Goal: Task Accomplishment & Management: Use online tool/utility

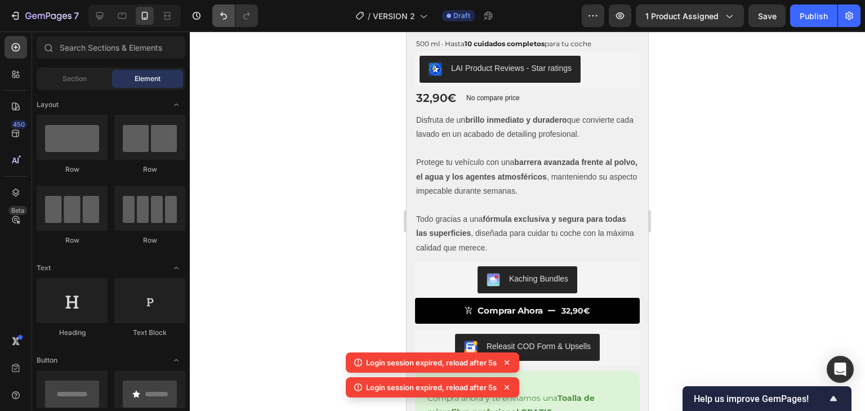
scroll to position [72, 0]
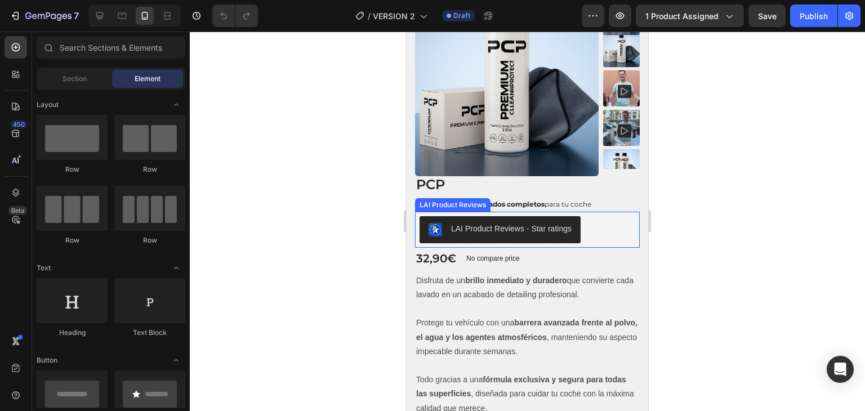
scroll to position [83, 0]
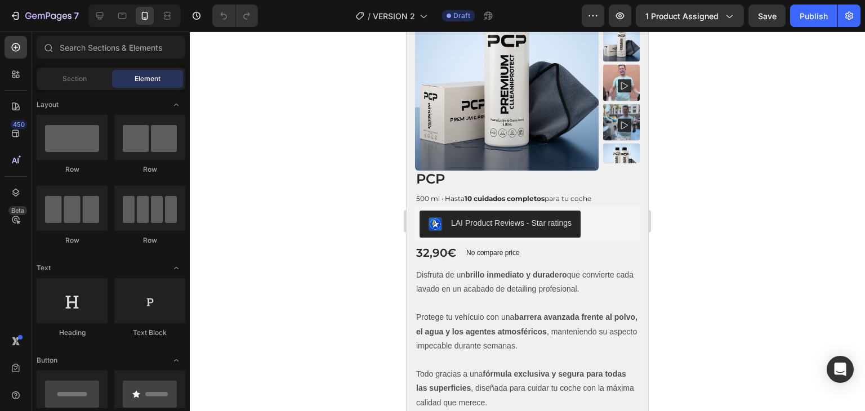
click at [259, 75] on div at bounding box center [527, 222] width 675 height 380
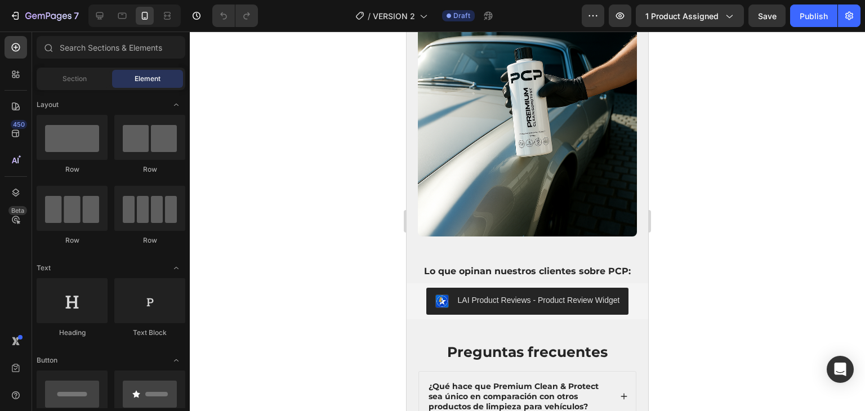
scroll to position [3318, 0]
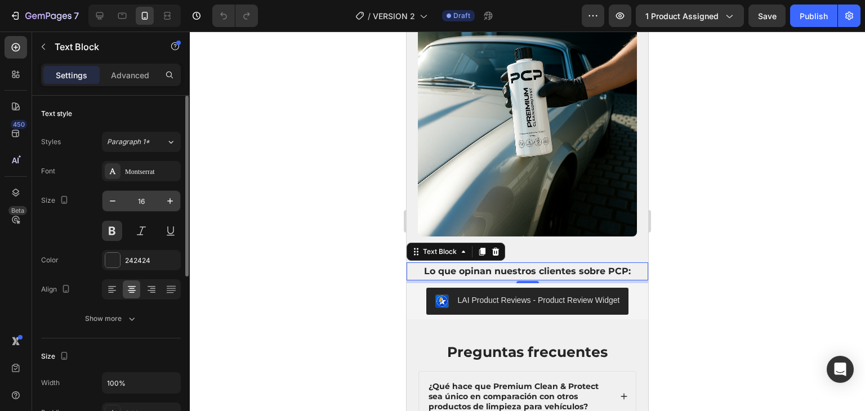
click at [158, 199] on input "16" at bounding box center [141, 201] width 37 height 20
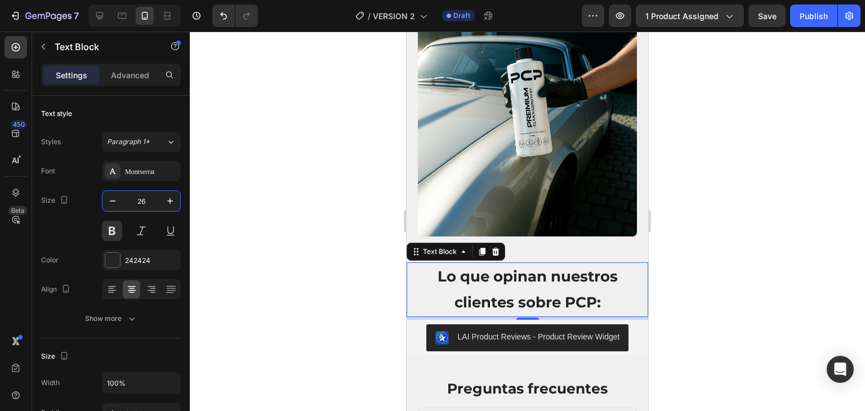
type input "26"
click at [305, 208] on div at bounding box center [527, 222] width 675 height 380
drag, startPoint x: 520, startPoint y: 309, endPoint x: 523, endPoint y: 302, distance: 7.3
click at [523, 302] on div "Lo que opinan nuestros clientes sobre PCP: Text Block 5" at bounding box center [528, 289] width 242 height 55
click at [328, 243] on div at bounding box center [527, 222] width 675 height 380
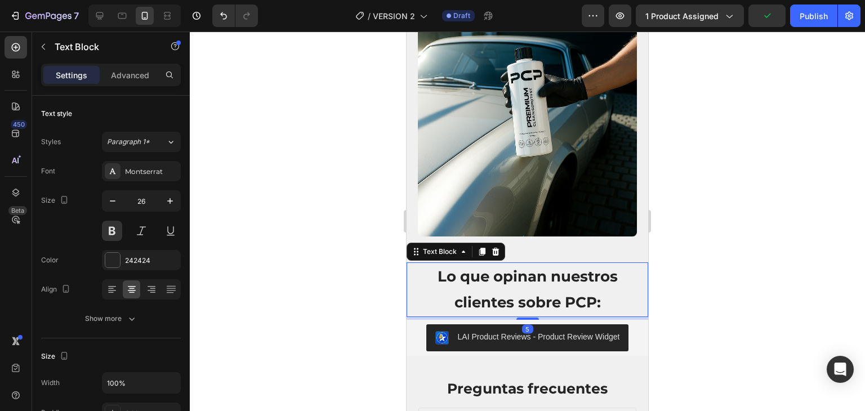
click at [307, 218] on div at bounding box center [527, 222] width 675 height 380
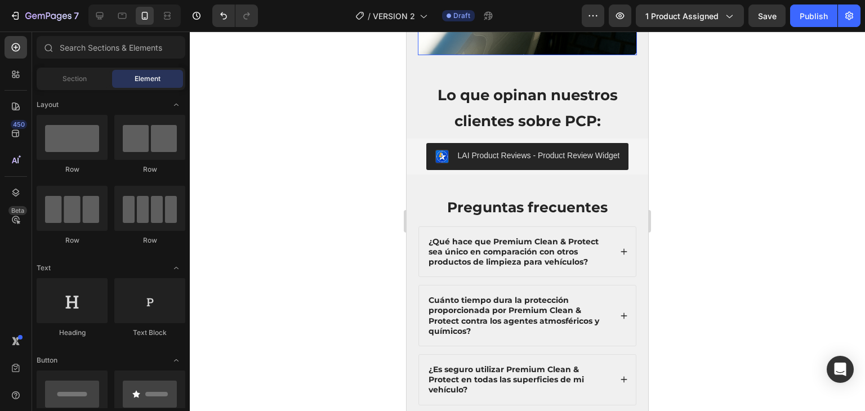
scroll to position [3509, 0]
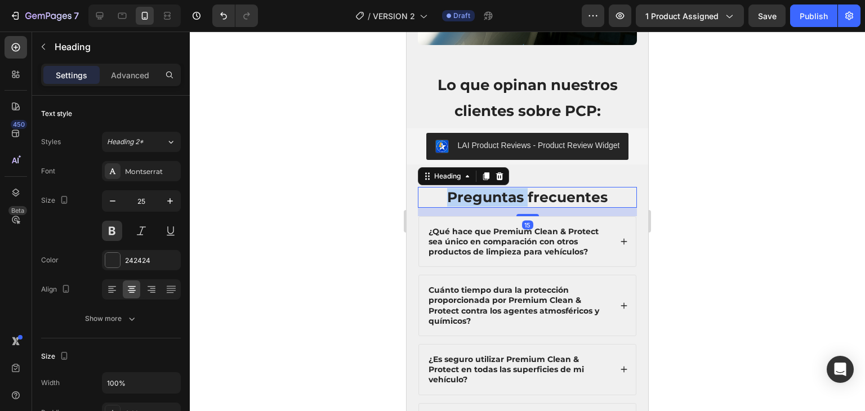
click at [477, 188] on p "Preguntas frecuentes" at bounding box center [527, 197] width 217 height 19
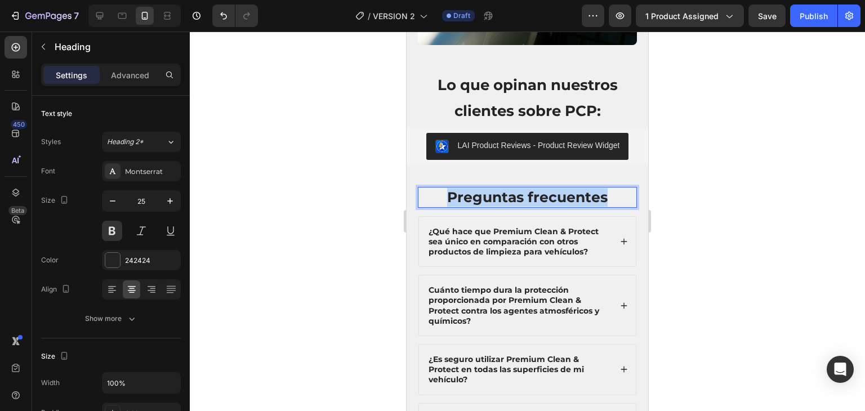
click at [477, 188] on p "Preguntas frecuentes" at bounding box center [527, 197] width 217 height 19
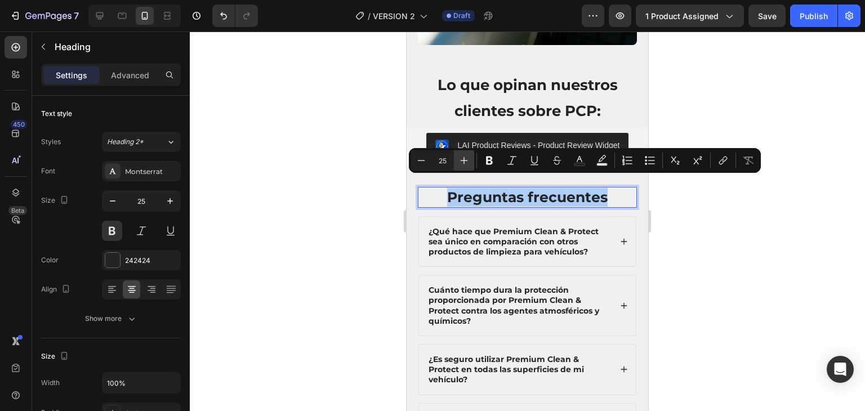
click at [470, 163] on button "Plus" at bounding box center [464, 160] width 20 height 20
type input "26"
click at [466, 188] on span "Preguntas frecuentes" at bounding box center [527, 197] width 165 height 18
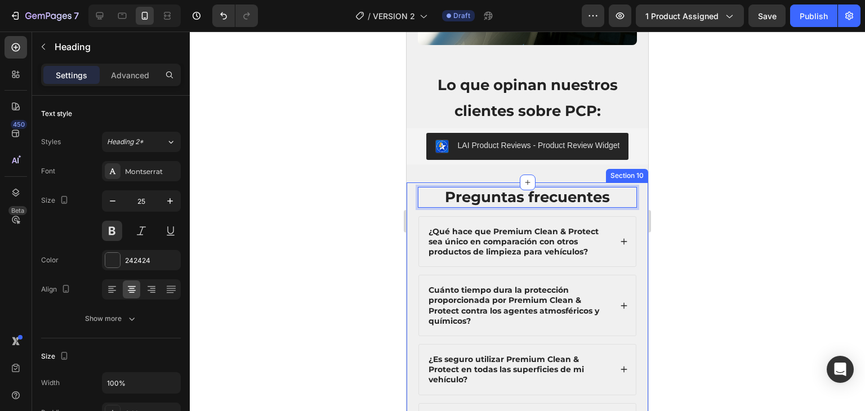
click at [340, 187] on div at bounding box center [527, 222] width 675 height 380
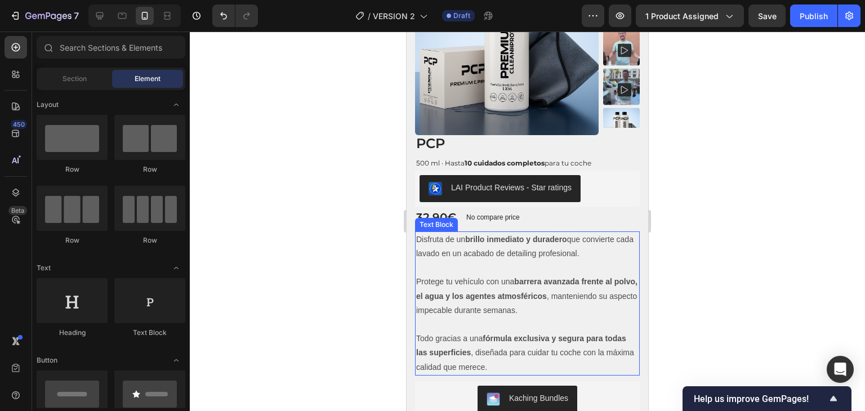
scroll to position [117, 0]
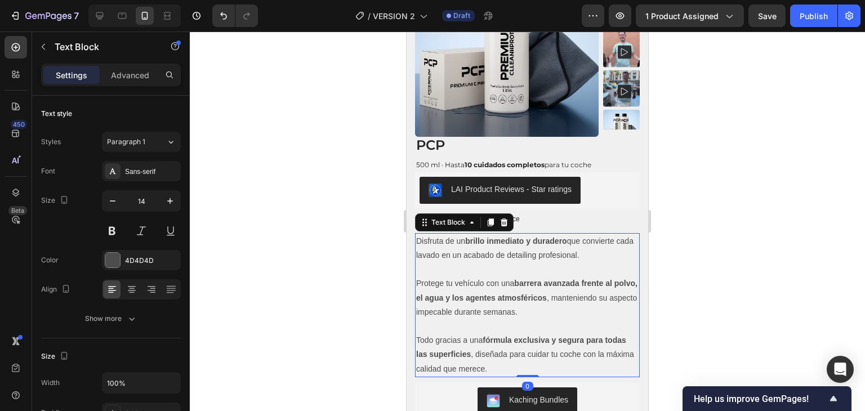
click at [523, 372] on p "Todo gracias a una fórmula exclusiva y segura para todas las superficies , dise…" at bounding box center [527, 354] width 222 height 43
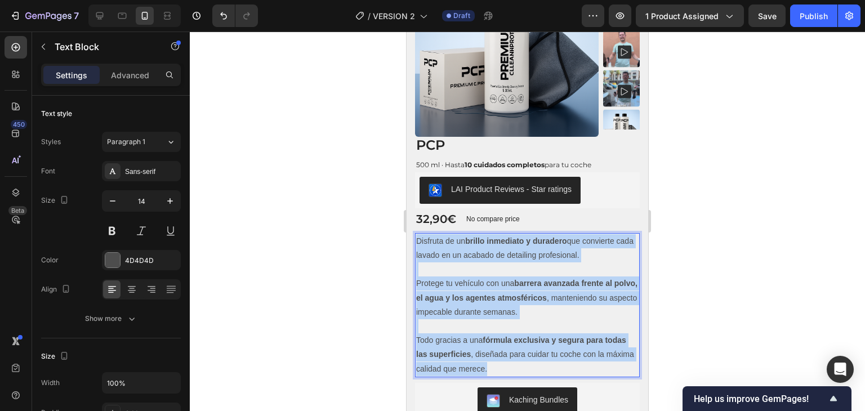
drag, startPoint x: 523, startPoint y: 372, endPoint x: 416, endPoint y: 240, distance: 169.7
click at [416, 240] on div "Disfruta de un brillo inmediato y duradero que convierte cada lavado en un acab…" at bounding box center [527, 305] width 225 height 144
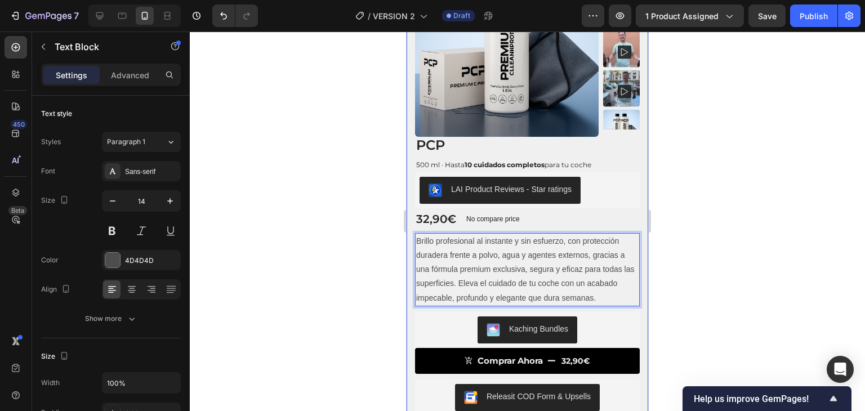
click at [360, 221] on div at bounding box center [527, 222] width 675 height 380
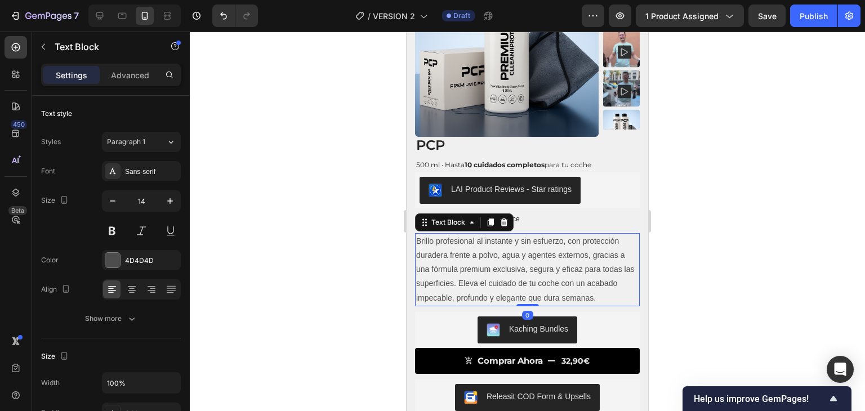
click at [471, 289] on p "Brillo profesional al instante y sin esfuerzo, con protección duradera frente a…" at bounding box center [527, 269] width 222 height 71
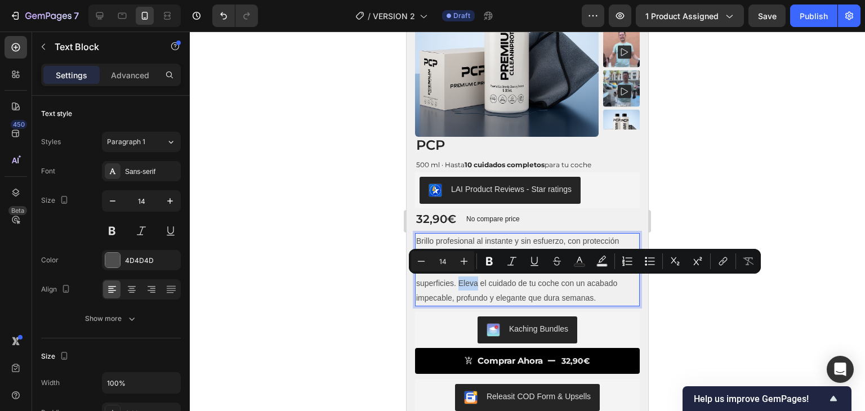
click at [472, 287] on p "Brillo profesional al instante y sin esfuerzo, con protección duradera frente a…" at bounding box center [527, 269] width 222 height 71
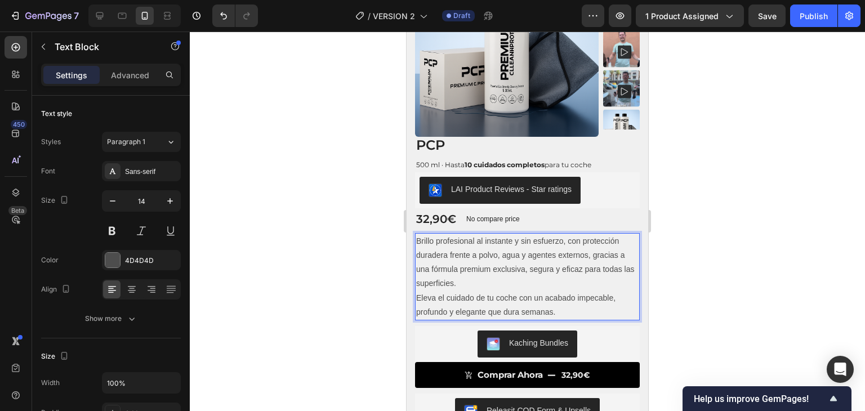
click at [288, 210] on div at bounding box center [527, 222] width 675 height 380
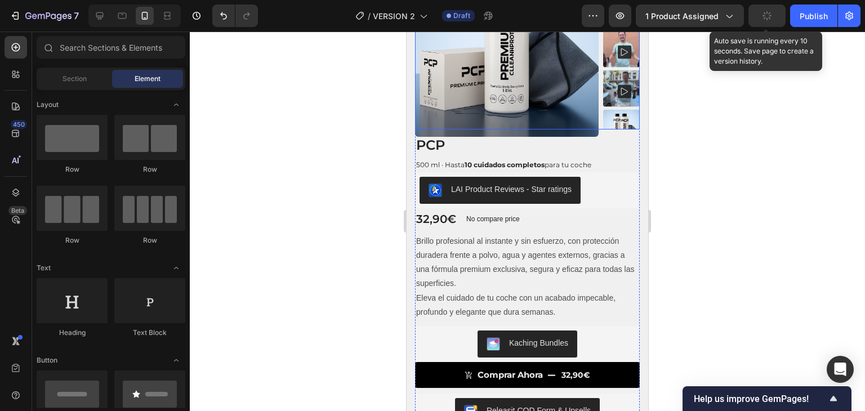
click at [759, 22] on button "button" at bounding box center [766, 16] width 37 height 23
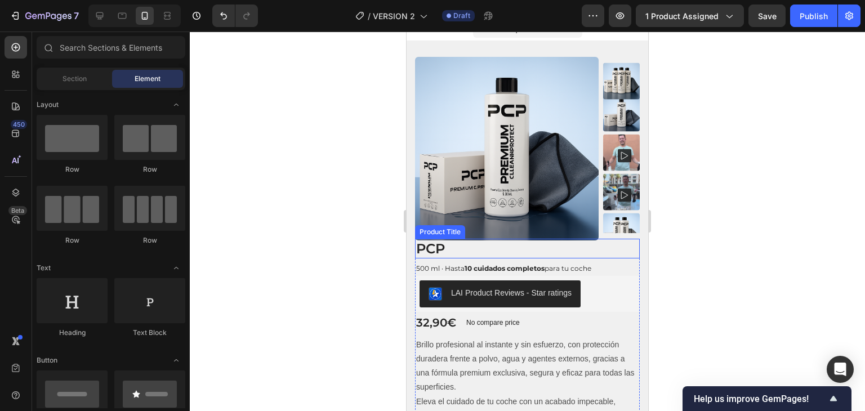
scroll to position [0, 0]
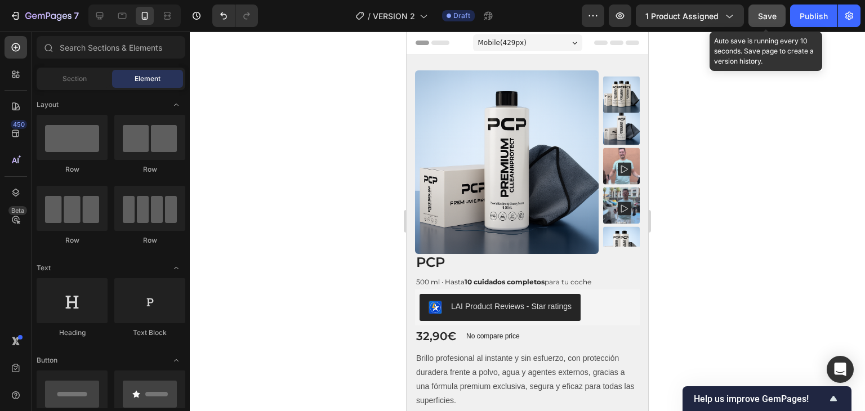
click at [761, 19] on span "Save" at bounding box center [767, 16] width 19 height 10
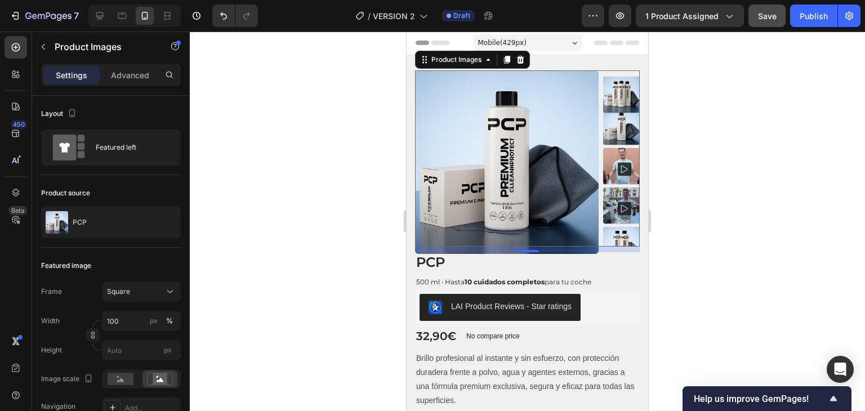
click at [609, 192] on img at bounding box center [621, 206] width 37 height 37
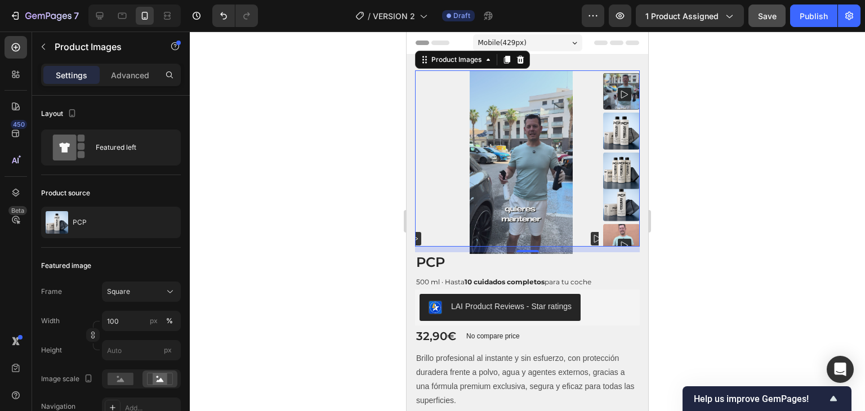
click at [511, 162] on img at bounding box center [522, 162] width 184 height 184
click at [591, 232] on rect at bounding box center [598, 239] width 14 height 14
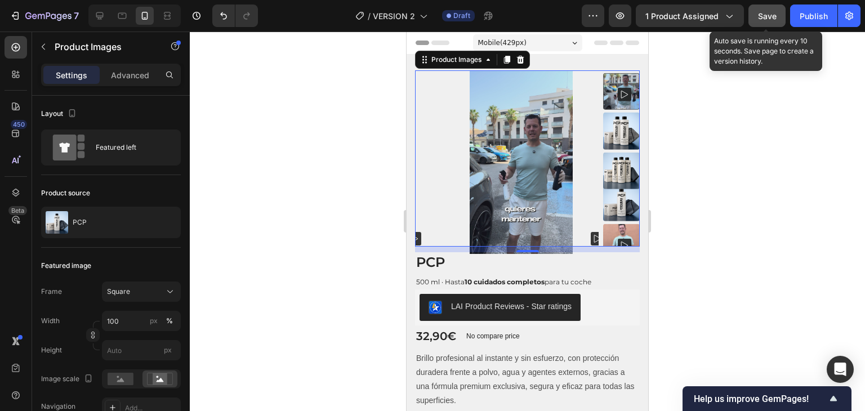
click at [773, 21] on div "Save" at bounding box center [767, 16] width 19 height 12
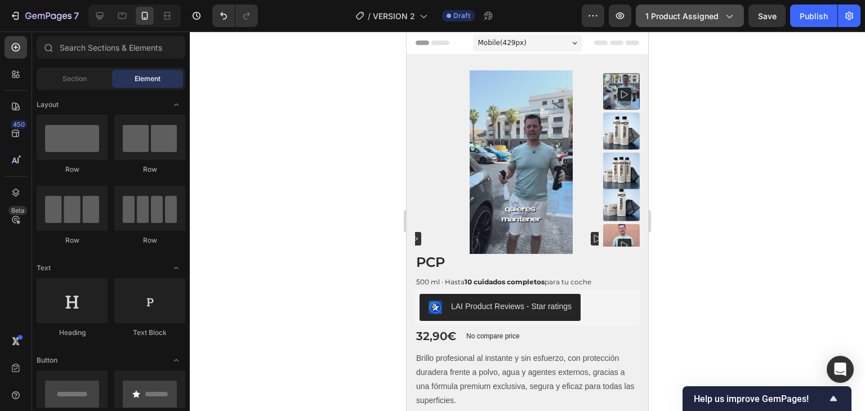
click at [717, 14] on span "1 product assigned" at bounding box center [681, 16] width 73 height 12
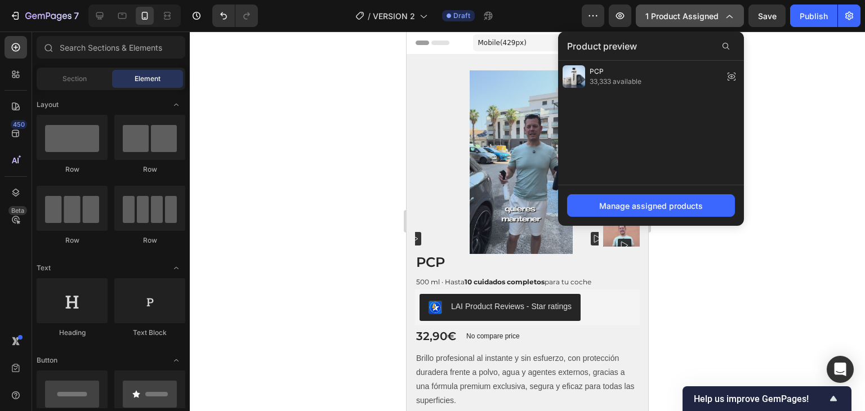
click at [717, 14] on span "1 product assigned" at bounding box center [681, 16] width 73 height 12
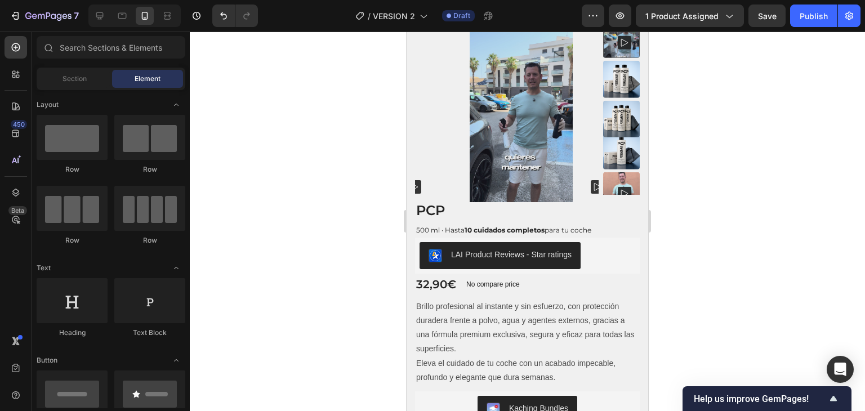
scroll to position [57, 0]
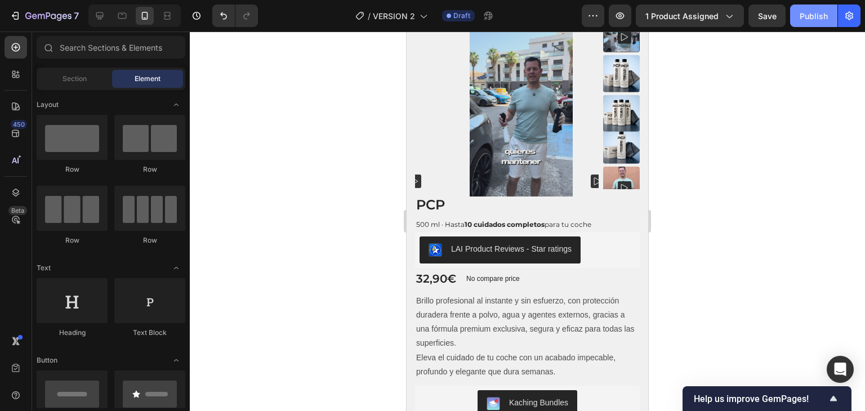
click at [810, 22] on button "Publish" at bounding box center [813, 16] width 47 height 23
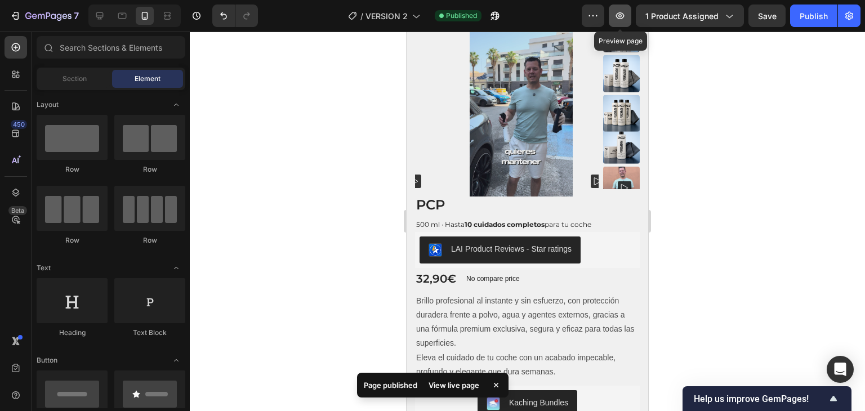
click at [623, 17] on icon "button" at bounding box center [619, 15] width 11 height 11
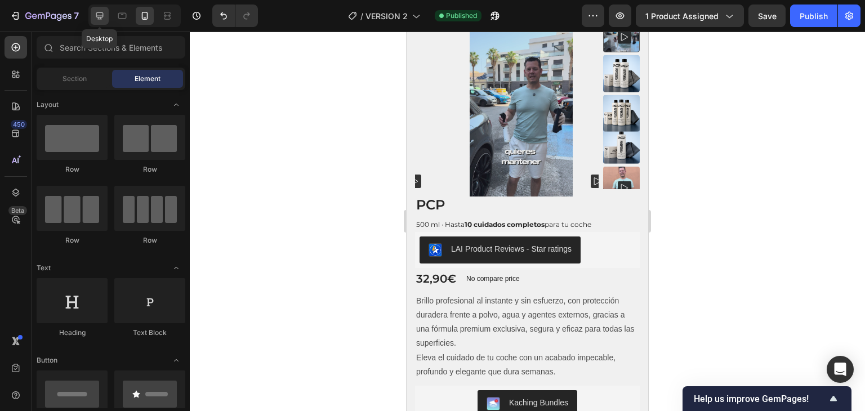
click at [101, 14] on icon at bounding box center [99, 15] width 11 height 11
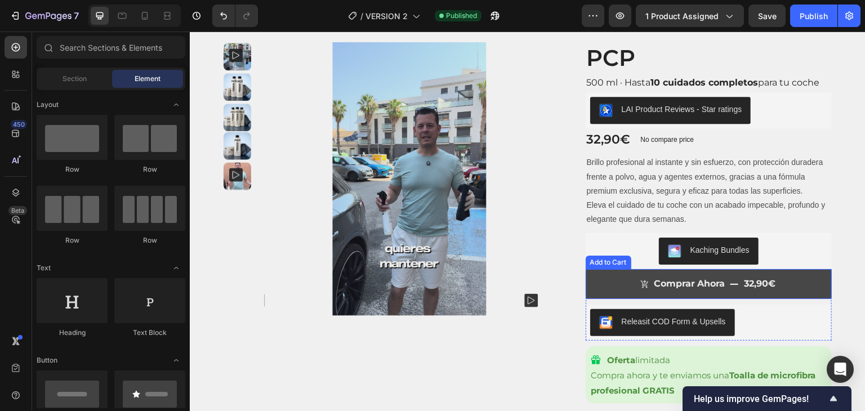
click at [615, 281] on button "Comprar Ahora 32,90€" at bounding box center [709, 284] width 247 height 30
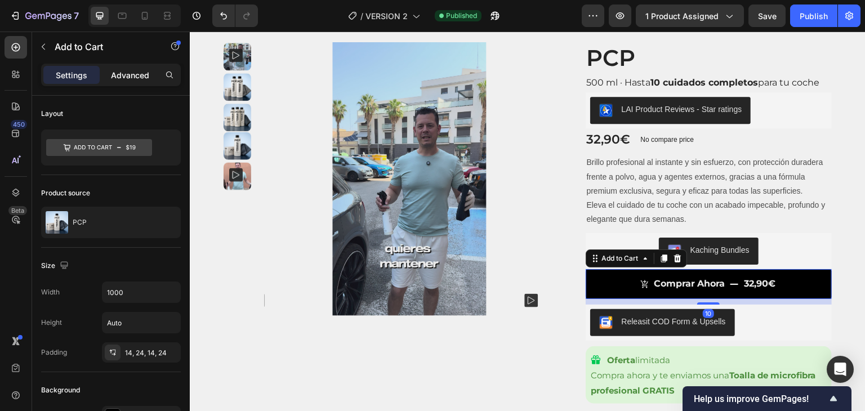
click at [127, 77] on p "Advanced" at bounding box center [130, 75] width 38 height 12
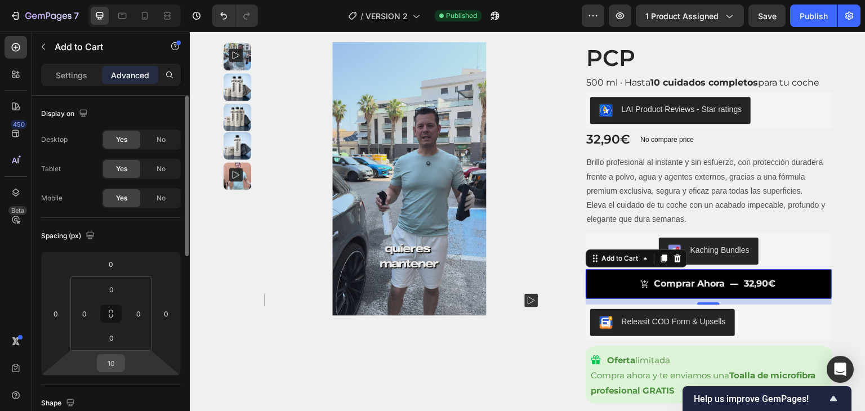
click at [114, 363] on input "10" at bounding box center [111, 363] width 23 height 17
type input "5"
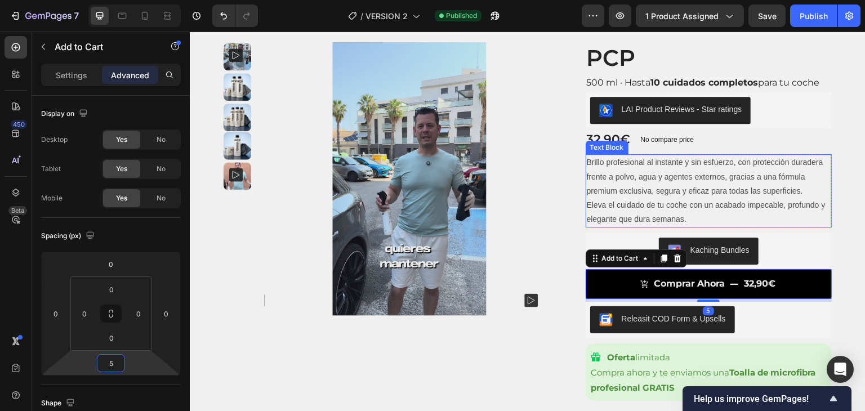
click at [587, 221] on p "Eleva el cuidado de tu coche con un acabado impecable, profundo y elegante que …" at bounding box center [709, 212] width 244 height 28
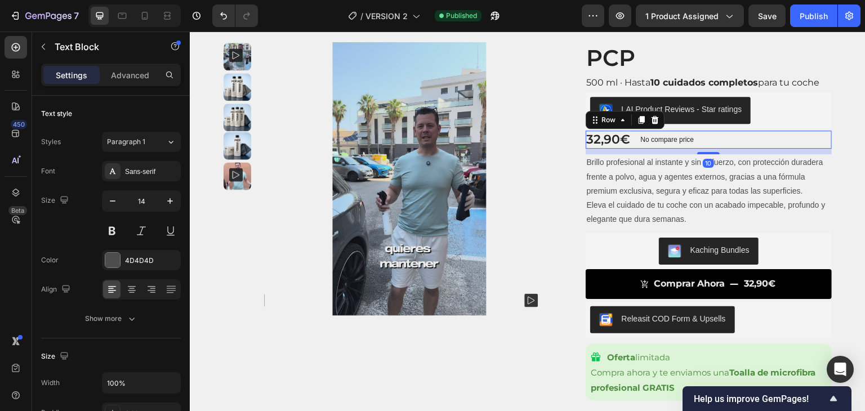
click at [770, 142] on div "32,90€ Product Price Product Price No compare price Product Price Row 10" at bounding box center [709, 140] width 247 height 19
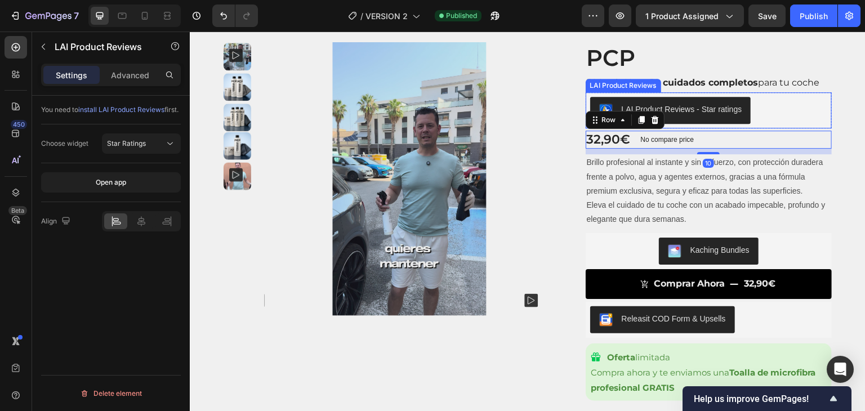
click at [773, 111] on div "LAI Product Reviews - Star ratings" at bounding box center [709, 110] width 238 height 27
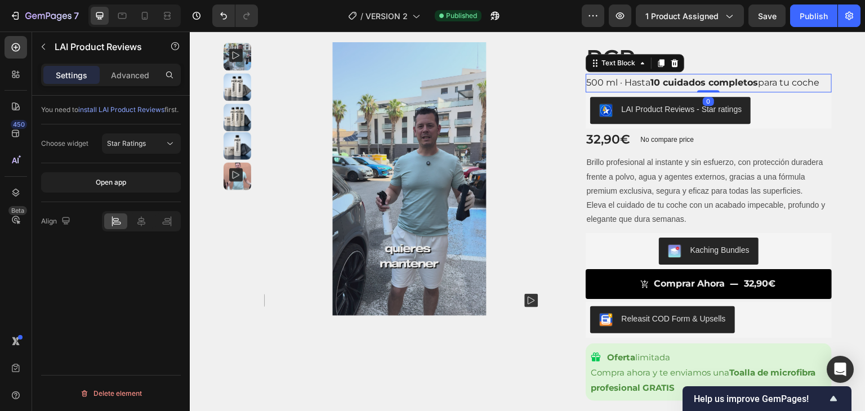
click at [773, 83] on p "500 ml · Hasta 10 cuidados completos para tu coche" at bounding box center [709, 83] width 244 height 16
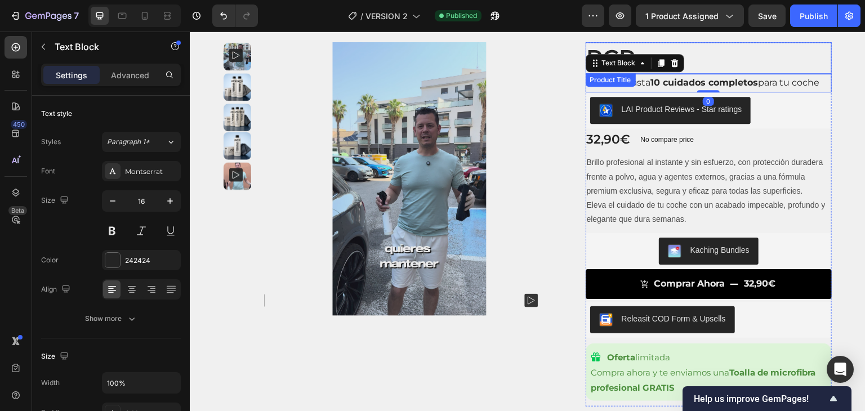
click at [768, 61] on h1 "PCP" at bounding box center [709, 58] width 247 height 32
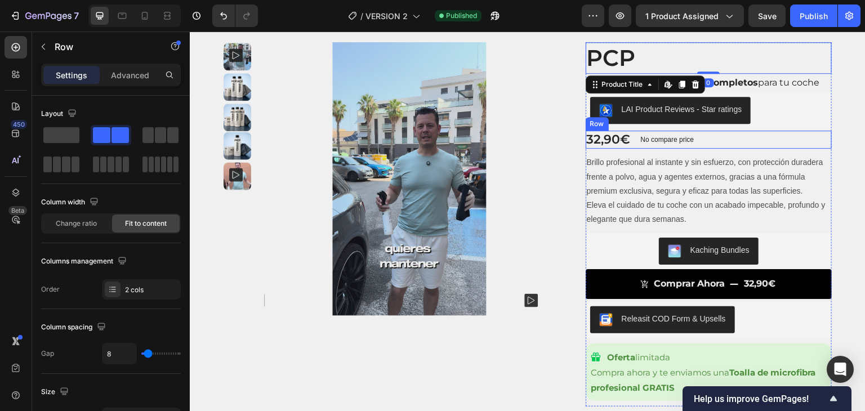
click at [706, 137] on div "32,90€ Product Price Product Price No compare price Product Price Row" at bounding box center [709, 140] width 247 height 19
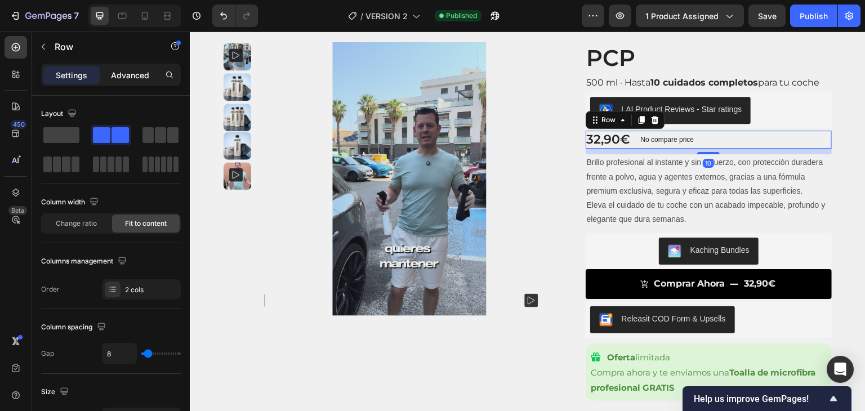
click at [133, 76] on p "Advanced" at bounding box center [130, 75] width 38 height 12
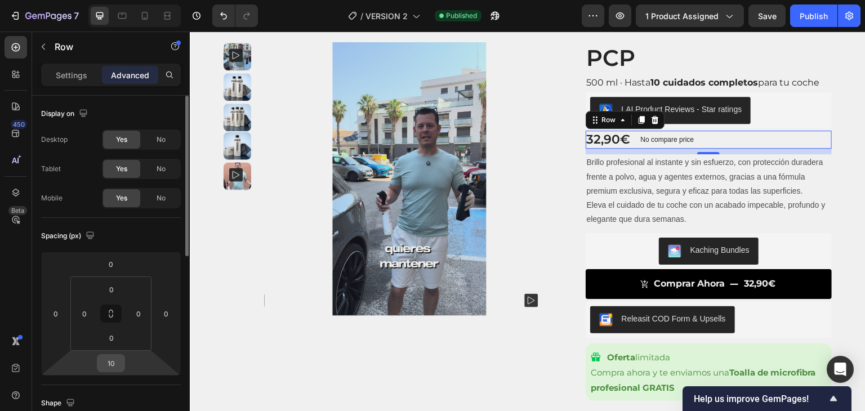
click at [110, 357] on input "10" at bounding box center [111, 363] width 23 height 17
type input "5"
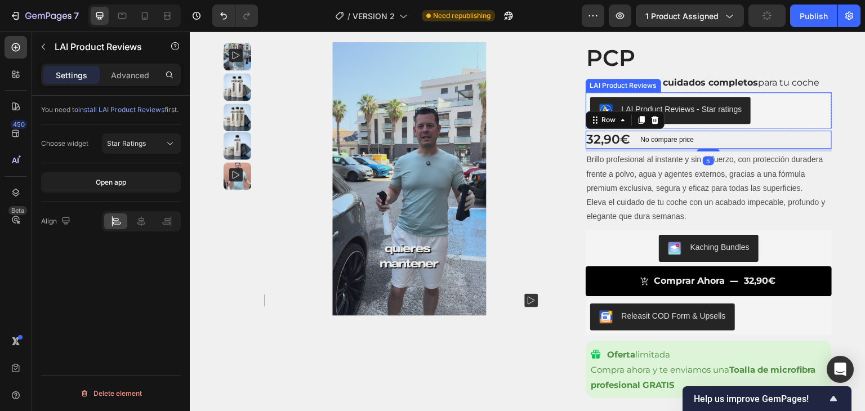
click at [711, 111] on div "LAI Product Reviews - Star ratings" at bounding box center [682, 110] width 121 height 12
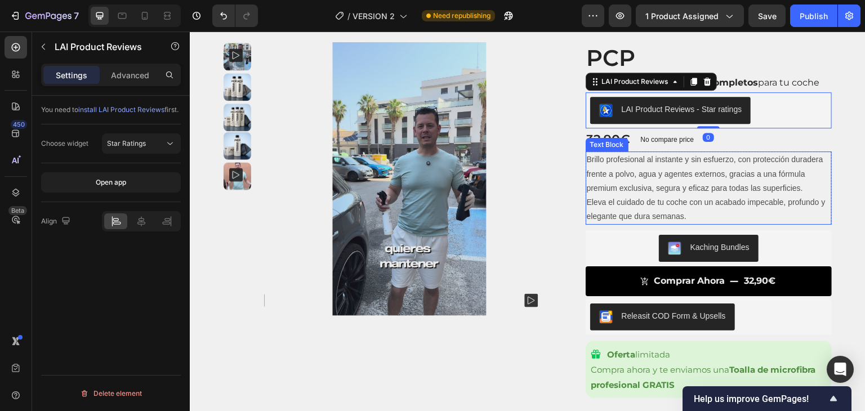
click at [698, 179] on p "Brillo profesional al instante y sin esfuerzo, con protección duradera frente a…" at bounding box center [709, 174] width 244 height 43
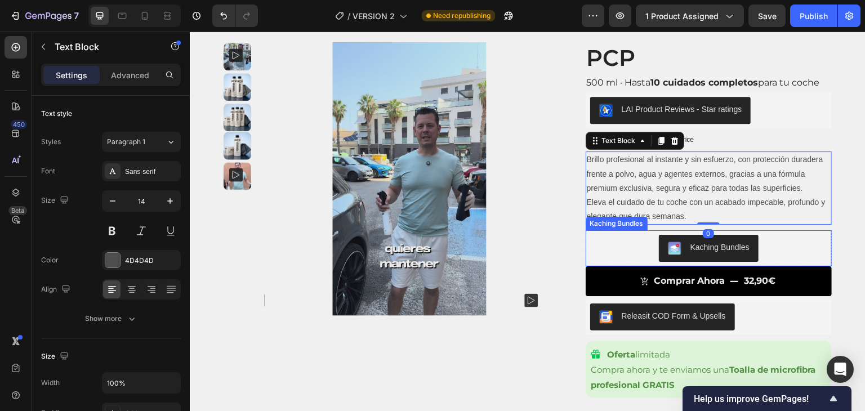
click at [618, 265] on div "Kaching Bundles" at bounding box center [709, 248] width 247 height 36
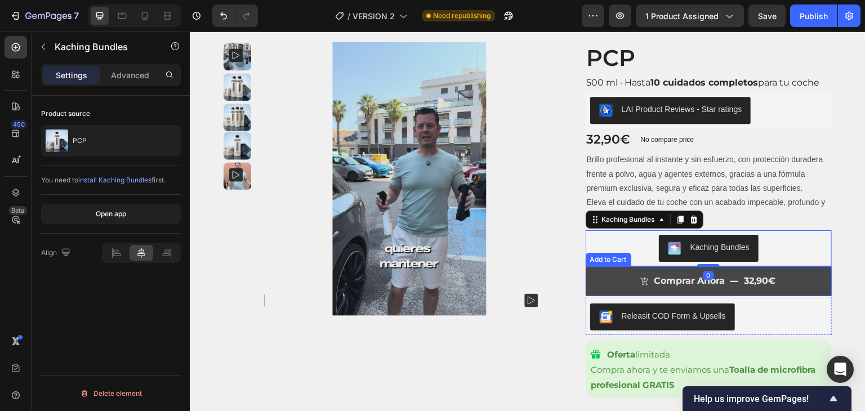
click at [614, 282] on button "Comprar Ahora 32,90€" at bounding box center [709, 281] width 247 height 30
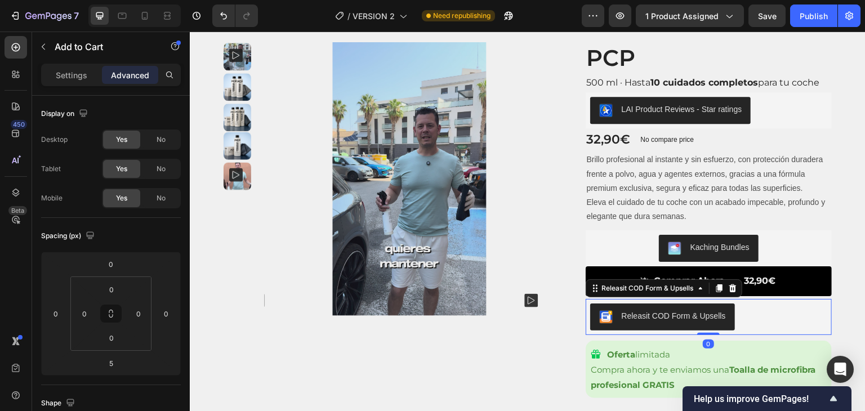
click at [751, 316] on div "Releasit COD Form & Upsells" at bounding box center [709, 317] width 238 height 27
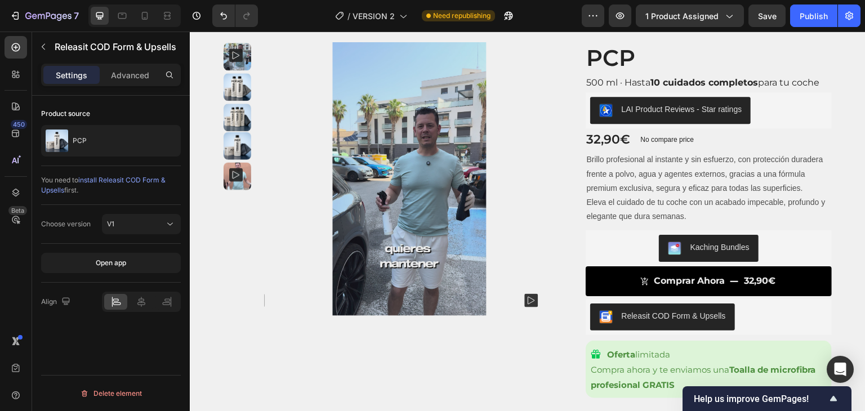
scroll to position [200, 0]
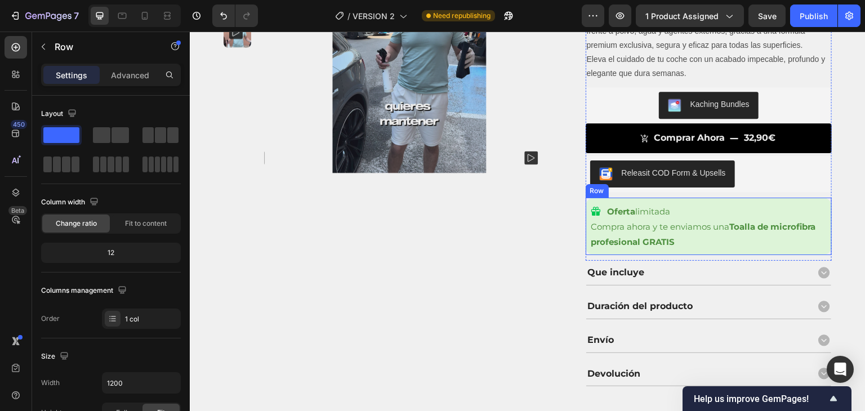
click at [586, 226] on div "Oferta limitada Item List Compra ahora y te enviamos una Toalla de microfibra p…" at bounding box center [709, 226] width 247 height 57
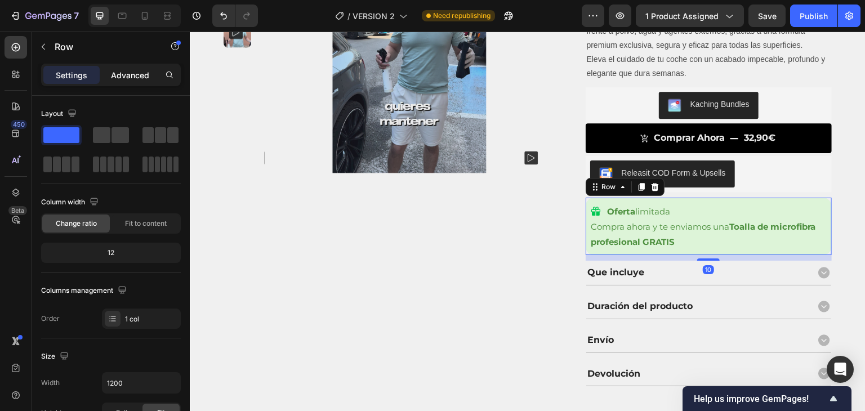
click at [134, 77] on p "Advanced" at bounding box center [130, 75] width 38 height 12
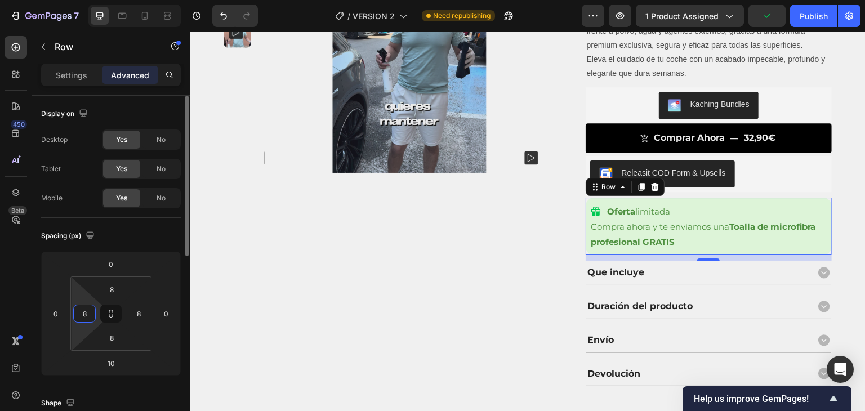
click at [85, 308] on input "8" at bounding box center [84, 313] width 17 height 17
type input "15"
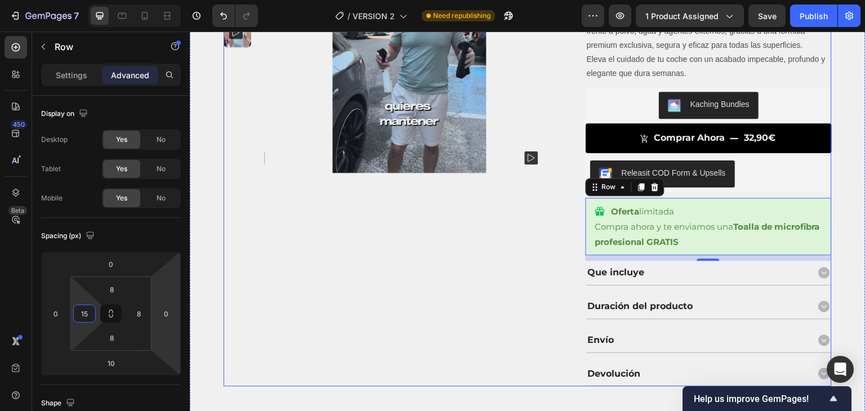
click at [286, 294] on div "Product Images Product Images" at bounding box center [396, 142] width 345 height 487
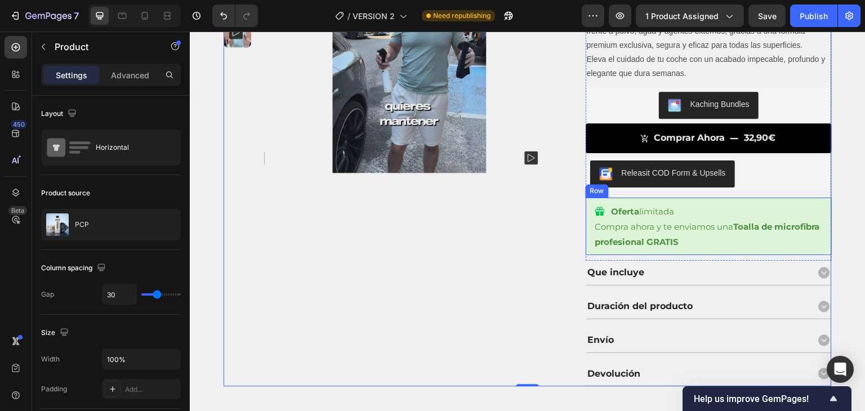
click at [586, 231] on div "Oferta limitada Item List Compra ahora y te enviamos una Toalla de microfibra p…" at bounding box center [709, 226] width 247 height 57
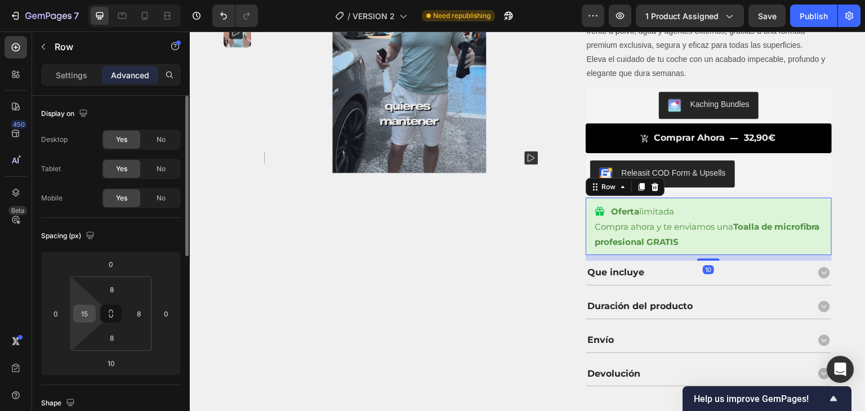
click at [87, 318] on input "15" at bounding box center [84, 313] width 17 height 17
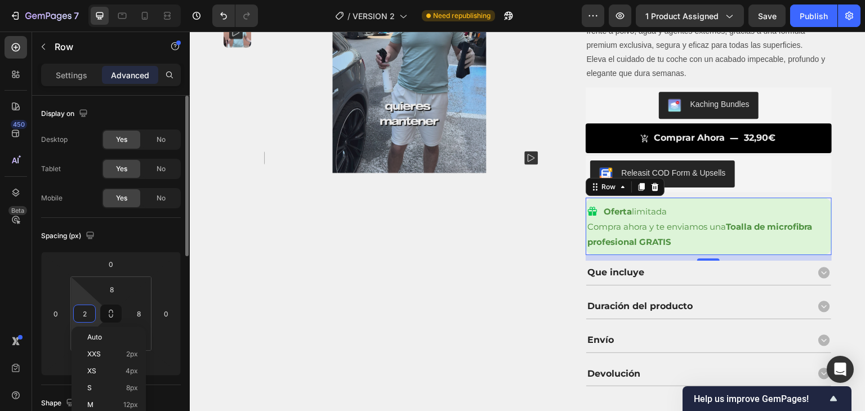
type input "20"
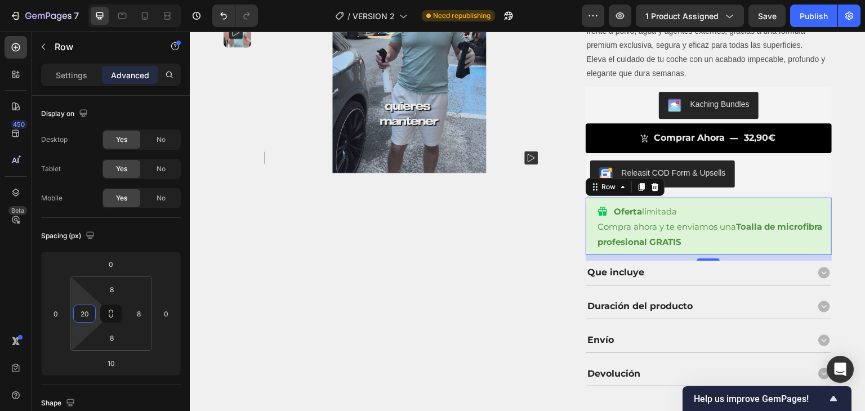
click at [268, 303] on div "Product Images Product Images" at bounding box center [396, 142] width 345 height 487
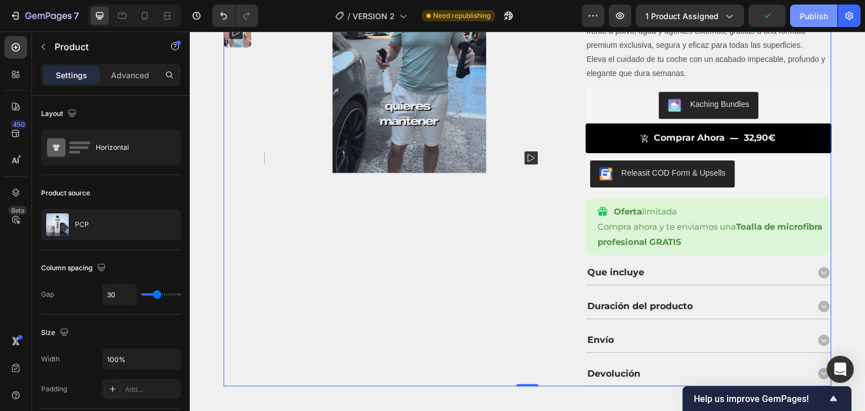
click at [804, 16] on div "Publish" at bounding box center [814, 16] width 28 height 12
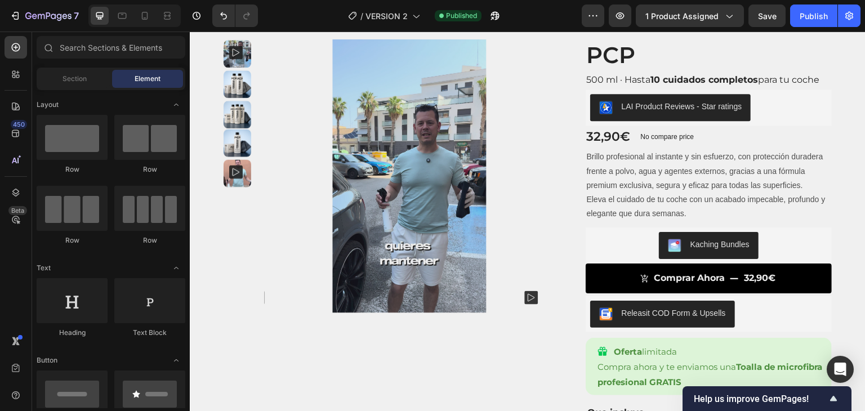
scroll to position [0, 0]
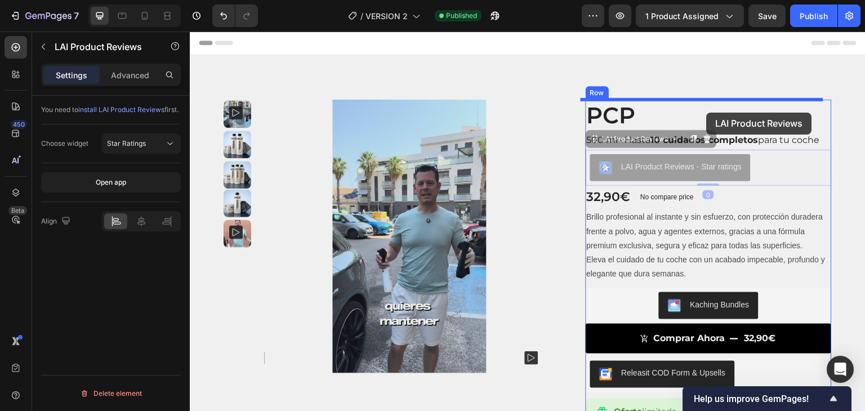
drag, startPoint x: 719, startPoint y: 171, endPoint x: 706, endPoint y: 110, distance: 61.5
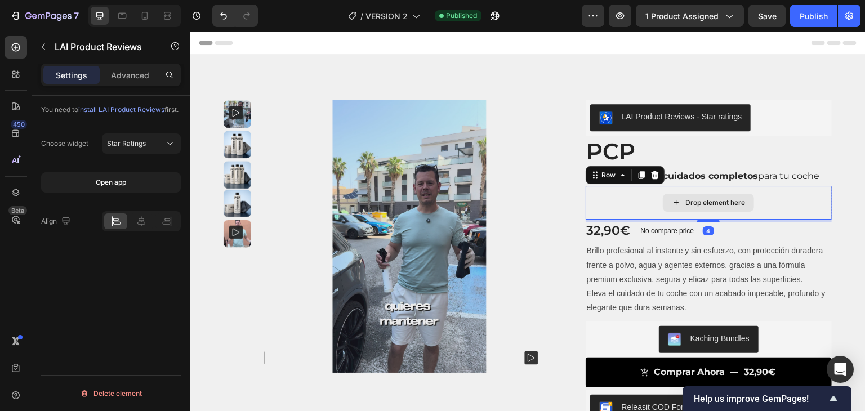
click at [624, 213] on div "Drop element here" at bounding box center [709, 203] width 247 height 34
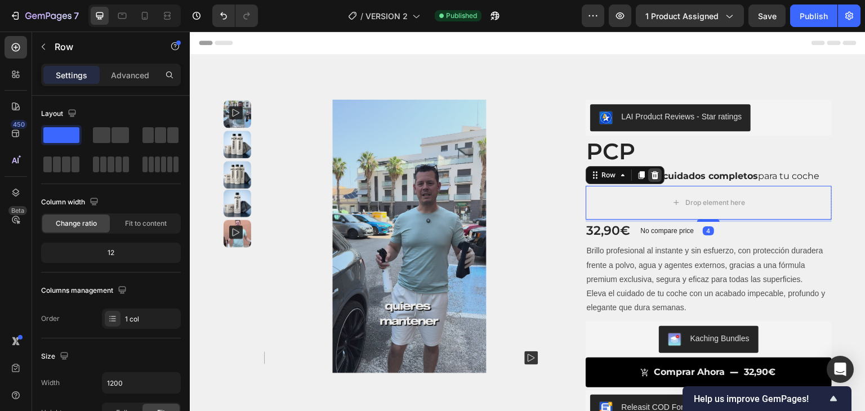
click at [651, 177] on icon at bounding box center [654, 175] width 7 height 8
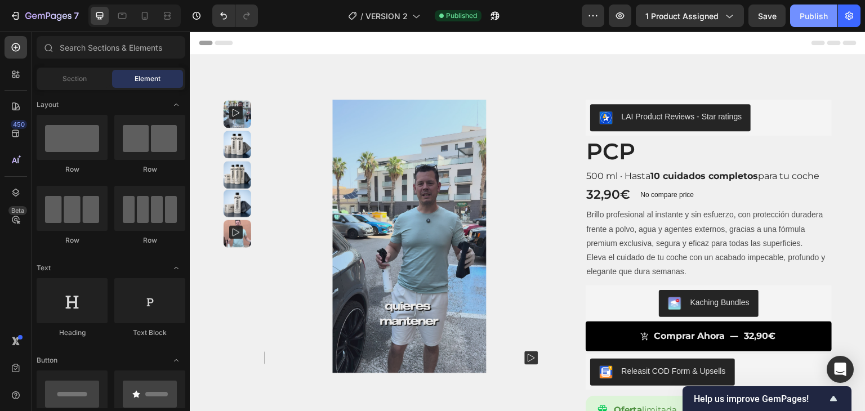
click at [814, 19] on div "Publish" at bounding box center [814, 16] width 28 height 12
click at [149, 12] on icon at bounding box center [144, 15] width 11 height 11
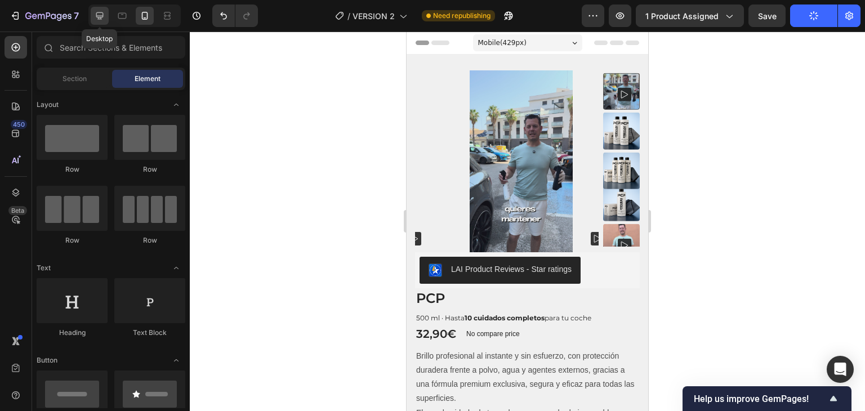
click at [100, 12] on icon at bounding box center [99, 15] width 7 height 7
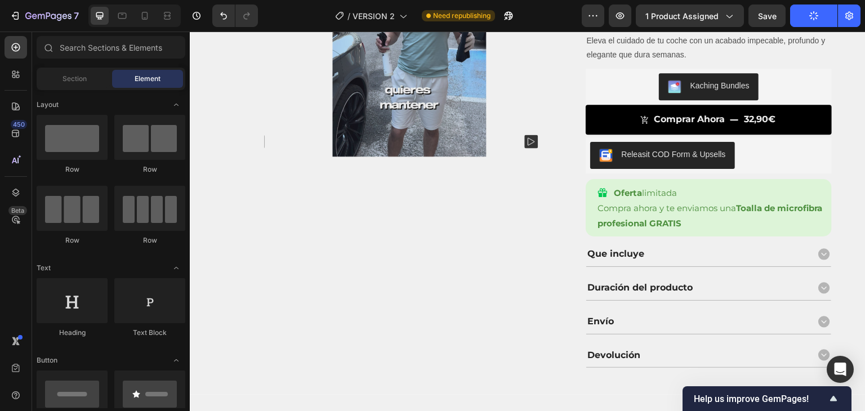
scroll to position [207, 0]
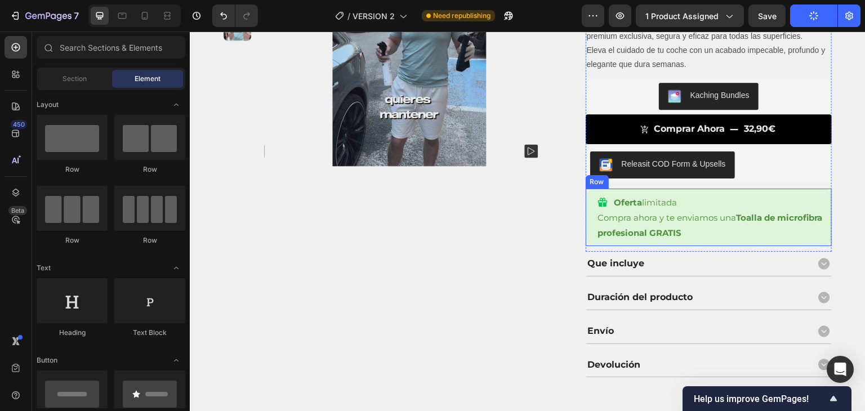
click at [586, 217] on div "Oferta limitada Item List Compra ahora y te enviamos una Toalla de microfibra p…" at bounding box center [709, 217] width 247 height 57
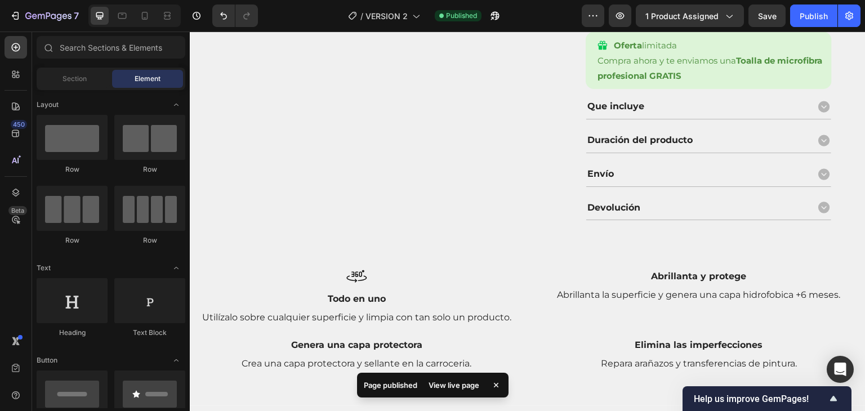
scroll to position [345, 0]
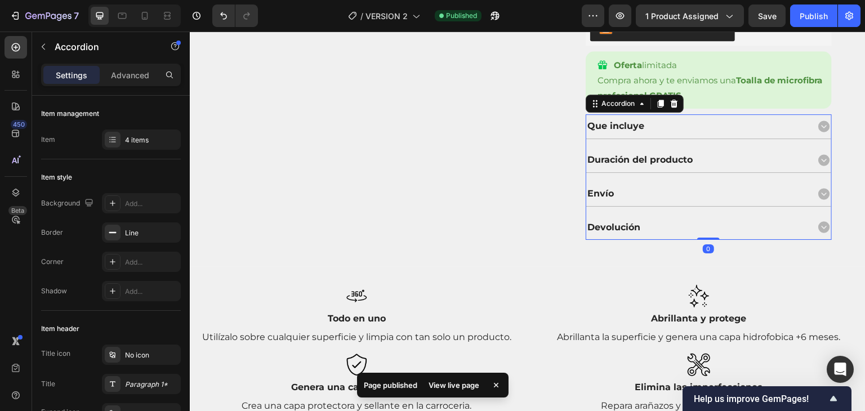
click at [818, 124] on icon at bounding box center [823, 126] width 11 height 11
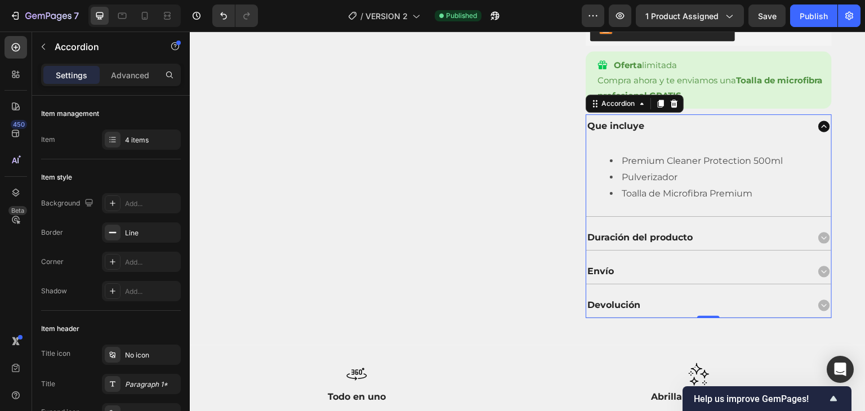
click at [817, 124] on icon at bounding box center [824, 126] width 14 height 14
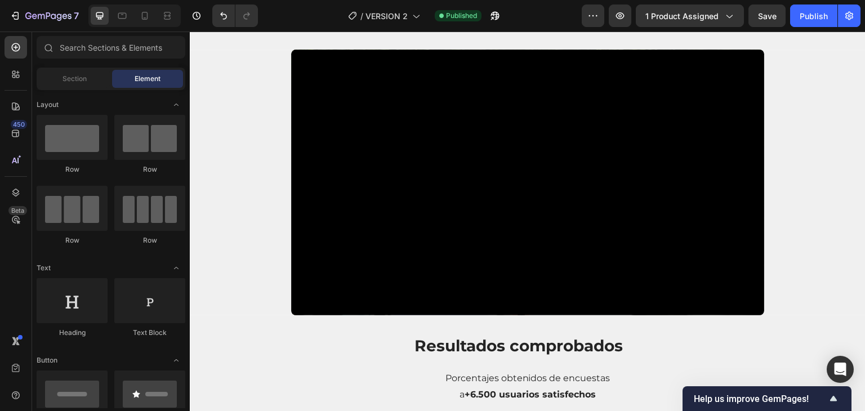
scroll to position [706, 0]
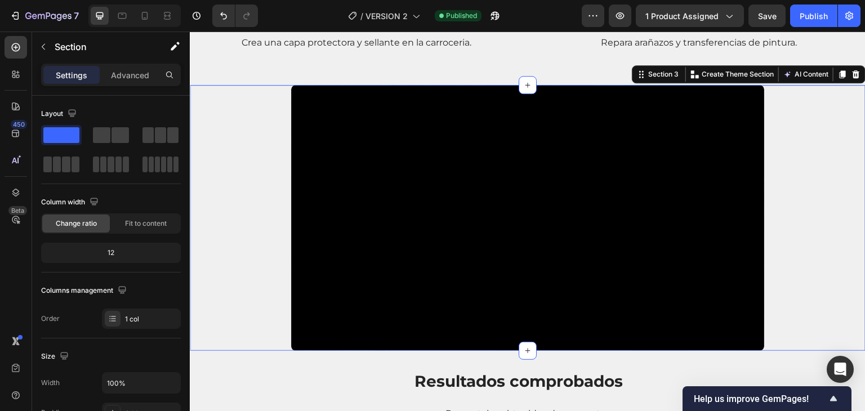
click at [230, 177] on div "Video" at bounding box center [528, 218] width 676 height 266
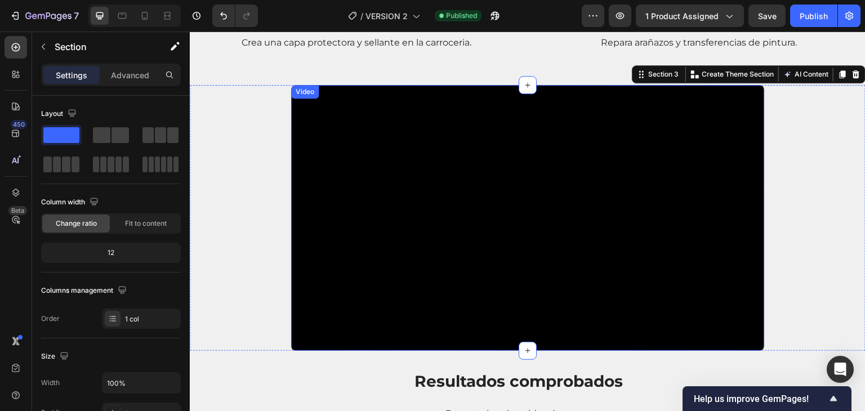
click at [307, 91] on div "Video" at bounding box center [304, 92] width 23 height 10
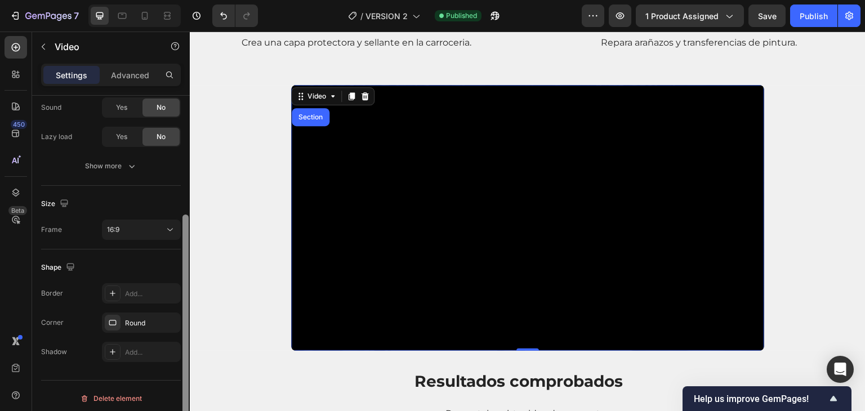
scroll to position [188, 0]
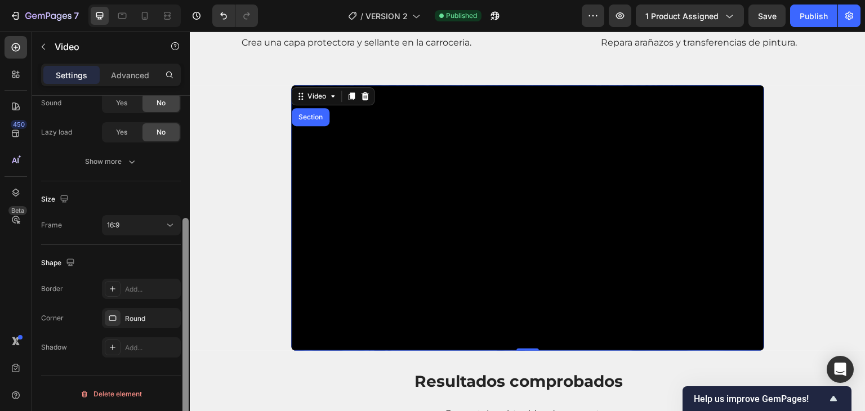
drag, startPoint x: 184, startPoint y: 129, endPoint x: 184, endPoint y: 262, distance: 132.9
click at [184, 262] on div at bounding box center [185, 330] width 6 height 225
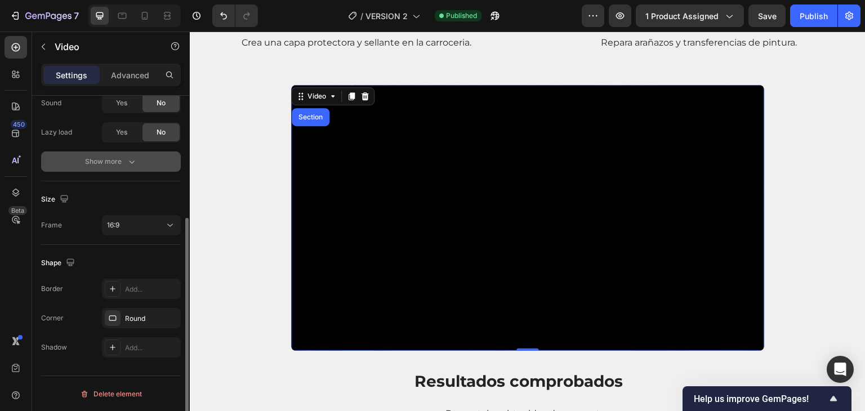
click at [130, 160] on icon "button" at bounding box center [131, 161] width 11 height 11
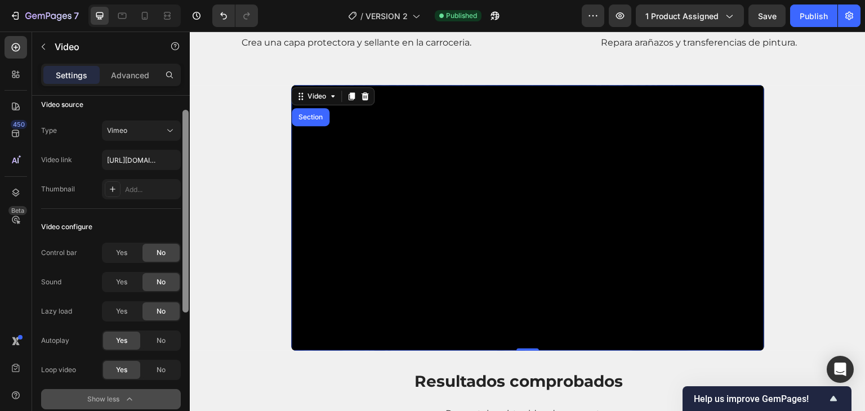
scroll to position [0, 0]
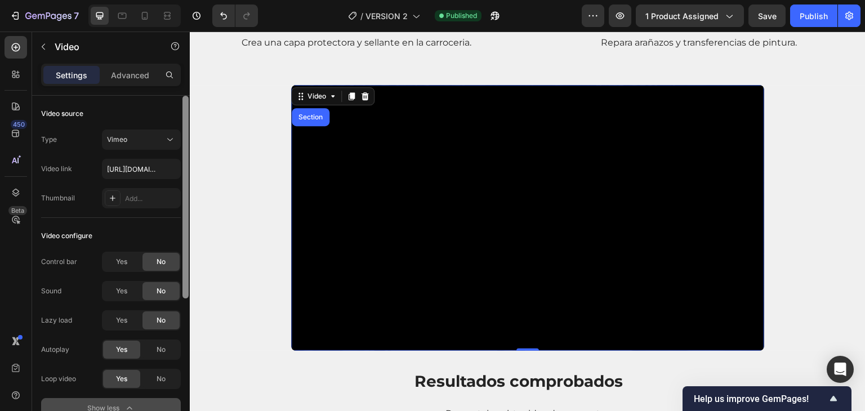
drag, startPoint x: 185, startPoint y: 252, endPoint x: 181, endPoint y: 111, distance: 140.8
click at [181, 111] on div at bounding box center [185, 269] width 8 height 347
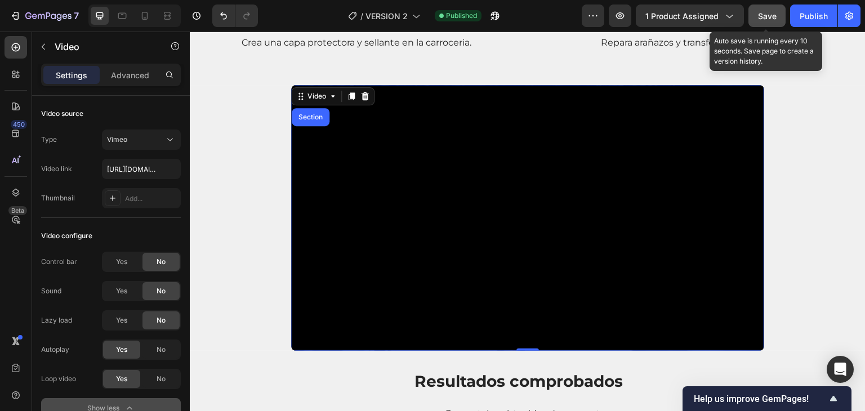
click at [762, 11] on span "Save" at bounding box center [767, 16] width 19 height 10
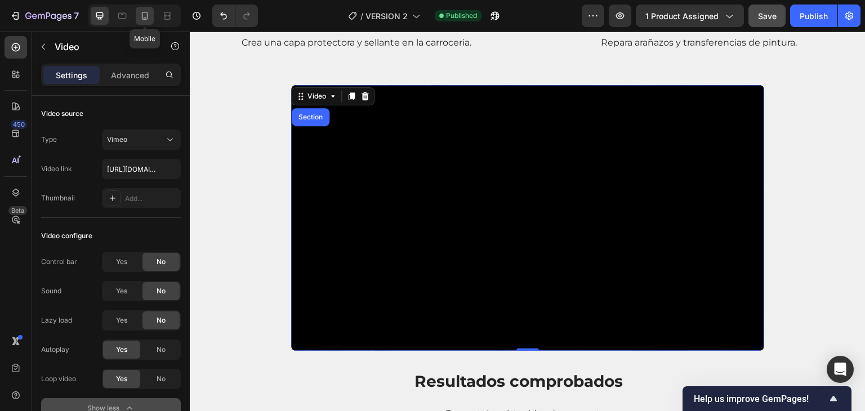
click at [145, 12] on icon at bounding box center [145, 16] width 6 height 8
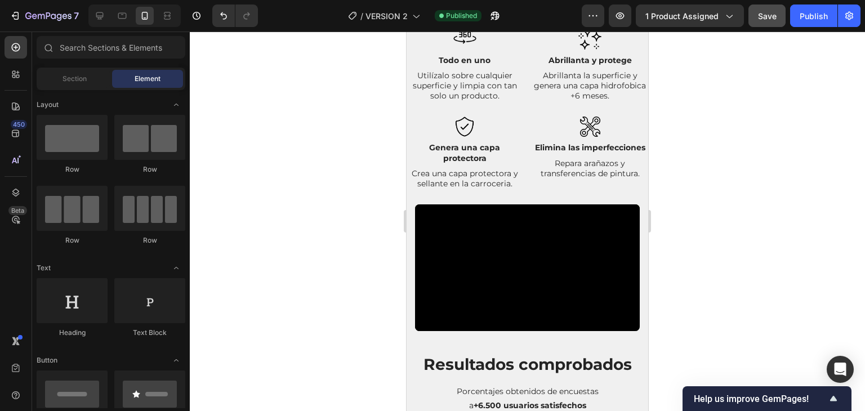
scroll to position [426, 0]
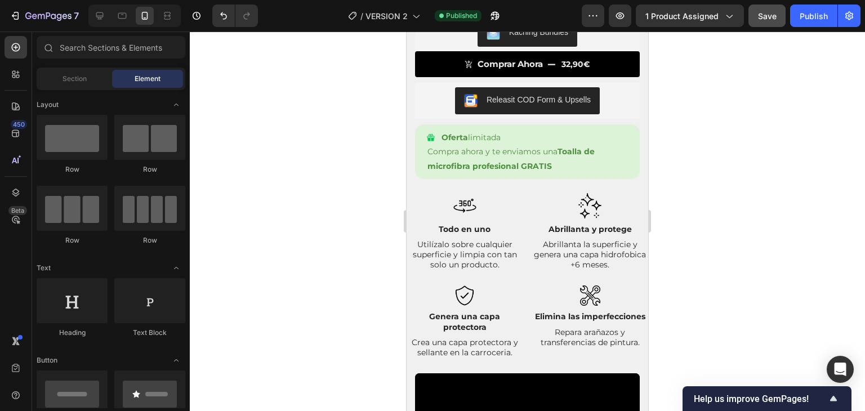
drag, startPoint x: 644, startPoint y: 133, endPoint x: 1055, endPoint y: 136, distance: 410.5
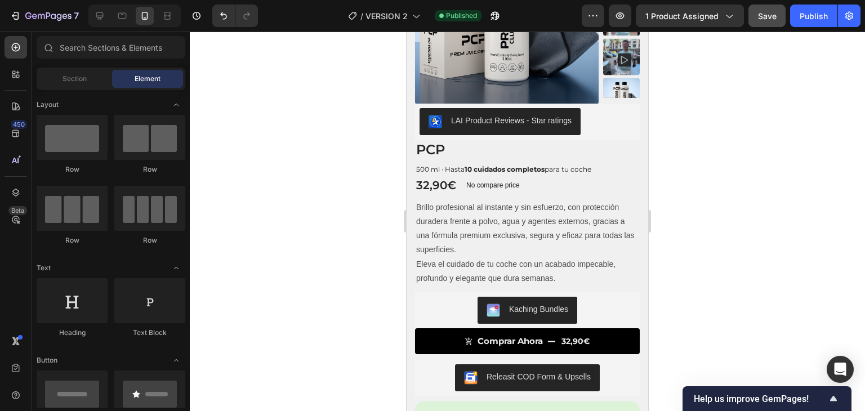
scroll to position [108, 0]
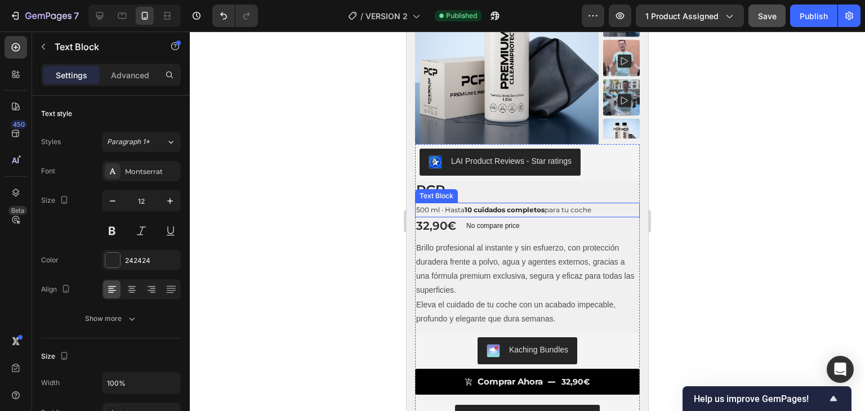
click at [608, 209] on p "500 ml · Hasta 10 cuidados completos para tu coche" at bounding box center [527, 210] width 222 height 12
click at [128, 65] on div "Settings Advanced" at bounding box center [111, 75] width 140 height 23
click at [127, 70] on p "Advanced" at bounding box center [130, 75] width 38 height 12
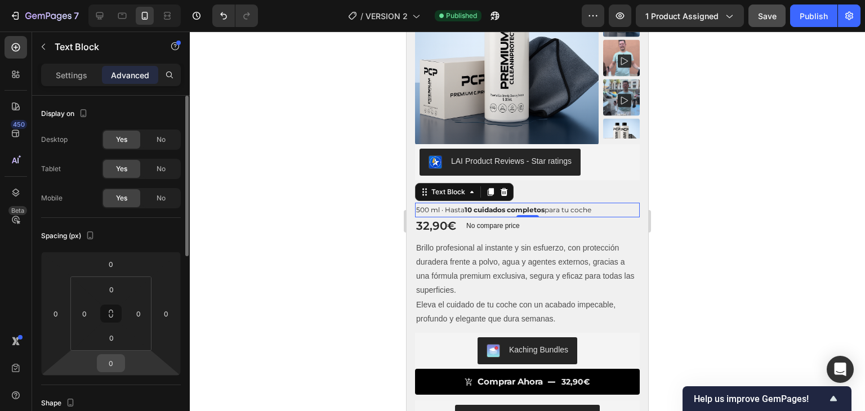
click at [116, 363] on input "0" at bounding box center [111, 363] width 23 height 17
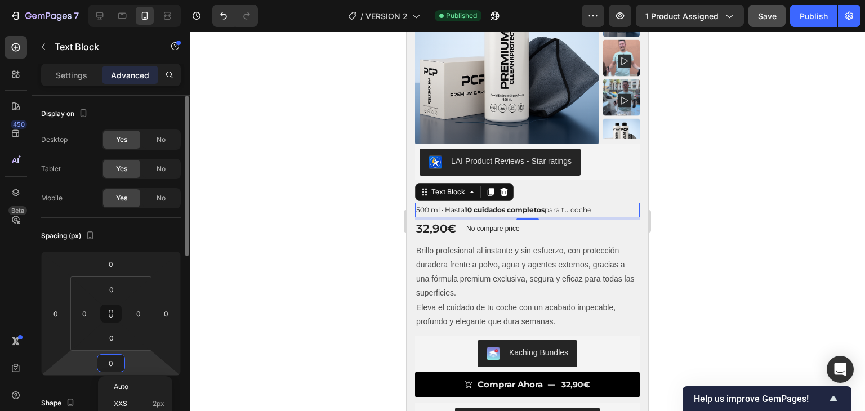
type input "5"
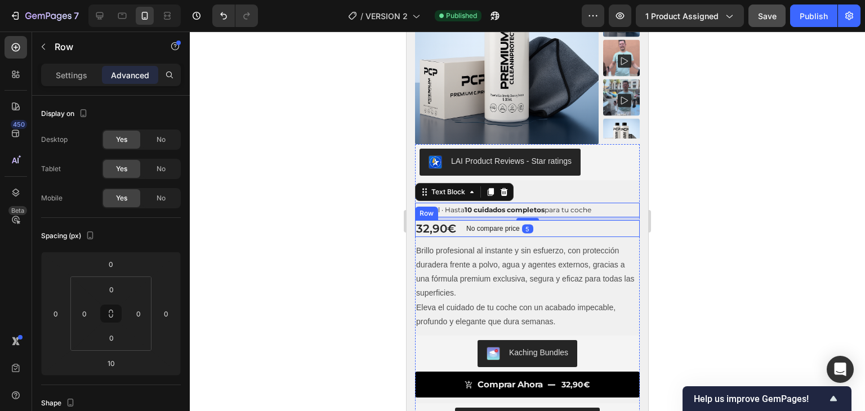
click at [548, 226] on div "32,90€ Product Price Product Price No compare price Product Price Row" at bounding box center [527, 228] width 225 height 17
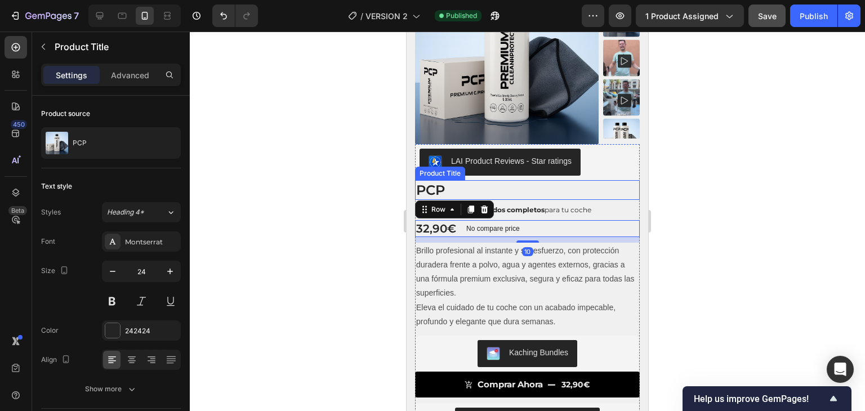
click at [493, 185] on h1 "PCP" at bounding box center [527, 190] width 225 height 20
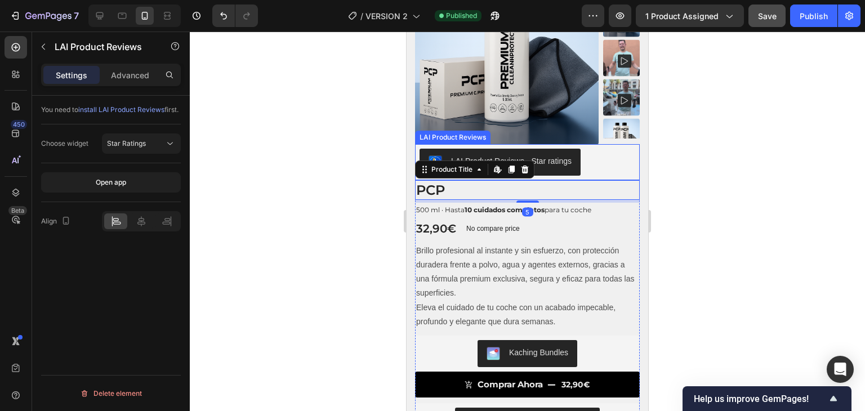
click at [567, 156] on div "LAI Product Reviews - Star ratings" at bounding box center [511, 161] width 121 height 12
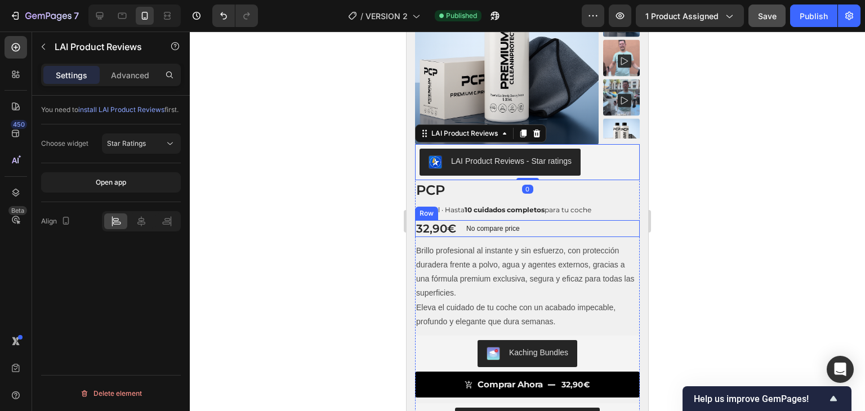
click at [557, 226] on div "32,90€ Product Price Product Price No compare price Product Price Row" at bounding box center [527, 228] width 225 height 17
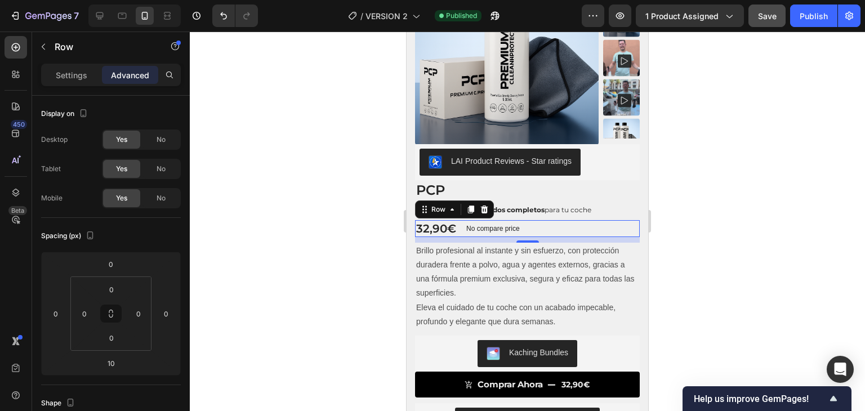
click at [863, 186] on div at bounding box center [527, 222] width 675 height 380
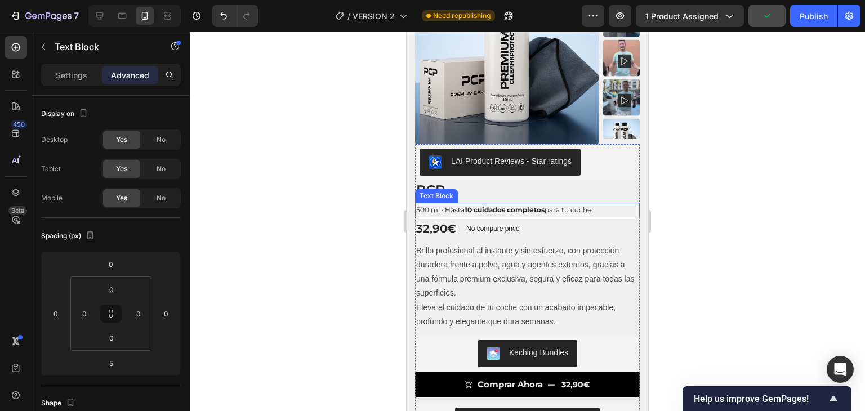
click at [604, 209] on p "500 ml · Hasta 10 cuidados completos para tu coche" at bounding box center [527, 210] width 222 height 12
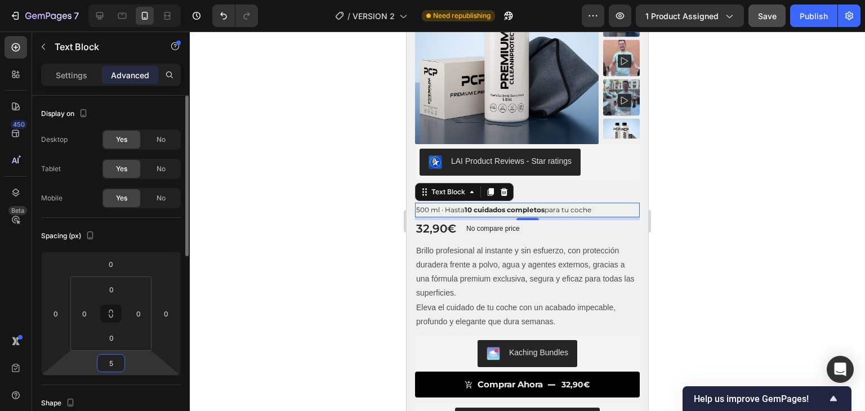
click at [113, 362] on input "5" at bounding box center [111, 363] width 23 height 17
type input "3"
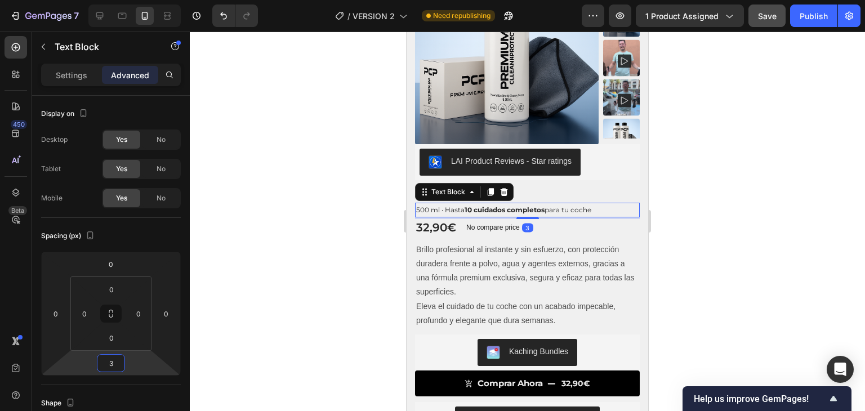
click at [271, 262] on div at bounding box center [527, 222] width 675 height 380
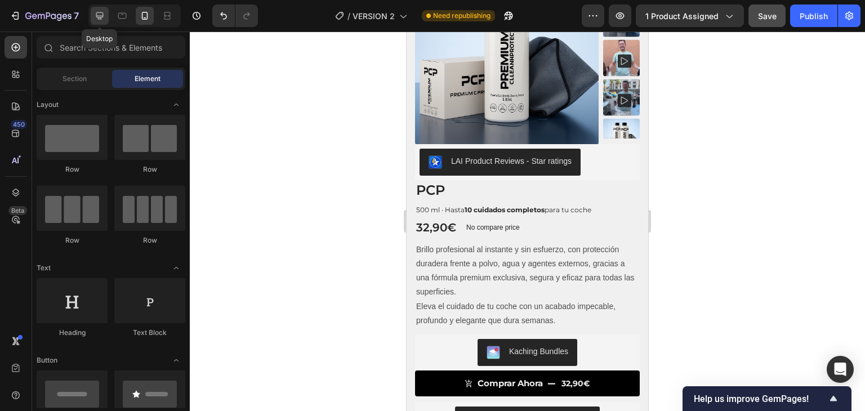
click at [102, 21] on icon at bounding box center [99, 15] width 11 height 11
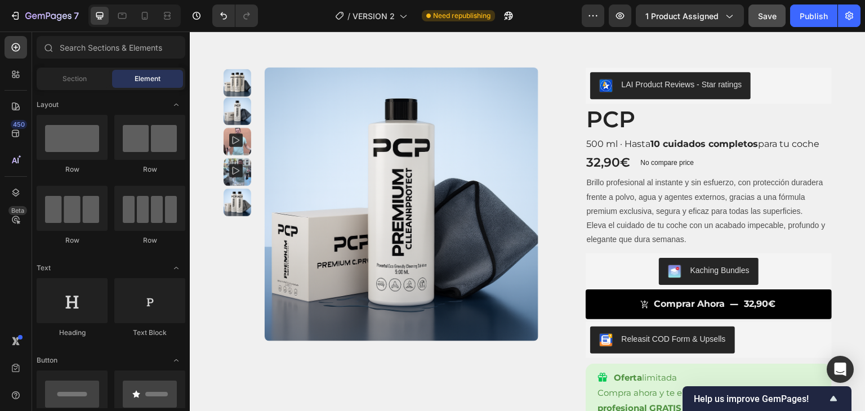
scroll to position [12, 0]
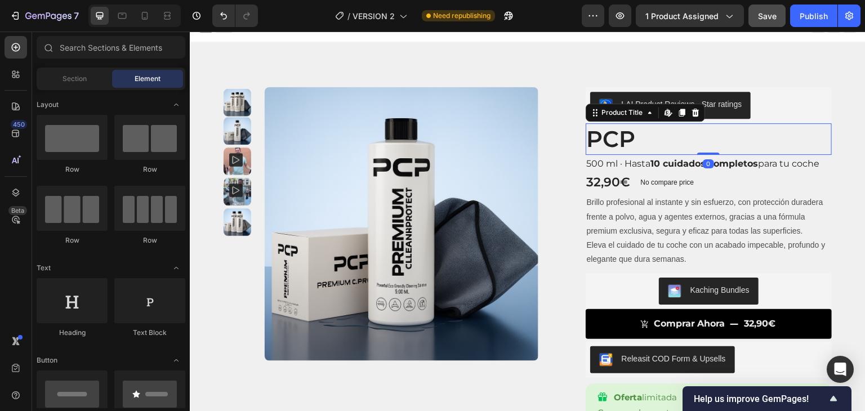
click at [675, 134] on h1 "PCP" at bounding box center [709, 139] width 247 height 32
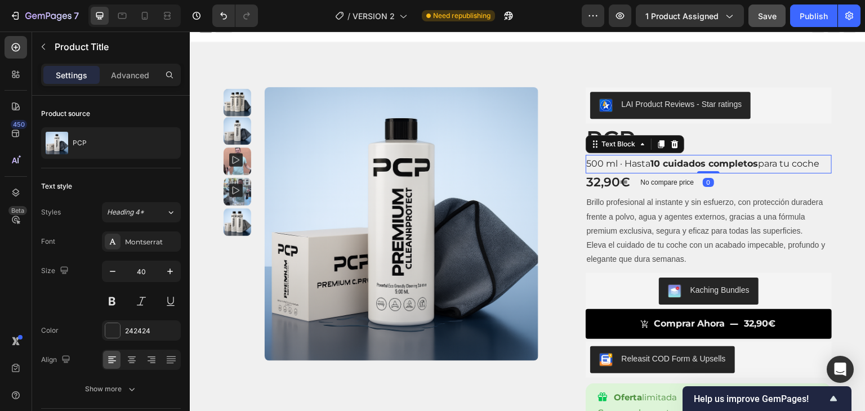
click at [814, 163] on p "500 ml · Hasta 10 cuidados completos para tu coche" at bounding box center [709, 164] width 244 height 16
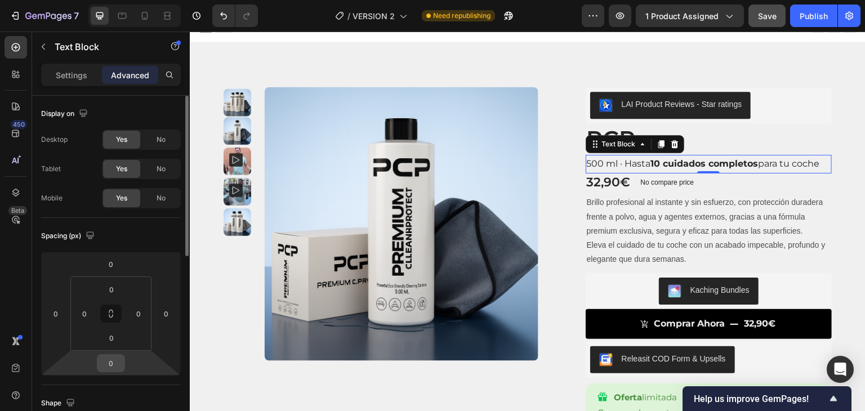
click at [113, 355] on input "0" at bounding box center [111, 363] width 23 height 17
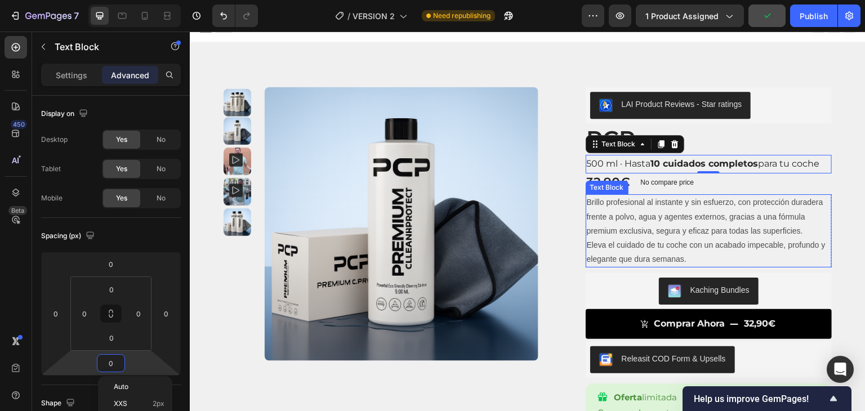
type input "5"
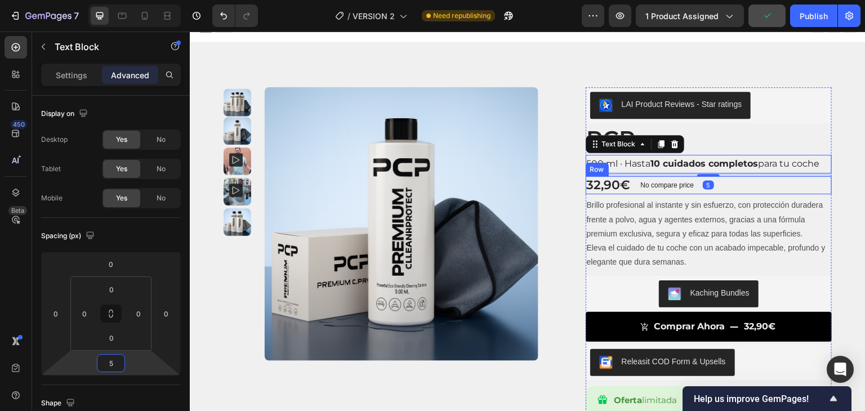
click at [734, 188] on div "32,90€ Product Price Product Price No compare price Product Price Row" at bounding box center [709, 185] width 247 height 19
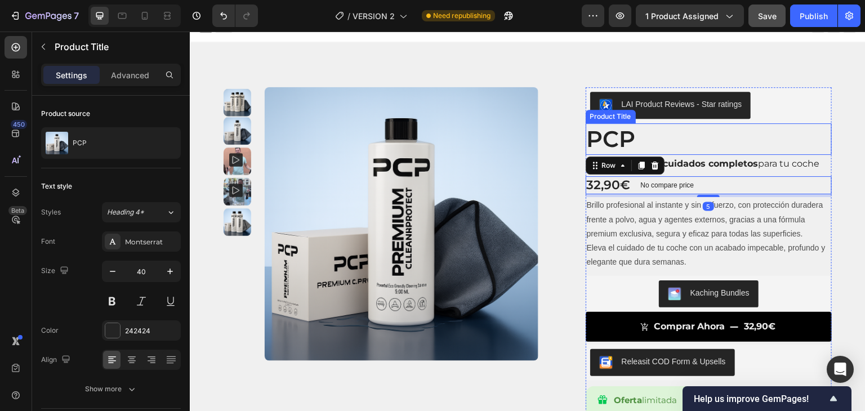
click at [727, 140] on h1 "PCP" at bounding box center [709, 139] width 247 height 32
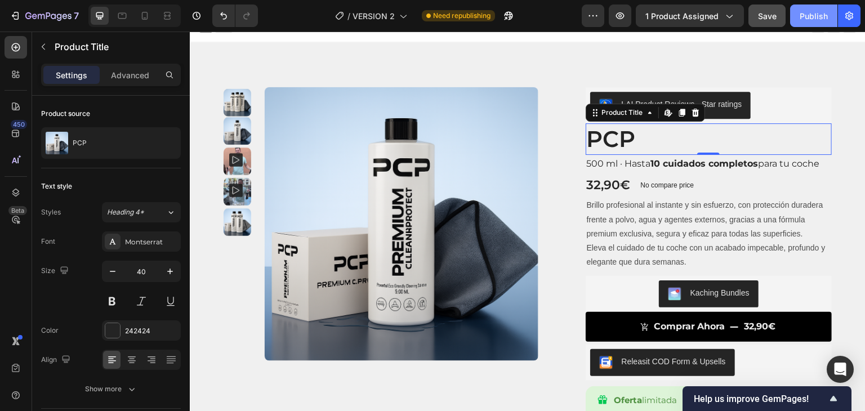
click at [813, 19] on div "Publish" at bounding box center [814, 16] width 28 height 12
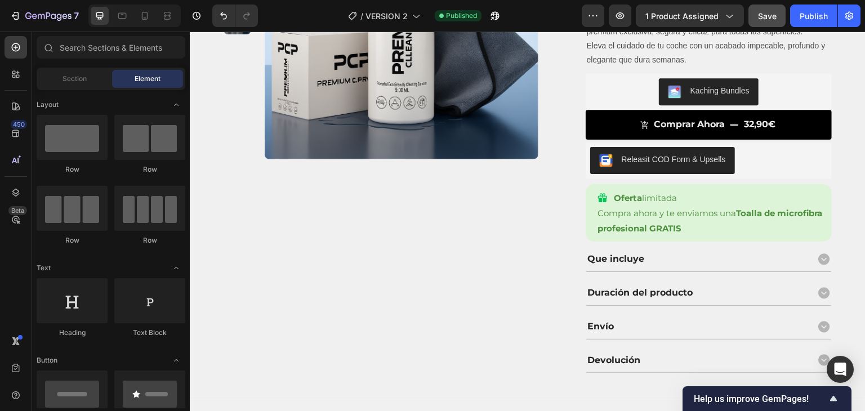
scroll to position [225, 0]
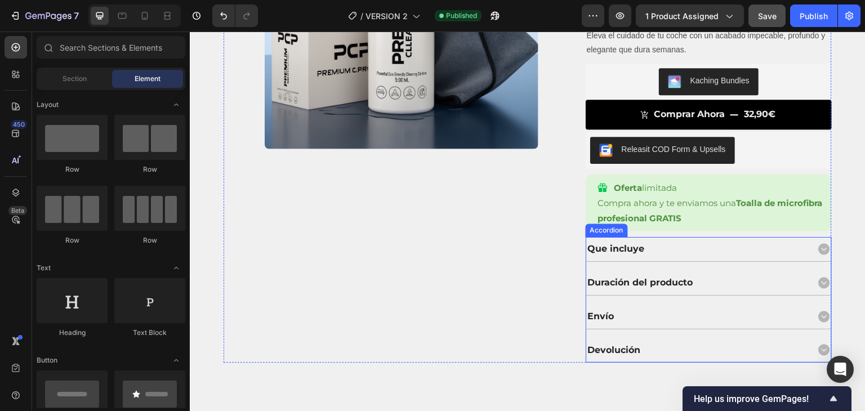
click at [678, 251] on div "Que incluye" at bounding box center [697, 249] width 222 height 15
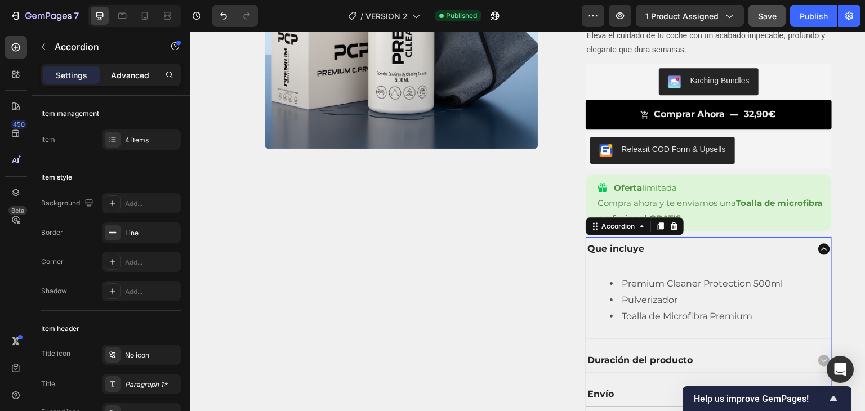
click at [133, 79] on p "Advanced" at bounding box center [130, 75] width 38 height 12
type input "100%"
type input "100"
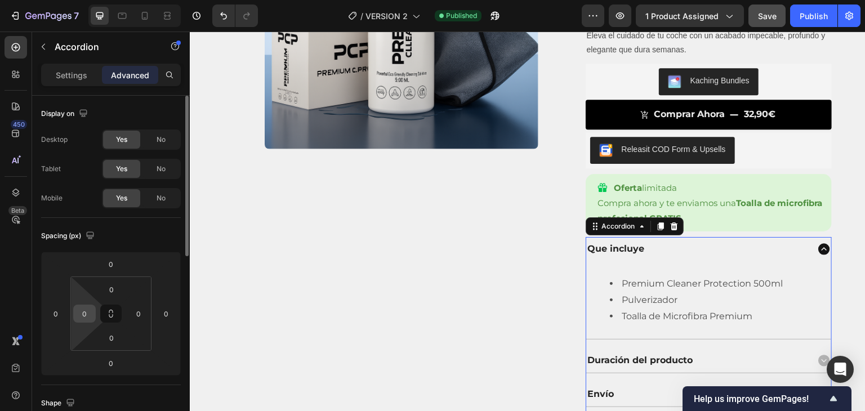
click at [84, 307] on input "0" at bounding box center [84, 313] width 17 height 17
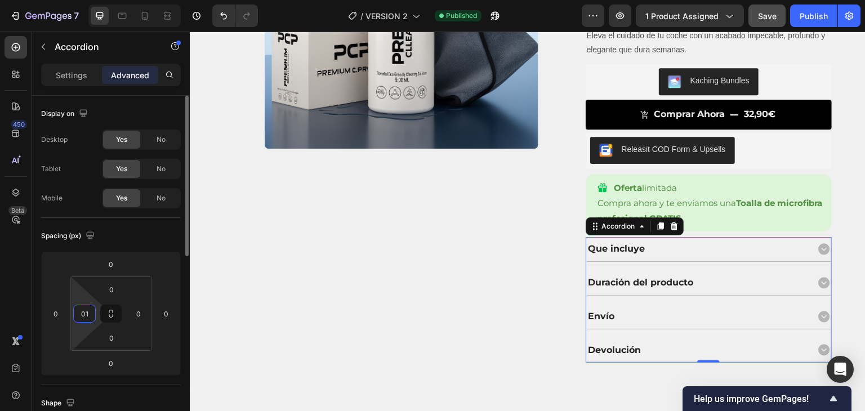
type input "0"
type input "10"
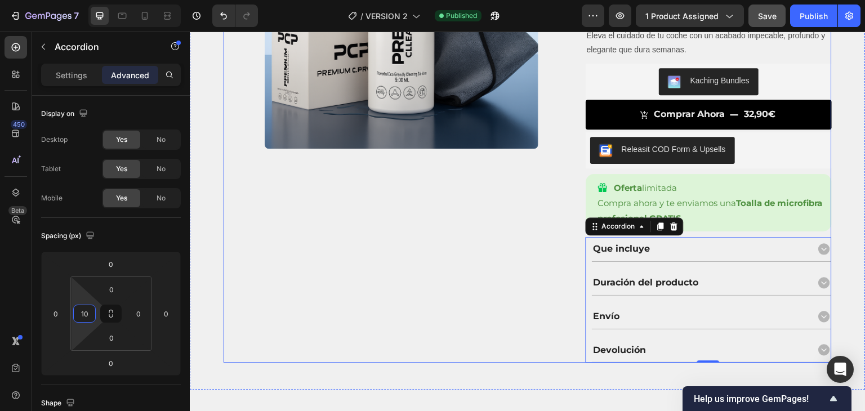
click at [445, 296] on div "Product Images Product Images" at bounding box center [396, 119] width 345 height 488
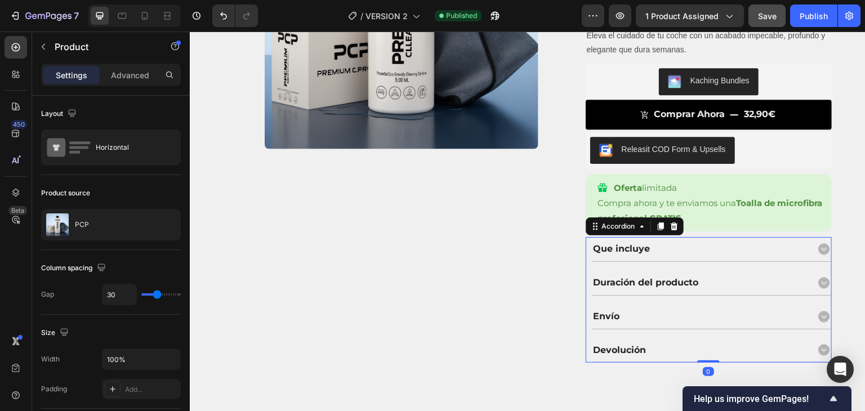
click at [683, 265] on div "Que incluye Duración del producto Envío Devolución" at bounding box center [711, 300] width 241 height 126
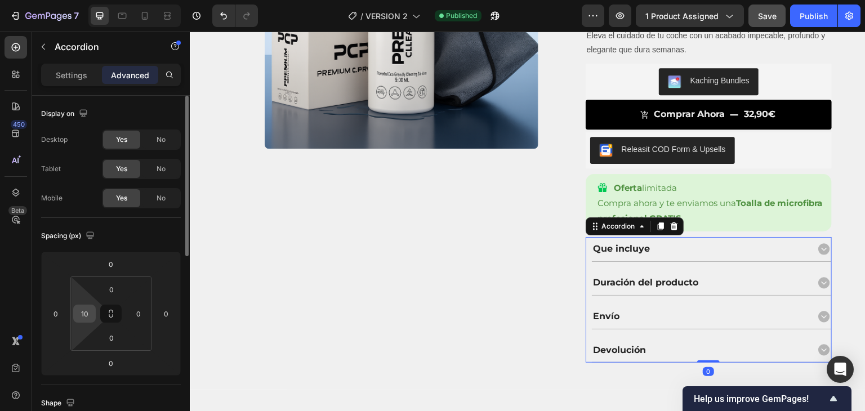
click at [88, 307] on input "10" at bounding box center [84, 313] width 17 height 17
type input "5"
click at [228, 267] on div "Product Images Product Images" at bounding box center [396, 119] width 345 height 488
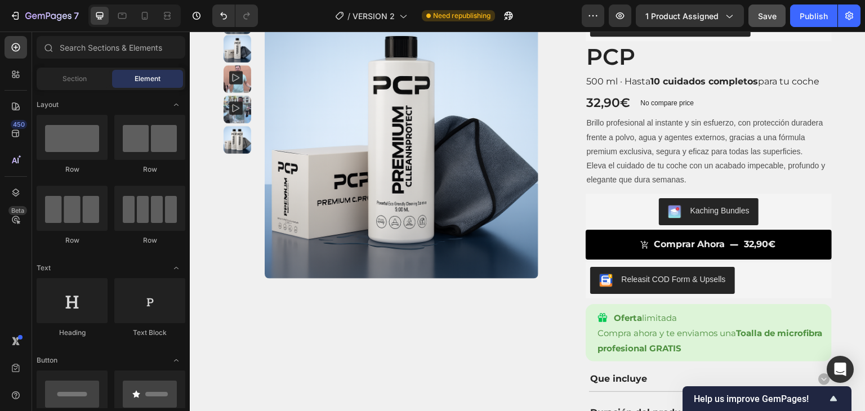
scroll to position [0, 0]
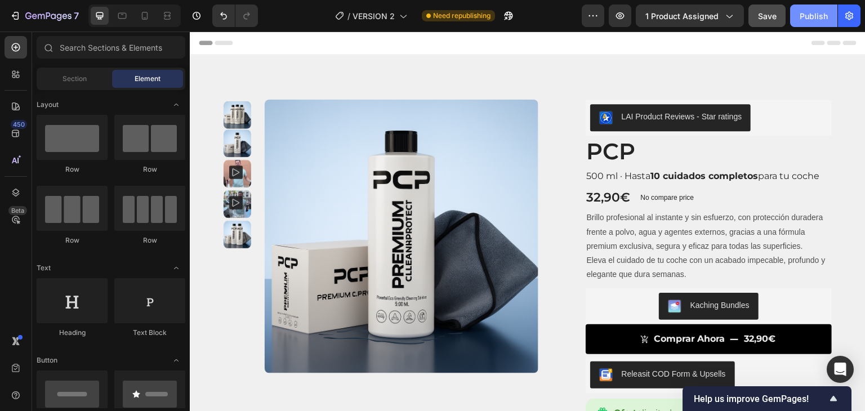
click at [821, 21] on button "Publish" at bounding box center [813, 16] width 47 height 23
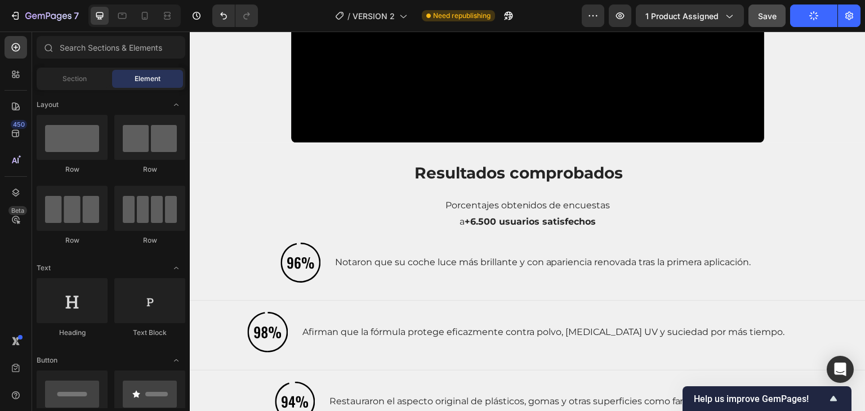
scroll to position [938, 0]
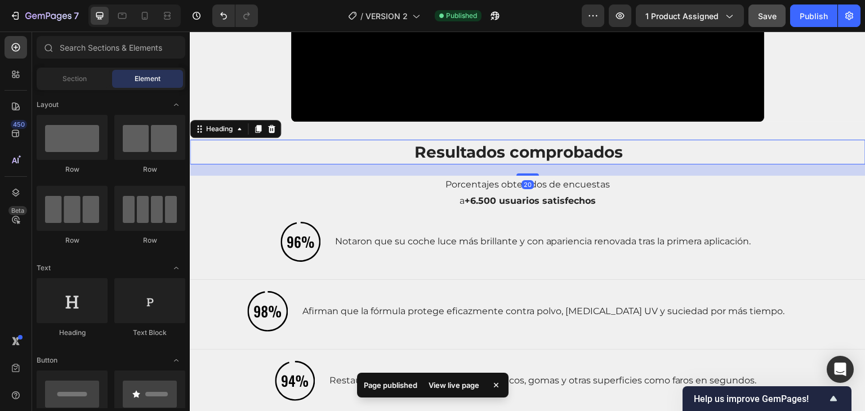
click at [695, 140] on h2 "Resultados comprobados" at bounding box center [519, 152] width 658 height 25
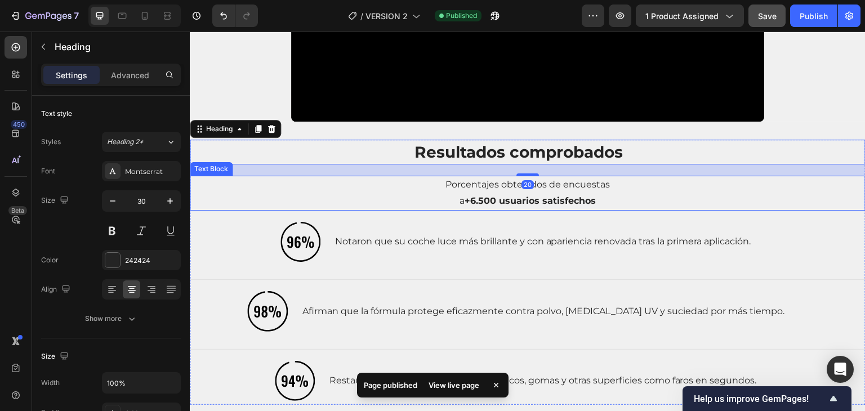
click at [676, 182] on p "Porcentajes obtenidos de encuestas" at bounding box center [527, 185] width 673 height 16
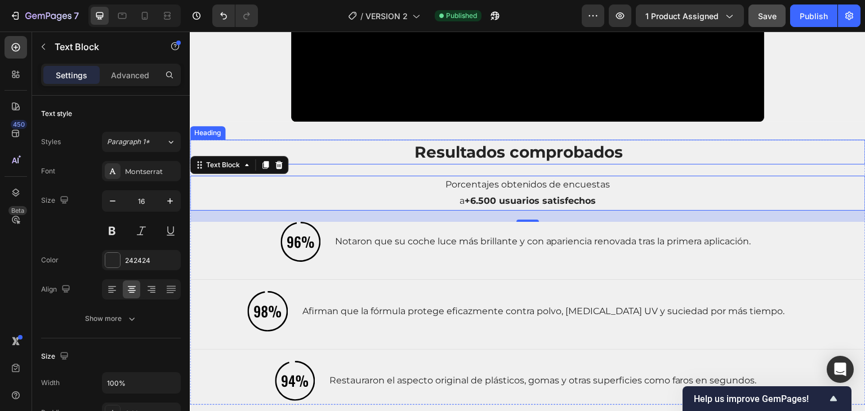
click at [685, 150] on h2 "Resultados comprobados" at bounding box center [519, 152] width 658 height 25
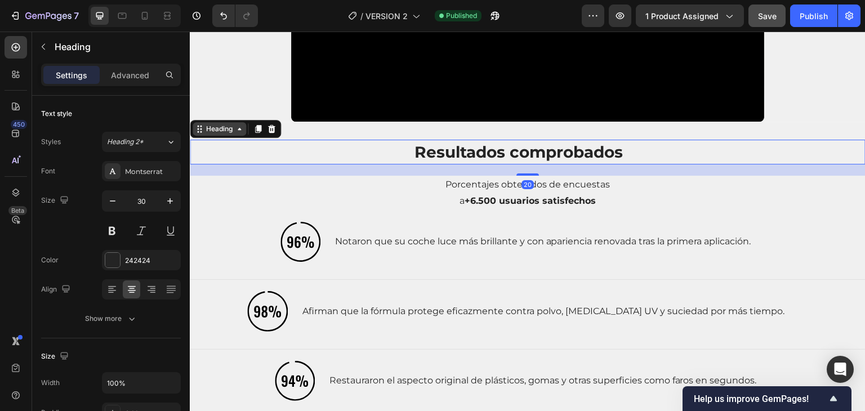
click at [222, 127] on div "Heading" at bounding box center [219, 129] width 31 height 10
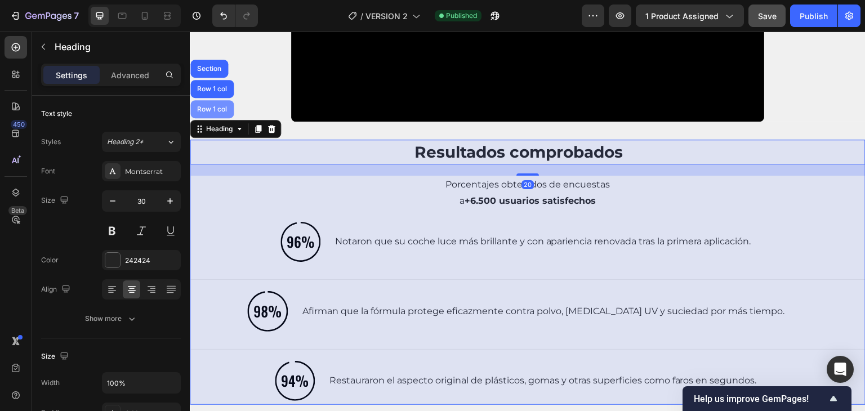
click at [217, 106] on div "Row 1 col" at bounding box center [212, 109] width 34 height 7
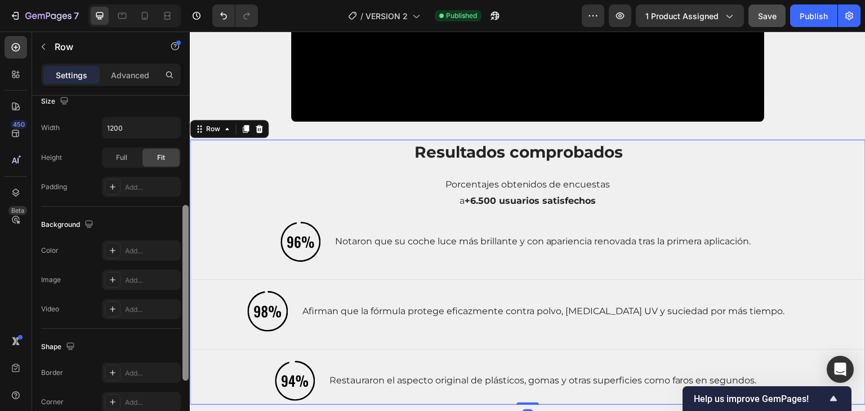
scroll to position [273, 0]
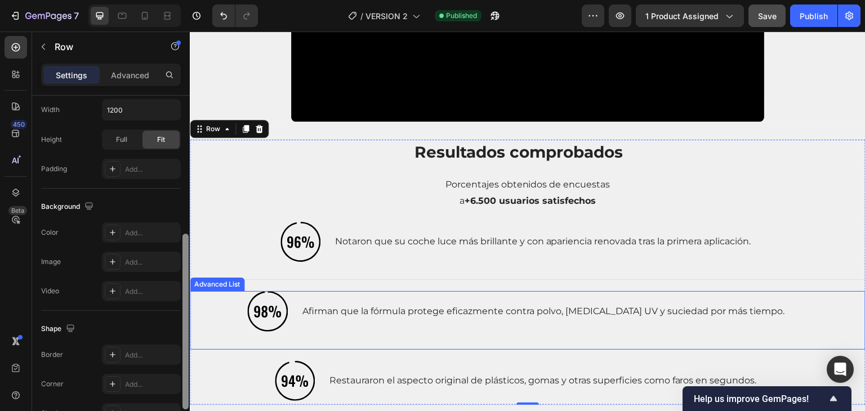
drag, startPoint x: 377, startPoint y: 156, endPoint x: 191, endPoint y: 296, distance: 232.0
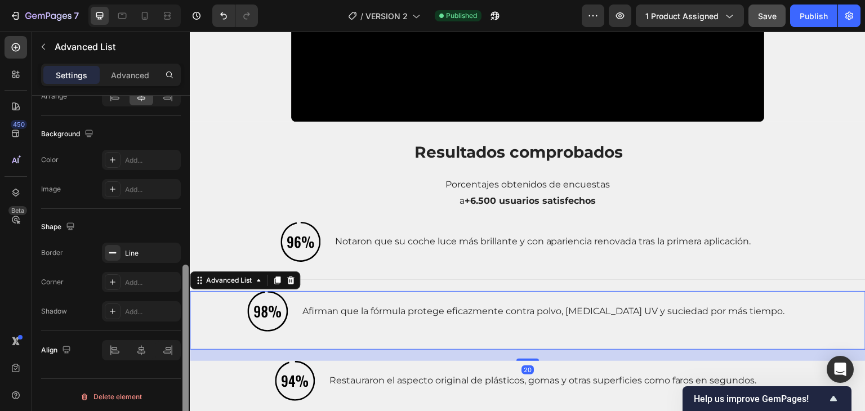
scroll to position [327, 0]
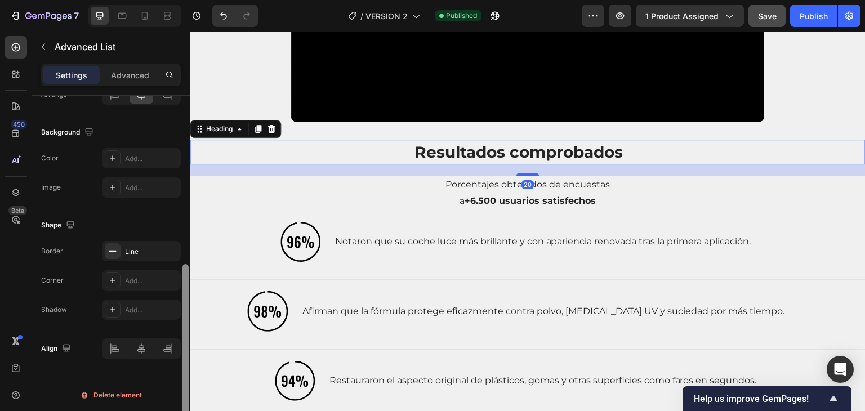
click at [216, 151] on h2 "Resultados comprobados" at bounding box center [519, 152] width 658 height 25
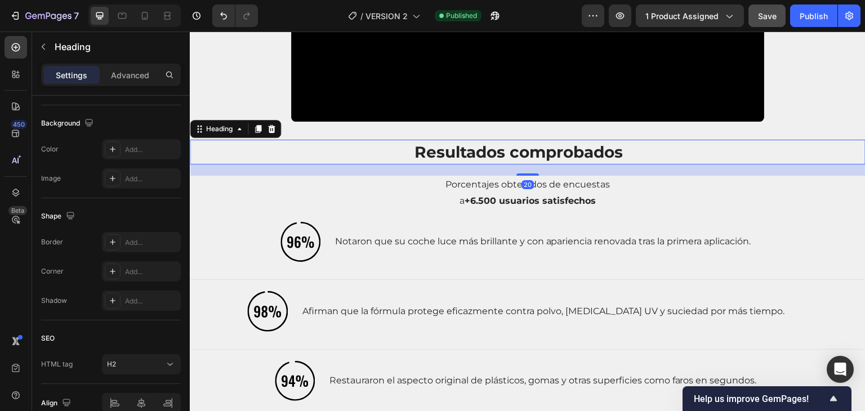
scroll to position [0, 0]
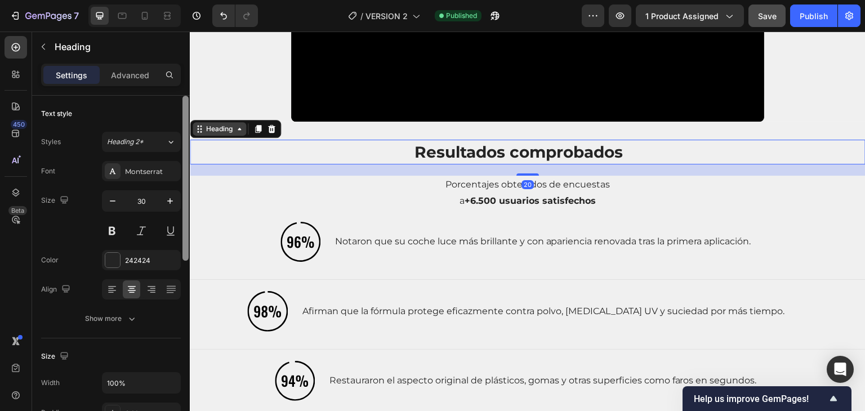
click at [218, 128] on div "Heading" at bounding box center [219, 129] width 31 height 10
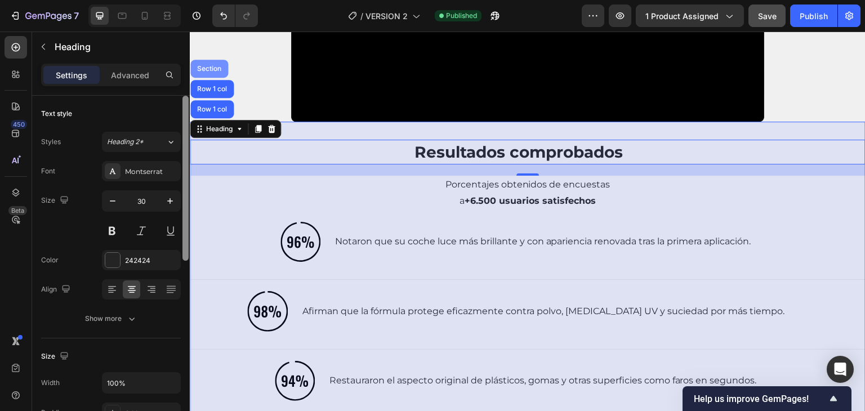
click at [216, 65] on div "Section" at bounding box center [209, 68] width 29 height 7
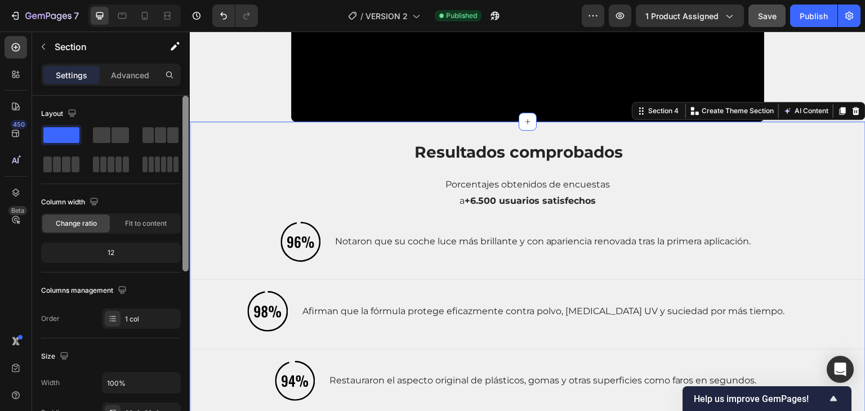
click at [304, 127] on div "Resultados comprobados Heading Porcentajes obtenidos de encuestas a +6.500 usua…" at bounding box center [528, 277] width 676 height 310
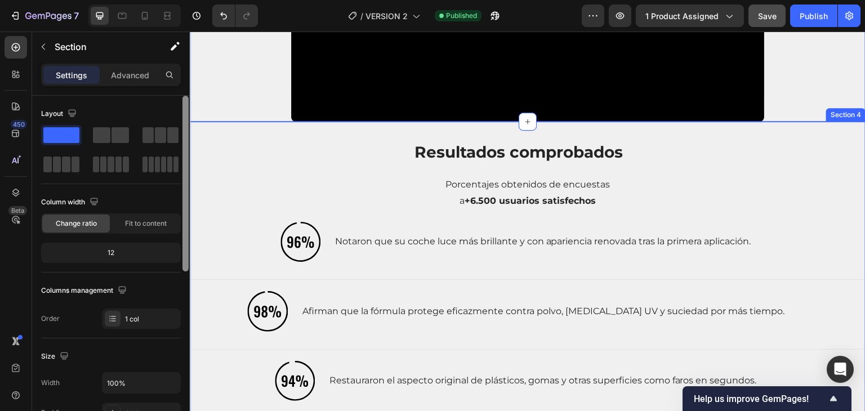
click at [258, 127] on div "Resultados comprobados Heading Porcentajes obtenidos de encuestas a +6.500 usua…" at bounding box center [528, 277] width 676 height 310
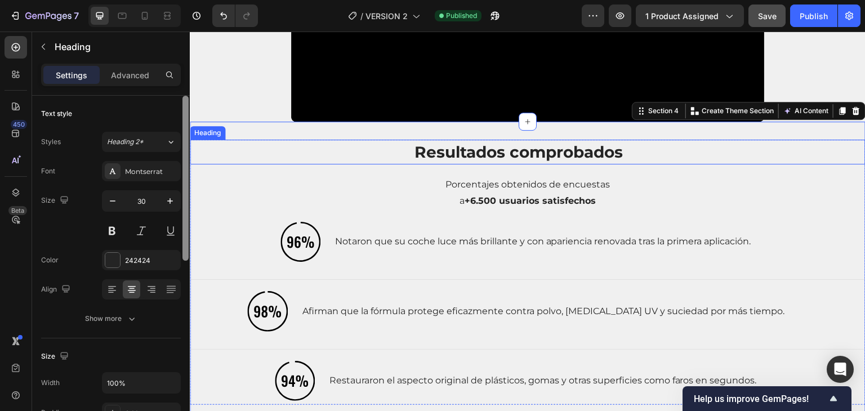
click at [599, 154] on span "Resultados comprobados" at bounding box center [518, 151] width 208 height 19
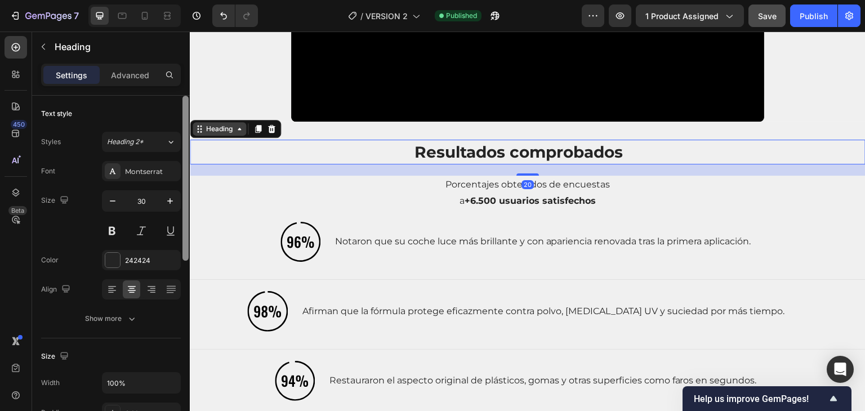
click at [241, 127] on icon at bounding box center [239, 128] width 9 height 9
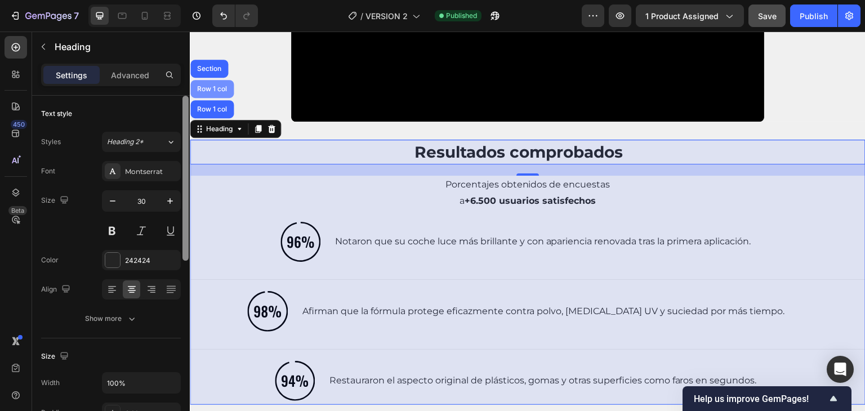
click at [212, 88] on div "Row 1 col" at bounding box center [211, 89] width 43 height 18
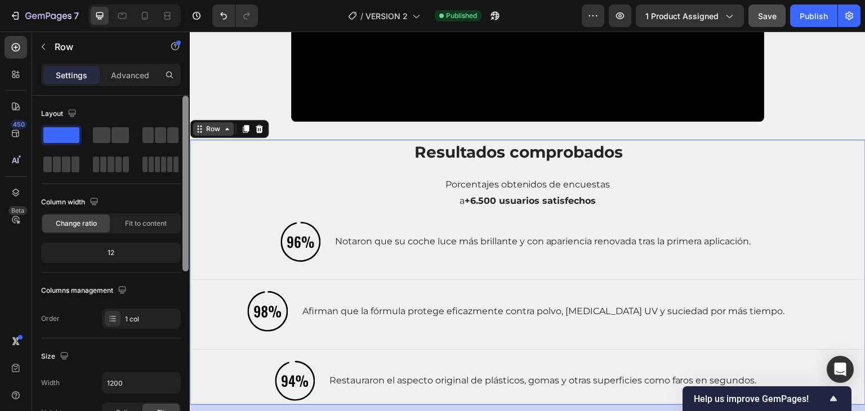
click at [222, 124] on icon at bounding box center [226, 128] width 9 height 9
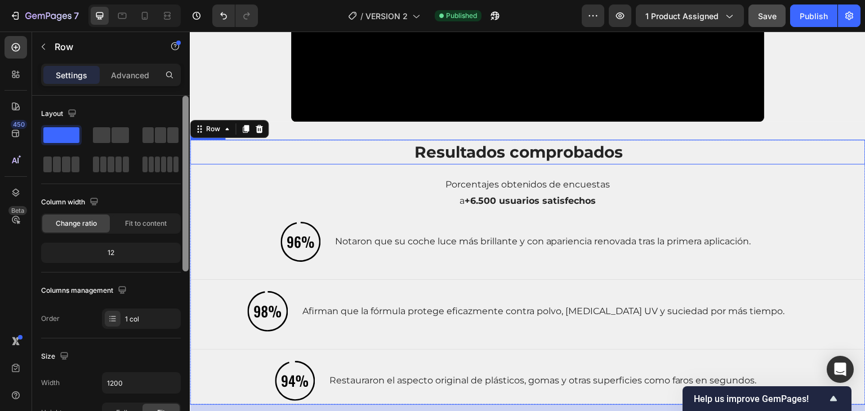
click at [292, 164] on div "Resultados comprobados Heading Porcentajes obtenidos de encuestas a +6.500 usua…" at bounding box center [528, 272] width 676 height 265
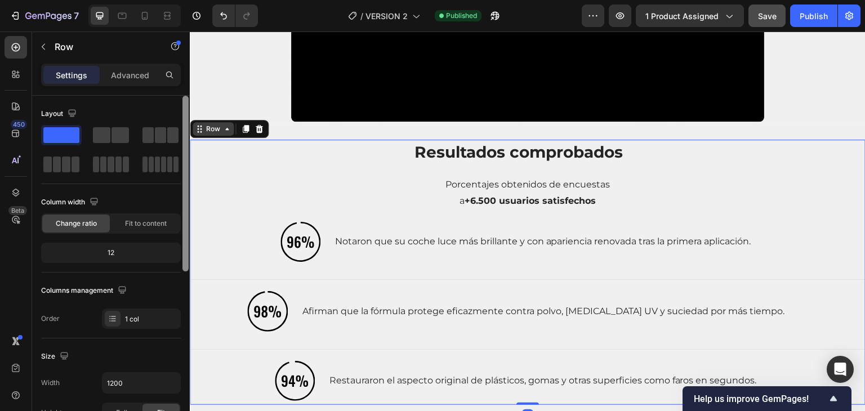
click at [224, 124] on icon at bounding box center [226, 128] width 9 height 9
click at [186, 113] on div at bounding box center [185, 184] width 6 height 176
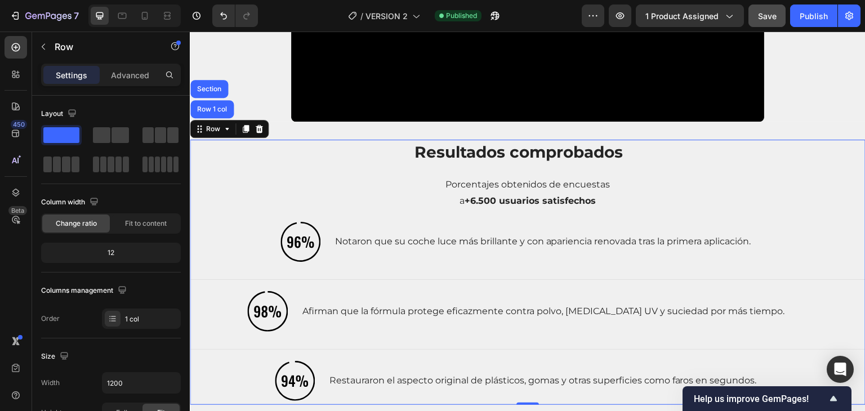
click at [632, 206] on div "Resultados comprobados Heading Porcentajes obtenidos de encuestas a +6.500 usua…" at bounding box center [528, 272] width 676 height 265
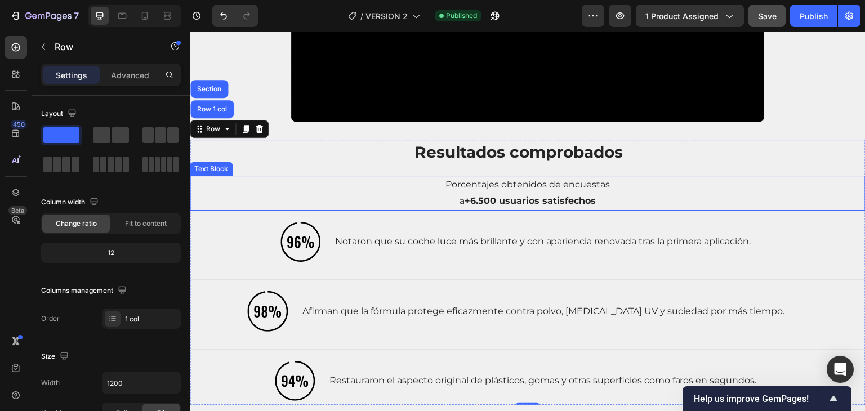
click at [610, 193] on p "a +6.500 usuarios satisfechos" at bounding box center [527, 201] width 673 height 16
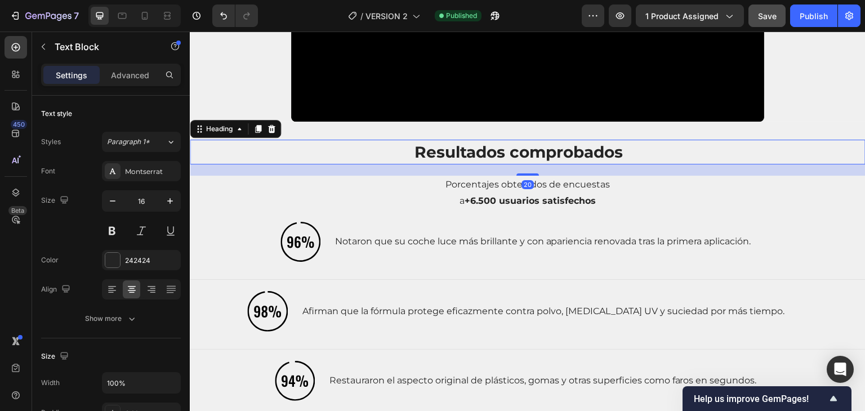
click at [721, 141] on h2 "Resultados comprobados" at bounding box center [519, 152] width 658 height 25
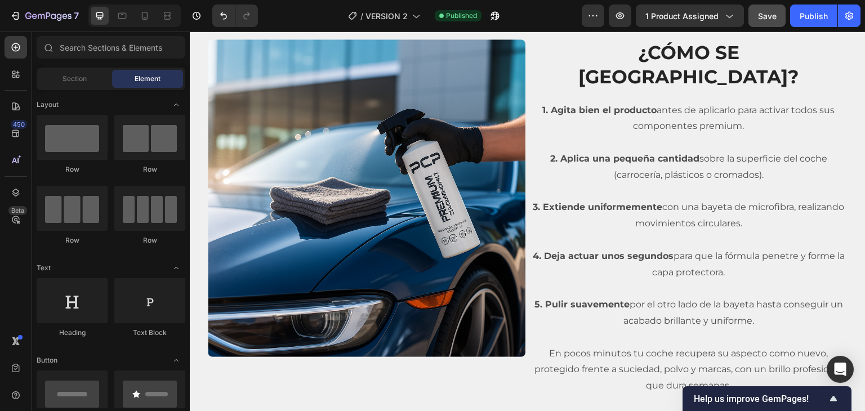
scroll to position [1696, 0]
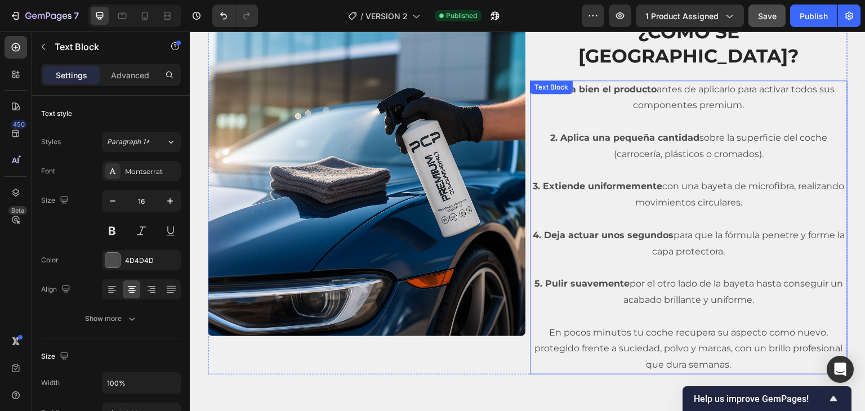
click at [667, 131] on p "2. Aplica una pequeña cantidad sobre la superficie del coche (carrocería, plást…" at bounding box center [688, 146] width 315 height 33
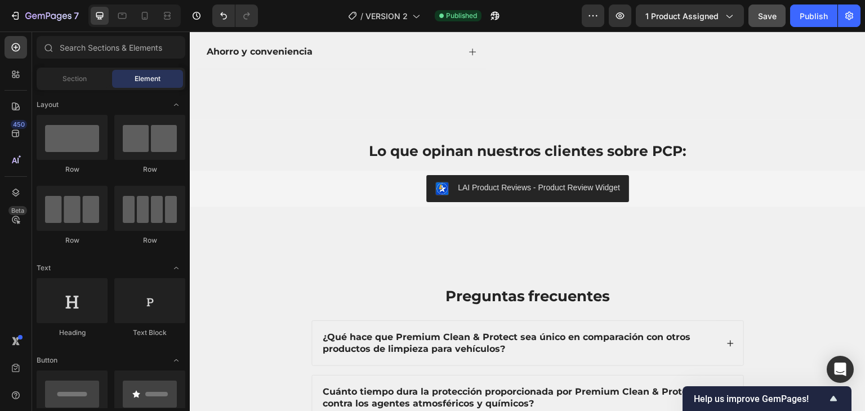
scroll to position [2380, 0]
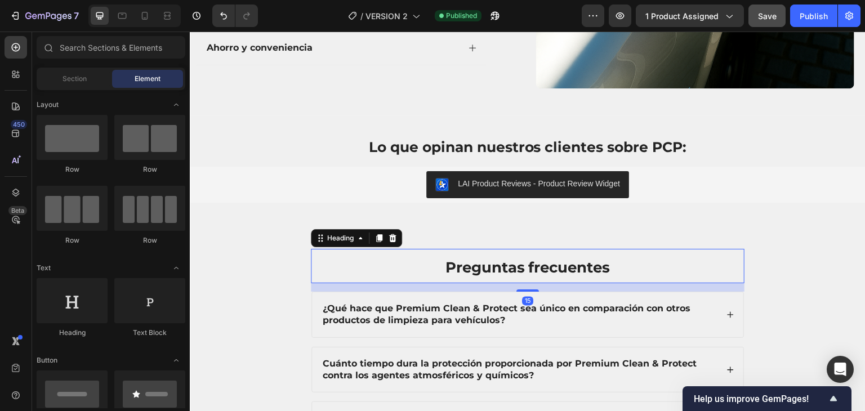
click at [618, 259] on h2 "Preguntas frecuentes" at bounding box center [528, 266] width 434 height 34
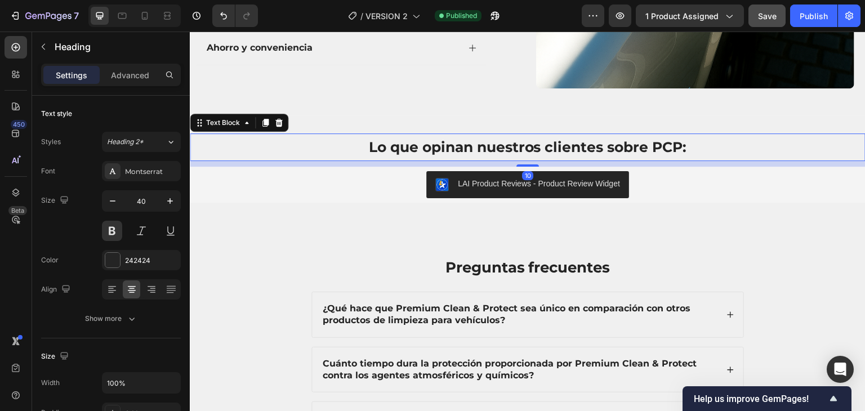
click at [528, 137] on p "Lo que opinan nuestros clientes sobre PCP:" at bounding box center [527, 147] width 673 height 25
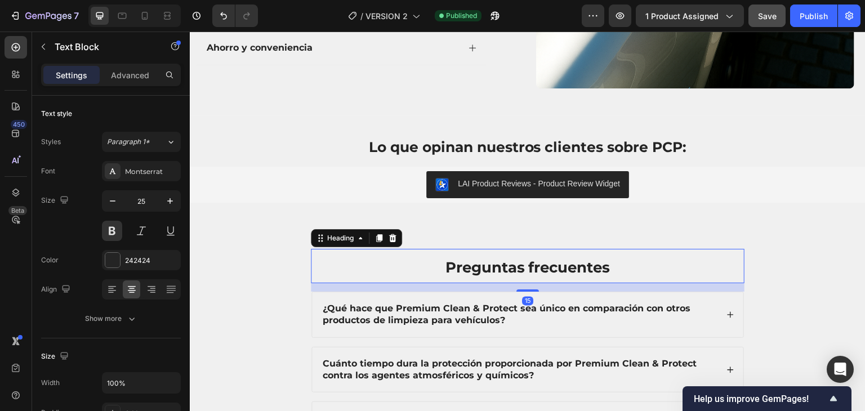
click at [511, 269] on span "Preguntas frecuentes" at bounding box center [527, 267] width 165 height 18
click at [117, 197] on icon "button" at bounding box center [112, 200] width 11 height 11
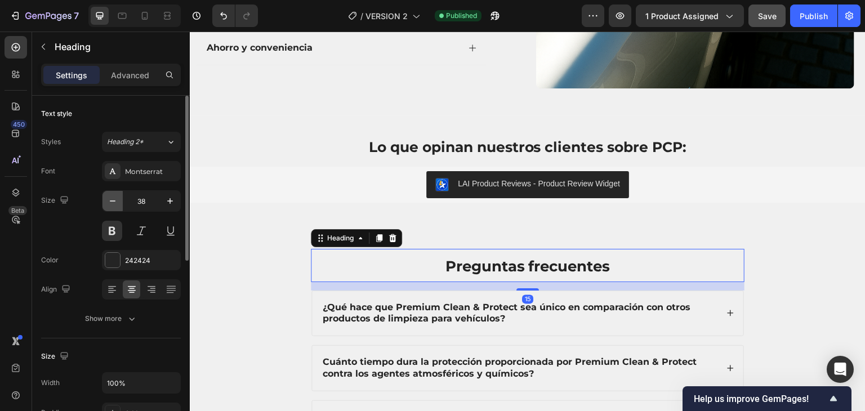
click at [117, 197] on icon "button" at bounding box center [112, 200] width 11 height 11
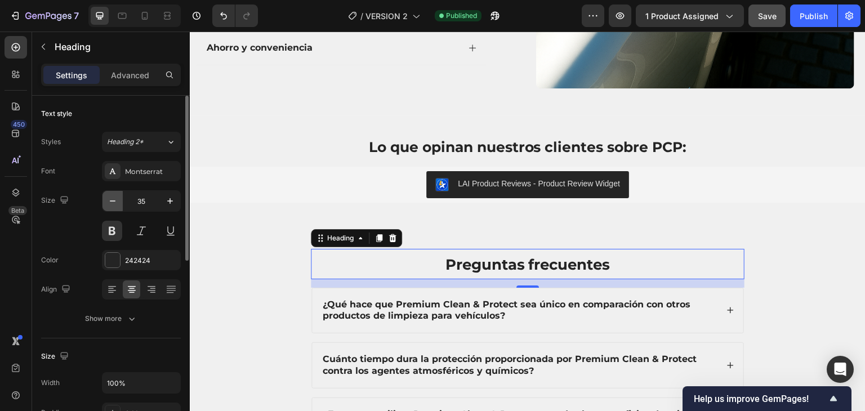
click at [117, 197] on icon "button" at bounding box center [112, 200] width 11 height 11
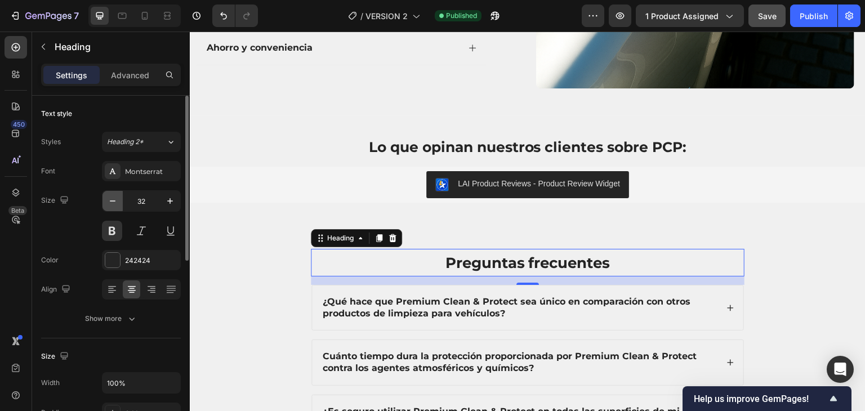
click at [117, 197] on icon "button" at bounding box center [112, 200] width 11 height 11
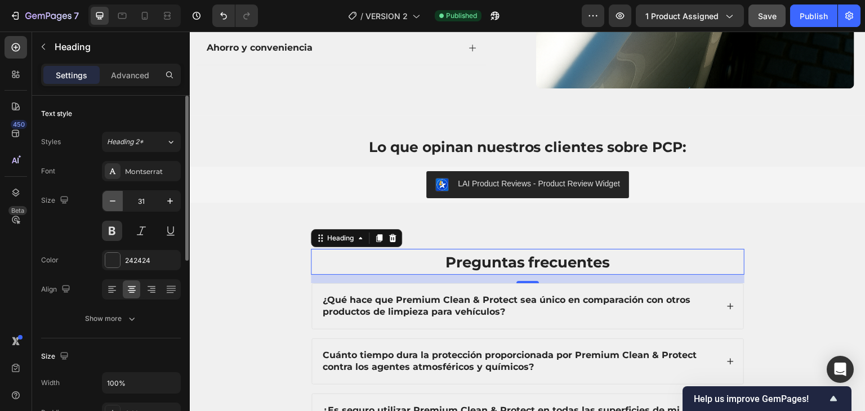
click at [117, 197] on icon "button" at bounding box center [112, 200] width 11 height 11
type input "29"
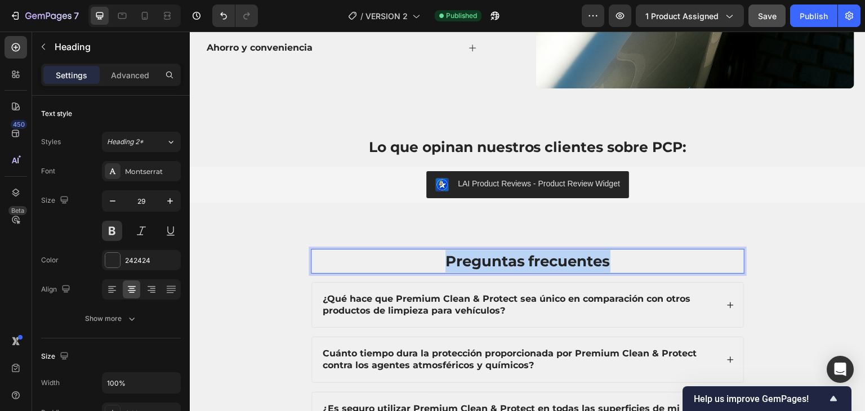
click at [525, 258] on span "Preguntas frecuentes" at bounding box center [527, 261] width 165 height 18
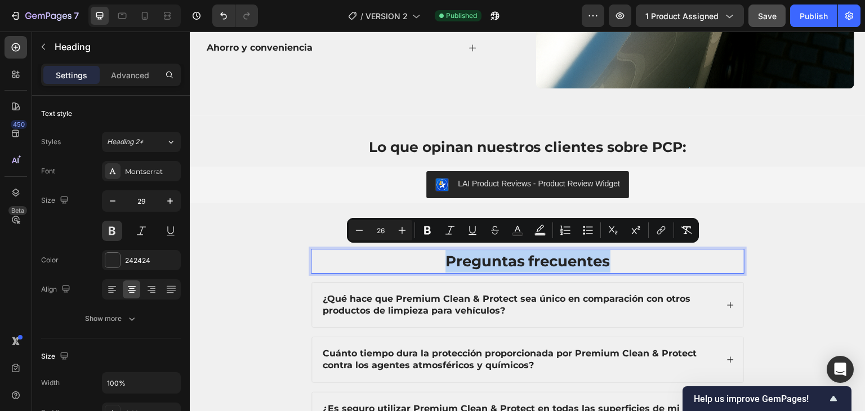
click at [525, 258] on span "Preguntas frecuentes" at bounding box center [527, 261] width 165 height 18
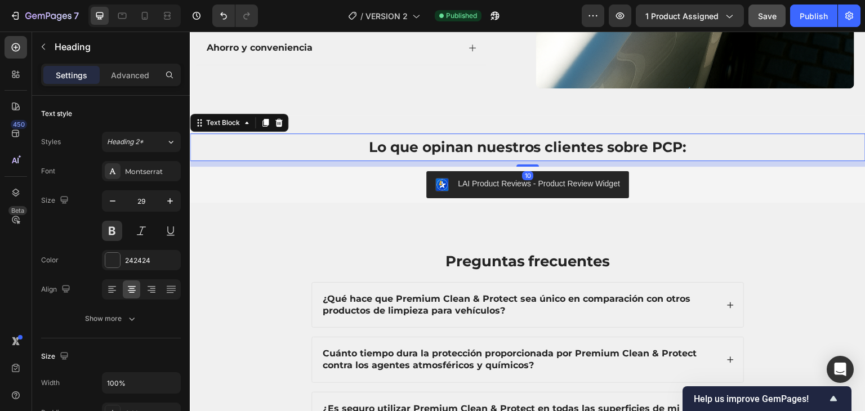
click at [497, 140] on p "Lo que opinan nuestros clientes sobre PCP:" at bounding box center [527, 147] width 673 height 25
click at [498, 140] on p "Lo que opinan nuestros clientes sobre PCP:" at bounding box center [527, 147] width 673 height 25
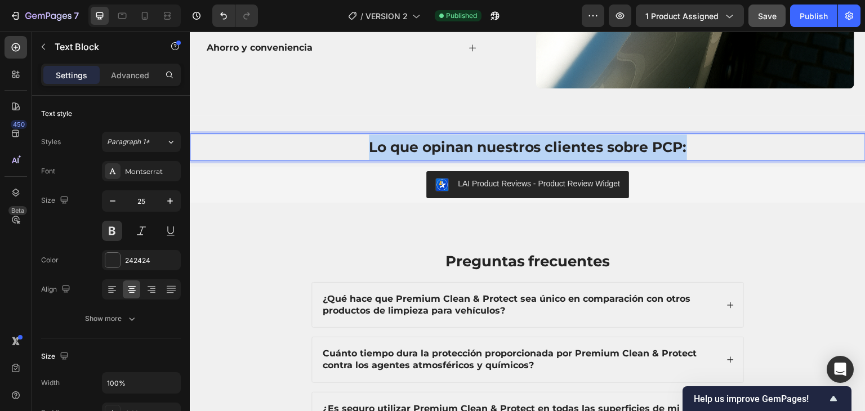
click at [498, 140] on p "Lo que opinan nuestros clientes sobre PCP:" at bounding box center [527, 147] width 673 height 25
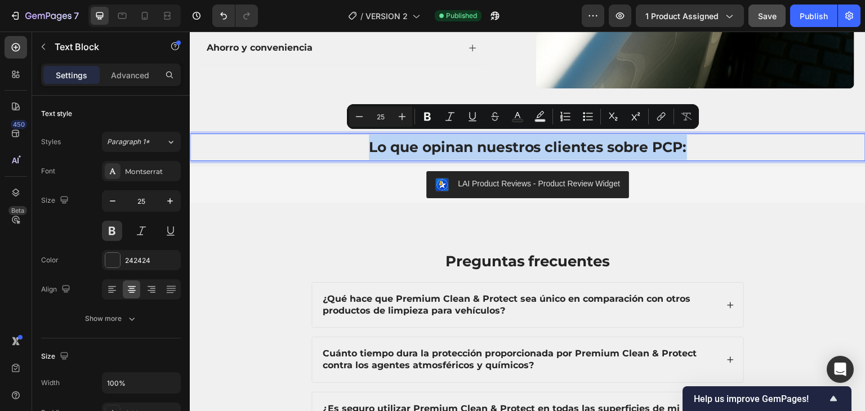
click at [498, 140] on p "Lo que opinan nuestros clientes sobre PCP:" at bounding box center [527, 147] width 673 height 25
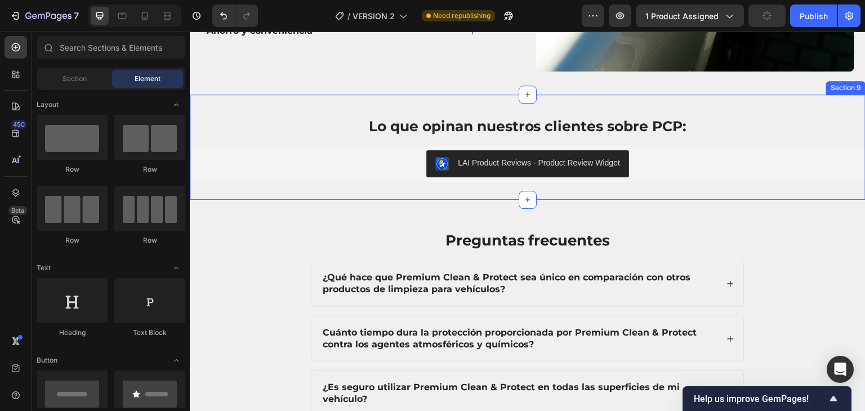
scroll to position [2397, 0]
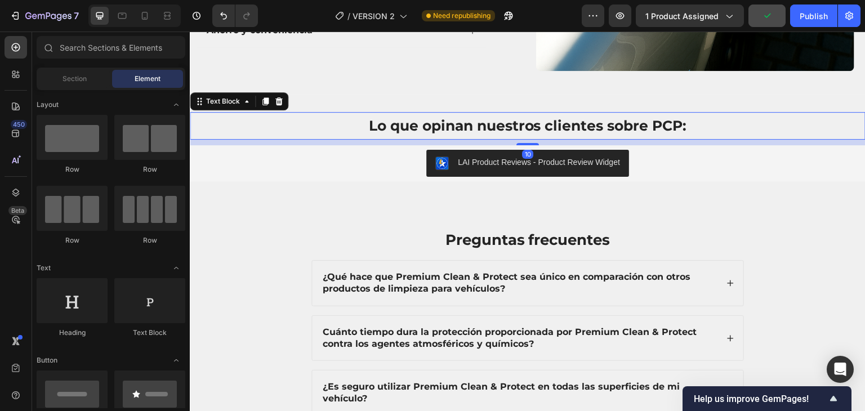
click at [528, 130] on p "Lo que opinan nuestros clientes sobre PCP:" at bounding box center [527, 125] width 673 height 25
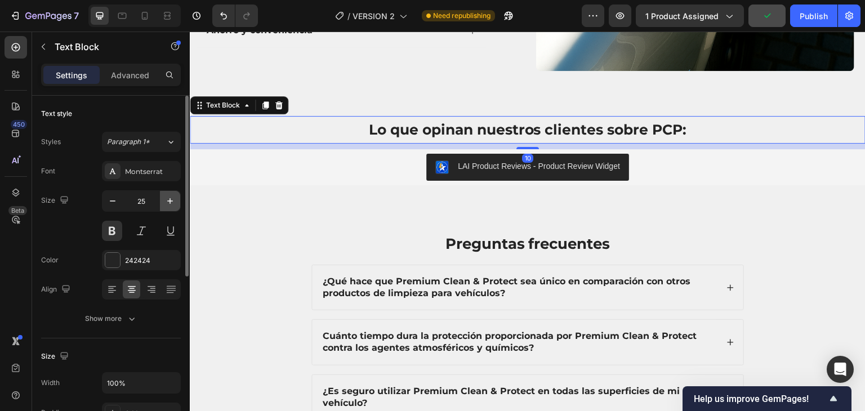
click at [167, 203] on icon "button" at bounding box center [169, 200] width 11 height 11
type input "26"
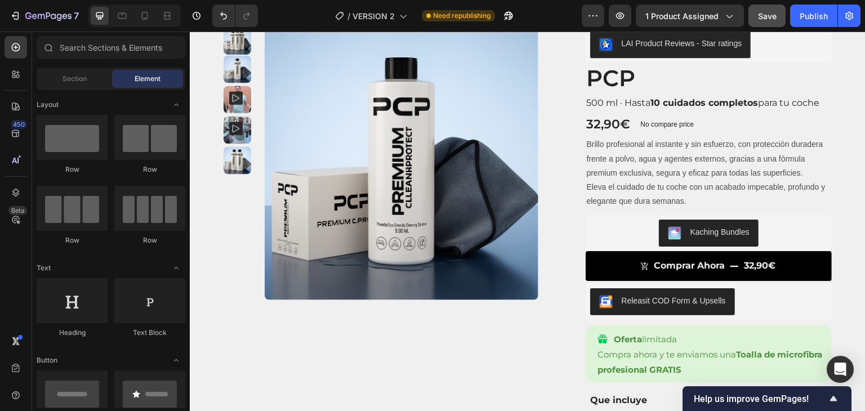
scroll to position [0, 0]
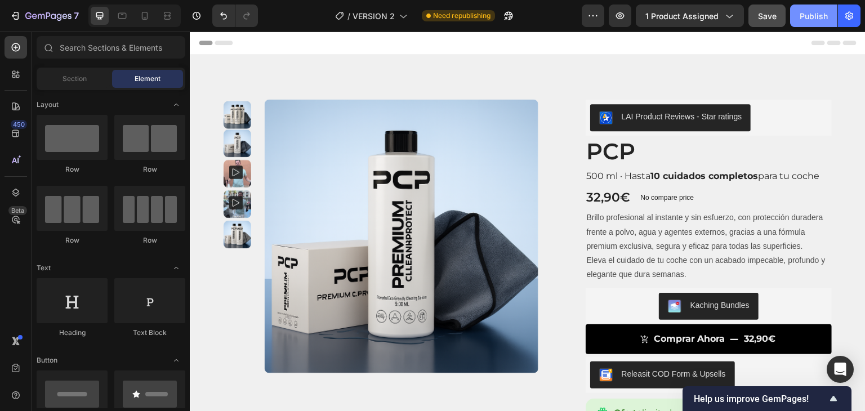
click at [813, 11] on div "Publish" at bounding box center [814, 16] width 28 height 12
click at [143, 15] on icon at bounding box center [144, 15] width 11 height 11
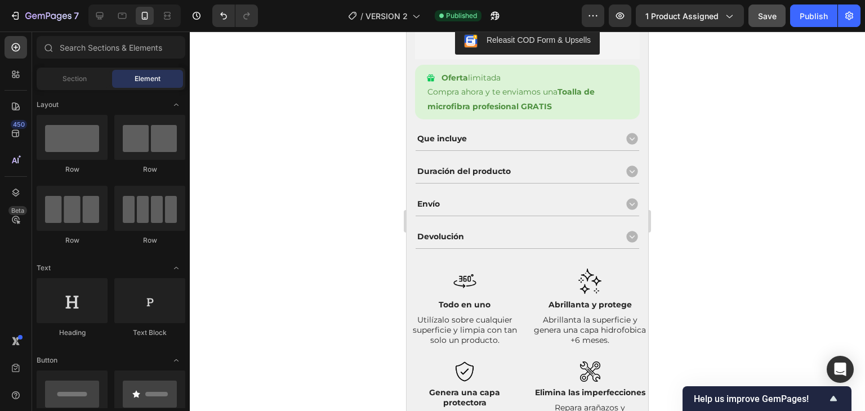
scroll to position [500, 0]
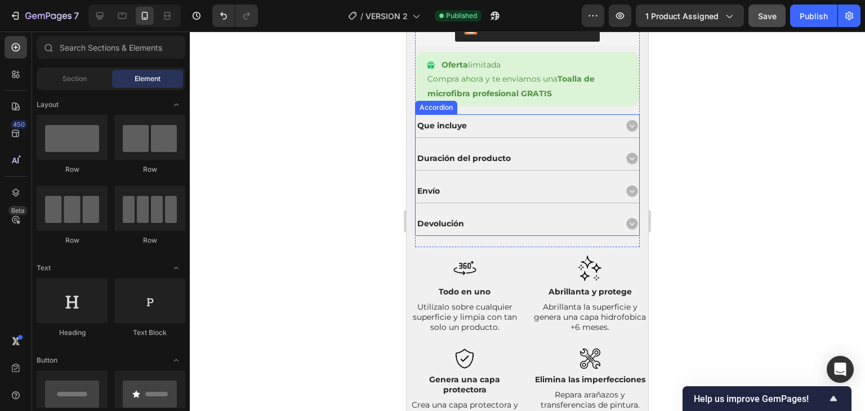
click at [626, 126] on icon at bounding box center [631, 125] width 11 height 11
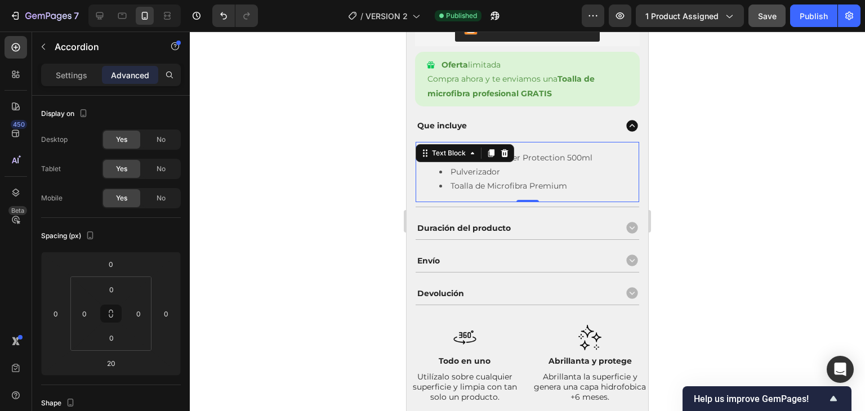
click at [554, 159] on li "Premium Cleaner Protection 500ml" at bounding box center [538, 158] width 199 height 14
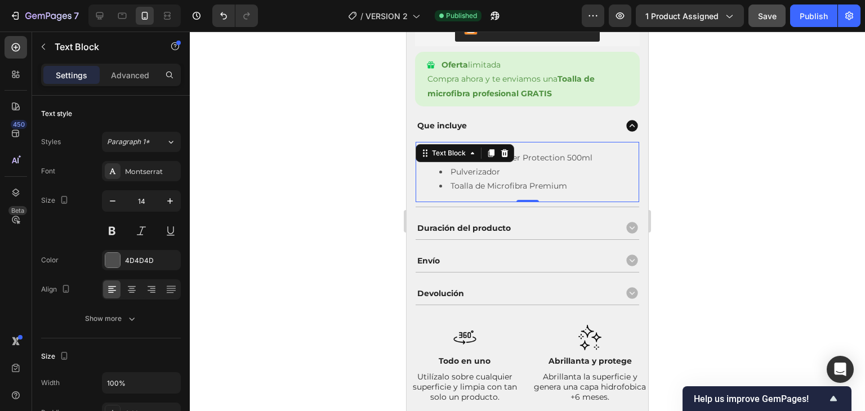
click at [554, 159] on li "Premium Cleaner Protection 500ml" at bounding box center [538, 158] width 199 height 14
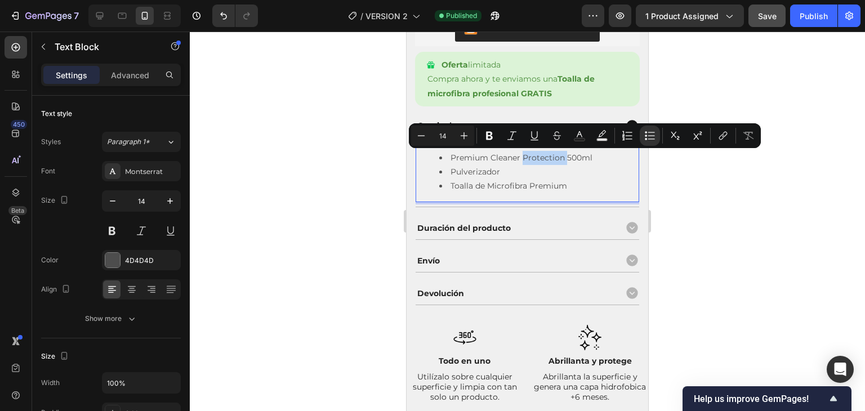
click at [554, 159] on li "Premium Cleaner Protection 500ml" at bounding box center [538, 158] width 199 height 14
drag, startPoint x: 564, startPoint y: 160, endPoint x: 452, endPoint y: 157, distance: 111.5
click at [452, 157] on li "Premium Cleaner Protection 500ml" at bounding box center [538, 158] width 199 height 14
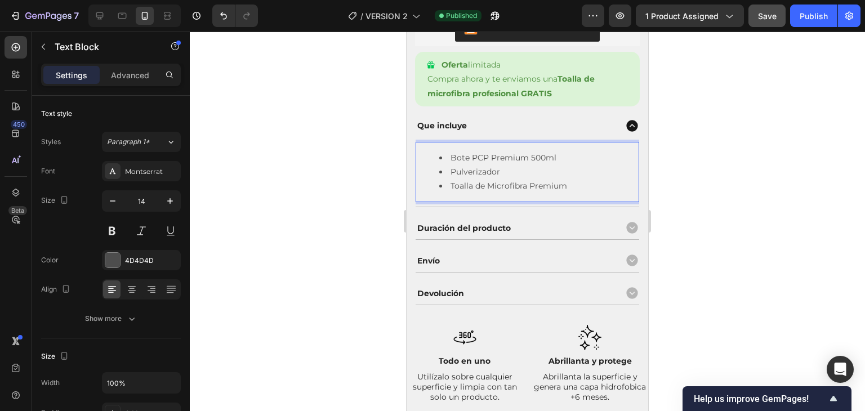
click at [372, 154] on div at bounding box center [527, 222] width 675 height 380
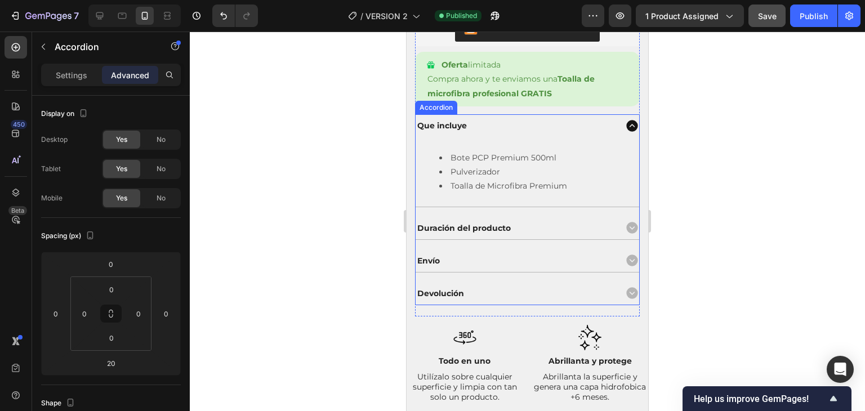
click at [626, 130] on icon at bounding box center [631, 125] width 11 height 11
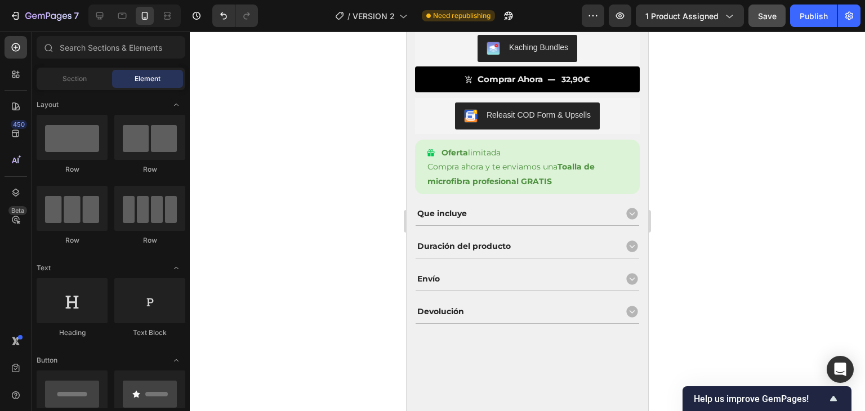
scroll to position [0, 0]
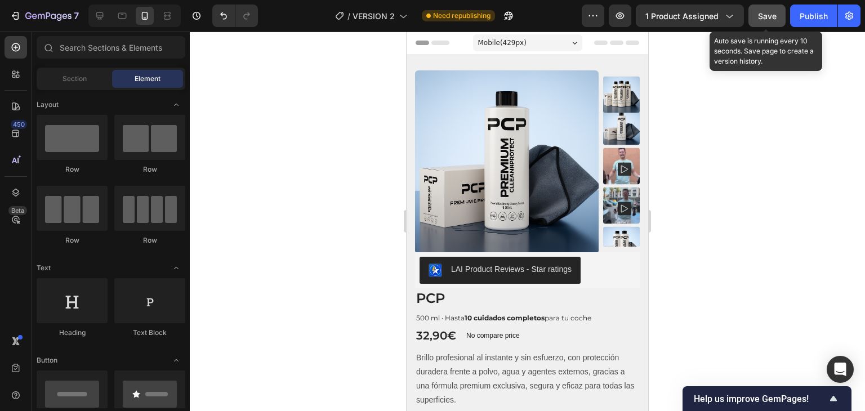
click at [780, 6] on button "Save" at bounding box center [766, 16] width 37 height 23
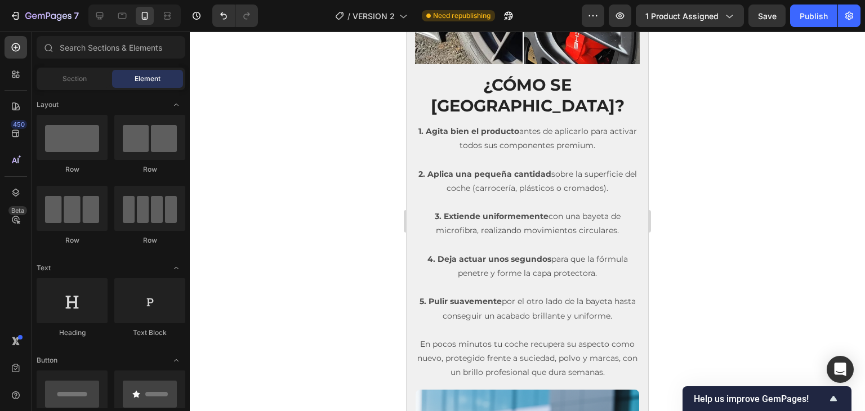
scroll to position [2372, 0]
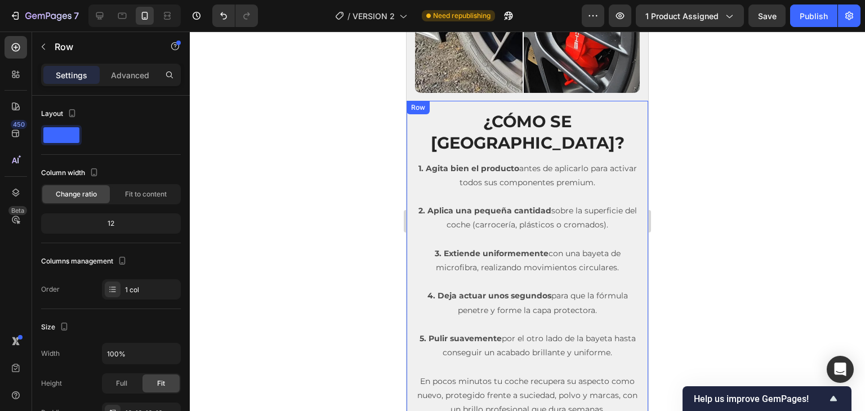
click at [412, 102] on div "Row" at bounding box center [418, 107] width 19 height 10
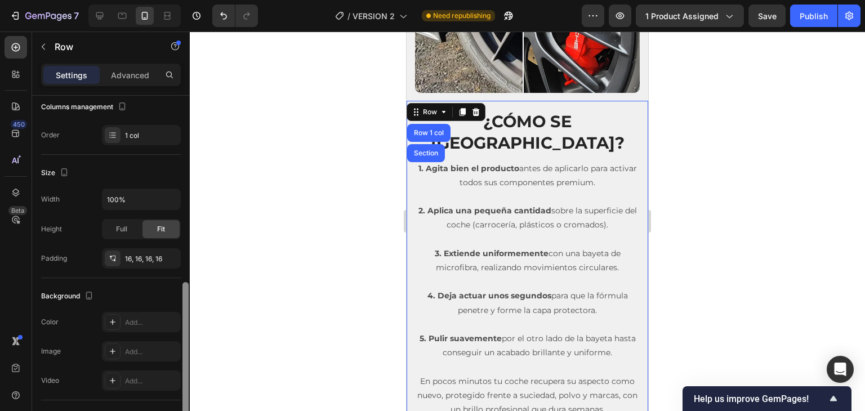
scroll to position [251, 0]
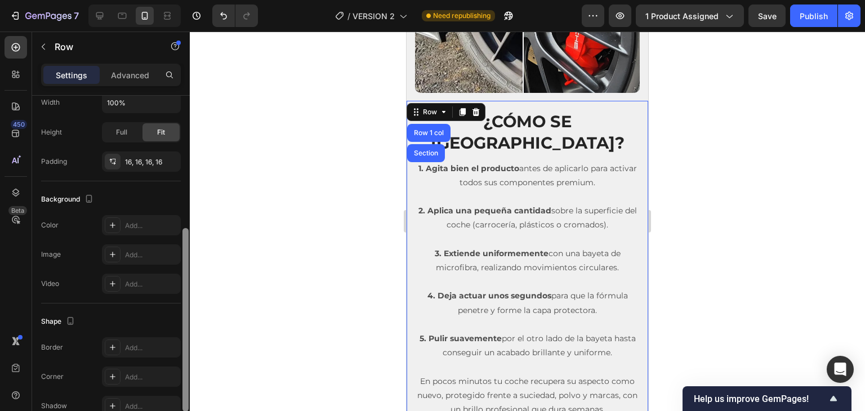
drag, startPoint x: 183, startPoint y: 193, endPoint x: 189, endPoint y: 325, distance: 133.0
click at [189, 325] on div at bounding box center [185, 269] width 8 height 347
click at [609, 101] on div "¿Cómo SE Usa? Heading 1. Agita bien el producto antes de aplicarlo para activar…" at bounding box center [528, 380] width 242 height 558
click at [432, 107] on div "Row" at bounding box center [430, 112] width 19 height 10
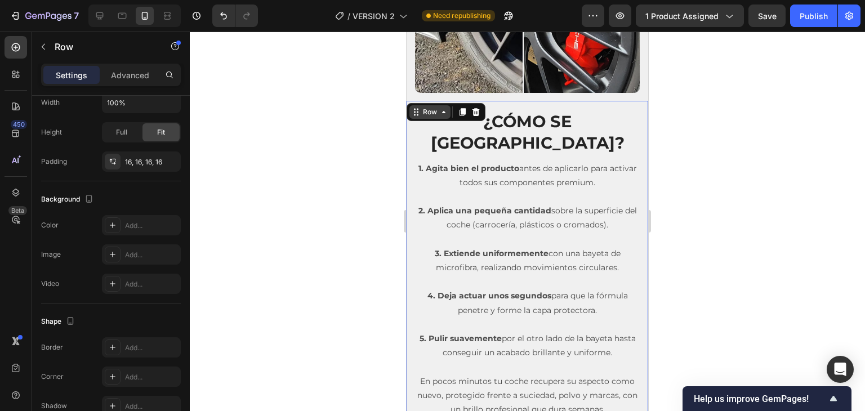
click at [432, 107] on div "Row" at bounding box center [430, 112] width 19 height 10
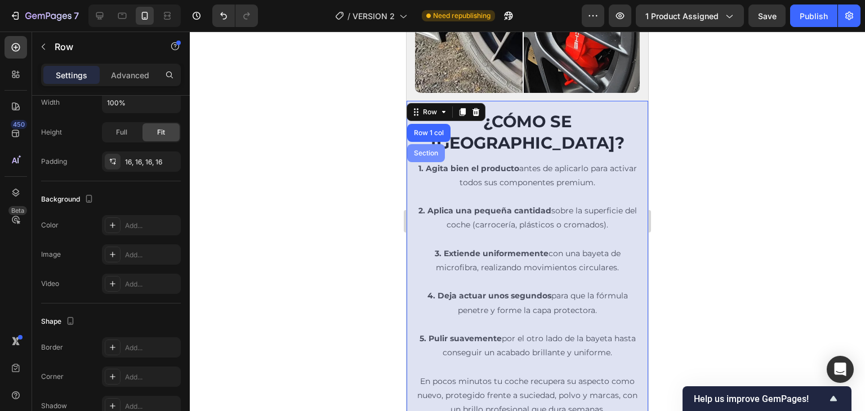
click at [428, 144] on div "Section" at bounding box center [426, 153] width 38 height 18
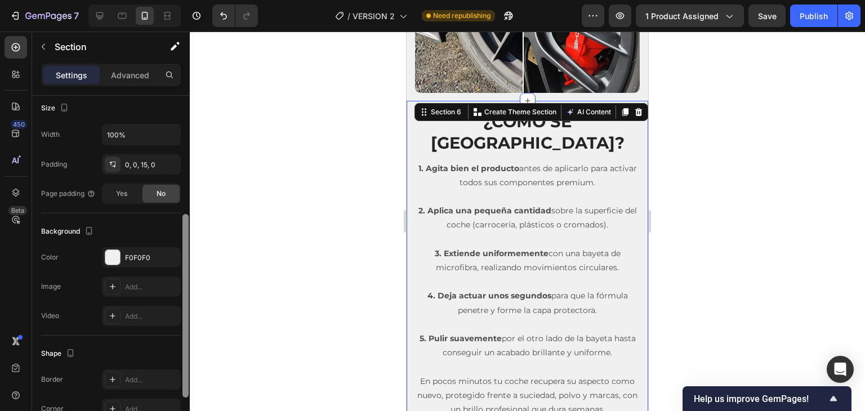
scroll to position [231, 0]
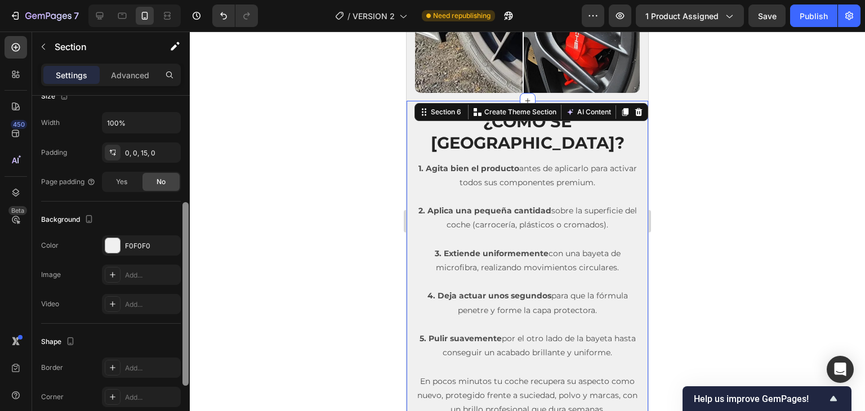
drag, startPoint x: 185, startPoint y: 191, endPoint x: 202, endPoint y: 313, distance: 123.4
click at [202, 0] on div "7 Version history / VERSION 2 Need republishing Preview 1 product assigned Save…" at bounding box center [432, 0] width 865 height 0
click at [139, 246] on div "F0F0F0" at bounding box center [141, 246] width 33 height 10
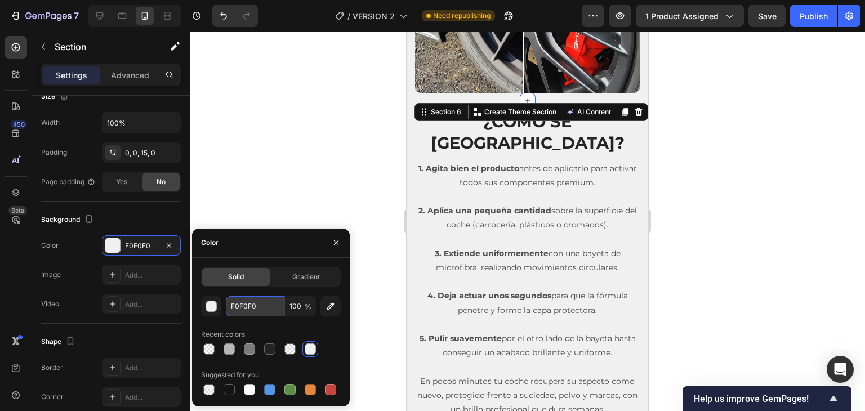
click at [250, 305] on input "F0F0F0" at bounding box center [255, 306] width 59 height 20
click at [741, 203] on div at bounding box center [527, 222] width 675 height 380
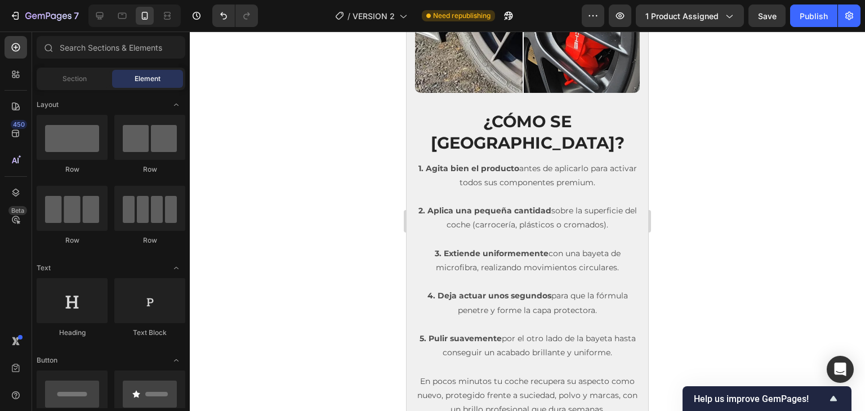
drag, startPoint x: 741, startPoint y: 204, endPoint x: 700, endPoint y: 234, distance: 50.3
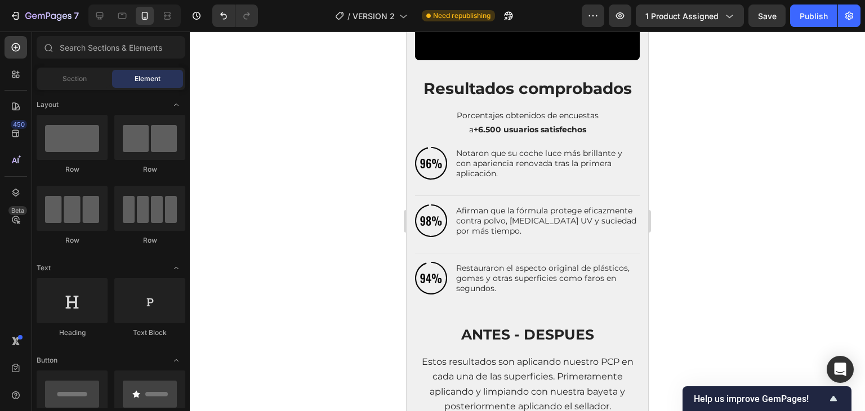
scroll to position [975, 0]
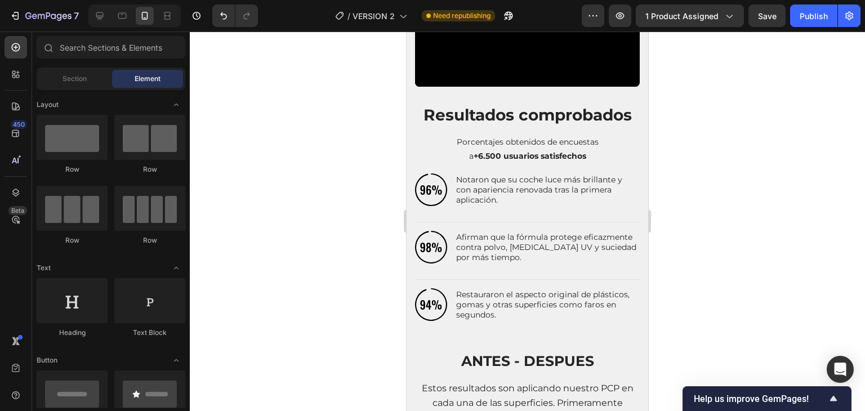
drag, startPoint x: 643, startPoint y: 256, endPoint x: 1062, endPoint y: 177, distance: 426.4
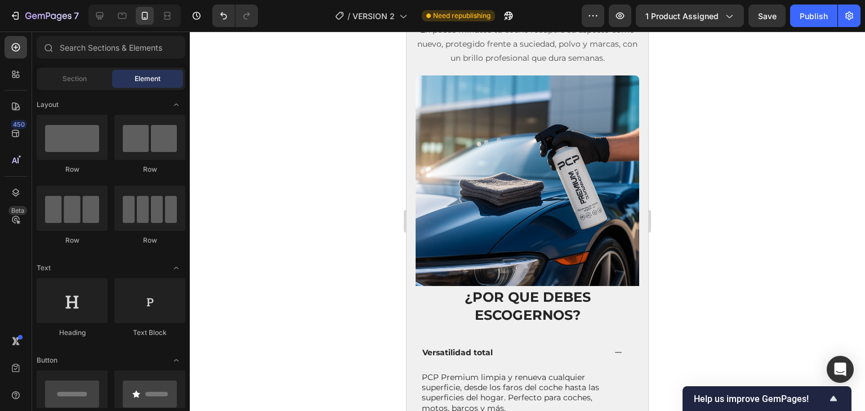
scroll to position [2525, 0]
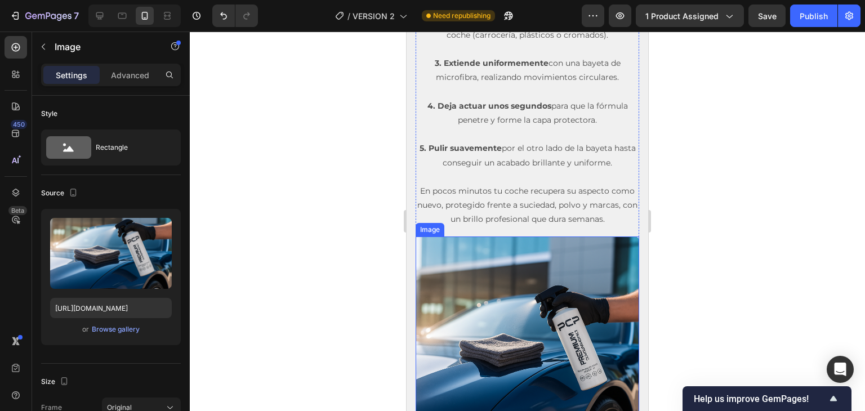
click at [500, 282] on img at bounding box center [528, 349] width 224 height 224
click at [105, 331] on div "Browse gallery" at bounding box center [116, 329] width 48 height 10
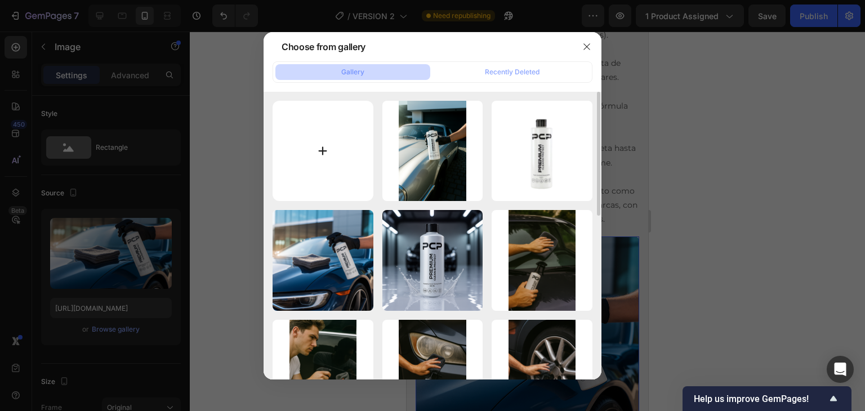
click at [341, 148] on input "file" at bounding box center [323, 151] width 101 height 101
type input "C:\fakepath\Bienvenida 2 PCP.jpg"
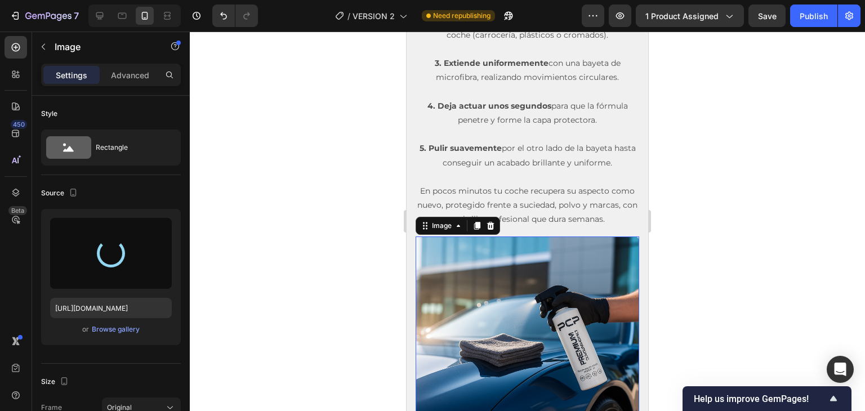
drag, startPoint x: 728, startPoint y: 215, endPoint x: 728, endPoint y: 207, distance: 7.3
type input "https://cdn.shopify.com/s/files/1/0835/6590/4209/files/gempages_511742005240398…"
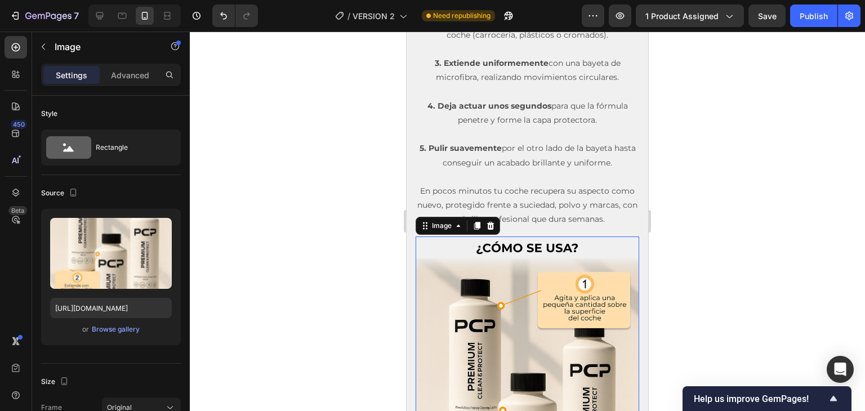
click at [737, 205] on div at bounding box center [527, 222] width 675 height 380
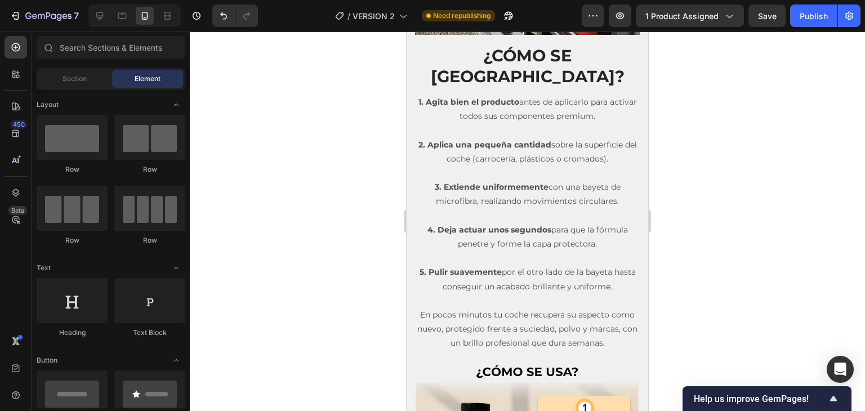
scroll to position [2385, 0]
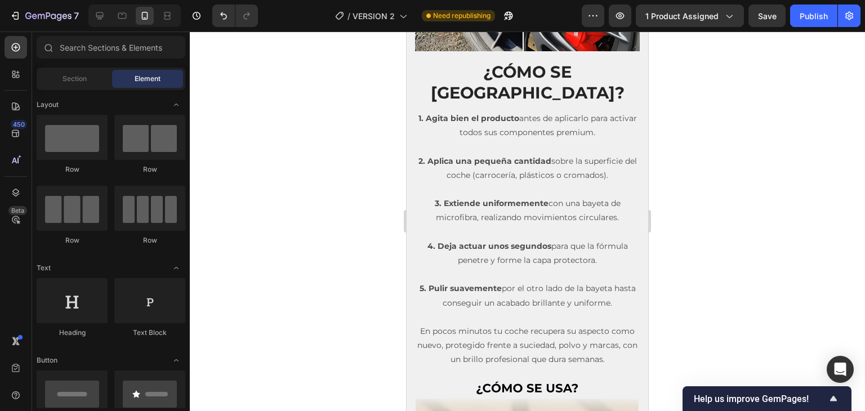
drag, startPoint x: 647, startPoint y: 273, endPoint x: 1055, endPoint y: 276, distance: 408.3
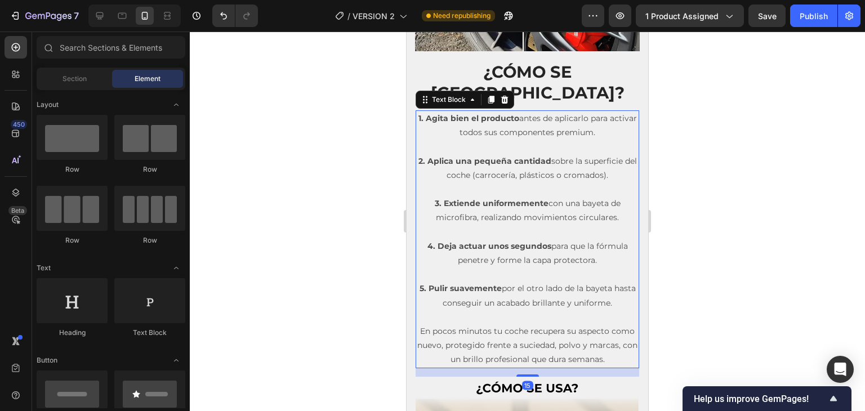
click at [584, 154] on p "2. Aplica una pequeña cantidad sobre la superficie del coche (carrocería, plást…" at bounding box center [527, 168] width 221 height 28
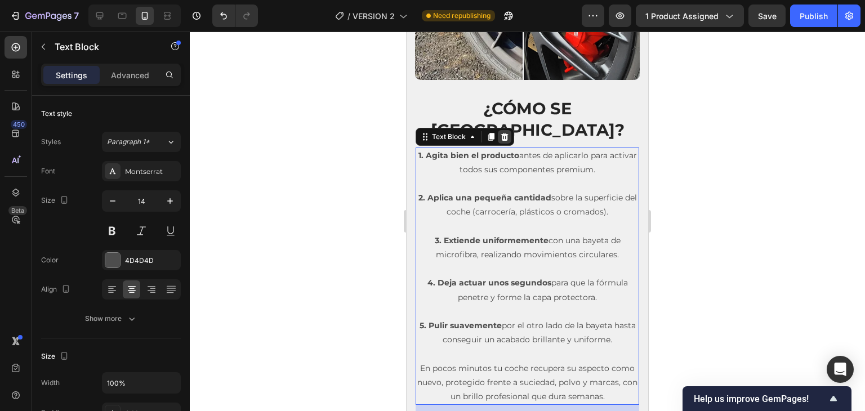
click at [505, 132] on icon at bounding box center [504, 136] width 9 height 9
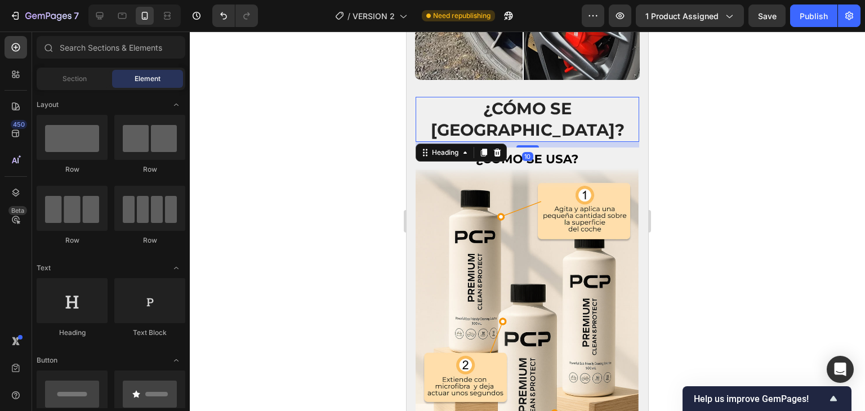
click at [544, 97] on h2 "¿Cómo SE [GEOGRAPHIC_DATA]?" at bounding box center [528, 119] width 224 height 44
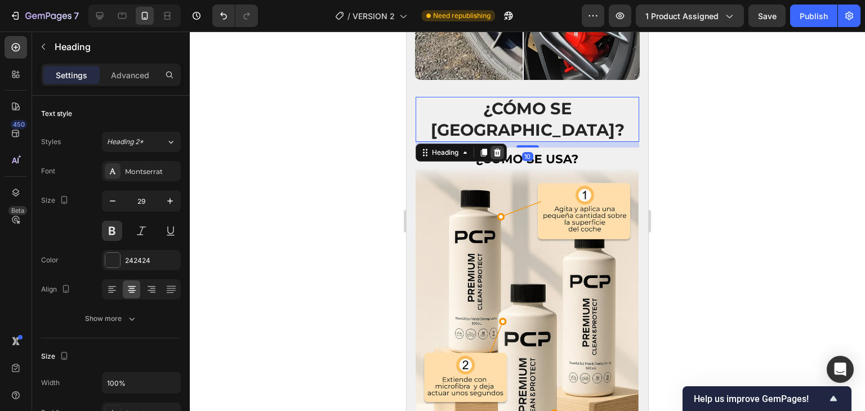
click at [498, 148] on icon at bounding box center [497, 152] width 9 height 9
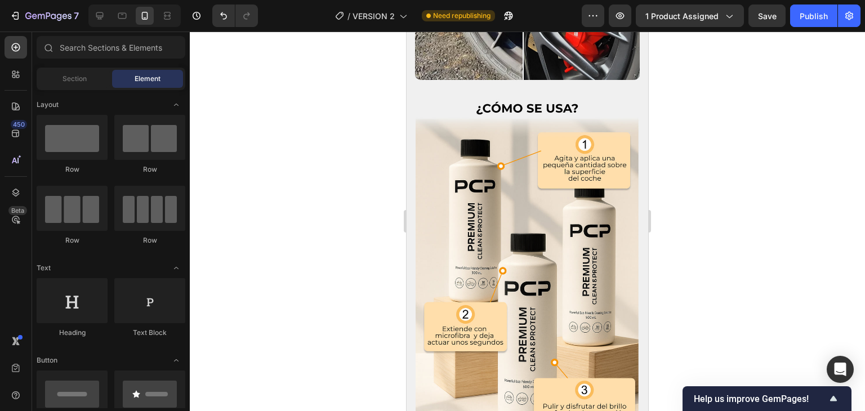
click at [743, 99] on div at bounding box center [527, 222] width 675 height 380
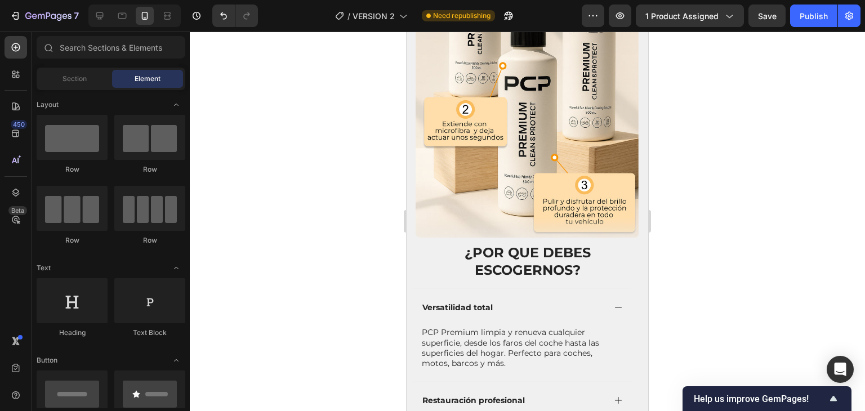
scroll to position [2568, 0]
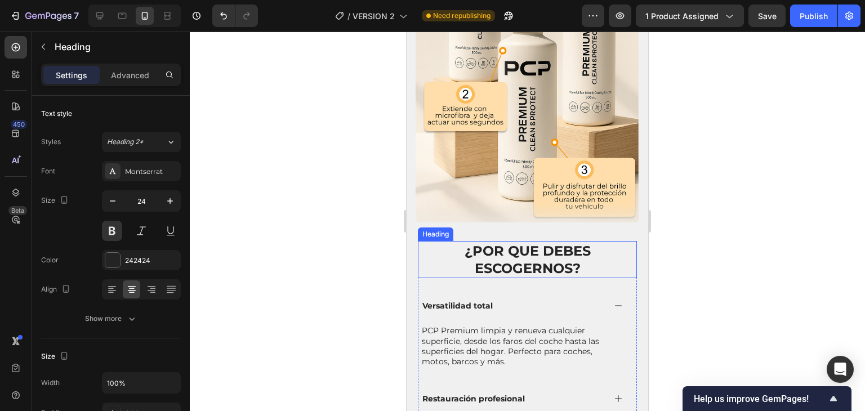
click at [570, 246] on h2 "¿Por que debes escogernos?" at bounding box center [527, 259] width 219 height 37
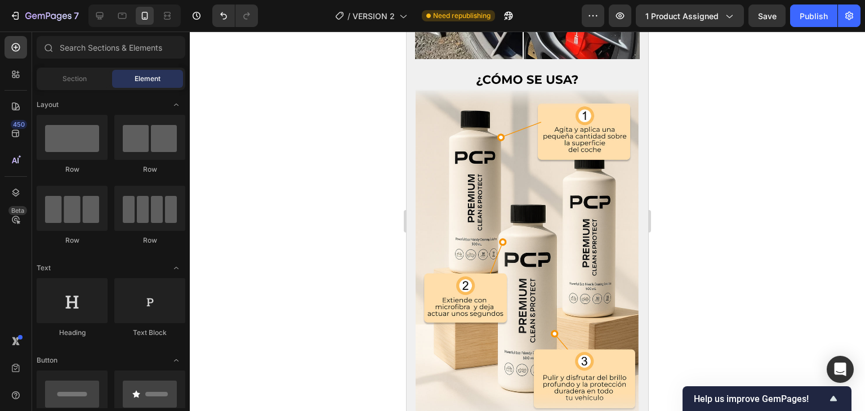
scroll to position [2346, 0]
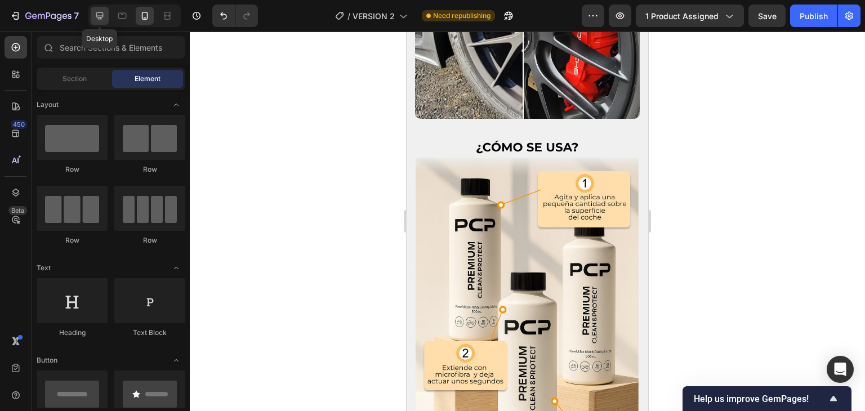
click at [101, 21] on icon at bounding box center [99, 15] width 11 height 11
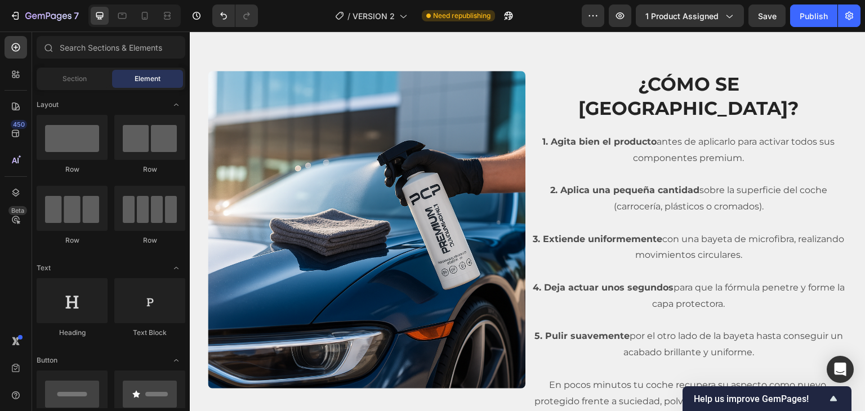
scroll to position [1613, 0]
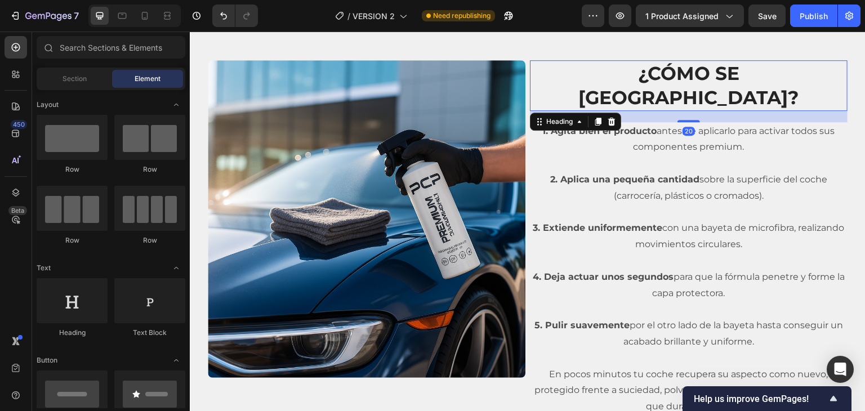
click at [592, 79] on h2 "¿Cómo SE [GEOGRAPHIC_DATA]?" at bounding box center [689, 85] width 318 height 51
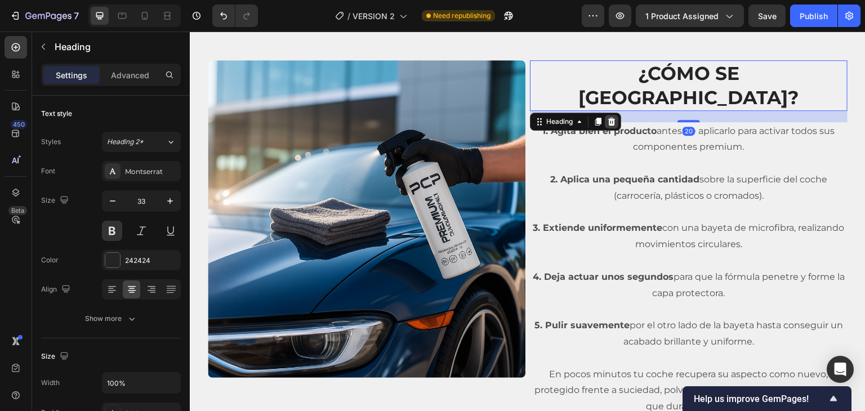
click at [608, 117] on icon at bounding box center [611, 121] width 7 height 8
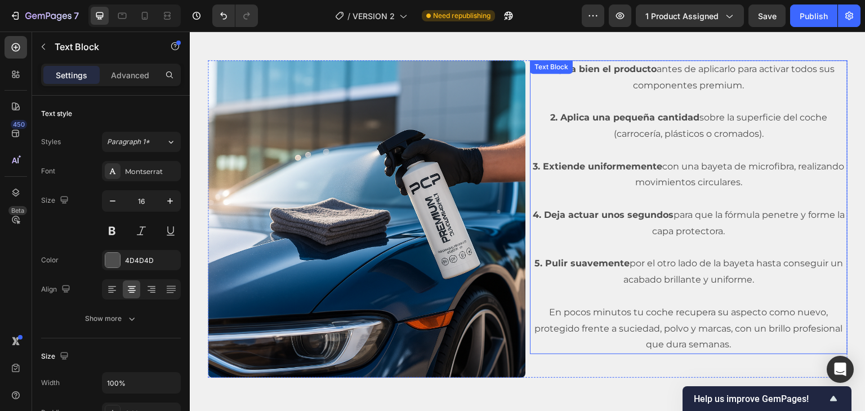
click at [595, 111] on p "2. Aplica una pequeña cantidad sobre la superficie del coche (carrocería, plást…" at bounding box center [688, 126] width 315 height 33
click at [618, 73] on icon at bounding box center [618, 71] width 9 height 9
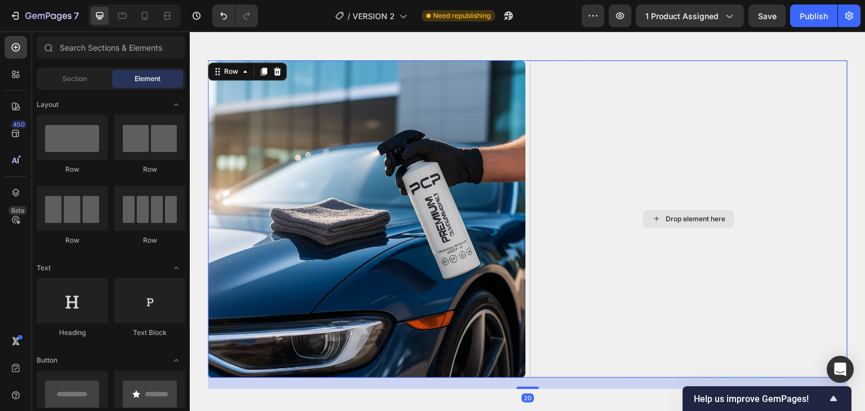
click at [557, 115] on div "Drop element here" at bounding box center [689, 219] width 318 height 318
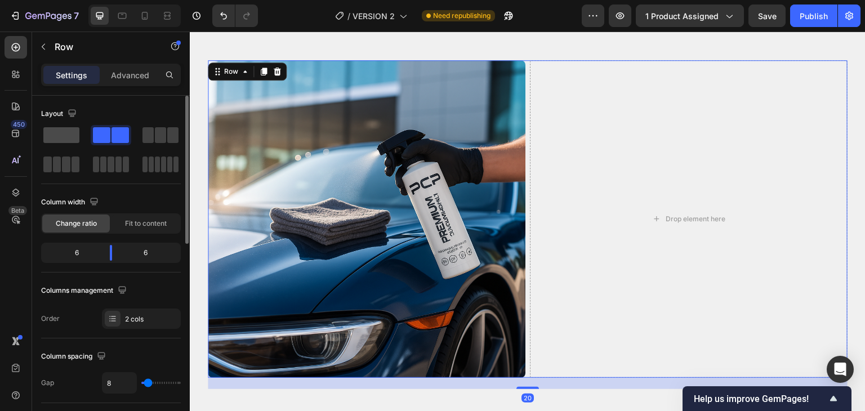
click at [55, 138] on span at bounding box center [61, 135] width 36 height 16
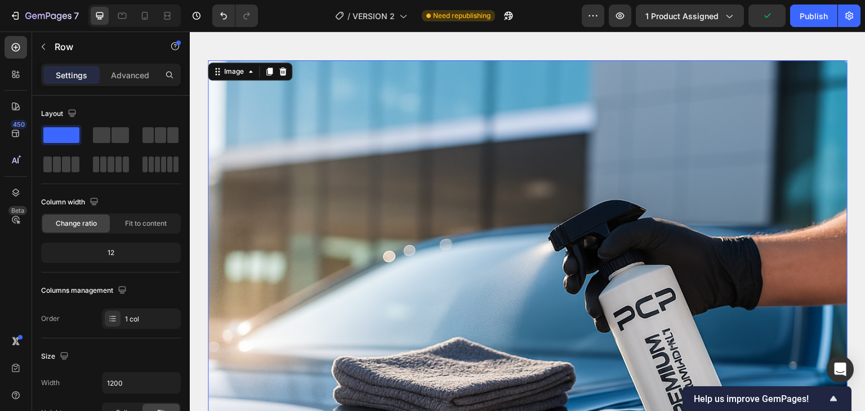
click at [398, 129] on img at bounding box center [528, 380] width 640 height 640
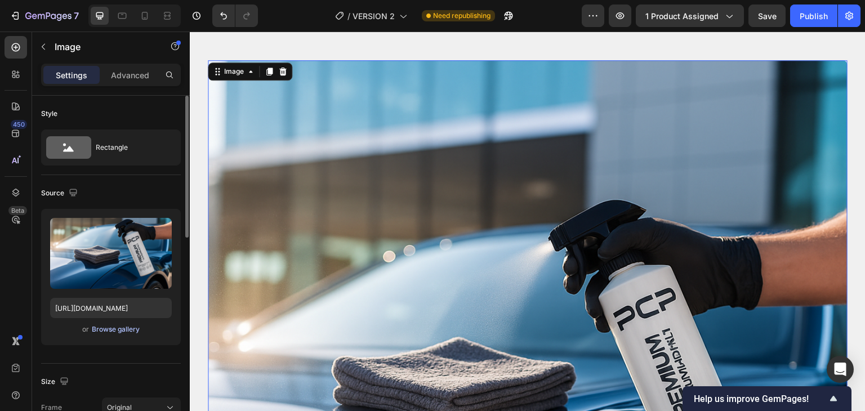
click at [102, 332] on div "Browse gallery" at bounding box center [116, 329] width 48 height 10
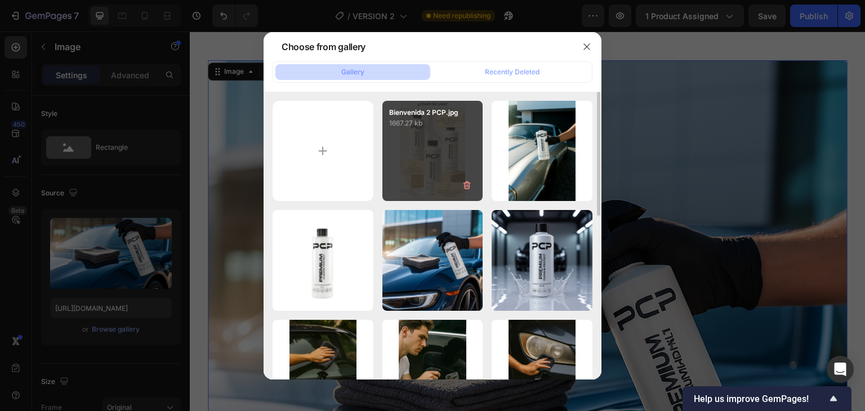
click at [406, 145] on div "Bienvenida 2 PCP.jpg 1667.27 kb" at bounding box center [432, 151] width 101 height 101
type input "https://cdn.shopify.com/s/files/1/0835/6590/4209/files/gempages_511742005240398…"
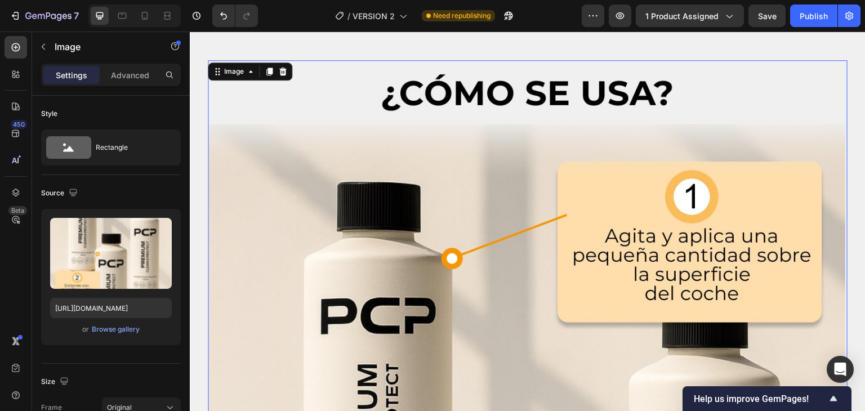
click at [50, 79] on div "Settings" at bounding box center [71, 75] width 56 height 18
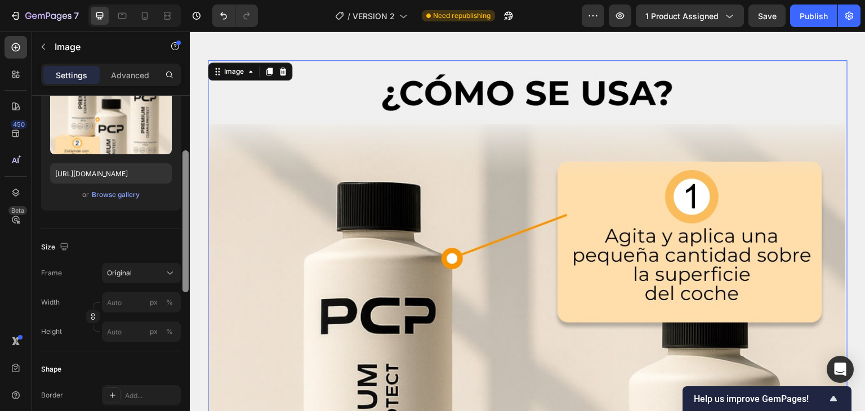
scroll to position [187, 0]
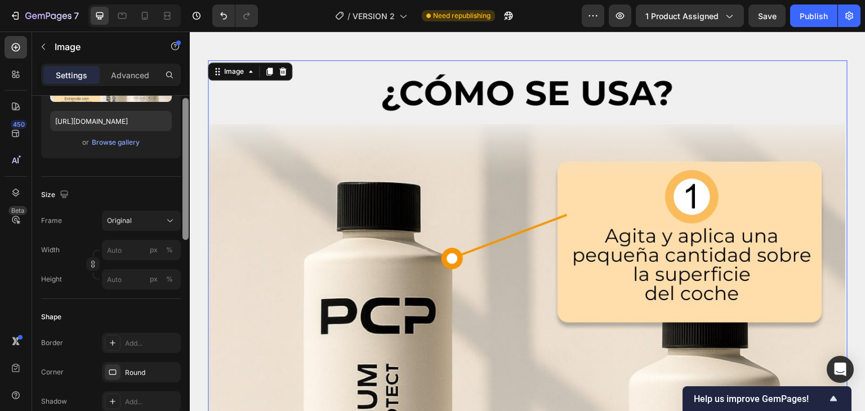
drag, startPoint x: 184, startPoint y: 157, endPoint x: 186, endPoint y: 230, distance: 73.8
click at [186, 230] on div at bounding box center [185, 169] width 6 height 142
click at [162, 218] on div "Original" at bounding box center [134, 221] width 55 height 10
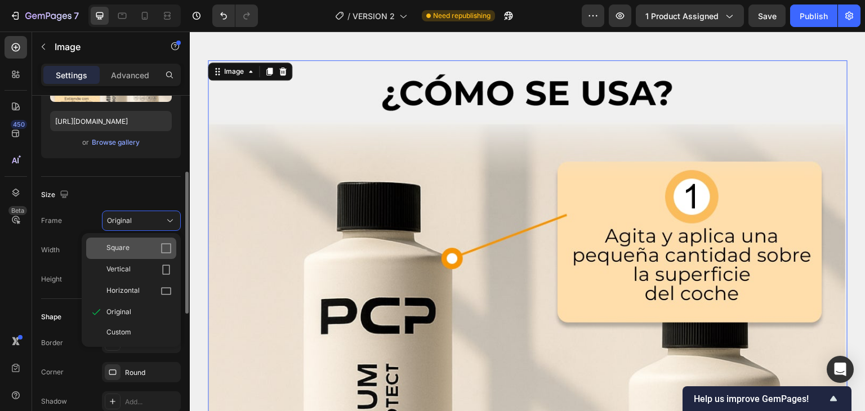
click at [134, 253] on div "Square" at bounding box center [138, 248] width 65 height 11
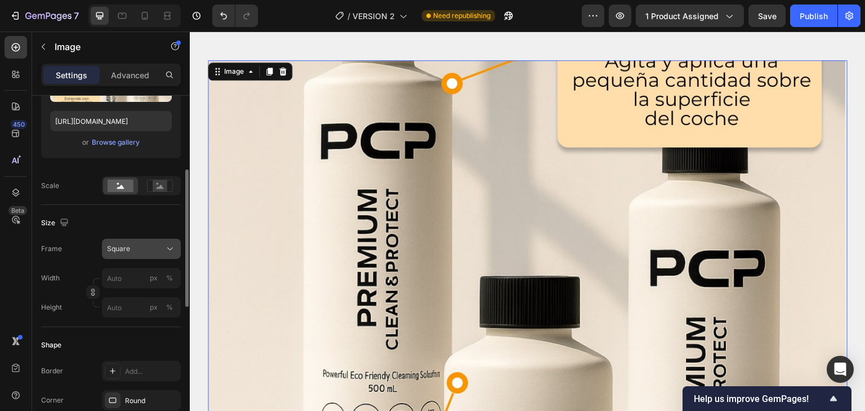
click at [159, 246] on div "Square" at bounding box center [134, 249] width 55 height 10
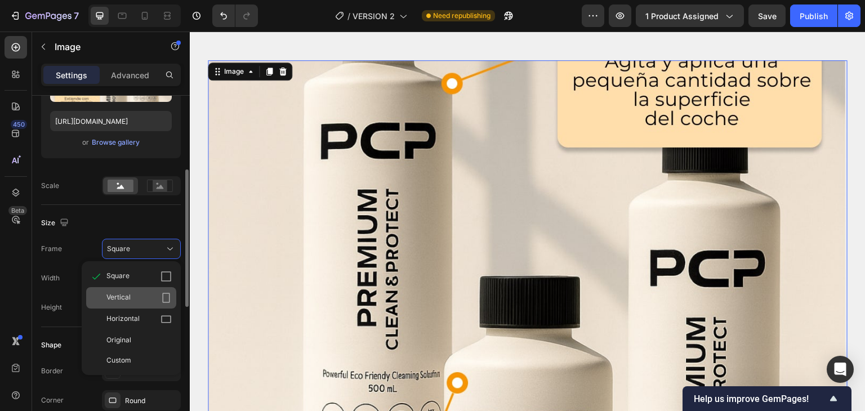
click at [135, 293] on div "Vertical" at bounding box center [138, 297] width 65 height 11
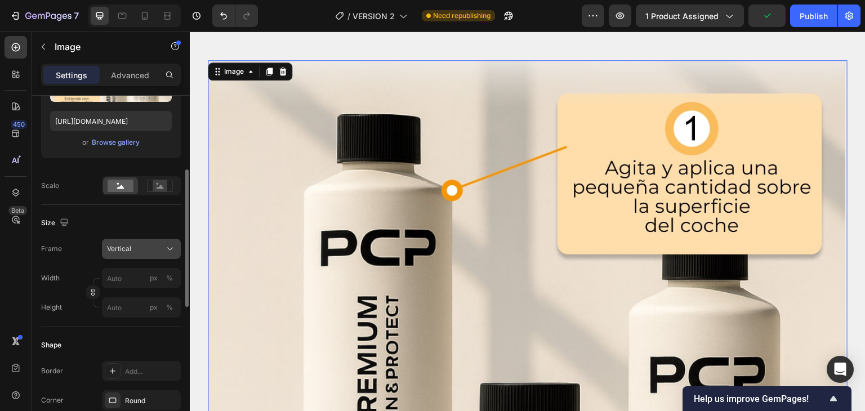
click at [162, 251] on div "Vertical" at bounding box center [134, 249] width 55 height 10
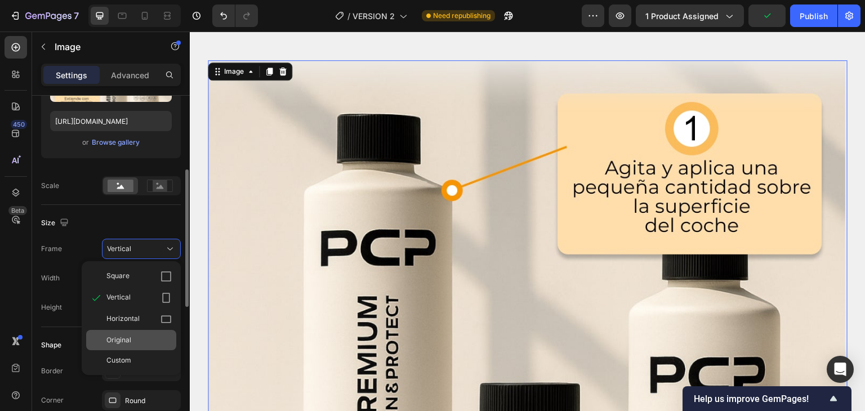
click at [138, 333] on div "Original" at bounding box center [131, 340] width 90 height 20
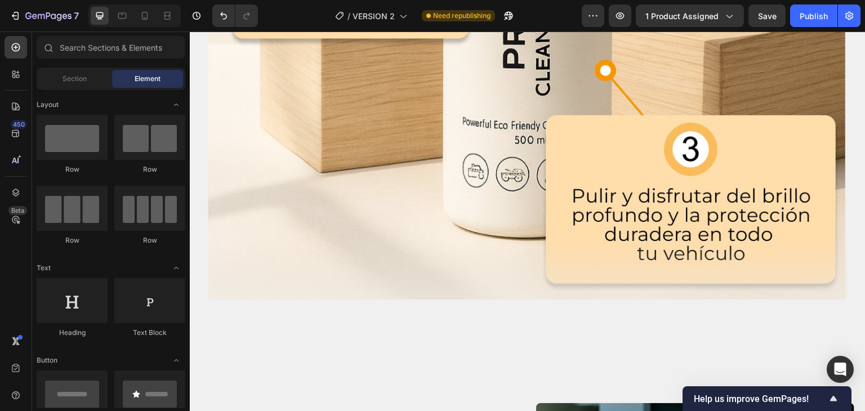
scroll to position [2367, 0]
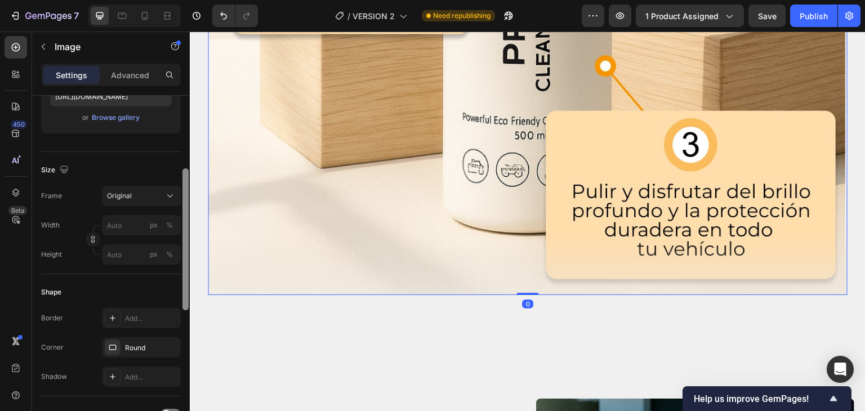
scroll to position [217, 0]
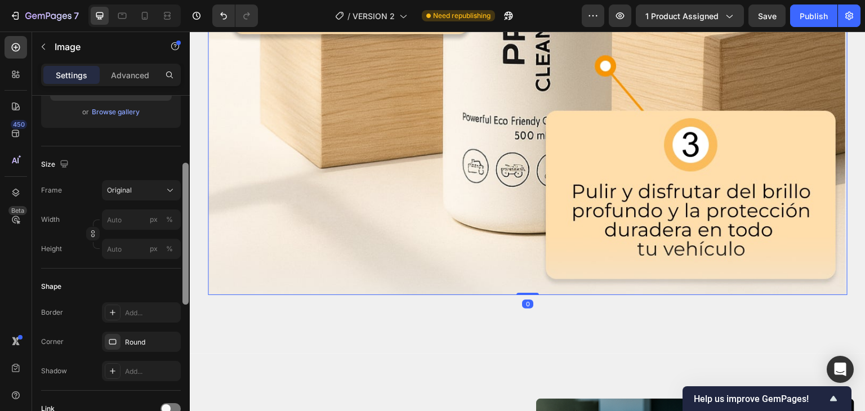
drag, startPoint x: 183, startPoint y: 184, endPoint x: 176, endPoint y: 267, distance: 83.7
click at [188, 273] on div at bounding box center [185, 234] width 6 height 142
click at [133, 213] on input "px %" at bounding box center [141, 219] width 79 height 20
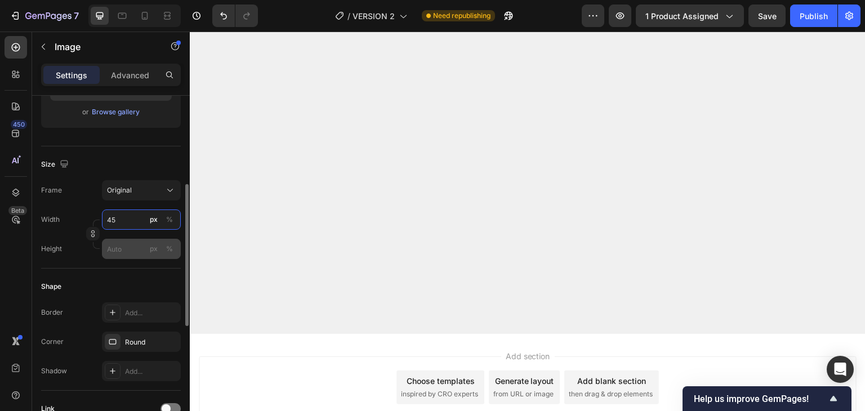
type input "45"
click at [118, 244] on input "px %" at bounding box center [141, 249] width 79 height 20
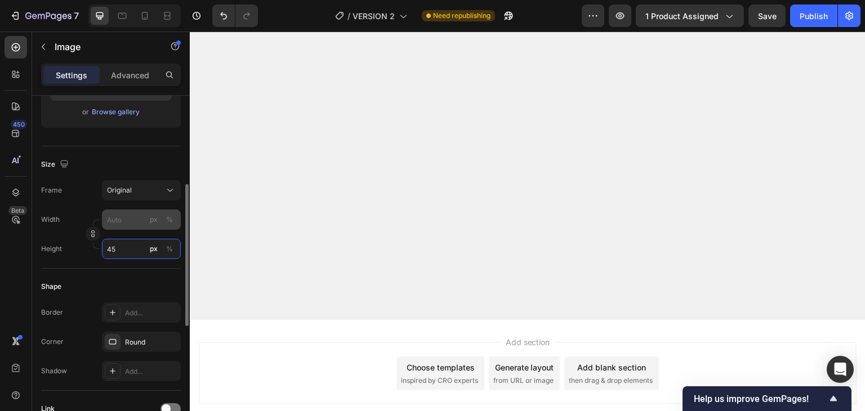
type input "45"
type input "4"
click at [128, 224] on input "4" at bounding box center [141, 219] width 79 height 20
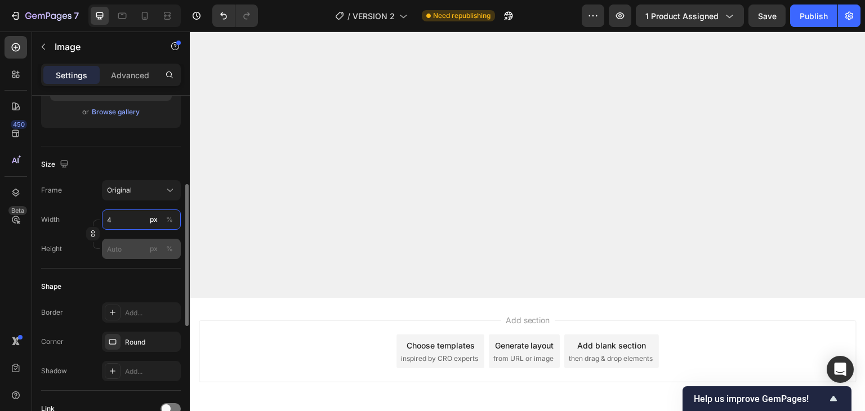
type input "4"
click at [123, 249] on input "px %" at bounding box center [141, 249] width 79 height 20
click at [123, 221] on input "px %" at bounding box center [141, 219] width 79 height 20
type input "4"
click at [125, 244] on p "Full 100%" at bounding box center [138, 246] width 65 height 10
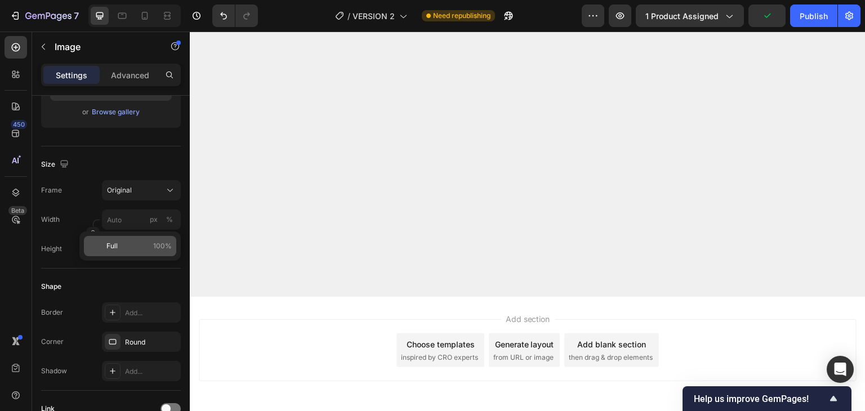
type input "100"
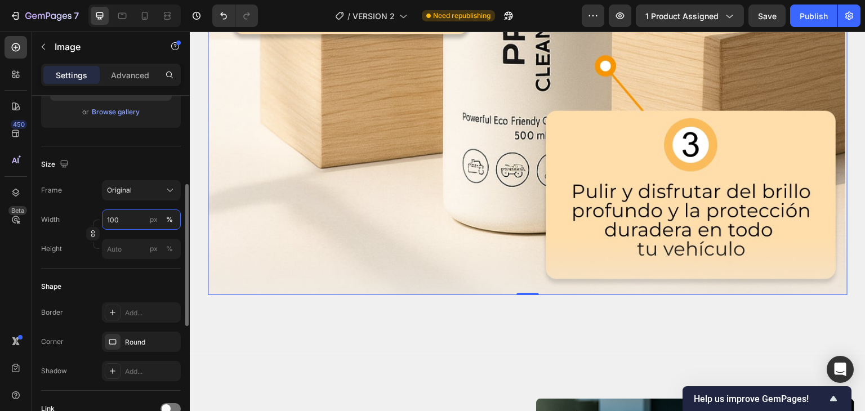
click at [121, 221] on input "100" at bounding box center [141, 219] width 79 height 20
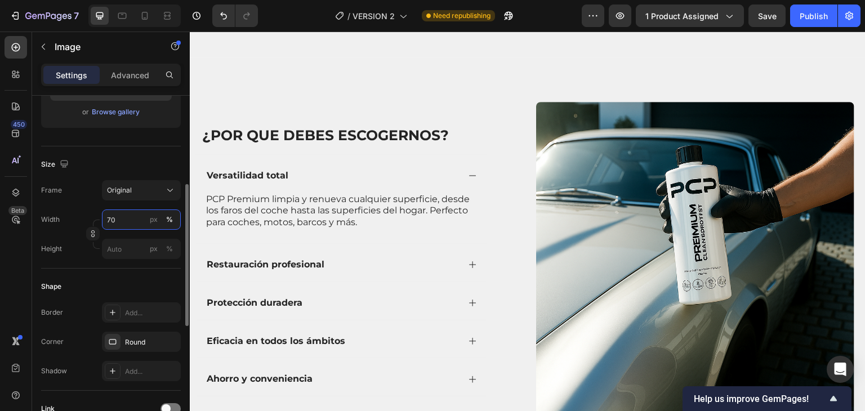
type input "70"
click at [127, 203] on div "Frame Original Width 70 px % Height px %" at bounding box center [111, 219] width 140 height 79
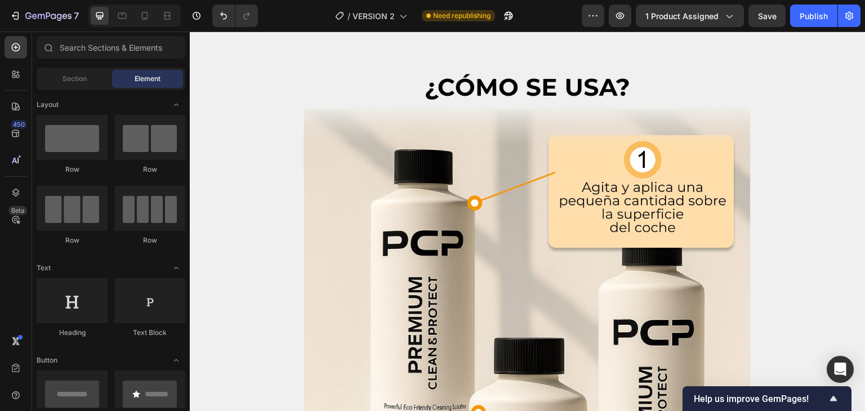
scroll to position [1624, 0]
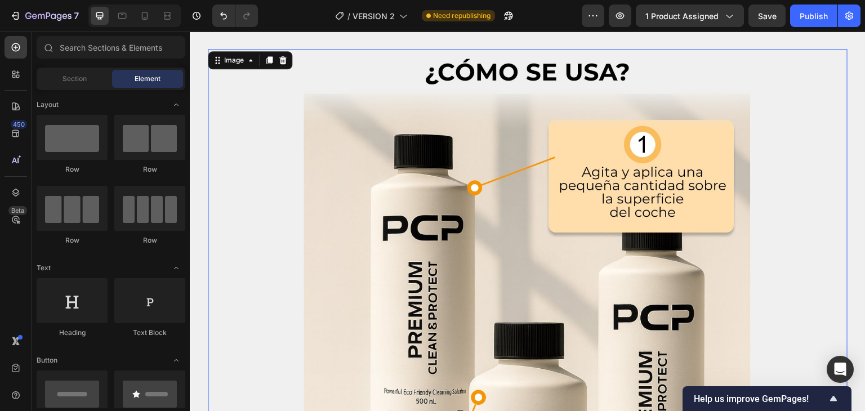
click at [532, 184] on img at bounding box center [528, 395] width 448 height 693
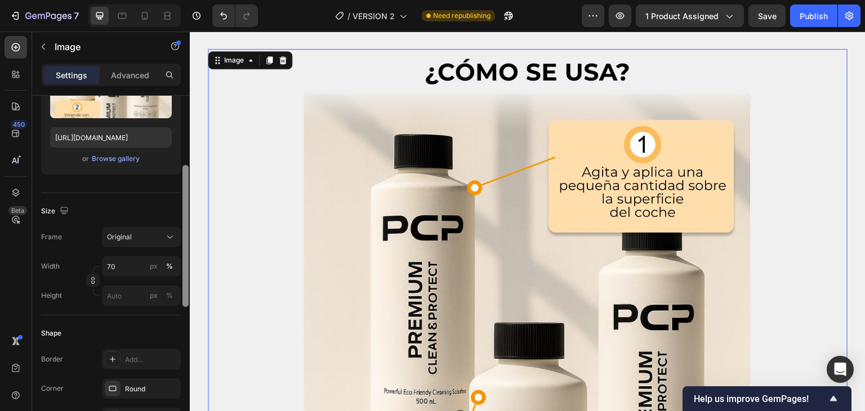
scroll to position [184, 0]
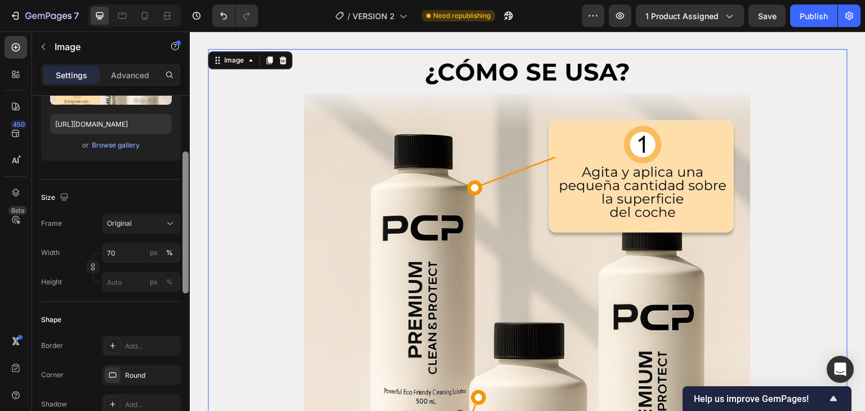
drag, startPoint x: 185, startPoint y: 194, endPoint x: 186, endPoint y: 270, distance: 75.5
click at [186, 270] on div at bounding box center [185, 222] width 6 height 142
click at [108, 249] on input "70" at bounding box center [141, 253] width 79 height 20
click at [110, 251] on input "70" at bounding box center [141, 253] width 79 height 20
click at [106, 252] on input "70" at bounding box center [141, 253] width 79 height 20
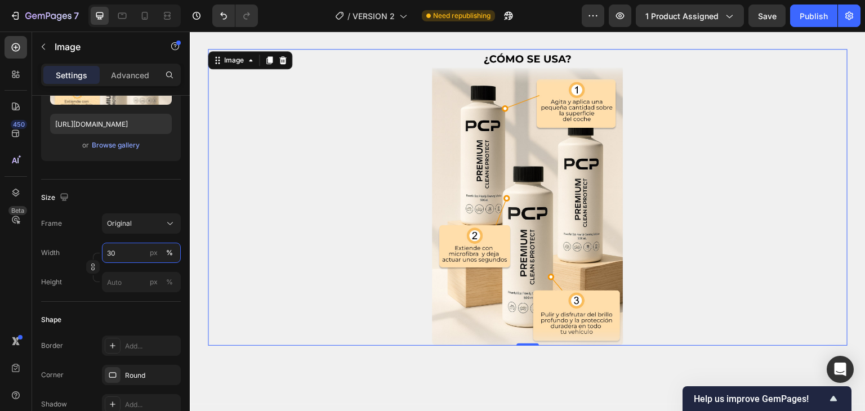
type input "30"
click at [295, 198] on div at bounding box center [528, 197] width 640 height 297
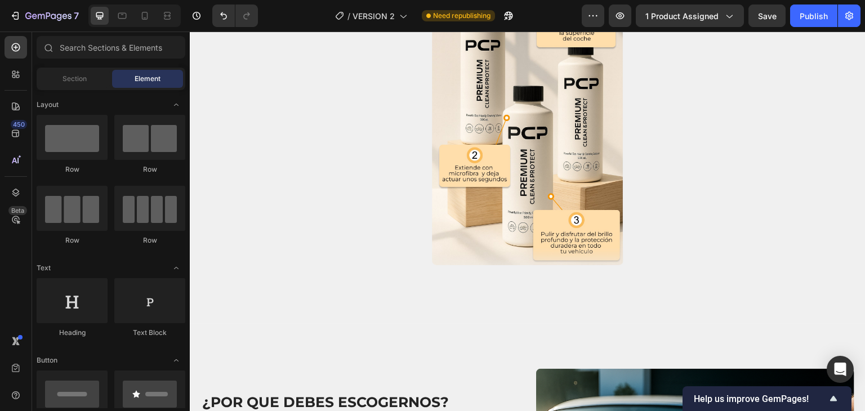
scroll to position [1708, 0]
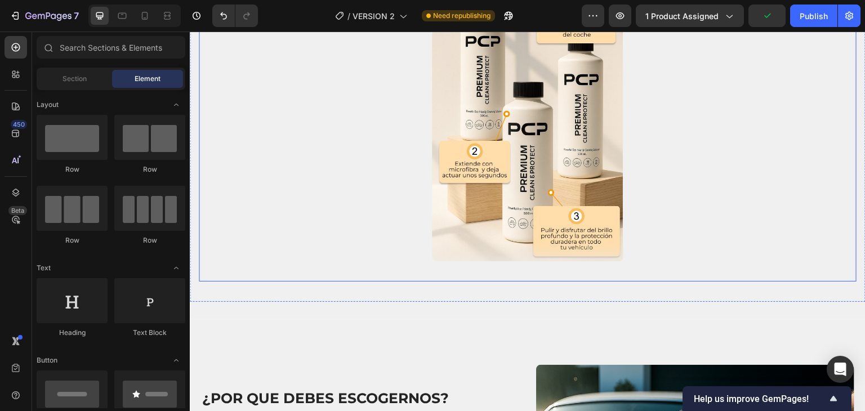
click at [795, 267] on div "Image Row" at bounding box center [528, 119] width 640 height 308
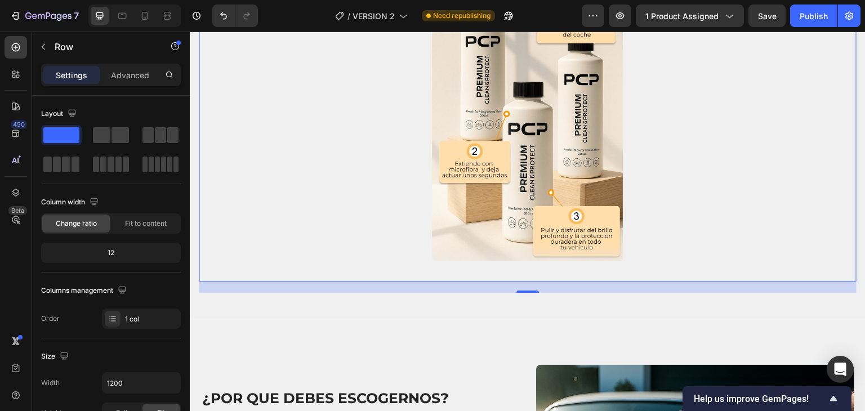
click at [142, 25] on div at bounding box center [134, 16] width 92 height 23
click at [142, 21] on icon at bounding box center [144, 15] width 11 height 11
type input "100%"
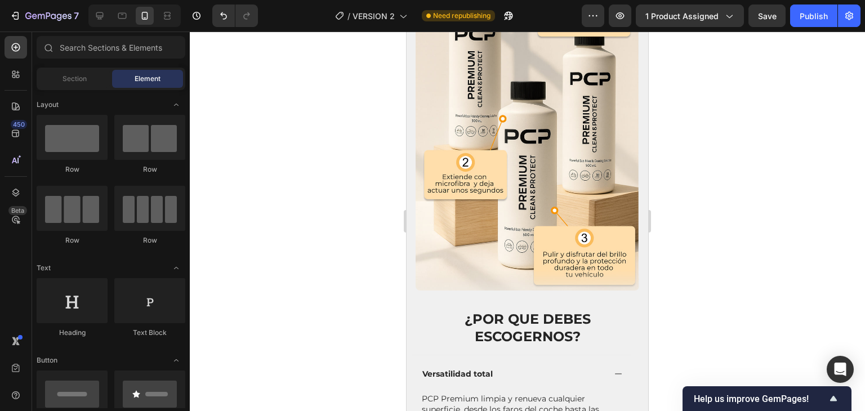
scroll to position [2506, 0]
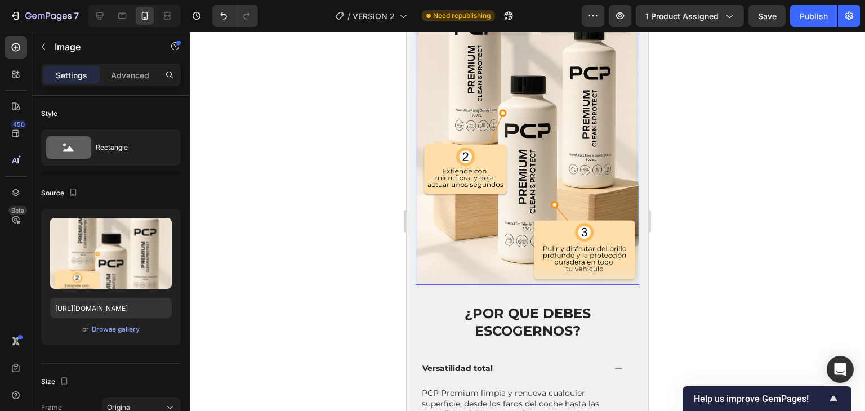
click at [507, 174] on img at bounding box center [528, 112] width 224 height 346
click at [109, 327] on div "Browse gallery" at bounding box center [116, 329] width 48 height 10
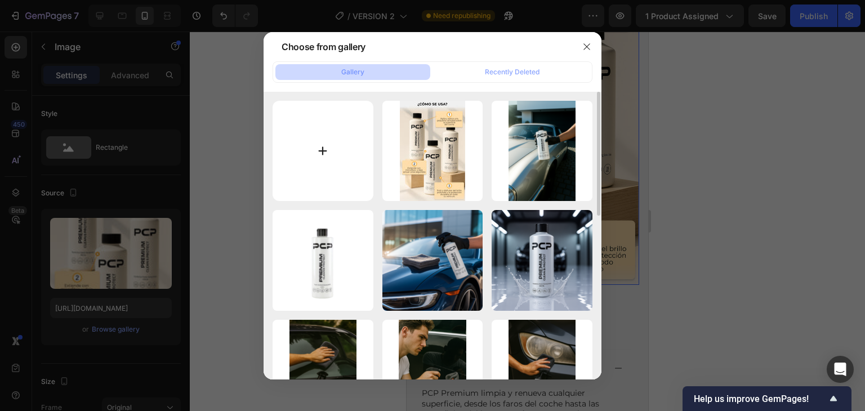
click at [305, 160] on input "file" at bounding box center [323, 151] width 101 height 101
type input "C:\fakepath\Bienvenida 2 PCP.jpg"
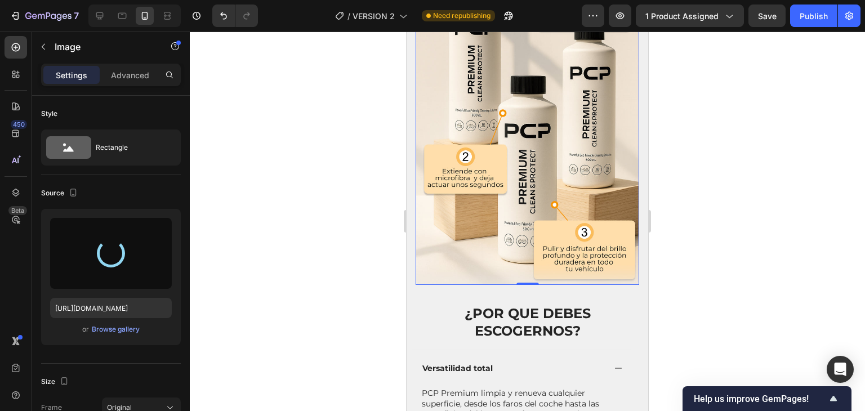
type input "[URL][DOMAIN_NAME]"
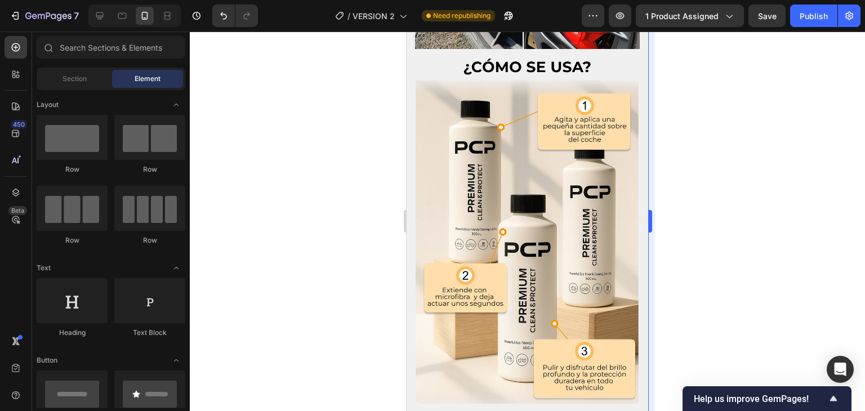
scroll to position [2362, 0]
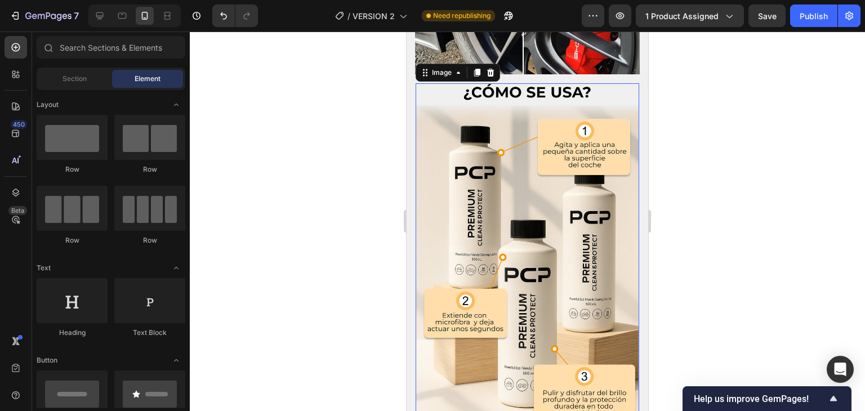
click at [591, 242] on img at bounding box center [528, 256] width 224 height 346
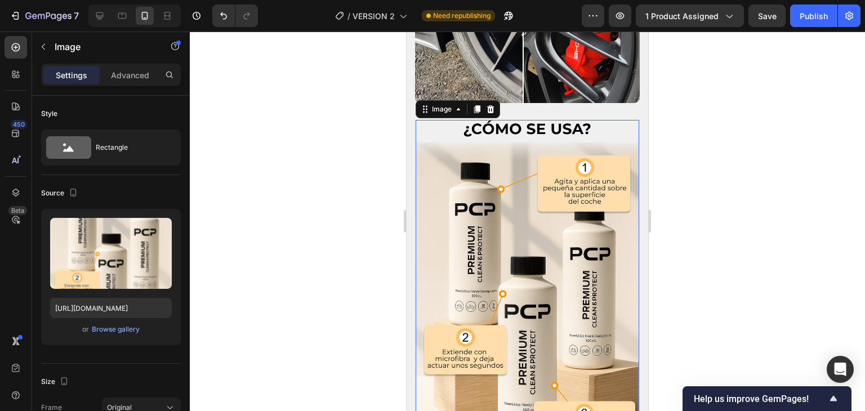
click at [690, 239] on div at bounding box center [527, 222] width 675 height 380
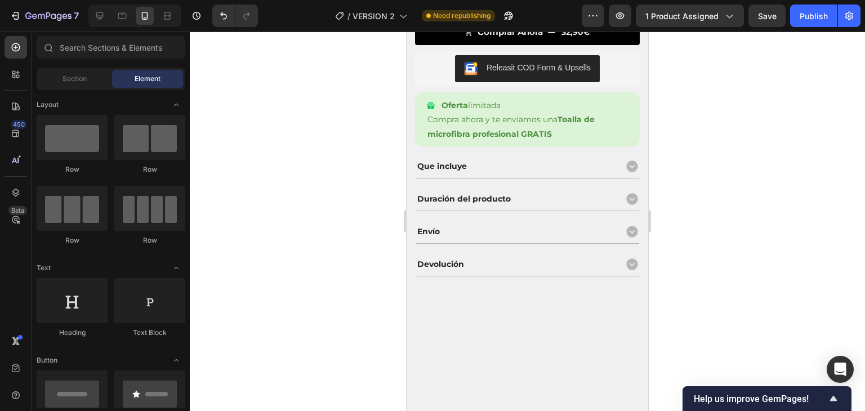
scroll to position [0, 0]
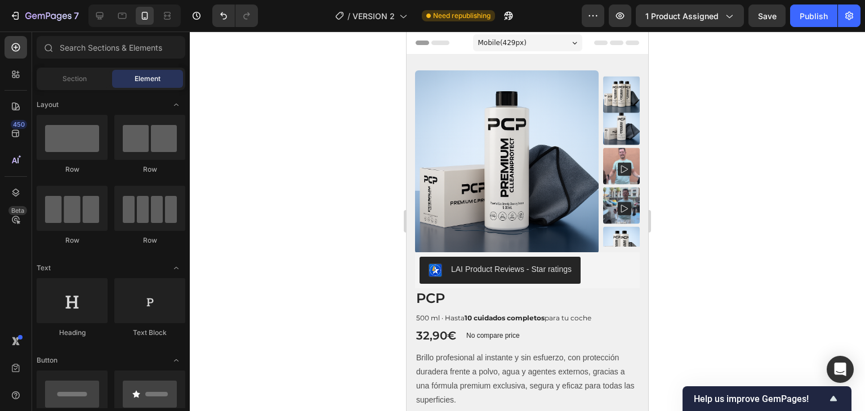
click at [687, 69] on div at bounding box center [527, 222] width 675 height 380
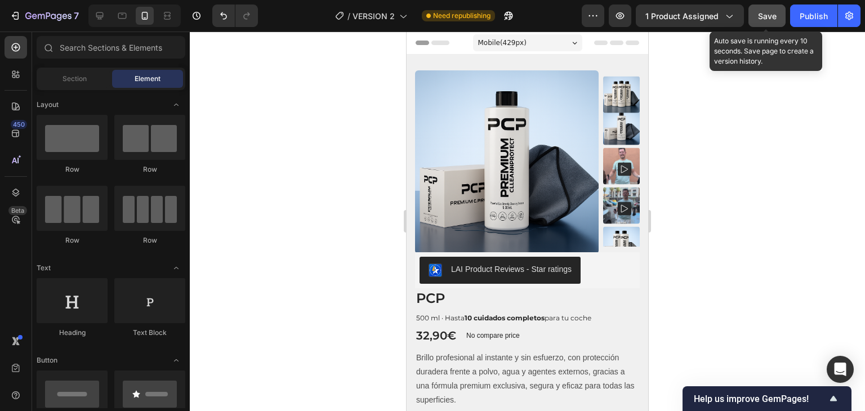
click at [777, 19] on button "Save" at bounding box center [766, 16] width 37 height 23
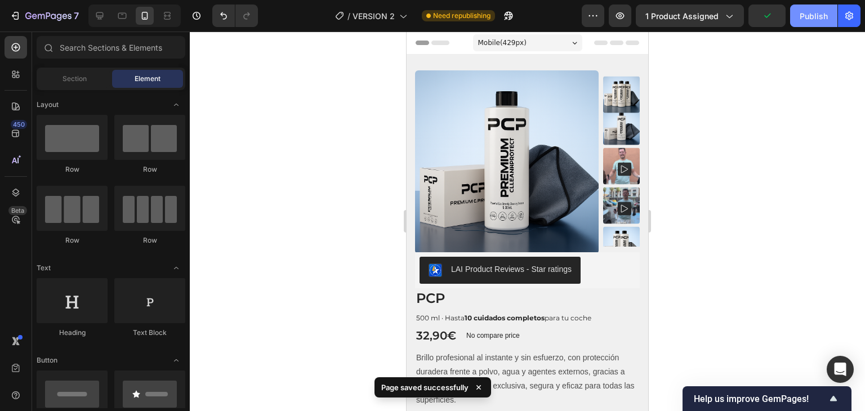
click at [806, 18] on div "Publish" at bounding box center [814, 16] width 28 height 12
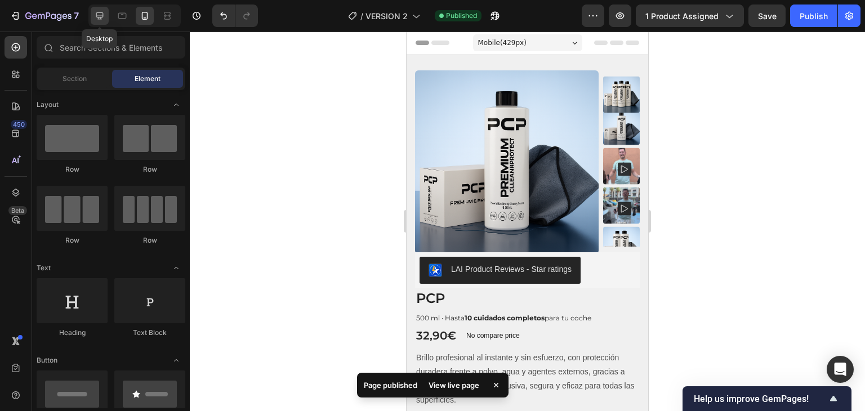
click at [99, 17] on icon at bounding box center [99, 15] width 7 height 7
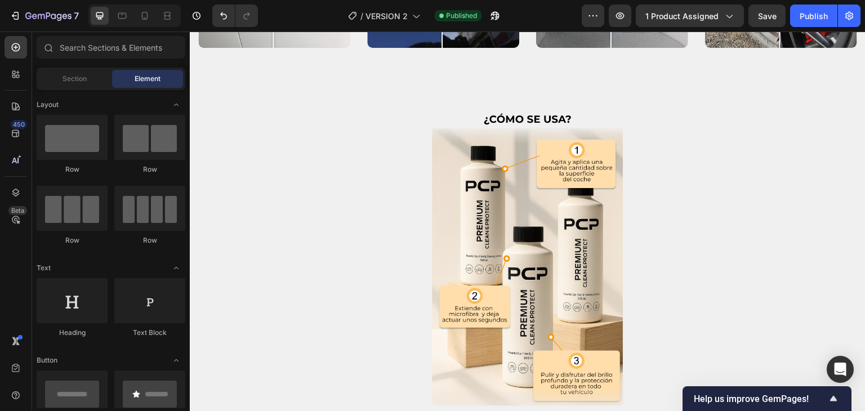
scroll to position [1475, 0]
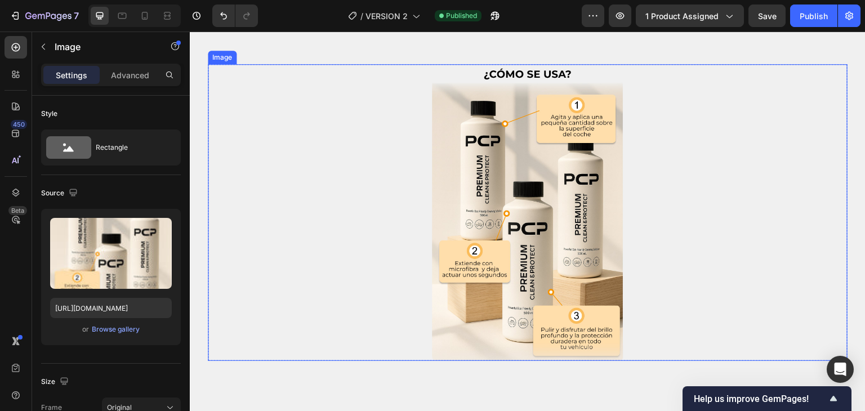
click at [351, 196] on div at bounding box center [528, 212] width 640 height 297
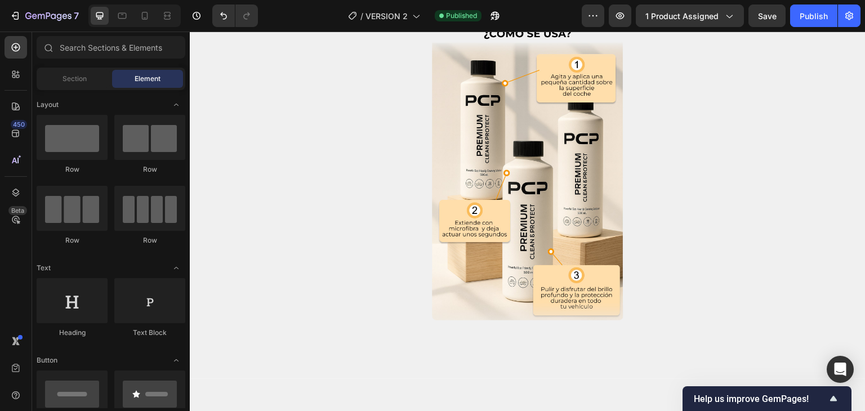
scroll to position [1441, 0]
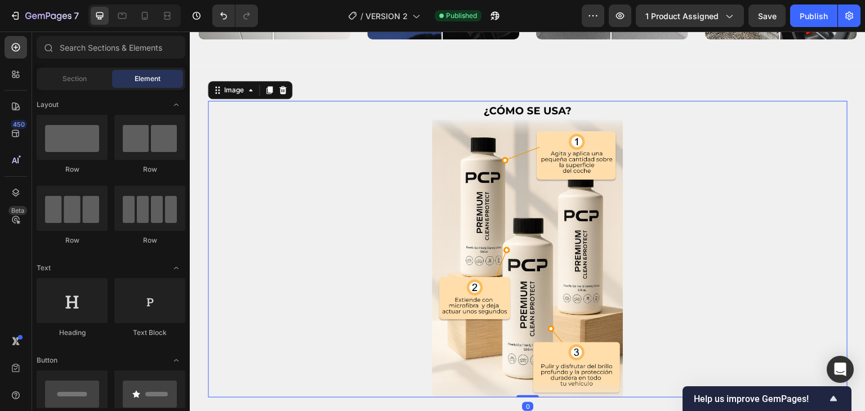
click at [508, 186] on img at bounding box center [528, 249] width 192 height 297
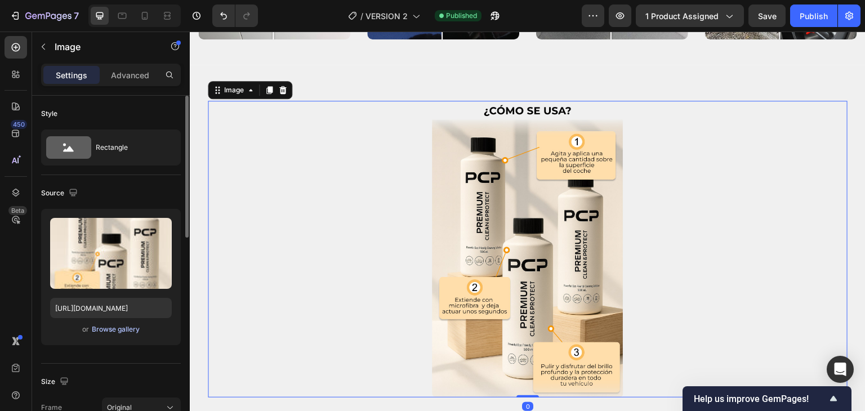
click at [97, 329] on div "Browse gallery" at bounding box center [116, 329] width 48 height 10
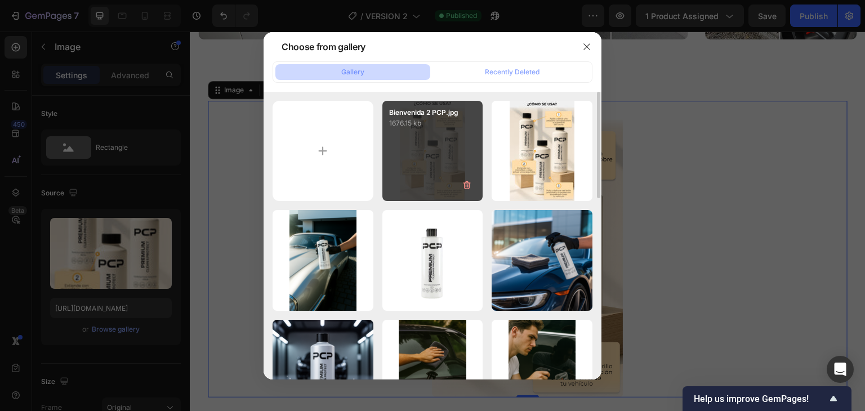
click at [408, 163] on div "Bienvenida 2 PCP.jpg 1676.15 kb" at bounding box center [432, 151] width 101 height 101
type input "[URL][DOMAIN_NAME]"
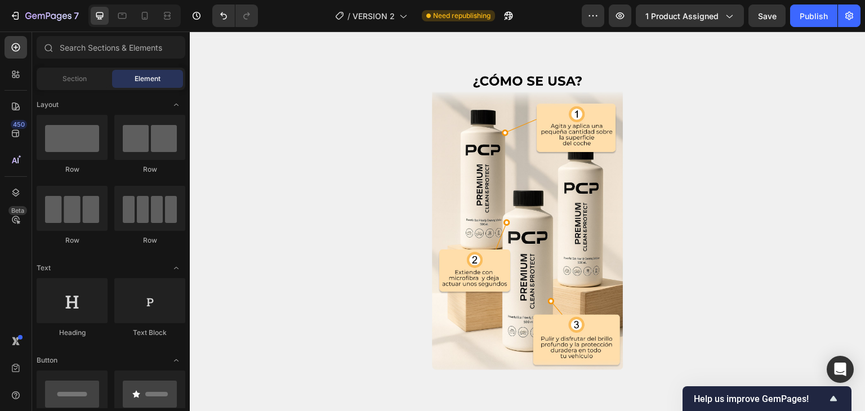
scroll to position [1447, 0]
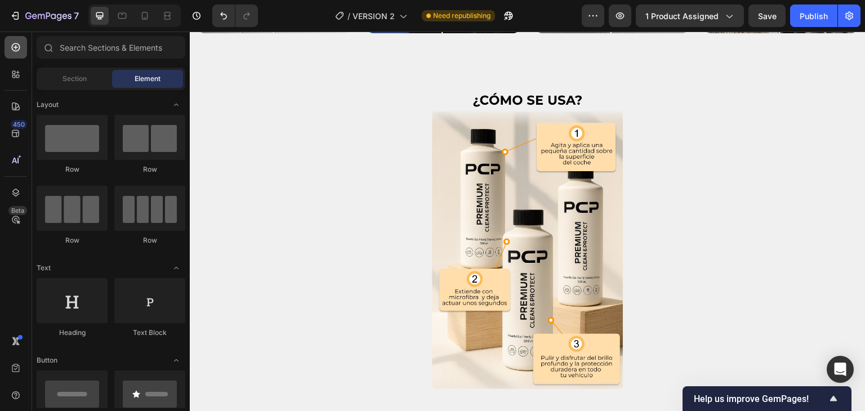
click at [18, 50] on icon at bounding box center [16, 47] width 8 height 8
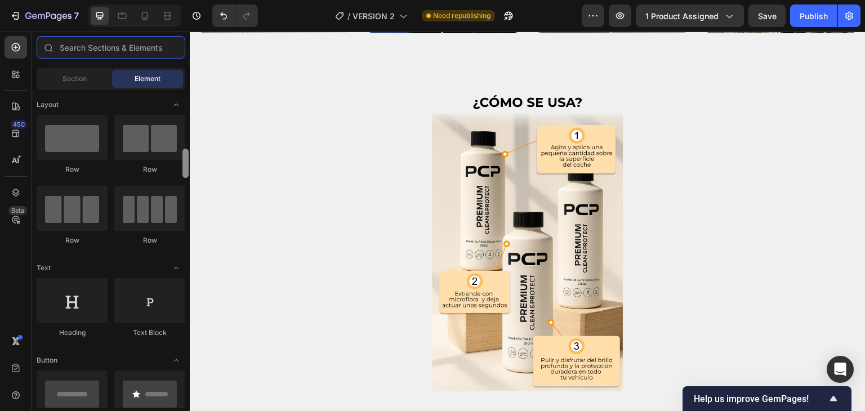
scroll to position [108, 0]
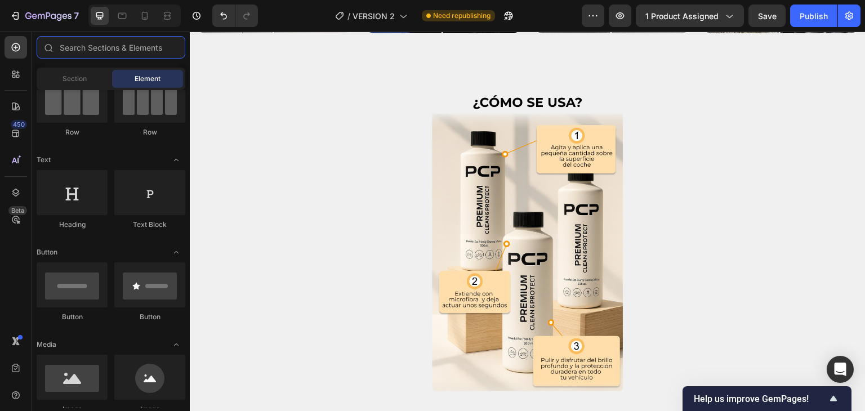
drag, startPoint x: 187, startPoint y: 108, endPoint x: 187, endPoint y: 118, distance: 10.1
click at [187, 70] on div at bounding box center [185, 55] width 6 height 29
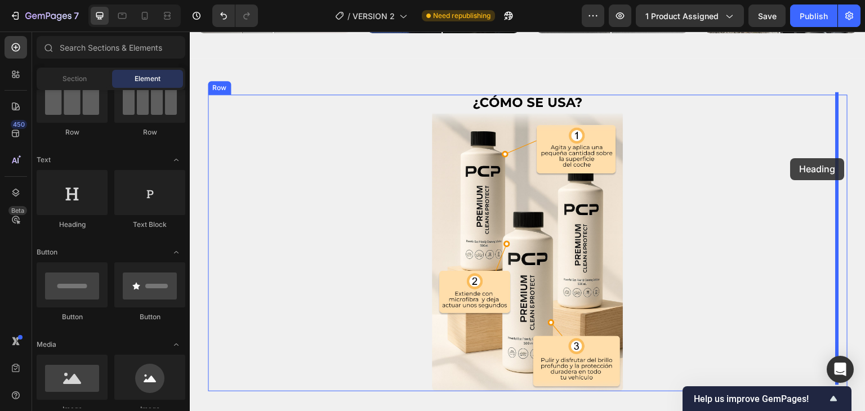
drag, startPoint x: 257, startPoint y: 229, endPoint x: 791, endPoint y: 158, distance: 538.4
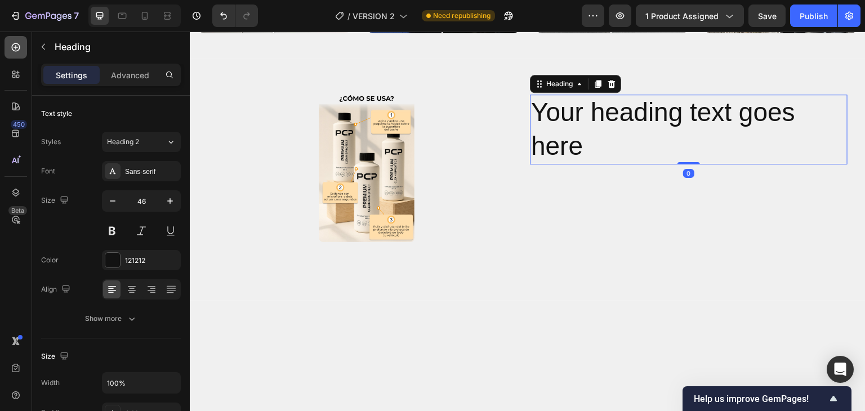
click at [16, 43] on icon at bounding box center [16, 47] width 8 height 8
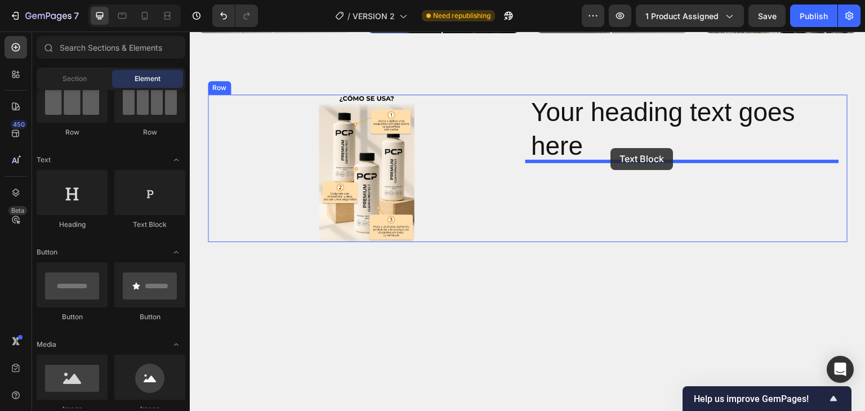
drag, startPoint x: 329, startPoint y: 221, endPoint x: 611, endPoint y: 148, distance: 291.5
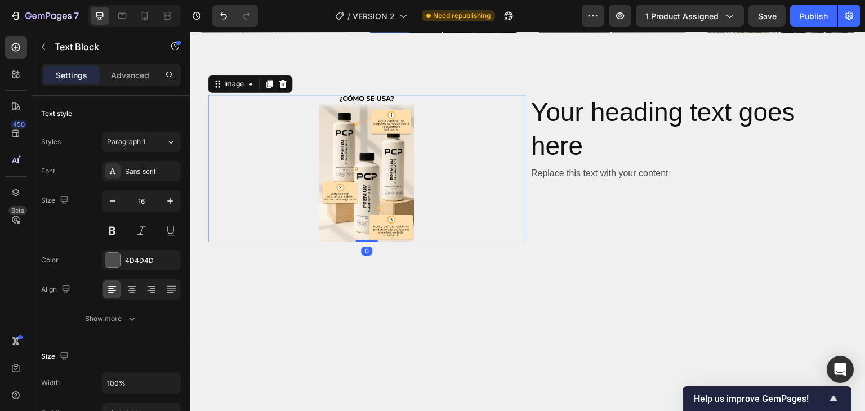
click at [371, 155] on img at bounding box center [366, 169] width 95 height 148
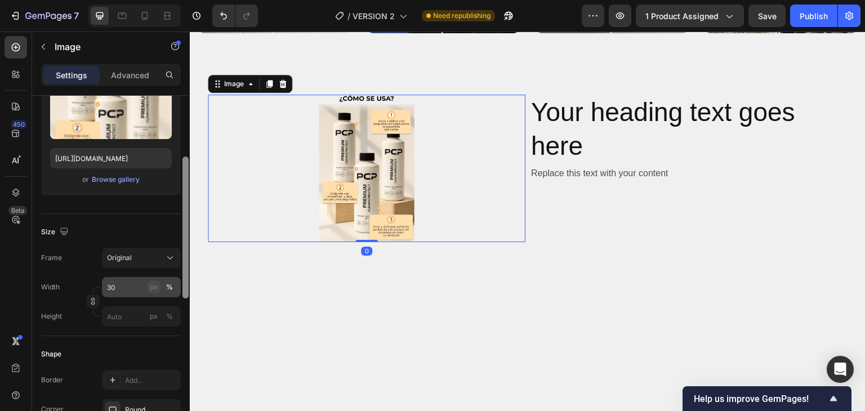
scroll to position [176, 0]
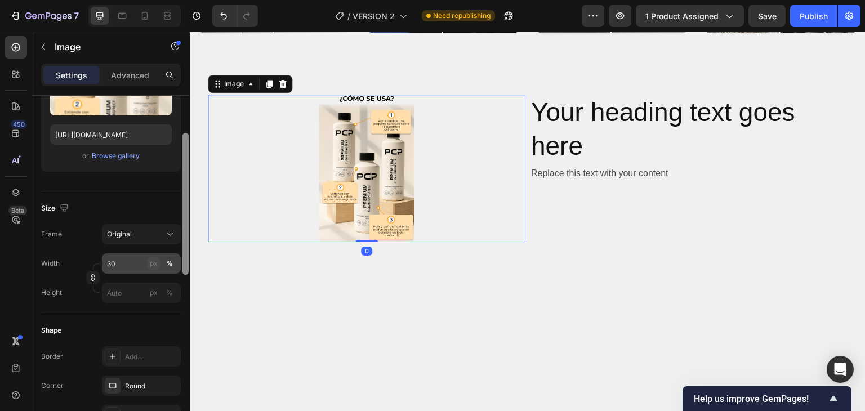
drag, startPoint x: 185, startPoint y: 178, endPoint x: 151, endPoint y: 257, distance: 86.3
click at [185, 250] on div at bounding box center [185, 204] width 6 height 142
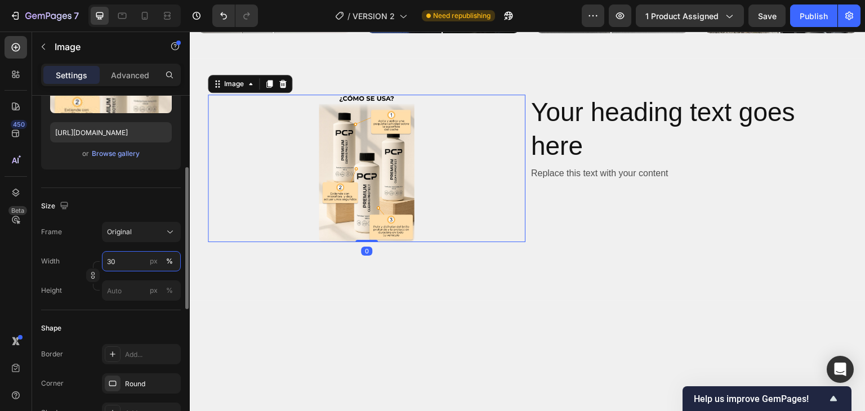
click at [122, 256] on input "30" at bounding box center [141, 261] width 79 height 20
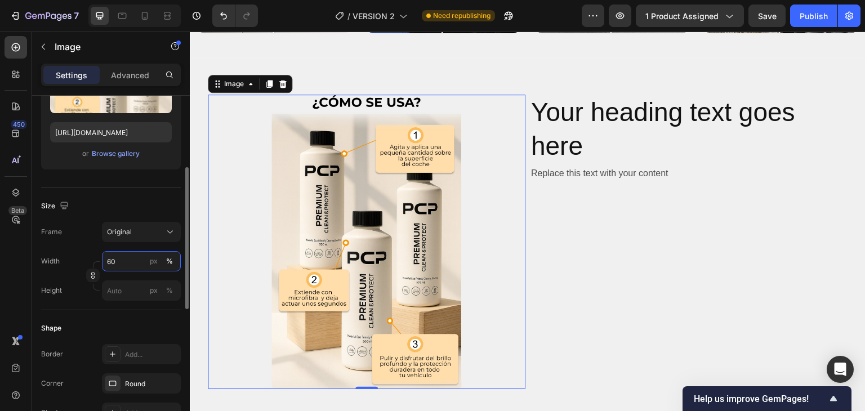
drag, startPoint x: 117, startPoint y: 260, endPoint x: 104, endPoint y: 262, distance: 13.1
click at [104, 262] on input "60" at bounding box center [141, 261] width 79 height 20
type input "80"
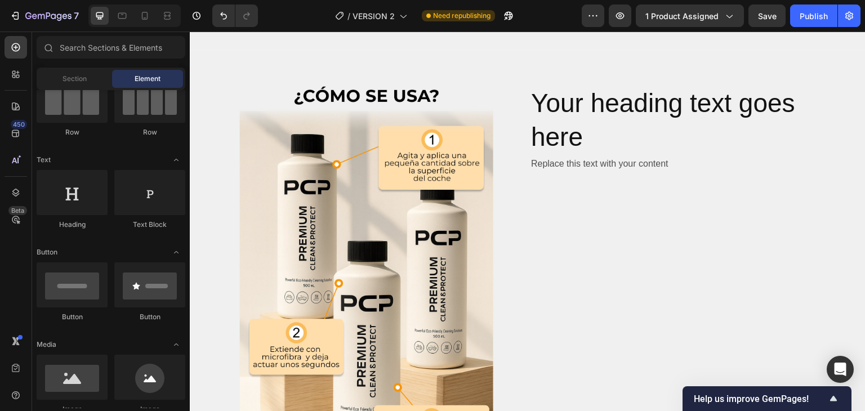
scroll to position [1446, 0]
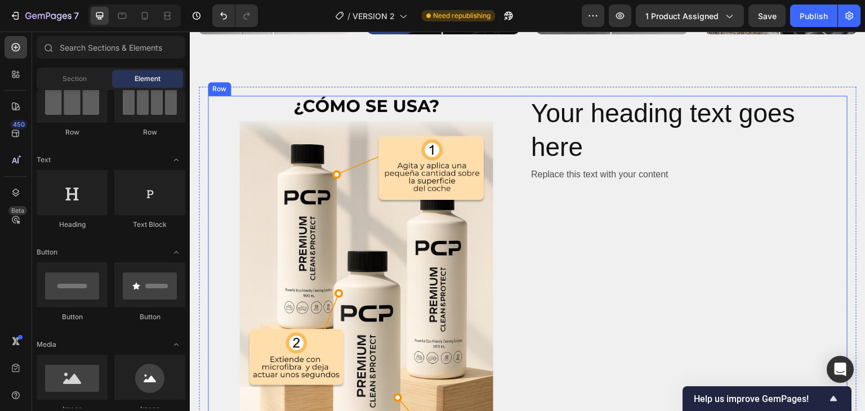
click at [543, 238] on div "Your heading text goes here Heading Replace this text with your content Text Bl…" at bounding box center [689, 292] width 318 height 393
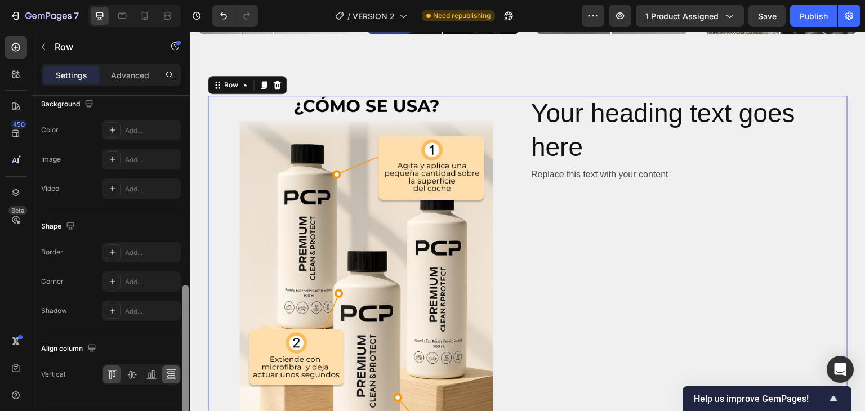
drag, startPoint x: 186, startPoint y: 186, endPoint x: 172, endPoint y: 374, distance: 188.6
click at [180, 375] on div "Layout Column width Change ratio Fit to content 6 6 Columns management Order 2 …" at bounding box center [111, 269] width 158 height 347
click at [135, 372] on icon at bounding box center [131, 373] width 11 height 11
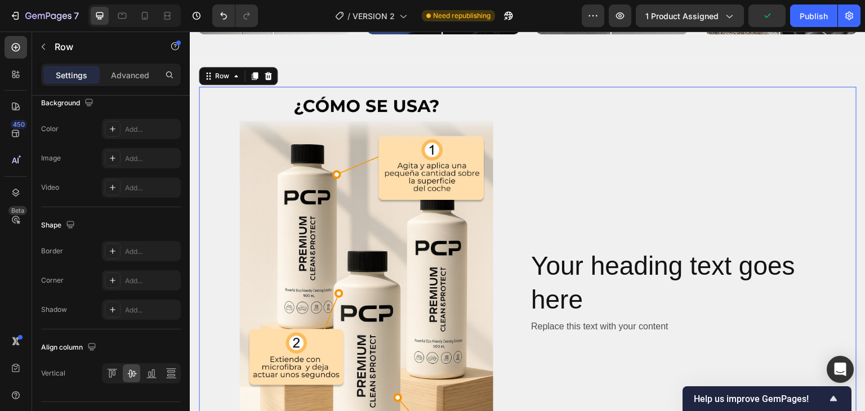
click at [847, 151] on div "Image Your heading text goes here Heading Replace this text with your content T…" at bounding box center [528, 298] width 658 height 422
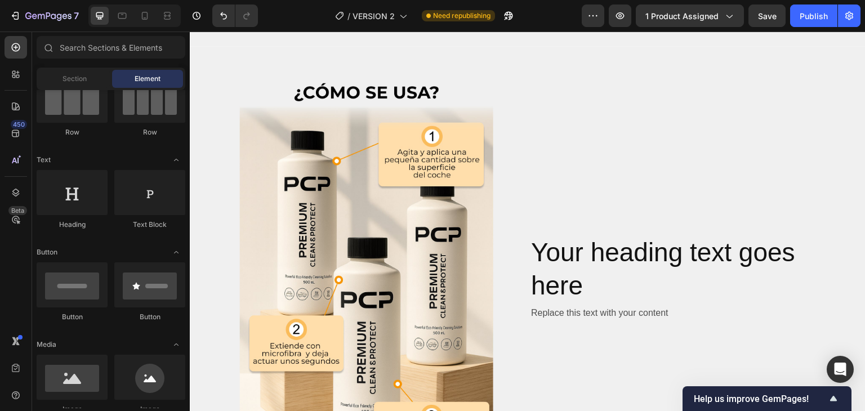
scroll to position [1453, 0]
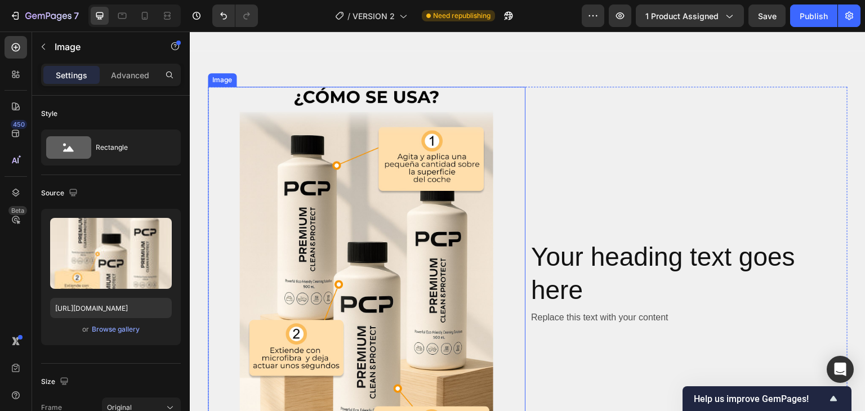
click at [316, 111] on img at bounding box center [366, 283] width 254 height 393
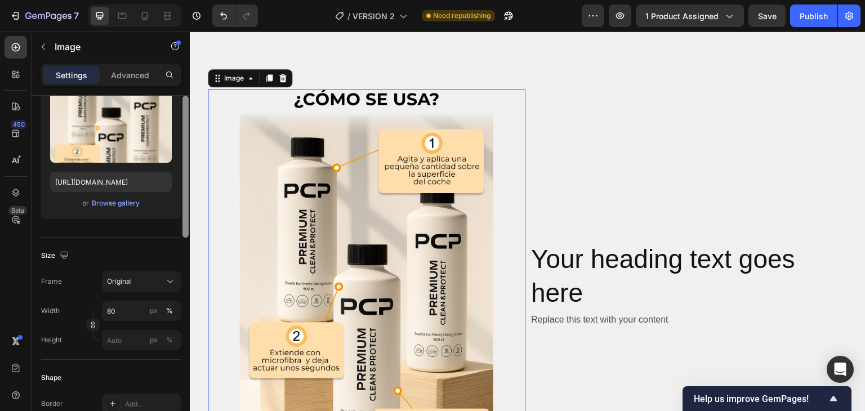
drag, startPoint x: 185, startPoint y: 206, endPoint x: 188, endPoint y: 265, distance: 59.8
click at [188, 238] on div at bounding box center [185, 167] width 6 height 142
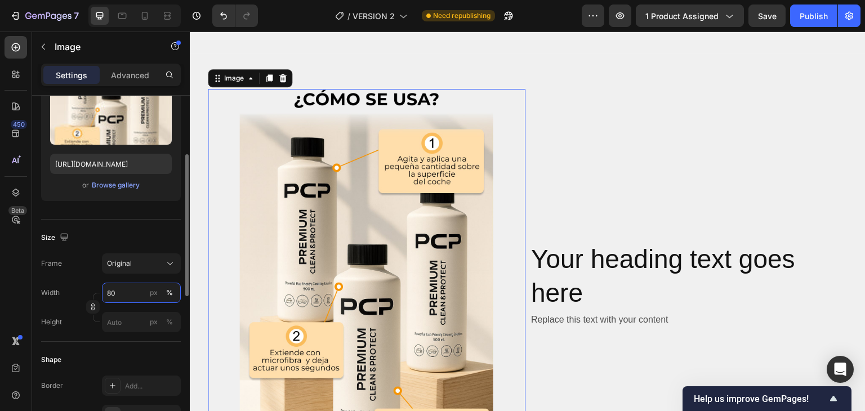
click at [113, 293] on input "80" at bounding box center [141, 293] width 79 height 20
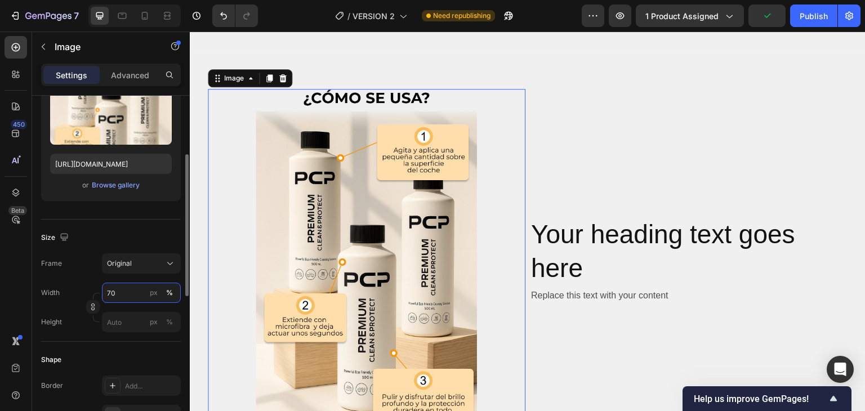
type input "70"
click at [132, 233] on div "Size" at bounding box center [111, 238] width 140 height 18
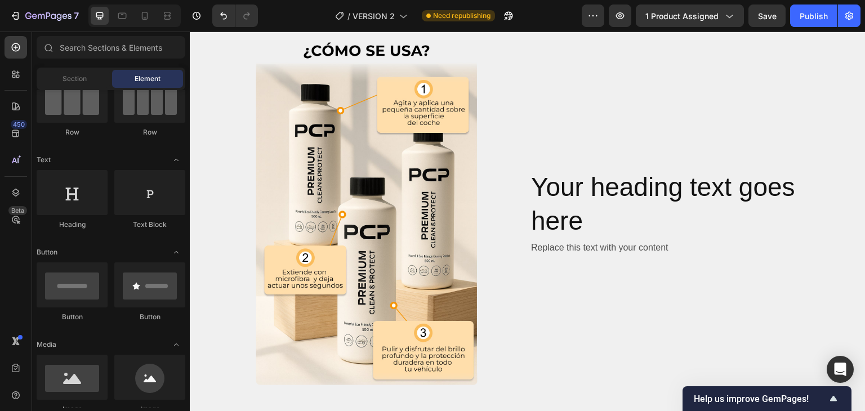
scroll to position [1509, 0]
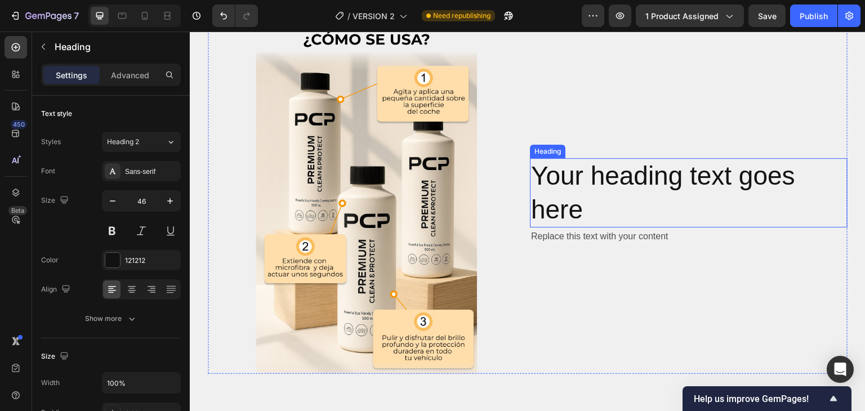
click at [610, 175] on h2 "Your heading text goes here" at bounding box center [689, 193] width 318 height 70
click at [139, 73] on p "Advanced" at bounding box center [130, 75] width 38 height 12
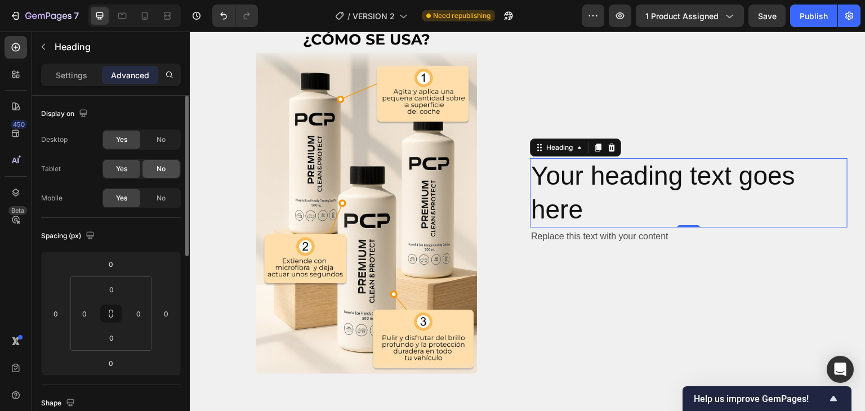
drag, startPoint x: 151, startPoint y: 172, endPoint x: 146, endPoint y: 196, distance: 24.3
click at [153, 172] on div "No" at bounding box center [160, 169] width 37 height 18
click at [145, 207] on div "Yes No" at bounding box center [141, 198] width 79 height 20
click at [164, 200] on span "No" at bounding box center [161, 198] width 9 height 10
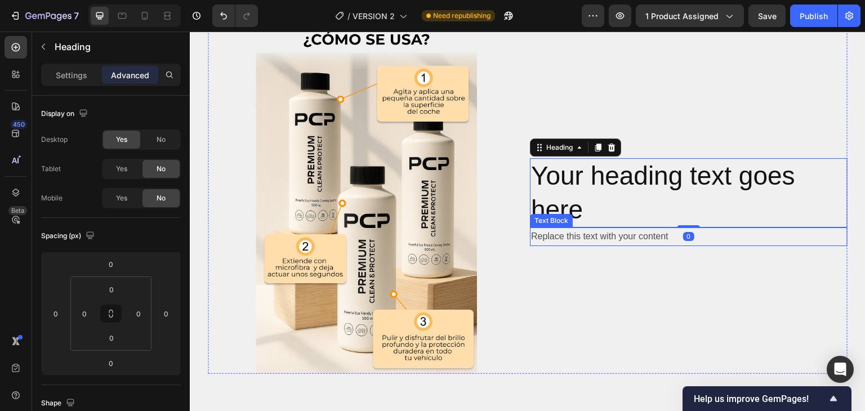
click at [608, 229] on div "Replace this text with your content" at bounding box center [689, 236] width 318 height 19
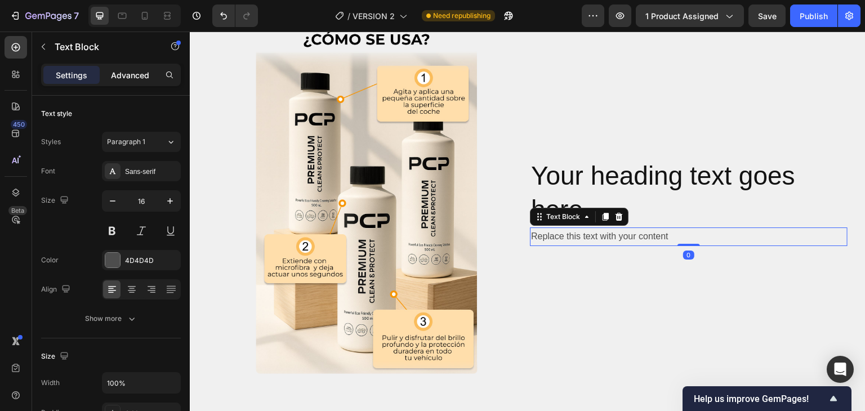
click at [137, 73] on p "Advanced" at bounding box center [130, 75] width 38 height 12
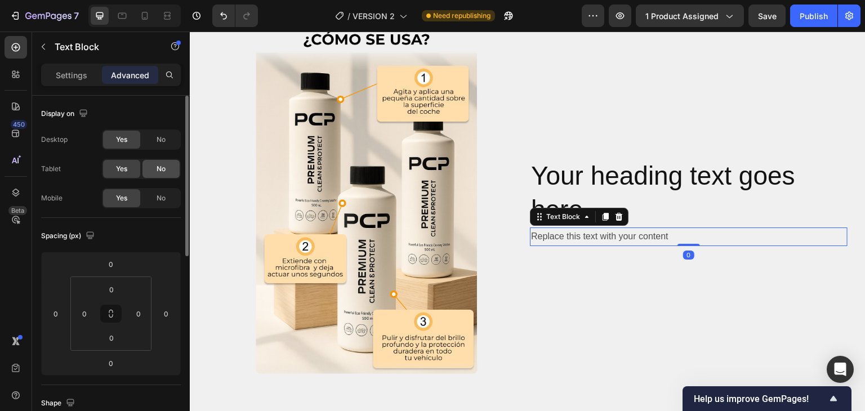
drag, startPoint x: 160, startPoint y: 169, endPoint x: 162, endPoint y: 188, distance: 18.1
click at [160, 171] on span "No" at bounding box center [161, 169] width 9 height 10
click at [159, 201] on span "No" at bounding box center [161, 198] width 9 height 10
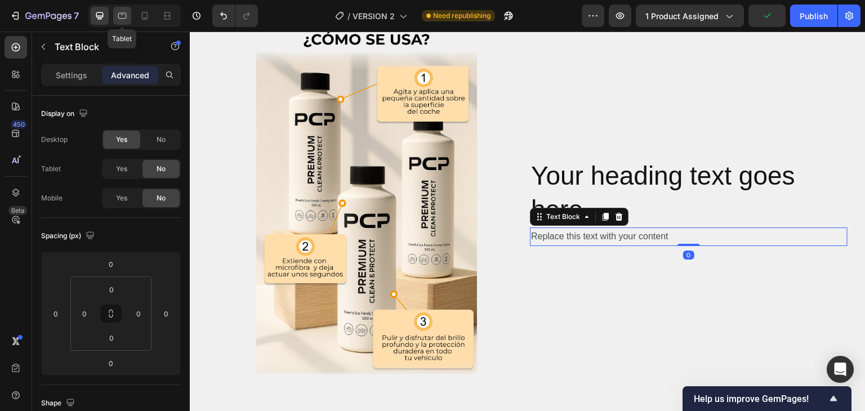
click at [119, 20] on icon at bounding box center [122, 15] width 11 height 11
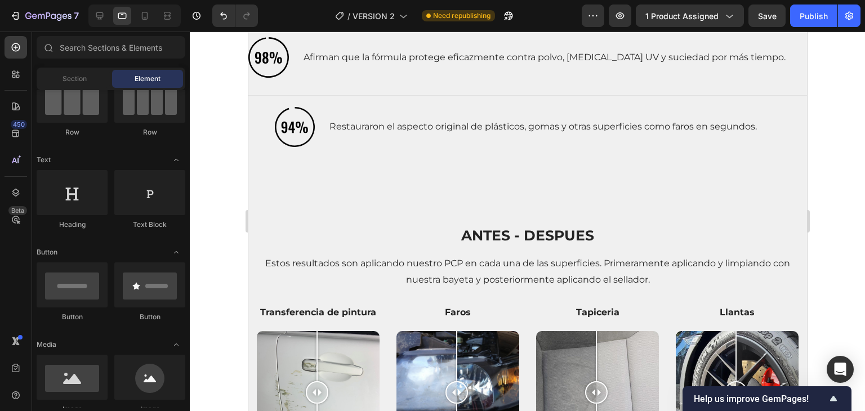
scroll to position [1174, 0]
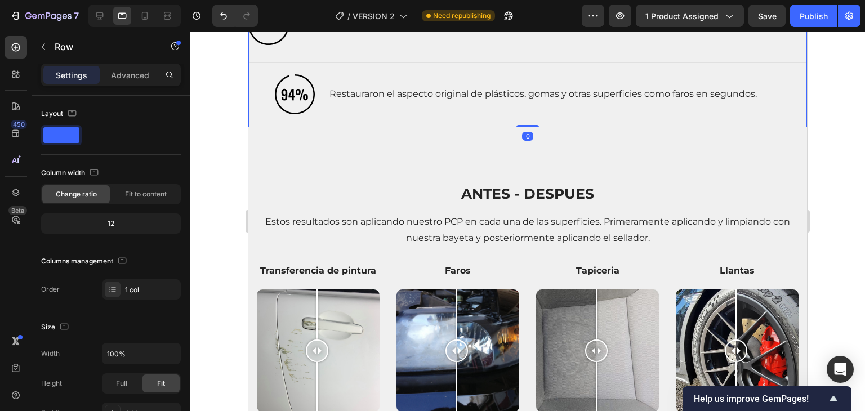
drag, startPoint x: 529, startPoint y: 132, endPoint x: 530, endPoint y: 118, distance: 14.1
click at [472, 148] on div "ANTES - DESPUES Heading Estos resultados son aplicando nuestro PCP en cada una …" at bounding box center [527, 291] width 559 height 292
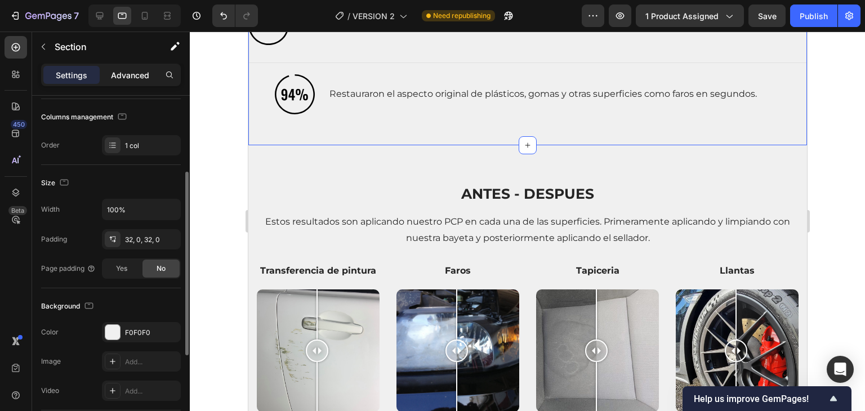
click at [136, 76] on p "Advanced" at bounding box center [130, 75] width 38 height 12
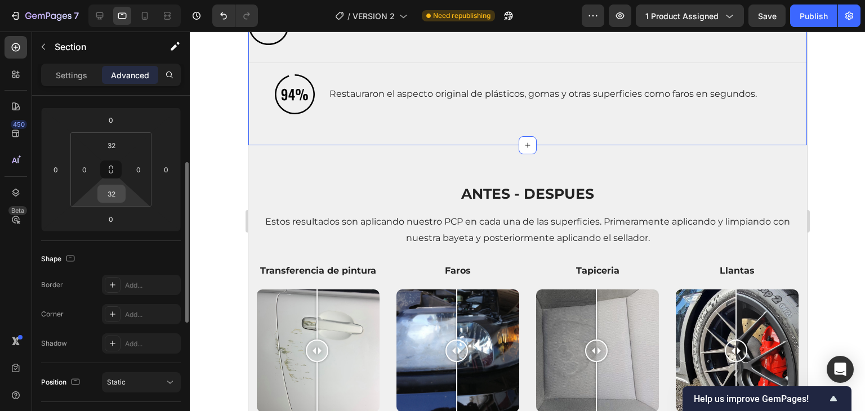
click at [113, 186] on input "32" at bounding box center [111, 193] width 23 height 17
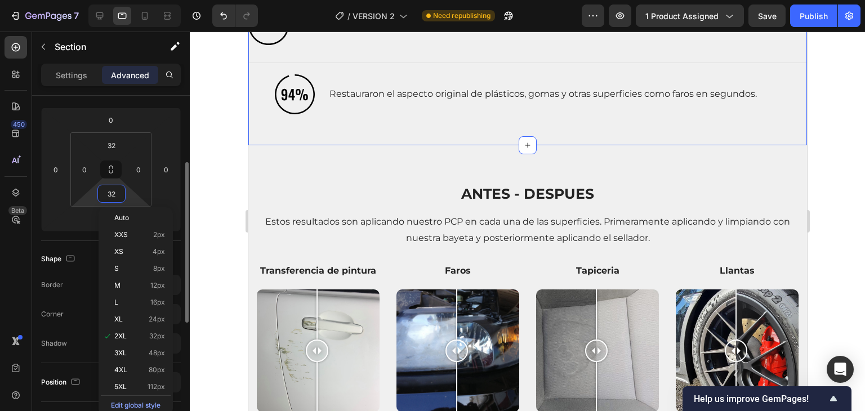
type input "0"
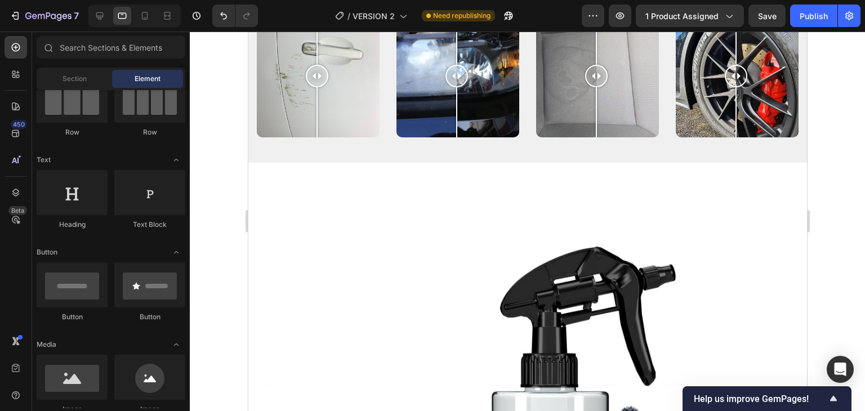
scroll to position [1503, 0]
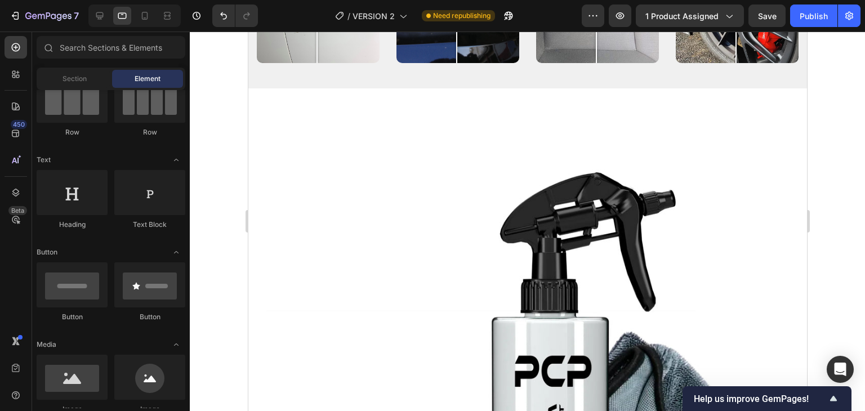
drag, startPoint x: 799, startPoint y: 188, endPoint x: 1056, endPoint y: 255, distance: 266.1
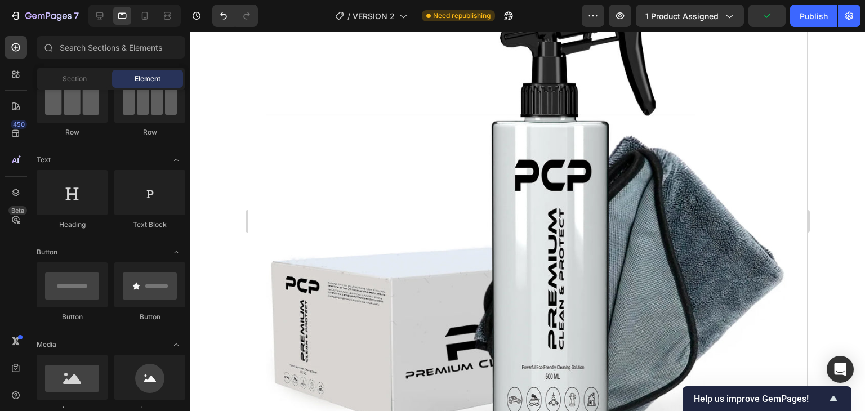
drag, startPoint x: 802, startPoint y: 218, endPoint x: 1085, endPoint y: 270, distance: 287.3
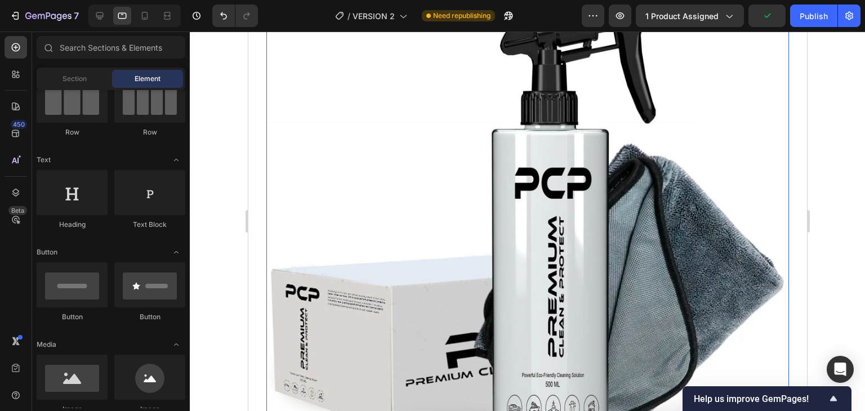
click at [484, 155] on img at bounding box center [527, 197] width 523 height 523
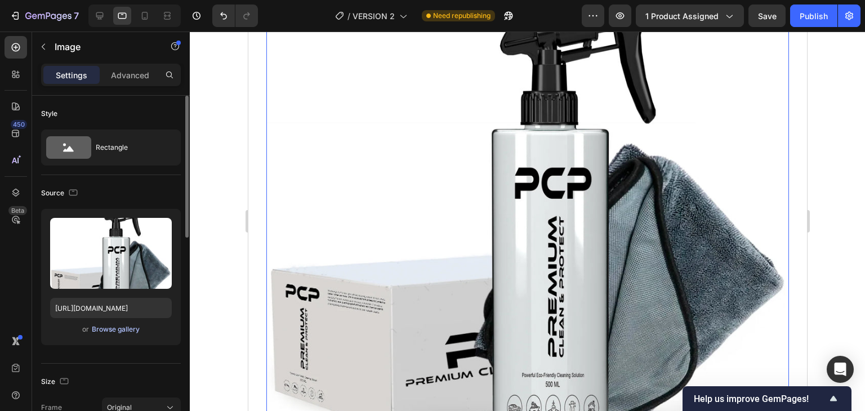
click at [113, 327] on div "Browse gallery" at bounding box center [116, 329] width 48 height 10
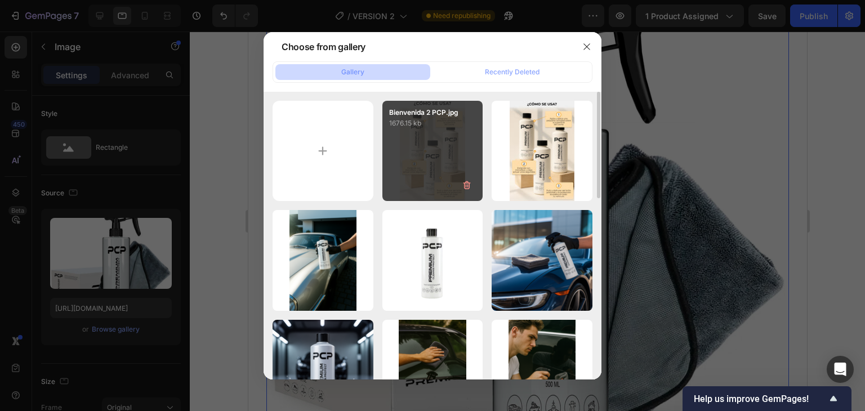
click at [431, 145] on div "Bienvenida 2 PCP.jpg 1676.15 kb" at bounding box center [432, 151] width 101 height 101
type input "[URL][DOMAIN_NAME]"
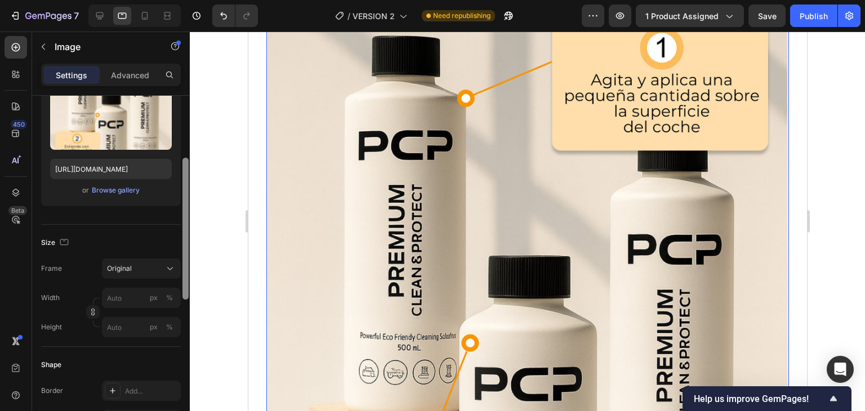
scroll to position [165, 0]
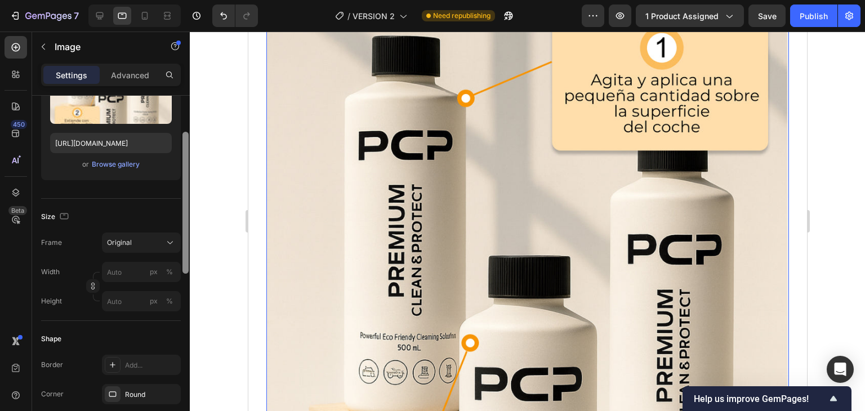
drag, startPoint x: 185, startPoint y: 140, endPoint x: 189, endPoint y: 208, distance: 67.7
click at [189, 208] on div at bounding box center [185, 247] width 8 height 347
click at [126, 268] on input "px %" at bounding box center [141, 272] width 79 height 20
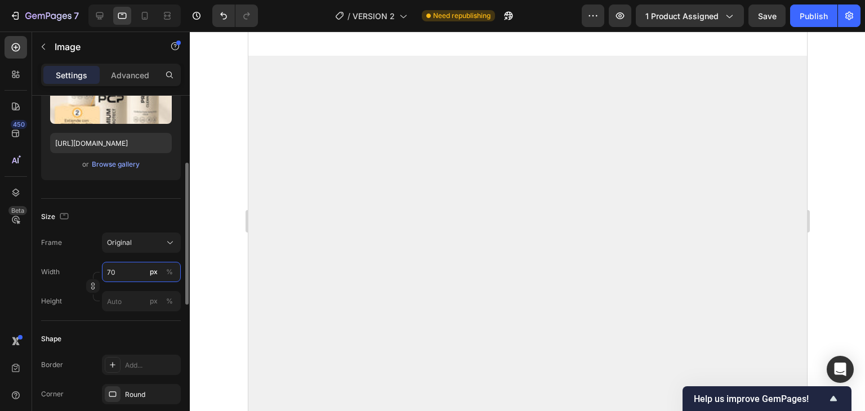
type input "70"
click at [128, 257] on div "Frame Original Width 70 px % Height px %" at bounding box center [111, 272] width 140 height 79
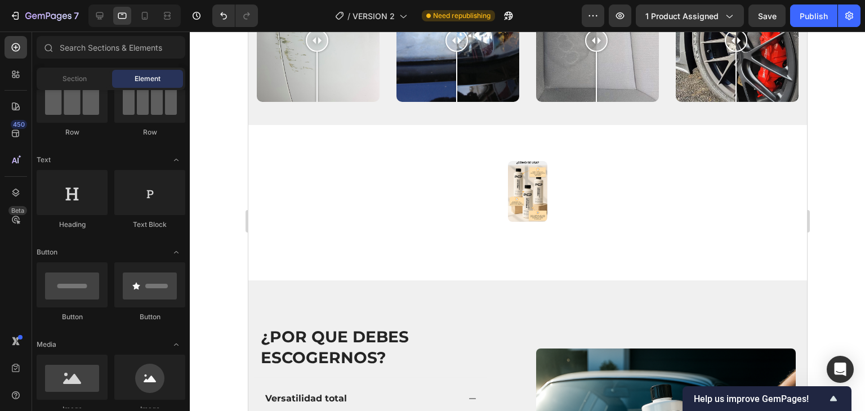
scroll to position [1460, 0]
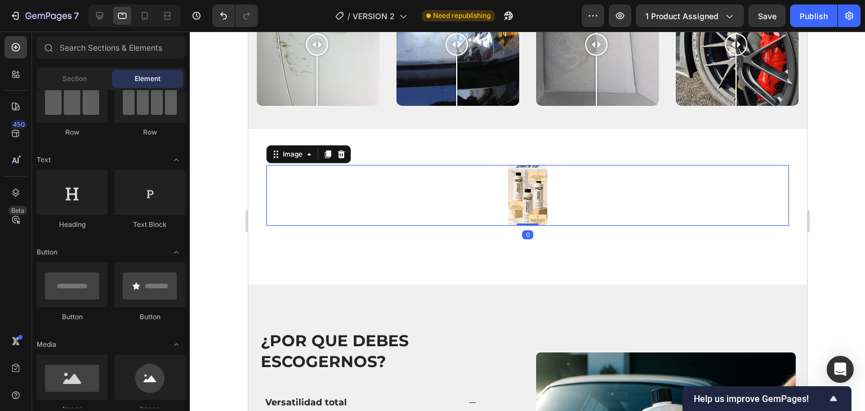
click at [507, 190] on img at bounding box center [526, 195] width 39 height 61
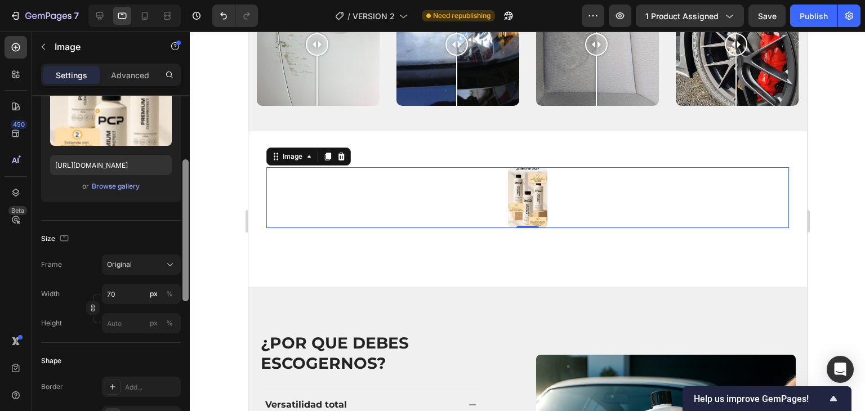
scroll to position [149, 0]
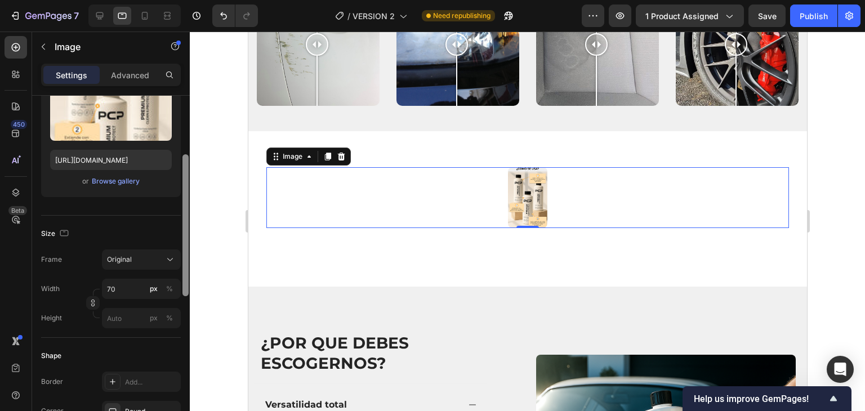
drag, startPoint x: 186, startPoint y: 123, endPoint x: 187, endPoint y: 185, distance: 62.0
click at [187, 184] on div at bounding box center [185, 225] width 6 height 142
click at [120, 284] on input "70" at bounding box center [141, 288] width 79 height 20
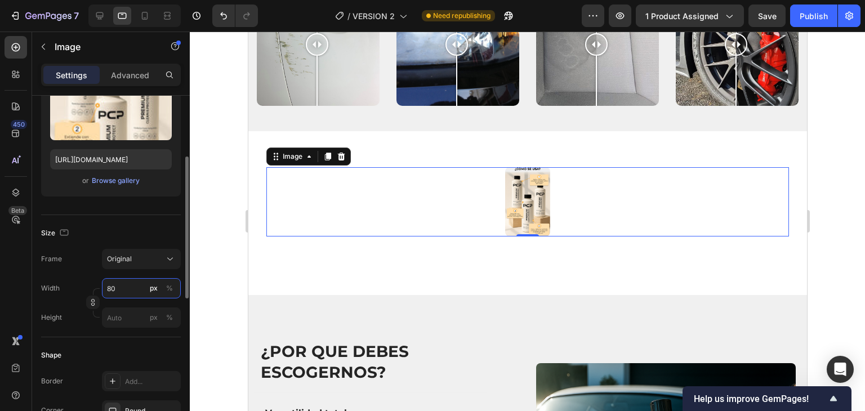
drag, startPoint x: 116, startPoint y: 289, endPoint x: 99, endPoint y: 288, distance: 16.9
click at [99, 288] on div "Width 80 px % Height px %" at bounding box center [111, 303] width 140 height 50
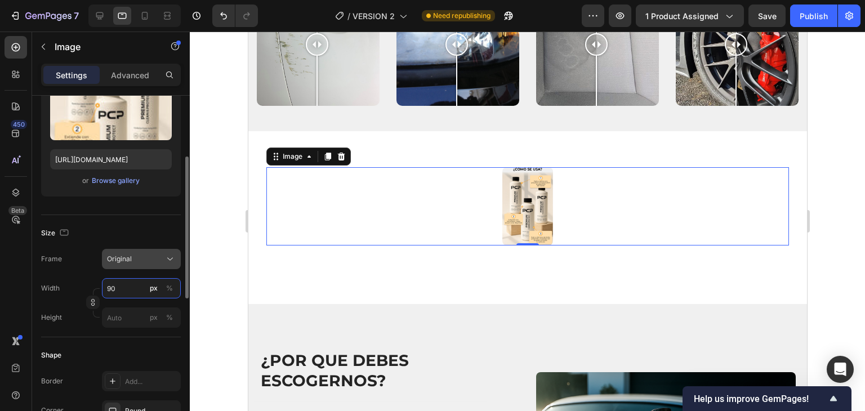
type input "90"
click at [135, 257] on div "Original" at bounding box center [134, 259] width 55 height 10
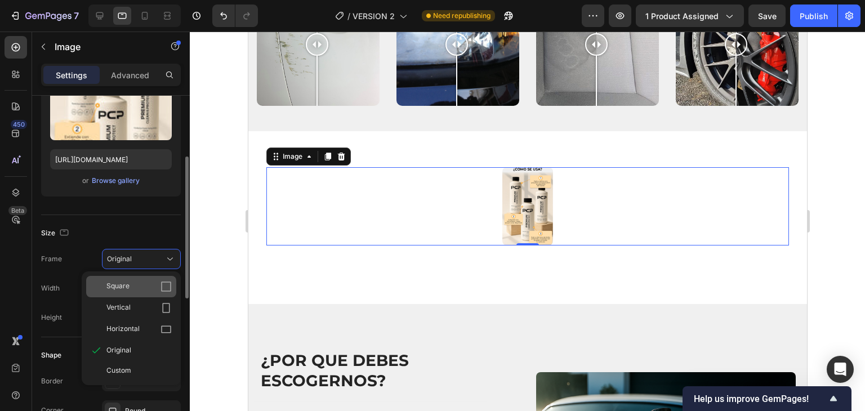
click at [129, 281] on div "Square" at bounding box center [138, 286] width 65 height 11
type input "90"
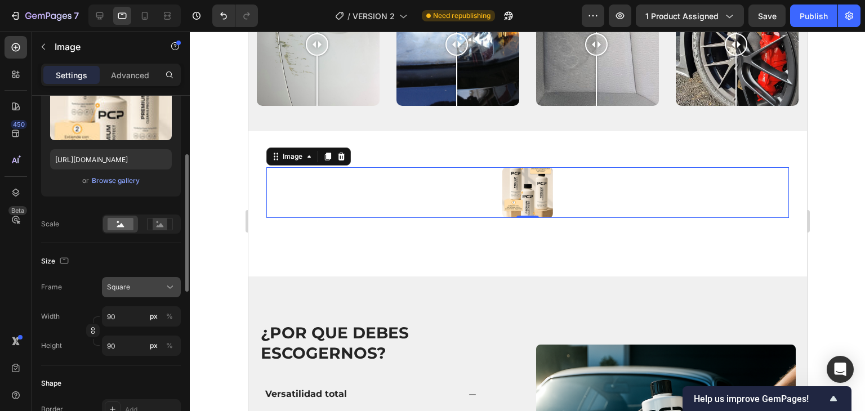
click at [130, 282] on div "Square" at bounding box center [134, 287] width 55 height 10
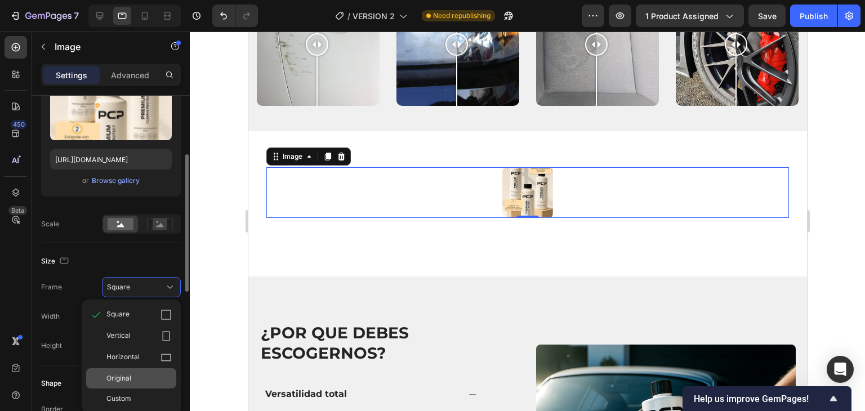
click at [128, 373] on span "Original" at bounding box center [118, 378] width 25 height 10
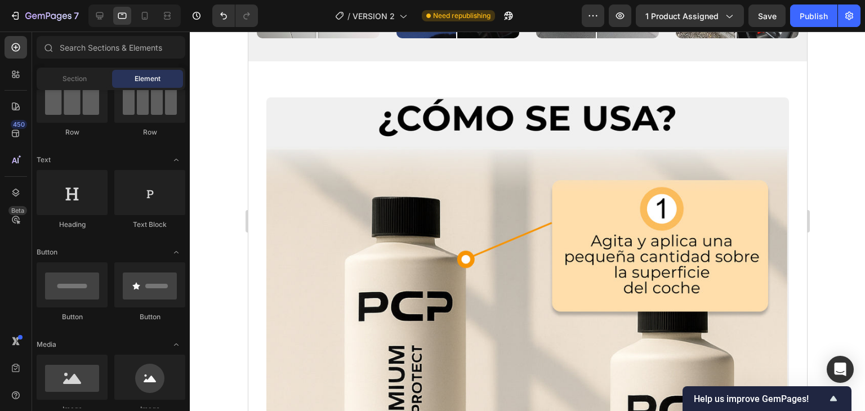
scroll to position [1506, 0]
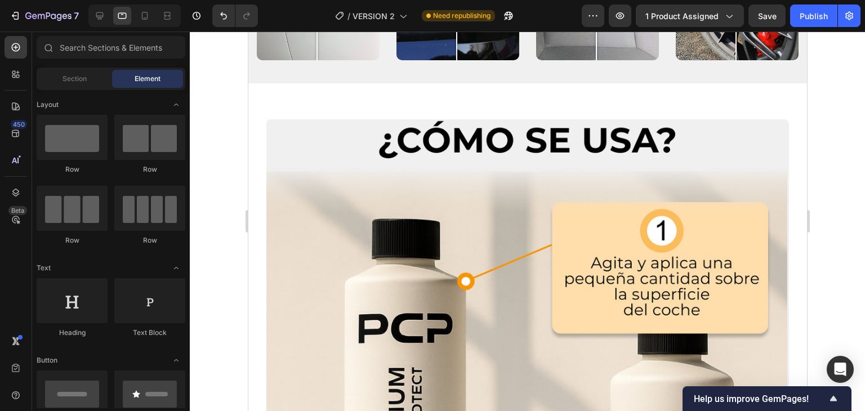
scroll to position [108, 0]
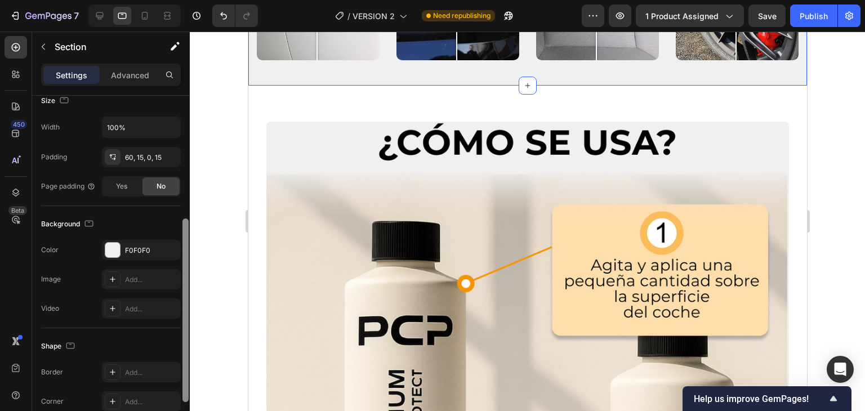
scroll to position [243, 0]
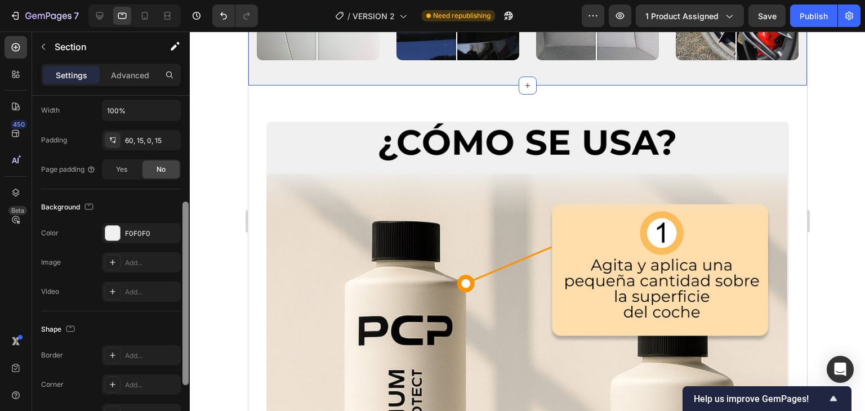
drag, startPoint x: 187, startPoint y: 184, endPoint x: 196, endPoint y: 313, distance: 129.3
click at [196, 0] on div "7 Version history / VERSION 2 Need republishing Preview 1 product assigned Save…" at bounding box center [432, 0] width 865 height 0
click at [149, 230] on div "F0F0F0" at bounding box center [141, 234] width 33 height 10
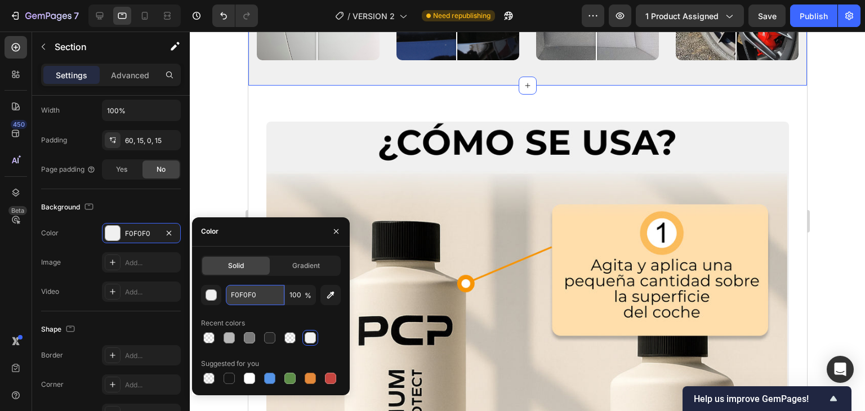
click at [242, 292] on input "F0F0F0" at bounding box center [255, 295] width 59 height 20
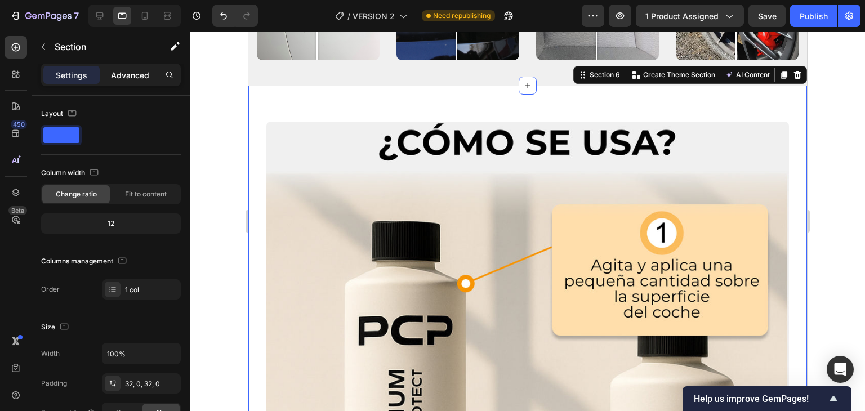
click at [122, 76] on p "Advanced" at bounding box center [130, 75] width 38 height 12
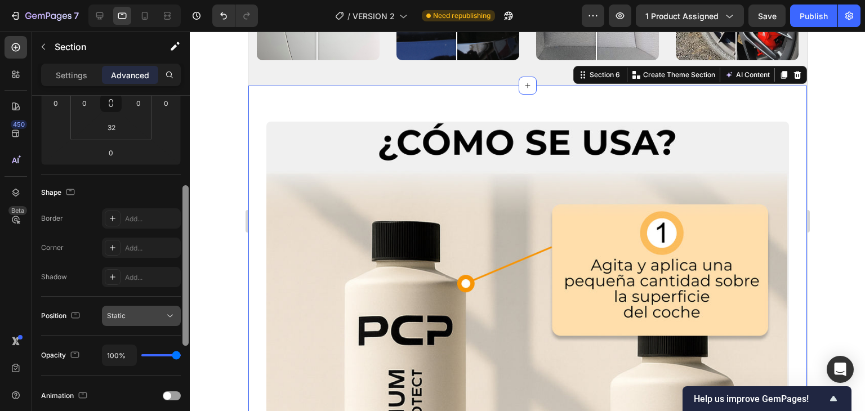
scroll to position [219, 0]
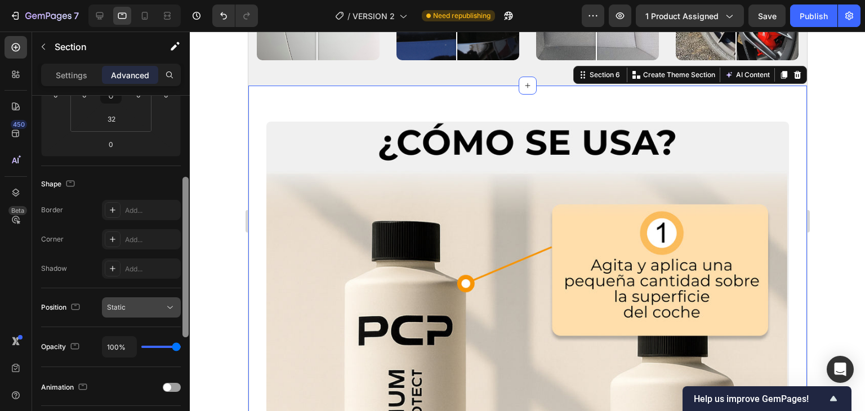
drag, startPoint x: 188, startPoint y: 199, endPoint x: 176, endPoint y: 300, distance: 102.0
click at [177, 300] on div "Display on Desktop Yes No Tablet Yes No Mobile Yes No Spacing (px) 0 0 0 0 32 0…" at bounding box center [111, 269] width 158 height 347
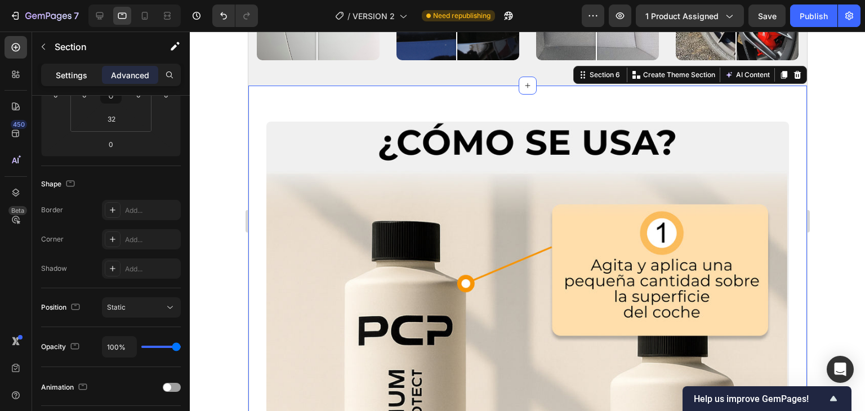
click at [86, 79] on p "Settings" at bounding box center [72, 75] width 32 height 12
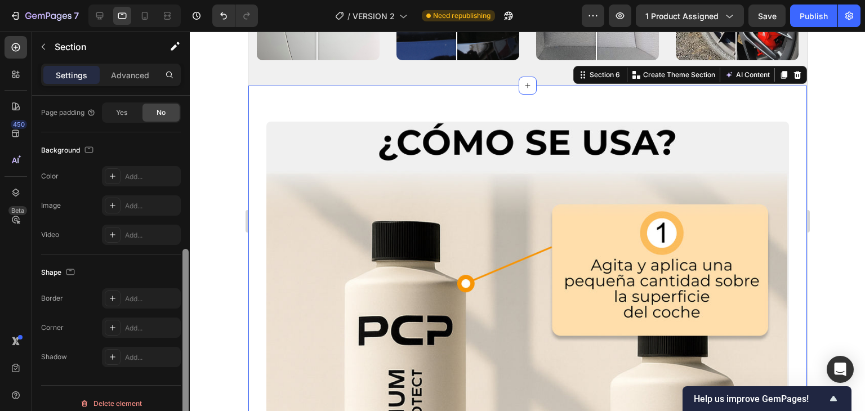
scroll to position [309, 0]
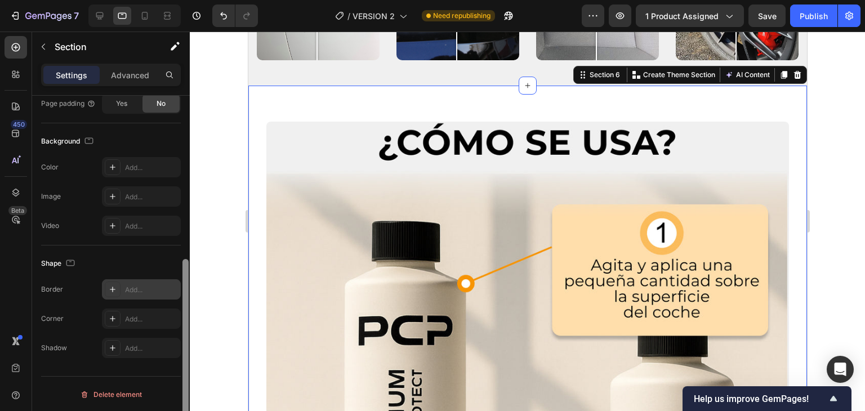
drag, startPoint x: 184, startPoint y: 221, endPoint x: 171, endPoint y: 296, distance: 76.0
click at [171, 296] on div "Layout Column width Change ratio Fit to content 12 Columns management Order 1 c…" at bounding box center [111, 269] width 158 height 347
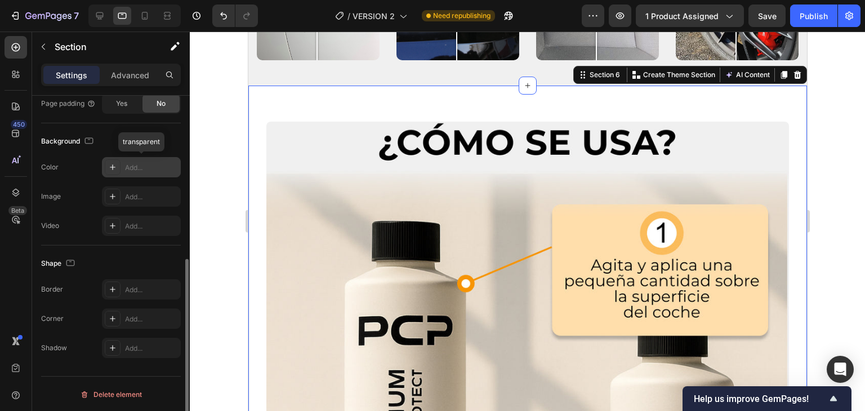
click at [135, 163] on div "Add..." at bounding box center [151, 168] width 53 height 10
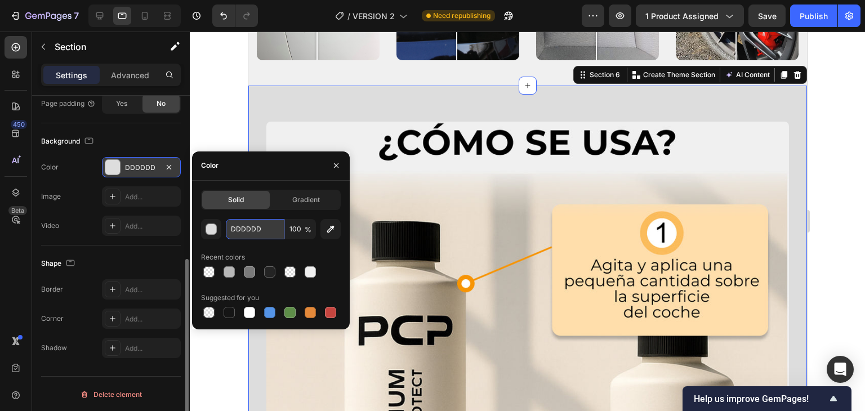
click at [243, 231] on input "DDDDDD" at bounding box center [255, 229] width 59 height 20
paste input "F0F0F0"
type input "F0F0F0"
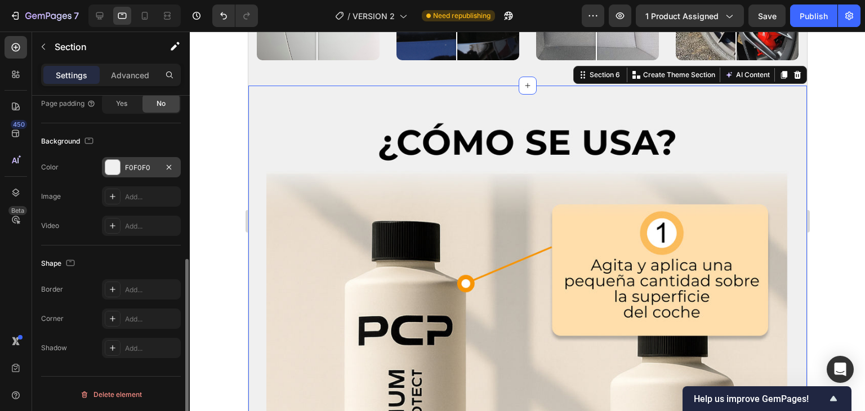
click at [225, 113] on div at bounding box center [527, 222] width 675 height 380
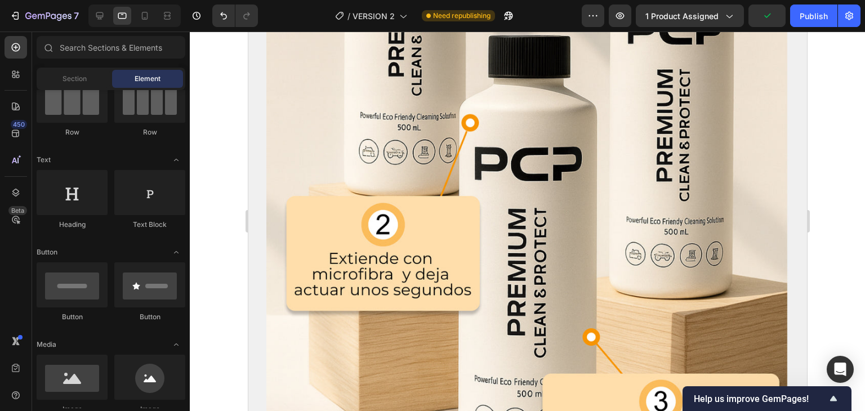
drag, startPoint x: 801, startPoint y: 213, endPoint x: 1059, endPoint y: 282, distance: 266.9
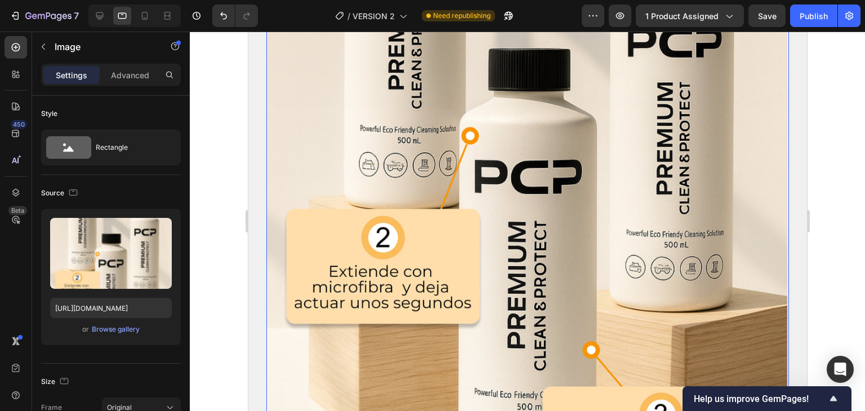
click at [583, 176] on img at bounding box center [527, 133] width 523 height 809
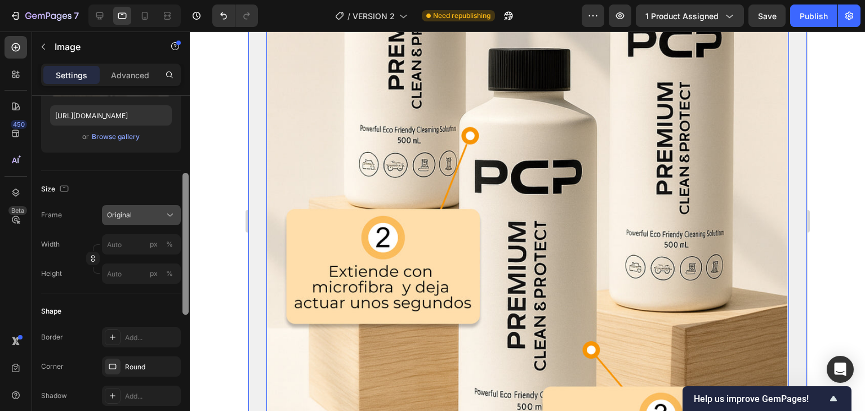
scroll to position [198, 0]
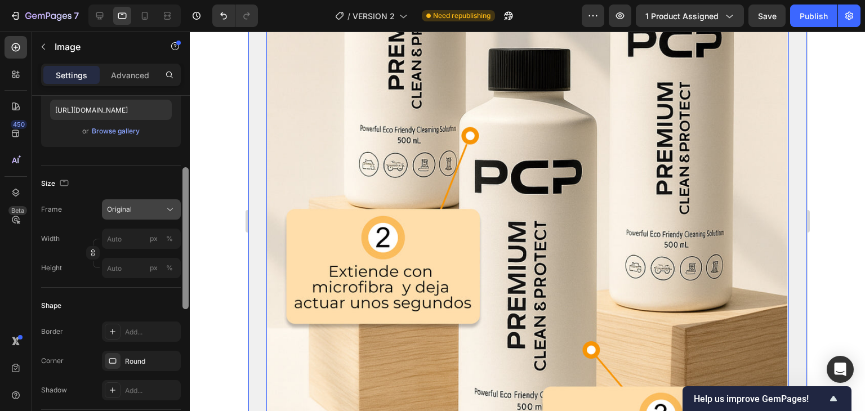
drag, startPoint x: 184, startPoint y: 127, endPoint x: 177, endPoint y: 208, distance: 81.4
click at [177, 208] on div "Style Rectangle Source Upload Image [URL][DOMAIN_NAME] or Browse gallery Size F…" at bounding box center [111, 269] width 158 height 347
click at [131, 242] on input "px %" at bounding box center [141, 239] width 79 height 20
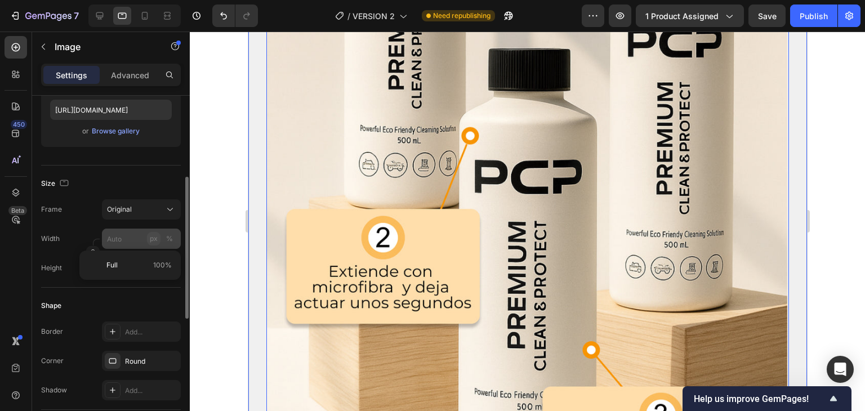
click at [158, 237] on button "px" at bounding box center [154, 239] width 14 height 14
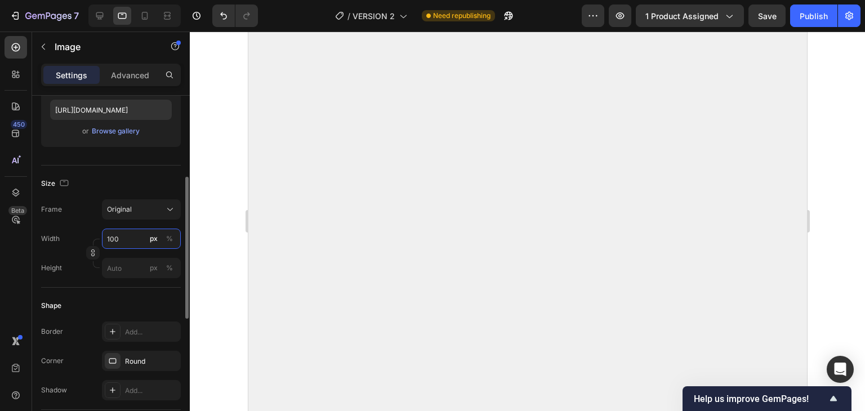
type input "100"
click at [115, 238] on input "px %" at bounding box center [141, 239] width 79 height 20
click at [116, 266] on span "Full" at bounding box center [111, 265] width 11 height 10
type input "100"
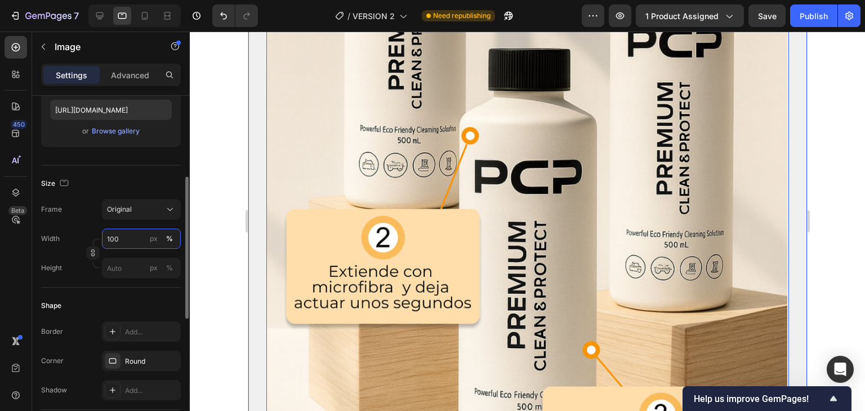
click at [142, 229] on input "100" at bounding box center [141, 239] width 79 height 20
click at [138, 224] on div "Frame Original Width 100 px % Height px %" at bounding box center [111, 238] width 140 height 79
click at [150, 237] on div "px" at bounding box center [154, 239] width 8 height 10
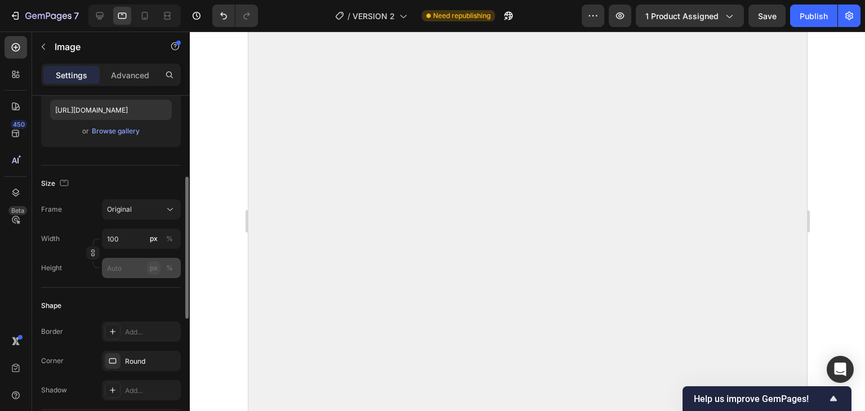
click at [153, 273] on button "px" at bounding box center [154, 268] width 14 height 14
type input "1"
click at [121, 238] on input "px %" at bounding box center [141, 239] width 79 height 20
type input "3"
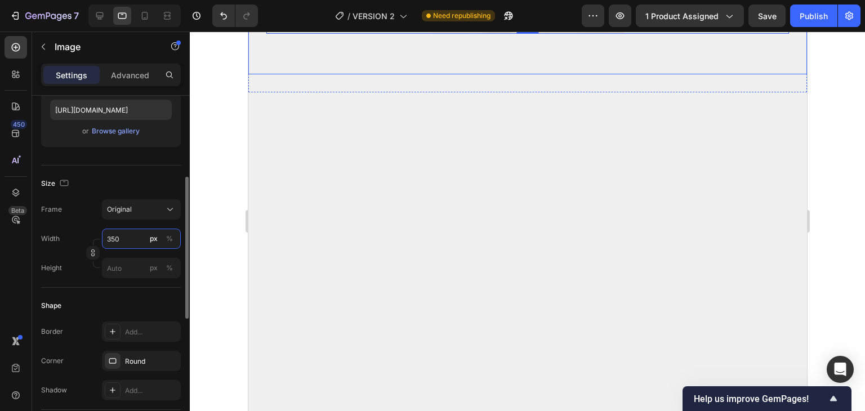
type input "350"
click at [132, 251] on div "Width 350 px % Height px %" at bounding box center [111, 254] width 140 height 50
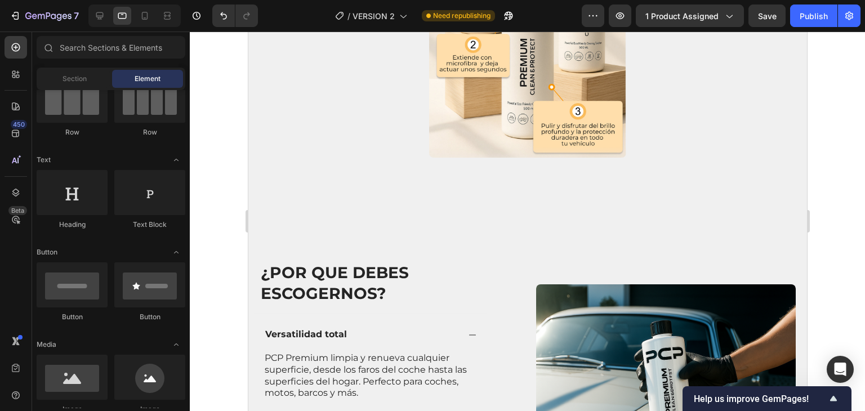
scroll to position [1757, 0]
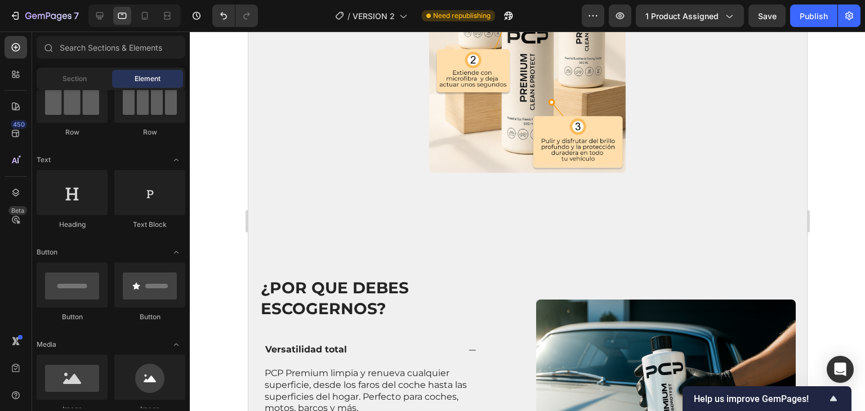
drag, startPoint x: 801, startPoint y: 274, endPoint x: 1068, endPoint y: 289, distance: 267.9
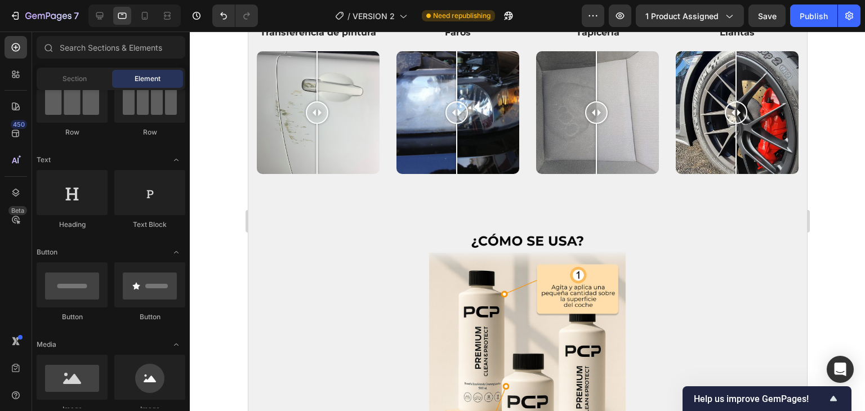
scroll to position [1372, 0]
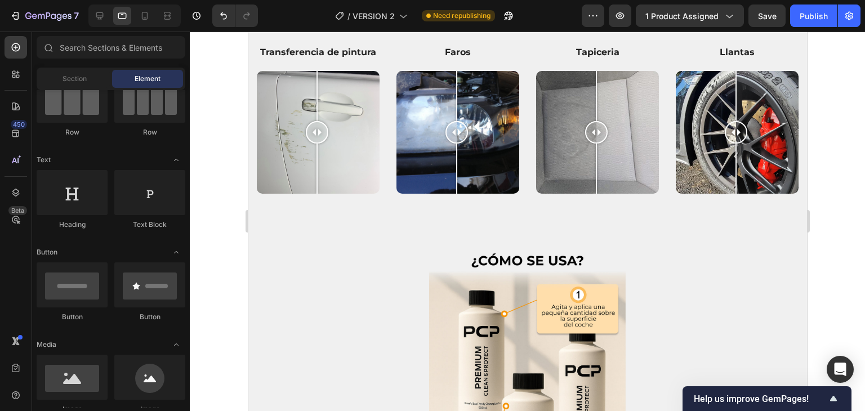
drag, startPoint x: 804, startPoint y: 255, endPoint x: 1059, endPoint y: 240, distance: 254.9
click at [97, 8] on div at bounding box center [100, 16] width 18 height 18
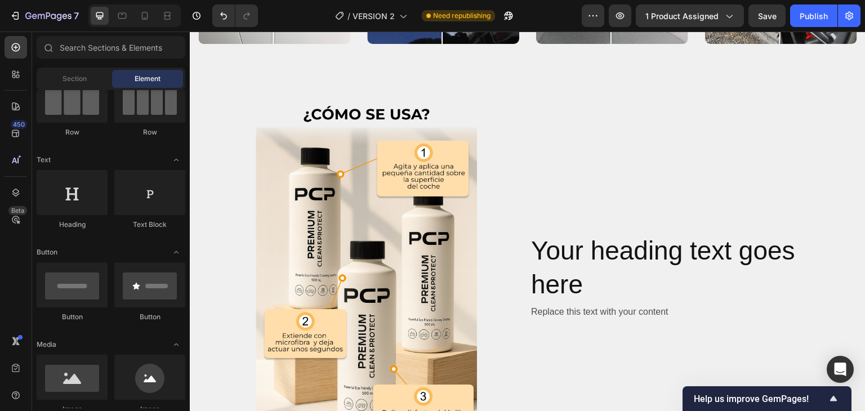
scroll to position [1570, 0]
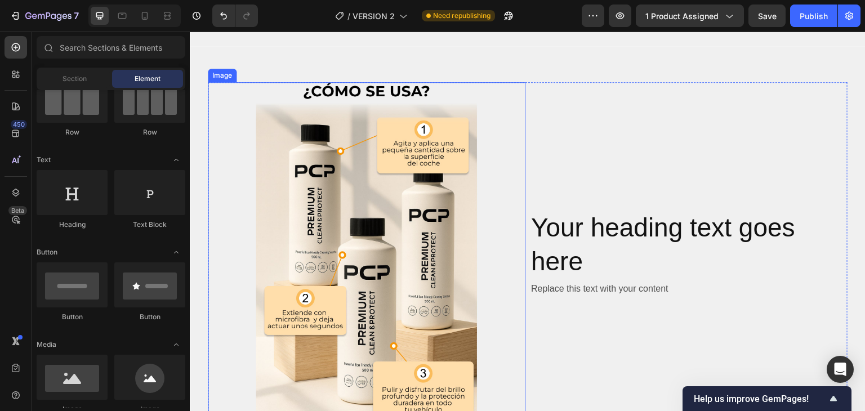
click at [386, 146] on img at bounding box center [367, 254] width 222 height 344
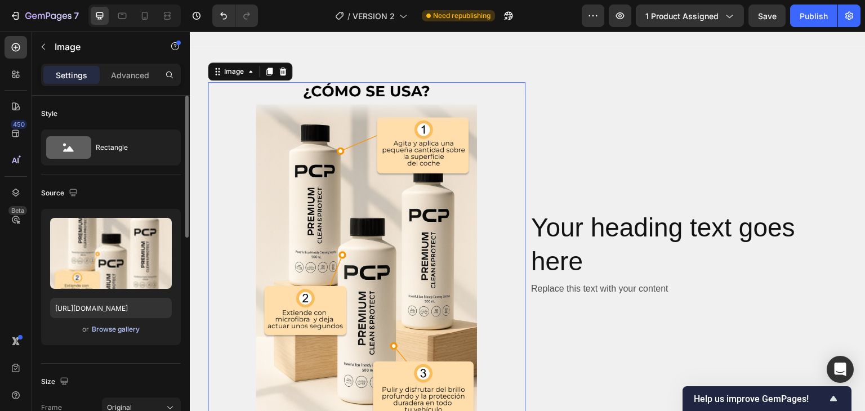
click at [108, 332] on div "Browse gallery" at bounding box center [116, 329] width 48 height 10
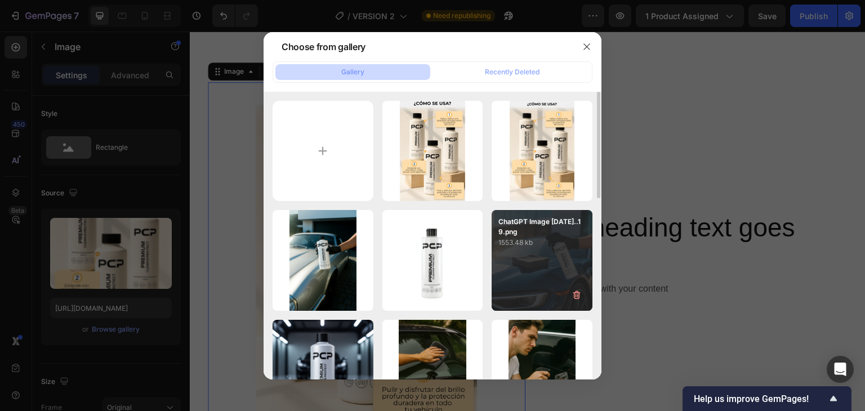
click at [525, 257] on div "ChatGPT Image [DATE]..19.png 1553.48 kb" at bounding box center [542, 260] width 101 height 101
type input "[URL][DOMAIN_NAME]"
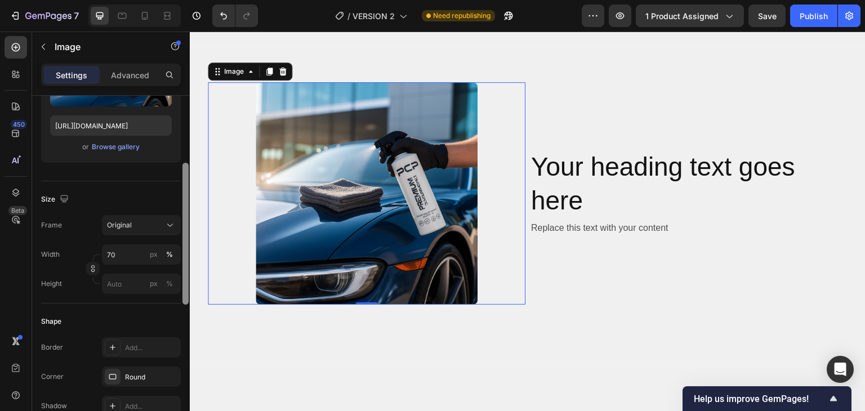
drag, startPoint x: 186, startPoint y: 185, endPoint x: 176, endPoint y: 261, distance: 77.2
click at [185, 261] on div at bounding box center [185, 234] width 6 height 142
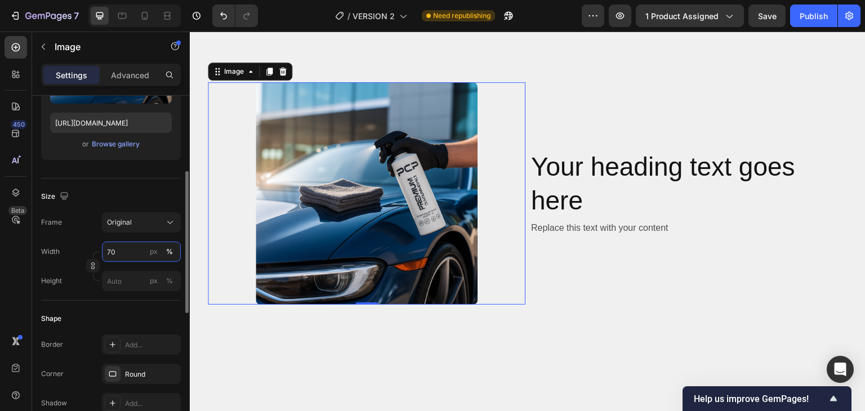
click at [126, 242] on input "70" at bounding box center [141, 252] width 79 height 20
click at [122, 276] on p "Full 100%" at bounding box center [138, 278] width 65 height 10
type input "100"
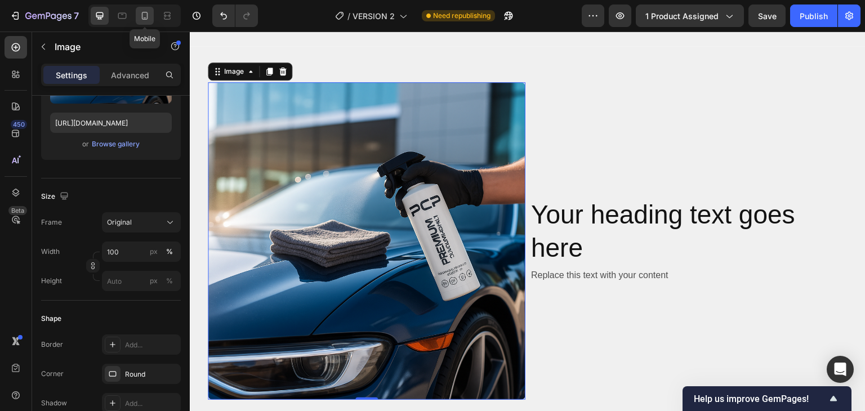
click at [144, 17] on icon at bounding box center [144, 15] width 11 height 11
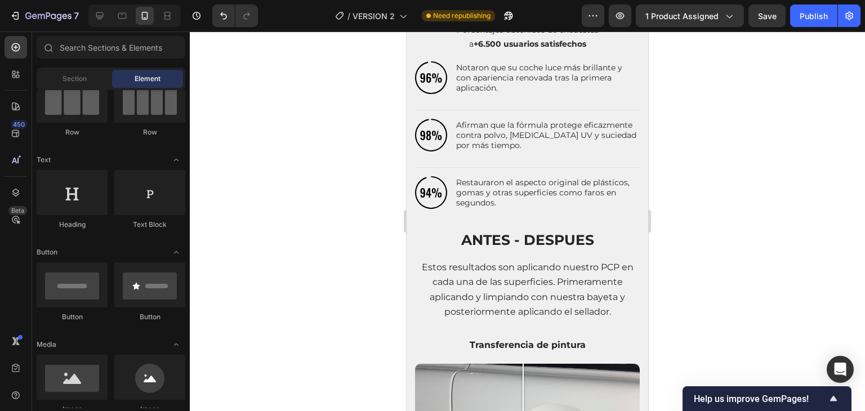
scroll to position [1174, 0]
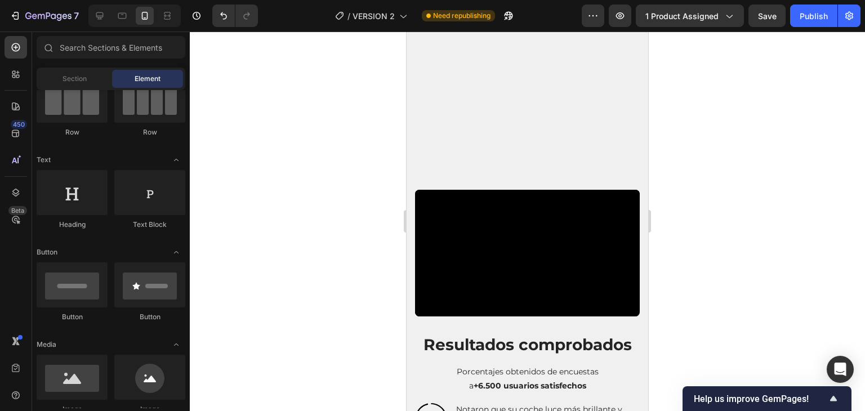
drag, startPoint x: 644, startPoint y: 167, endPoint x: 1054, endPoint y: 155, distance: 410.1
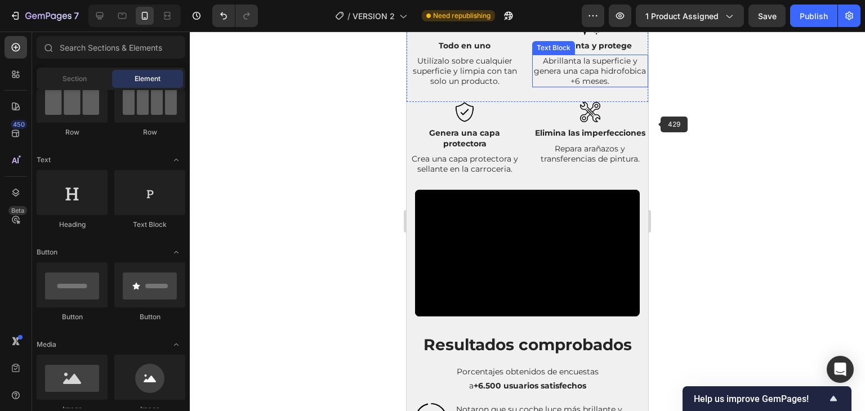
scroll to position [710, 0]
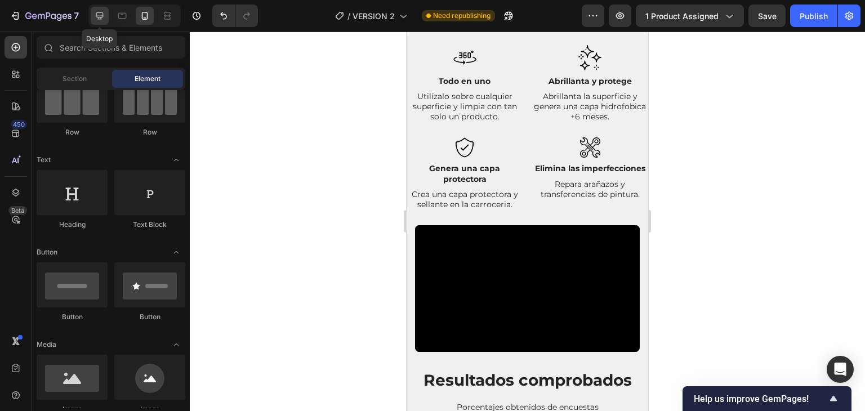
click at [96, 19] on icon at bounding box center [99, 15] width 11 height 11
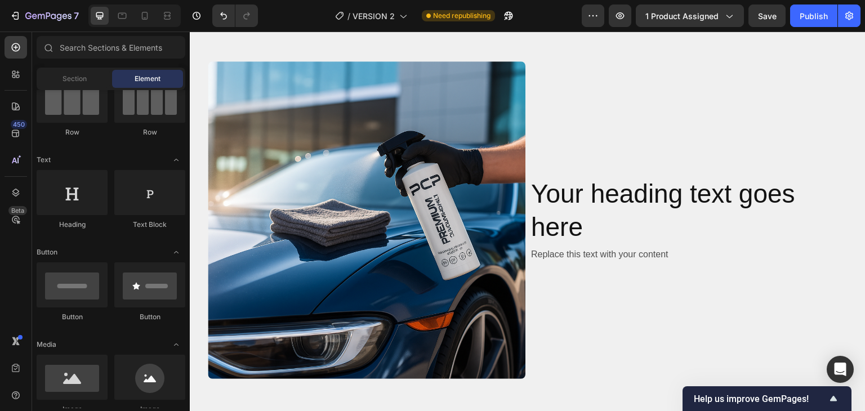
scroll to position [1649, 0]
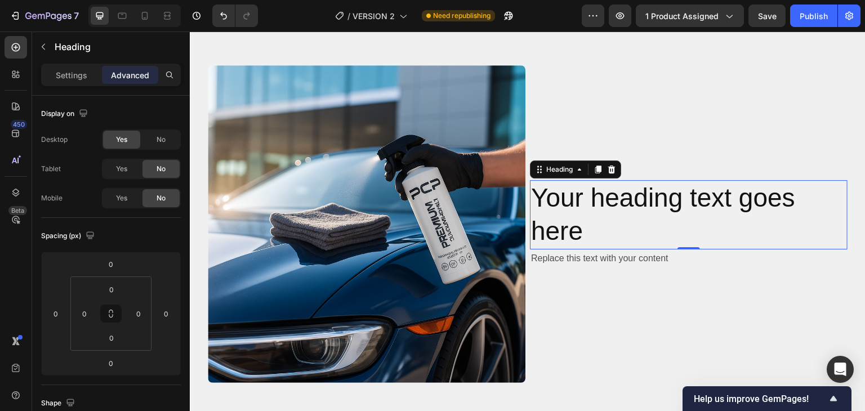
click at [555, 220] on h2 "Your heading text goes here" at bounding box center [689, 215] width 318 height 70
click at [555, 167] on div "Heading" at bounding box center [559, 169] width 31 height 10
click at [579, 218] on h2 "Your heading text goes here" at bounding box center [689, 215] width 318 height 70
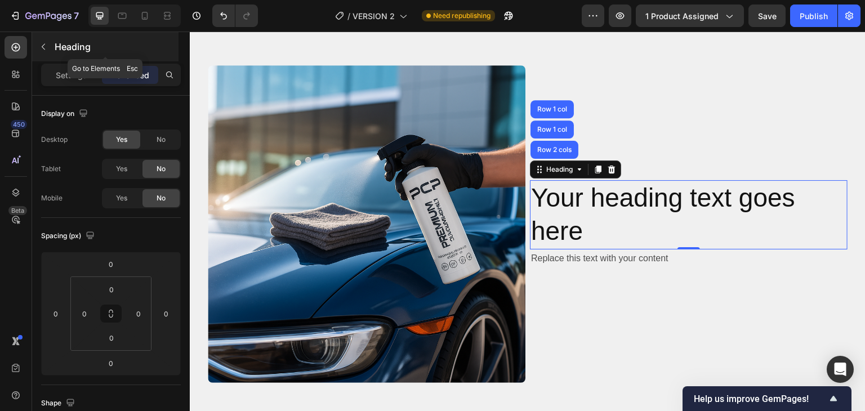
click at [47, 49] on icon "button" at bounding box center [43, 46] width 9 height 9
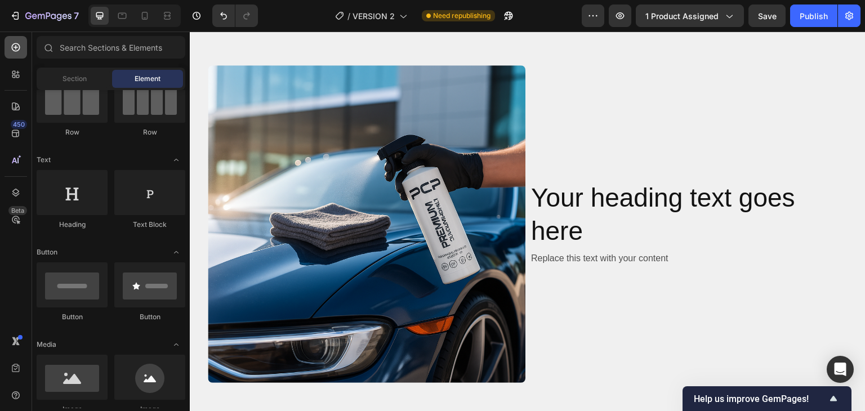
click at [10, 52] on icon at bounding box center [15, 47] width 11 height 11
click at [164, 146] on div "Row Row Row Row" at bounding box center [111, 77] width 149 height 141
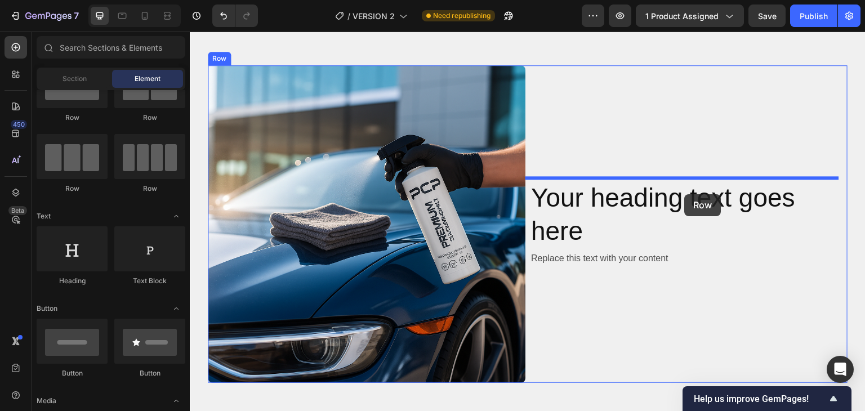
drag, startPoint x: 257, startPoint y: 135, endPoint x: 685, endPoint y: 194, distance: 432.1
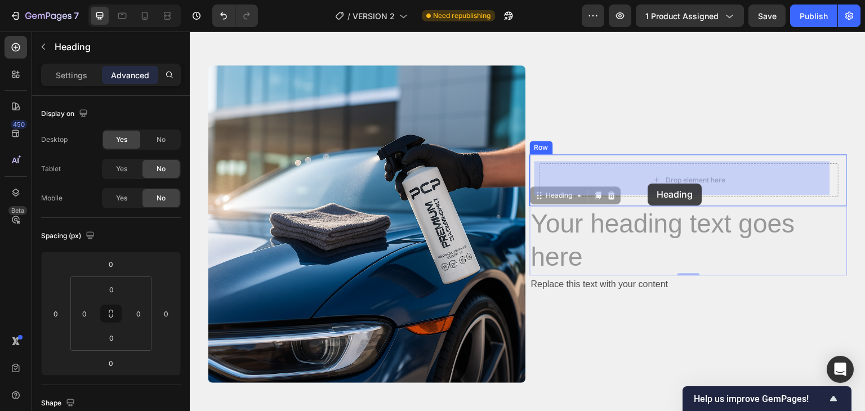
drag, startPoint x: 639, startPoint y: 221, endPoint x: 647, endPoint y: 185, distance: 36.9
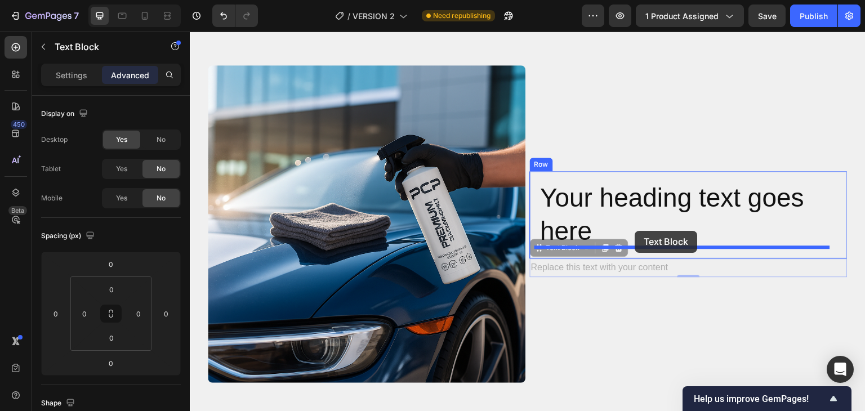
drag, startPoint x: 623, startPoint y: 265, endPoint x: 635, endPoint y: 231, distance: 36.0
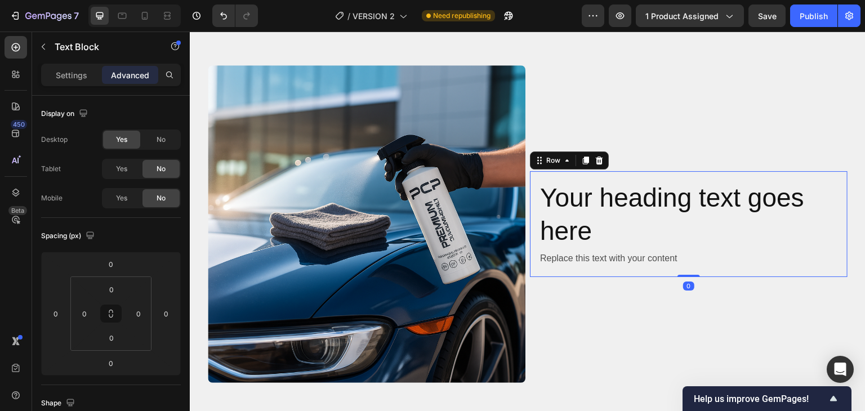
click at [580, 274] on div "Your heading text goes here Heading Replace this text with your content Text Bl…" at bounding box center [689, 224] width 318 height 106
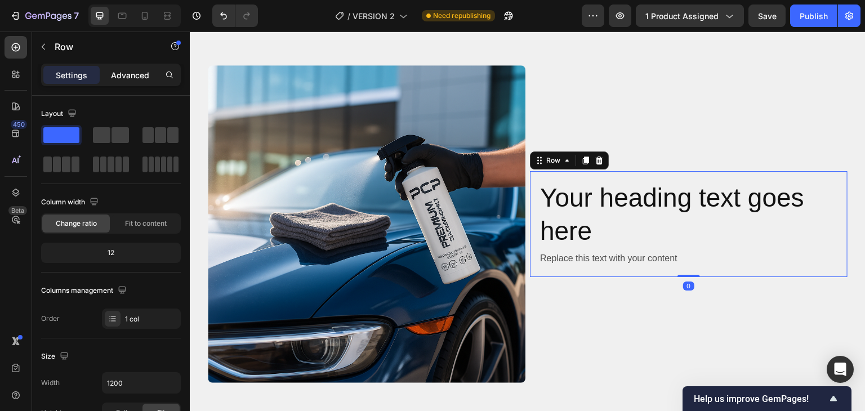
click at [133, 72] on p "Advanced" at bounding box center [130, 75] width 38 height 12
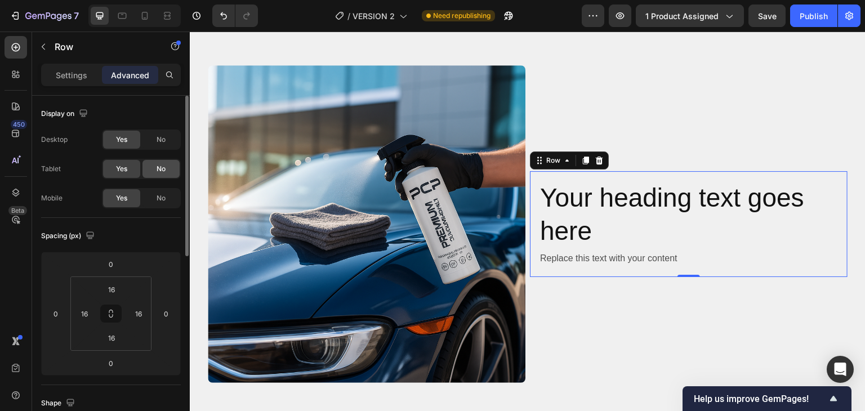
click at [158, 173] on span "No" at bounding box center [161, 169] width 9 height 10
click at [158, 197] on span "No" at bounding box center [161, 198] width 9 height 10
click at [111, 314] on icon at bounding box center [110, 313] width 9 height 9
type input "8"
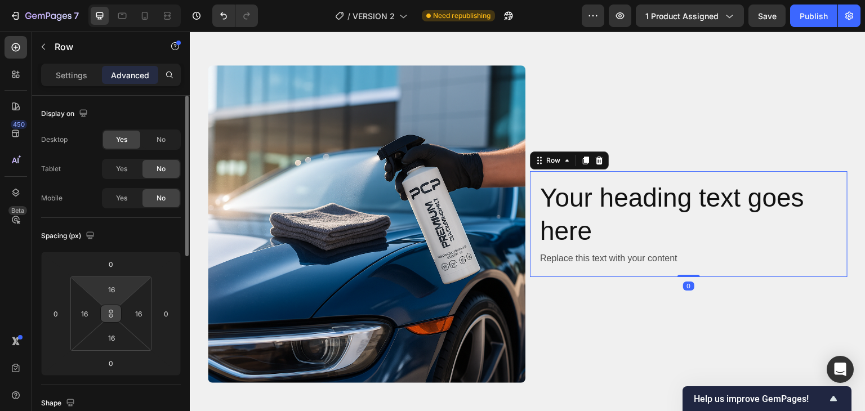
type input "8"
type input "6"
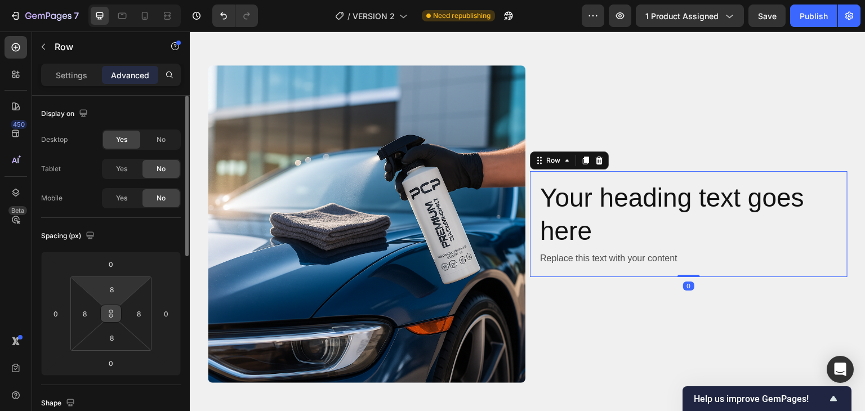
type input "6"
type input "4"
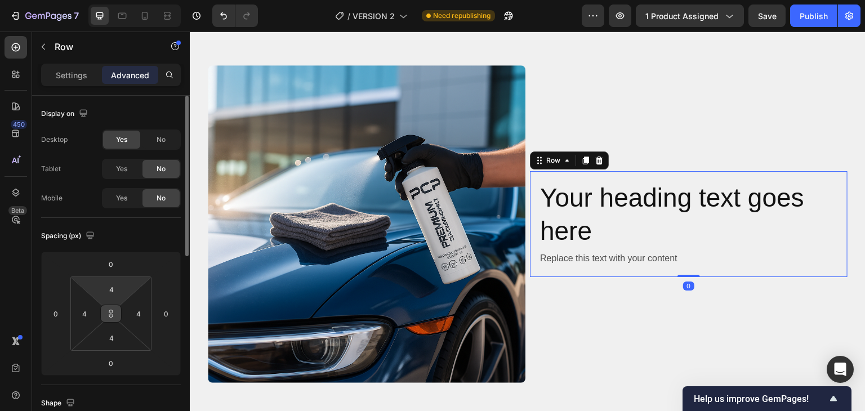
type input "0"
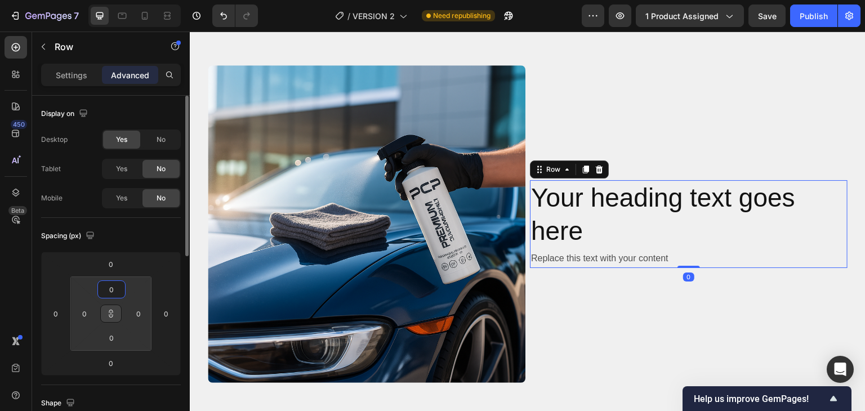
click at [139, 0] on html "7 Version history / VERSION 2 Need republishing Preview 1 product assigned Save…" at bounding box center [432, 0] width 865 height 0
click at [113, 318] on button at bounding box center [110, 314] width 21 height 18
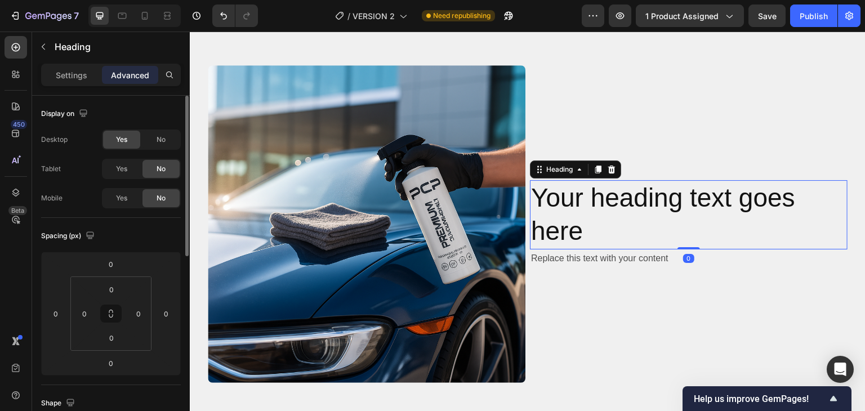
click at [632, 215] on h2 "Your heading text goes here" at bounding box center [689, 215] width 318 height 70
click at [600, 204] on h2 "Your heading text goes here" at bounding box center [689, 215] width 318 height 70
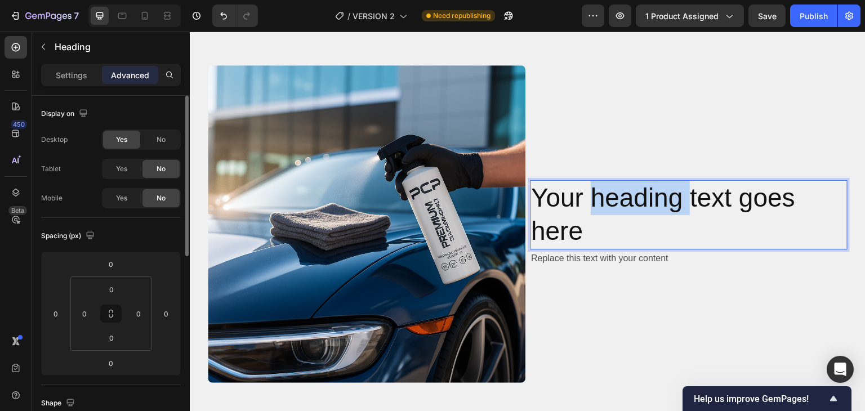
click at [600, 204] on p "Your heading text goes here" at bounding box center [688, 215] width 315 height 68
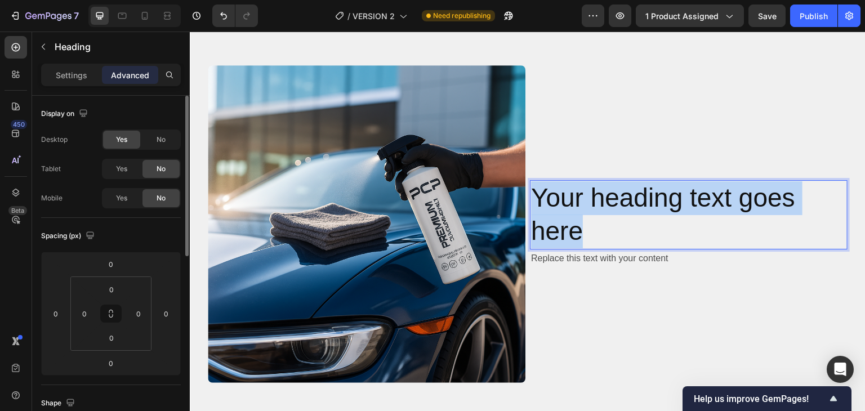
click at [600, 204] on p "Your heading text goes here" at bounding box center [688, 215] width 315 height 68
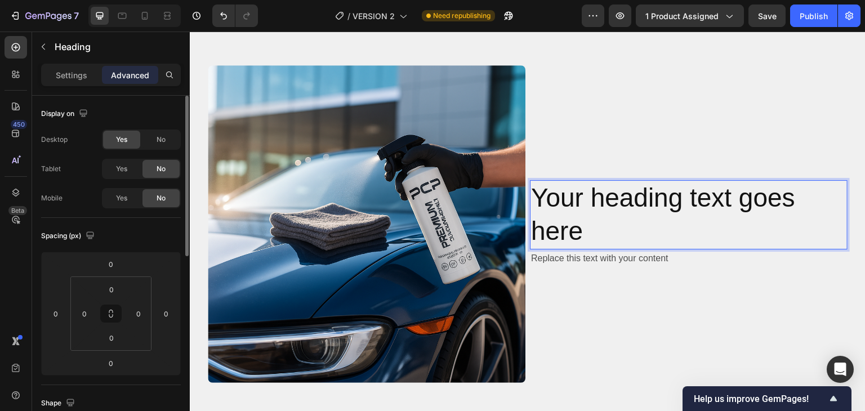
scroll to position [1666, 0]
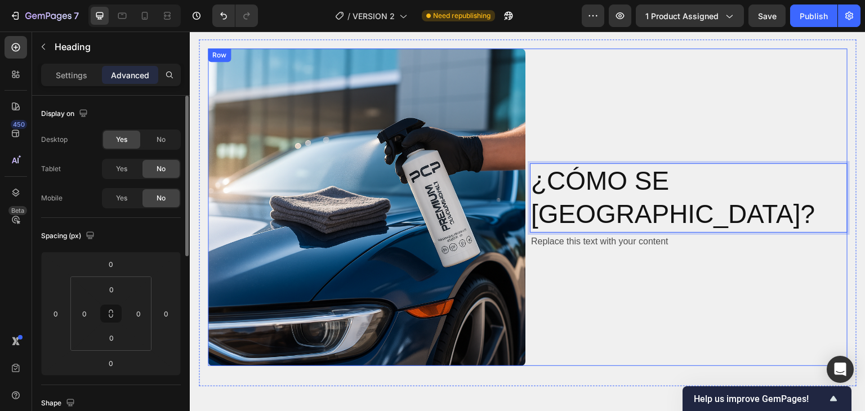
click at [637, 124] on div "¿CÓMO SE [GEOGRAPHIC_DATA]? Heading 0 Replace this text with your content Text …" at bounding box center [689, 207] width 318 height 318
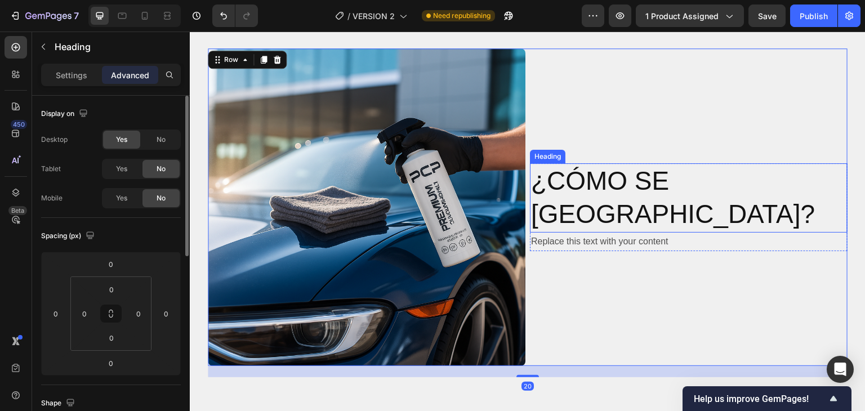
click at [601, 191] on p "¿CÓMO SE [GEOGRAPHIC_DATA]?" at bounding box center [688, 198] width 315 height 68
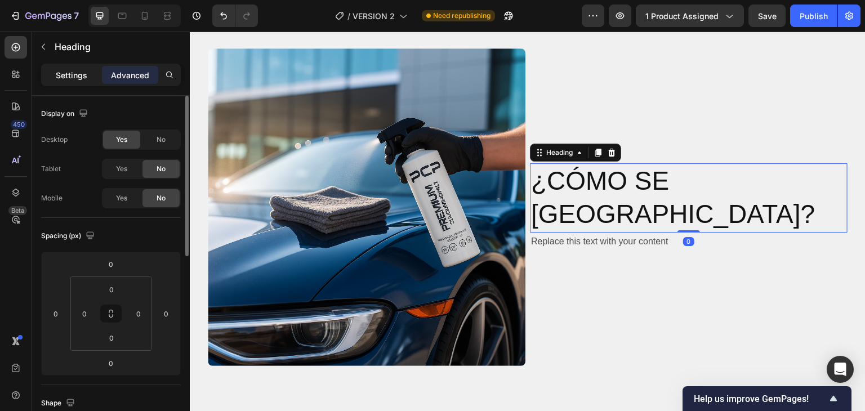
click at [81, 75] on p "Settings" at bounding box center [72, 75] width 32 height 12
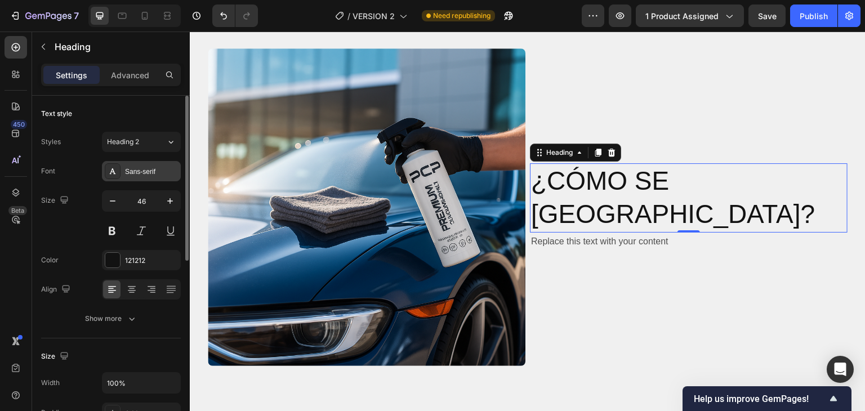
click at [128, 168] on div "Sans-serif" at bounding box center [151, 172] width 53 height 10
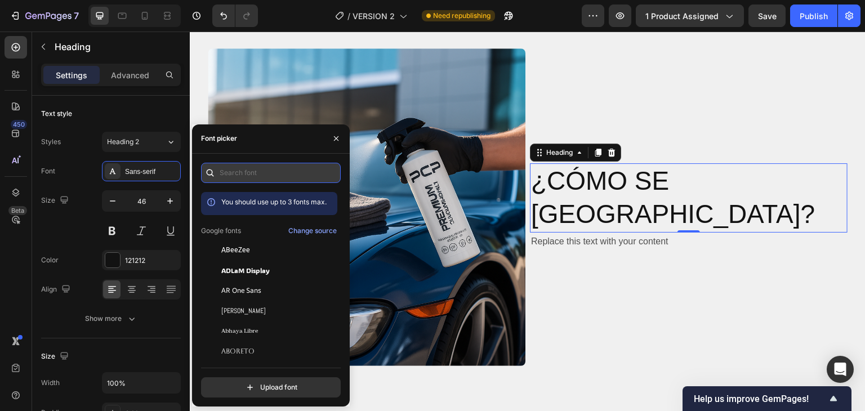
click at [246, 176] on input "text" at bounding box center [271, 173] width 140 height 20
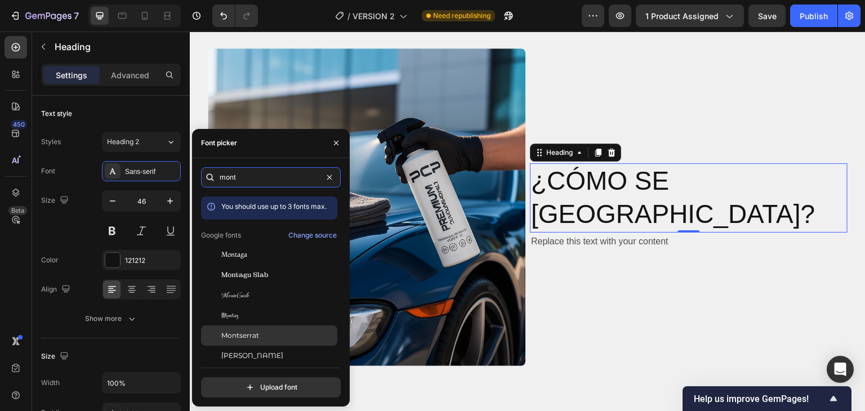
type input "mont"
click at [261, 334] on div "Montserrat" at bounding box center [278, 336] width 114 height 10
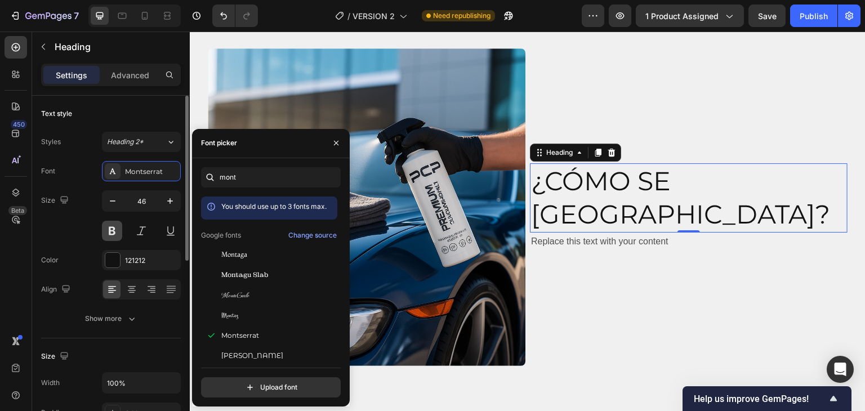
click at [109, 229] on button at bounding box center [112, 231] width 20 height 20
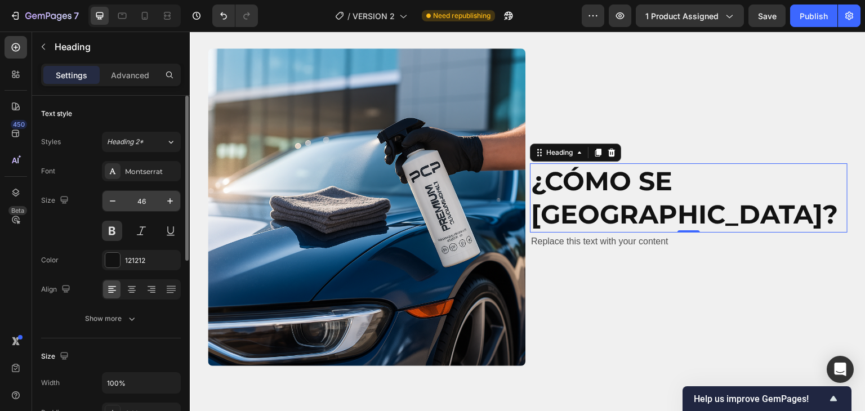
click at [146, 200] on input "46" at bounding box center [141, 201] width 37 height 20
type input "28"
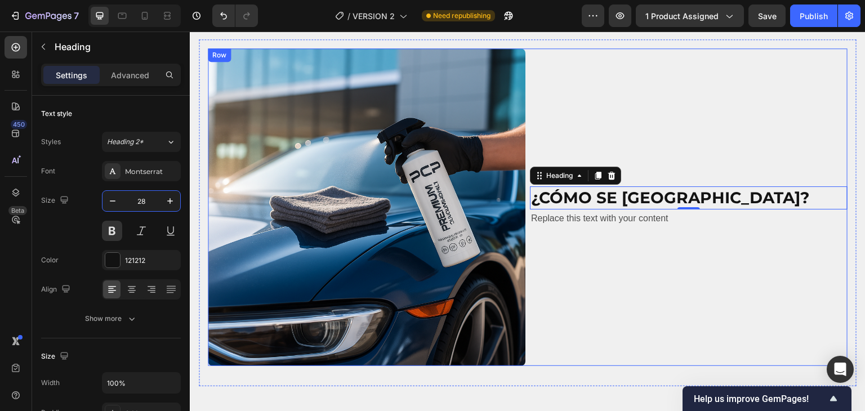
click at [601, 269] on div "¿CÓMO SE [GEOGRAPHIC_DATA]? Heading 0 Replace this text with your content Text …" at bounding box center [689, 207] width 318 height 318
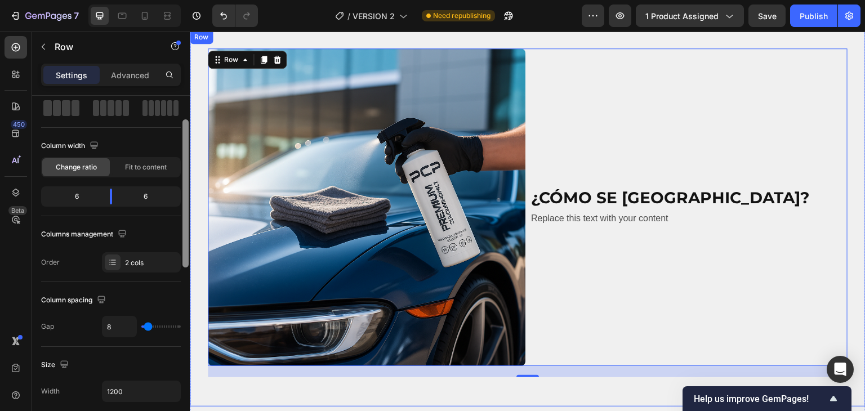
drag, startPoint x: 374, startPoint y: 212, endPoint x: 190, endPoint y: 298, distance: 203.5
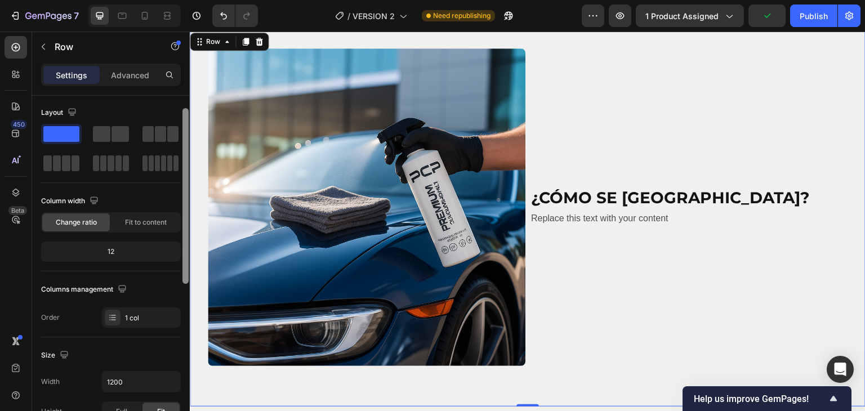
scroll to position [0, 0]
click at [182, 169] on div at bounding box center [185, 184] width 6 height 176
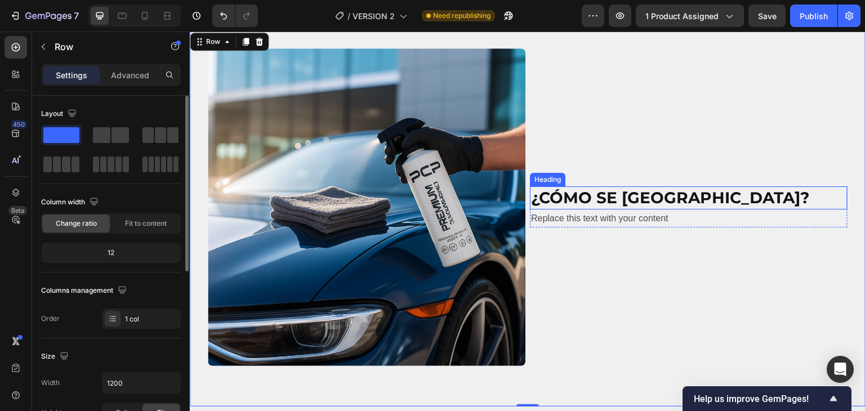
click at [658, 200] on p "¿CÓMO SE [GEOGRAPHIC_DATA]?" at bounding box center [688, 198] width 315 height 20
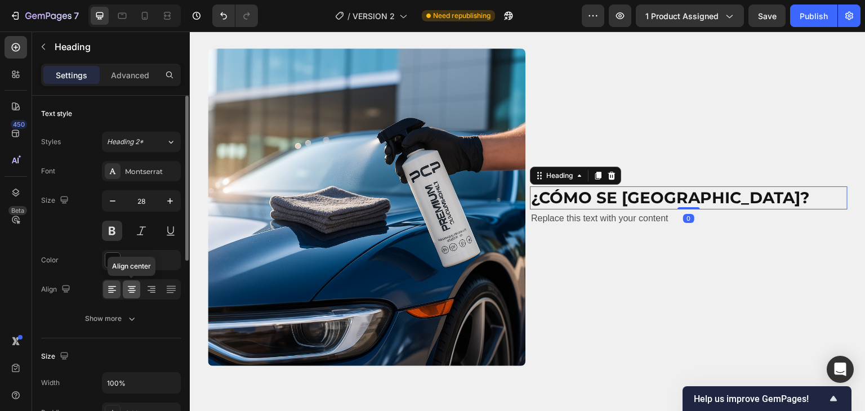
click at [134, 287] on icon at bounding box center [131, 289] width 11 height 11
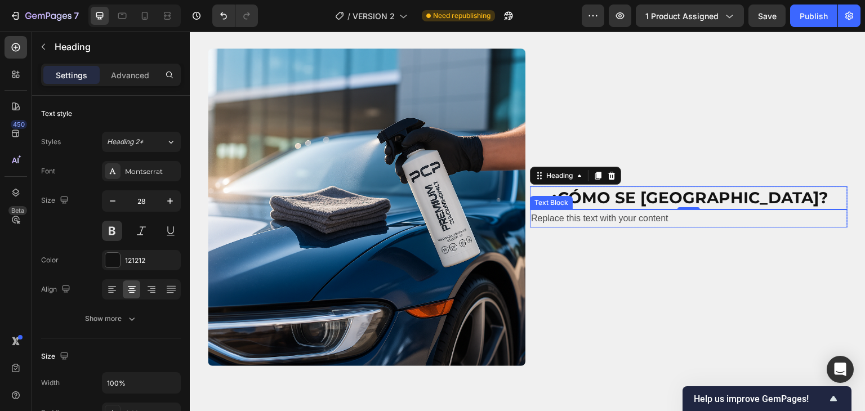
click at [605, 219] on div "Replace this text with your content" at bounding box center [689, 218] width 318 height 19
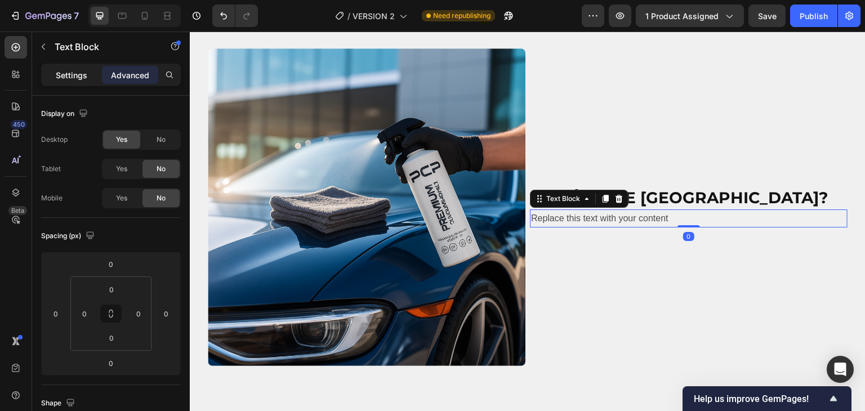
click at [77, 77] on p "Settings" at bounding box center [72, 75] width 32 height 12
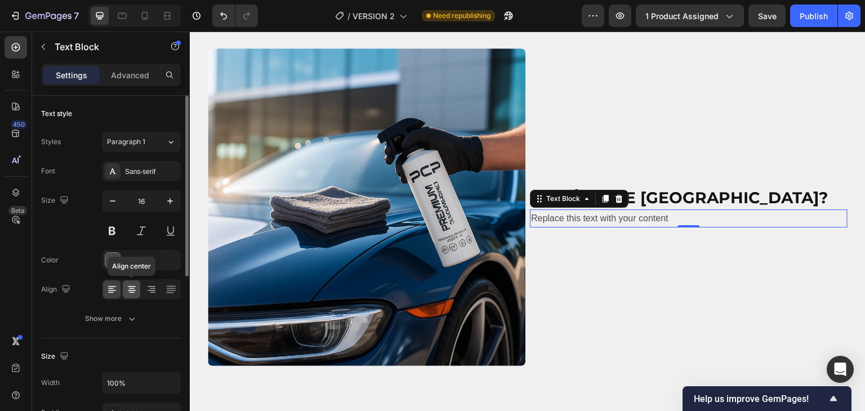
click at [135, 291] on icon at bounding box center [131, 289] width 11 height 11
click at [140, 172] on div "Sans-serif" at bounding box center [151, 172] width 53 height 10
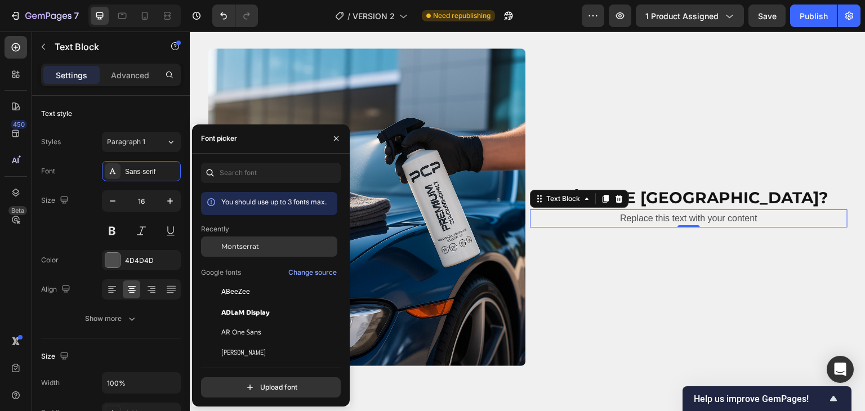
click at [235, 242] on span "Montserrat" at bounding box center [240, 247] width 38 height 10
click at [336, 137] on icon "button" at bounding box center [336, 138] width 9 height 9
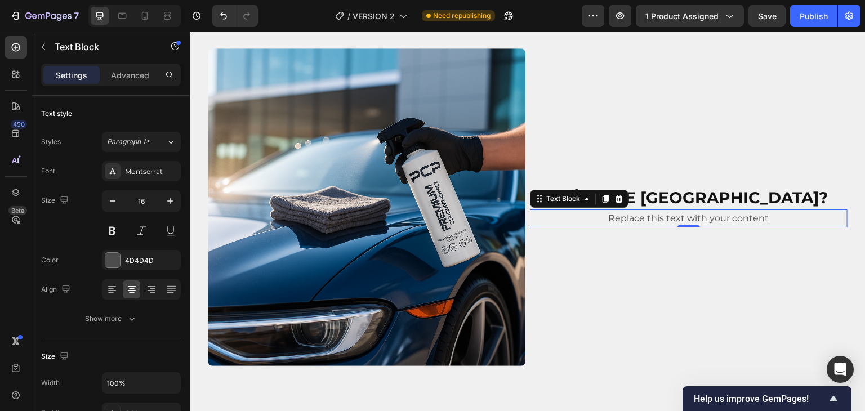
click at [676, 215] on div "Replace this text with your content" at bounding box center [689, 218] width 318 height 19
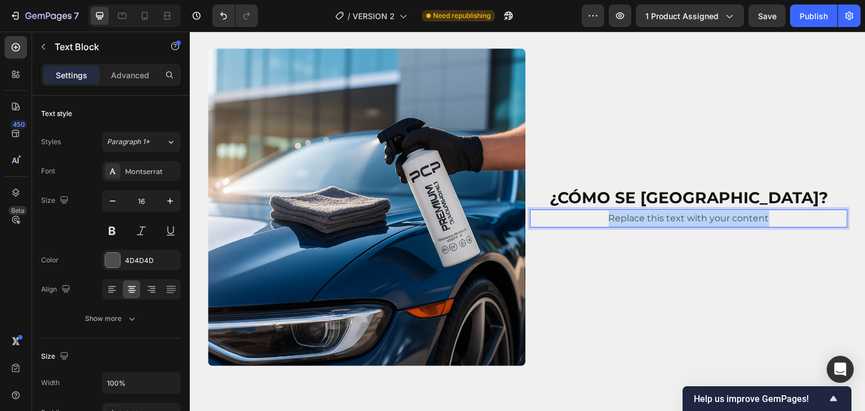
click at [676, 215] on p "Replace this text with your content" at bounding box center [688, 219] width 315 height 16
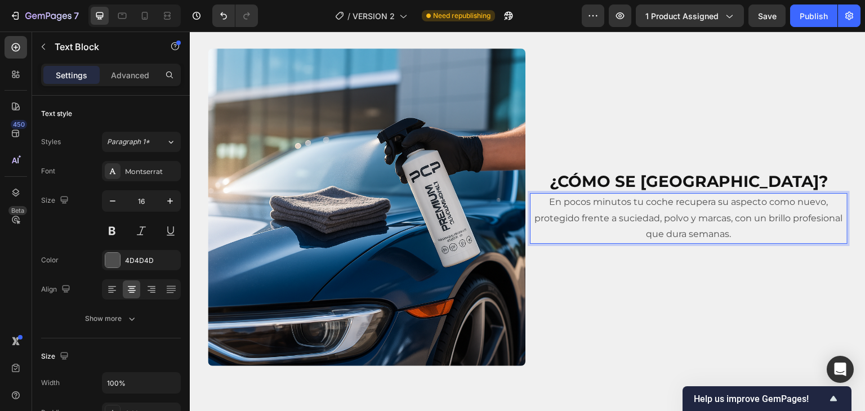
scroll to position [1650, 0]
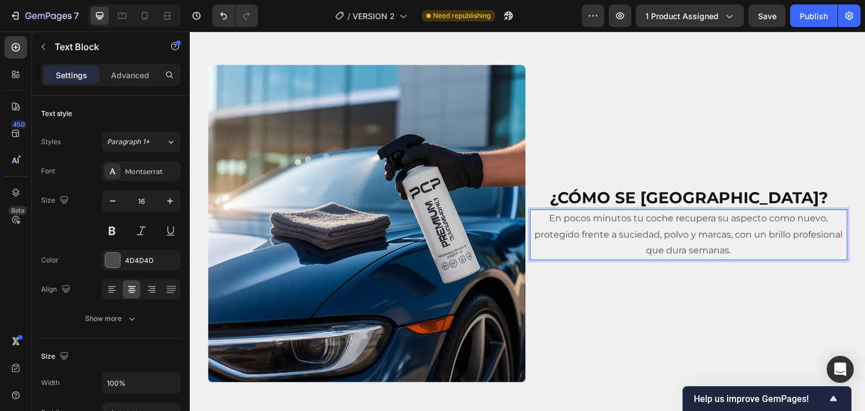
click at [543, 215] on p "En pocos minutos tu coche recupera su aspecto como nuevo, protegido frente a su…" at bounding box center [688, 235] width 315 height 48
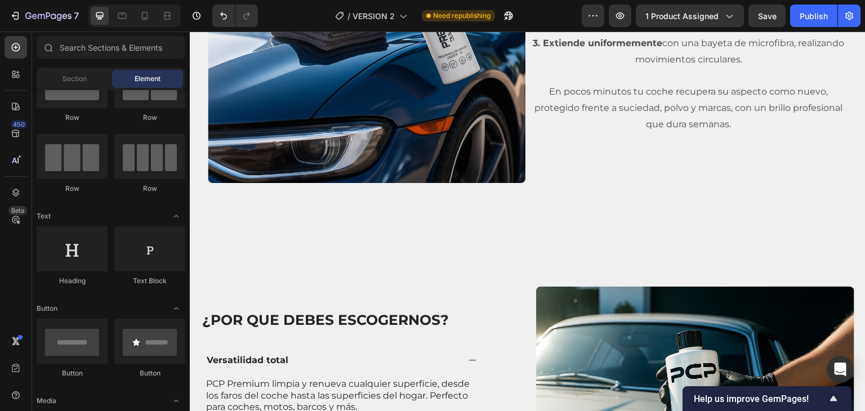
scroll to position [1956, 0]
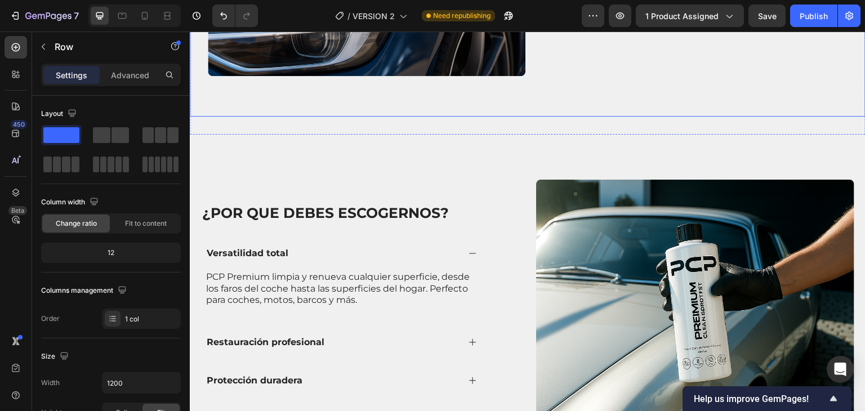
click at [127, 75] on p "Advanced" at bounding box center [130, 75] width 38 height 12
click at [300, 135] on div "¿Por que debes escogernos? Heading Versatilidad total PCP Premium limpia y renu…" at bounding box center [528, 330] width 676 height 390
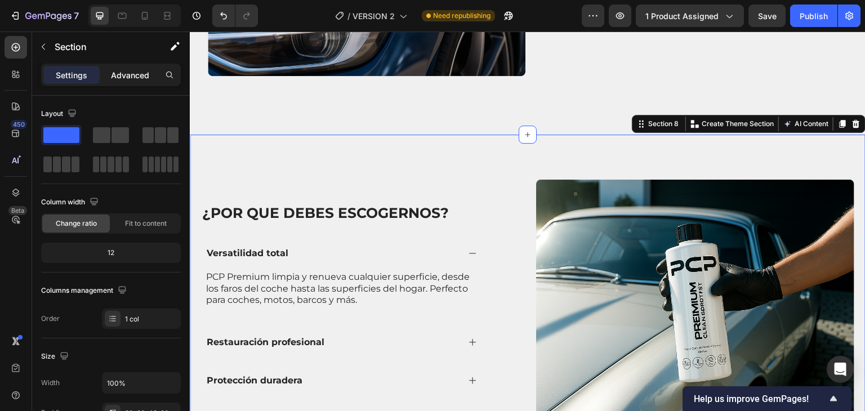
click at [130, 76] on p "Advanced" at bounding box center [130, 75] width 38 height 12
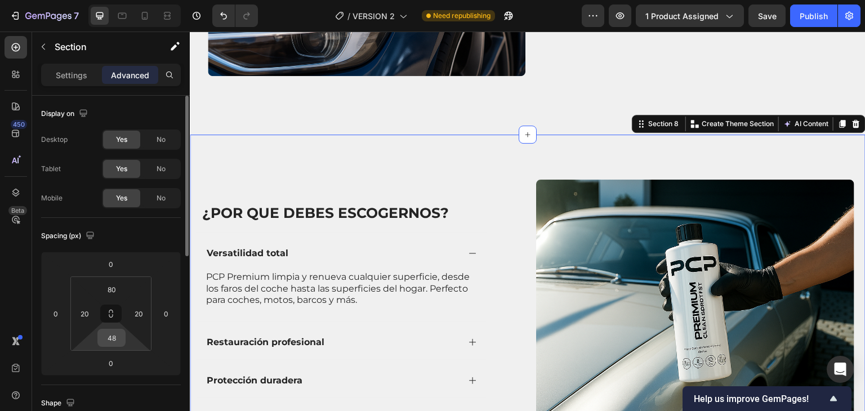
click at [115, 329] on input "48" at bounding box center [111, 337] width 23 height 17
type input "0"
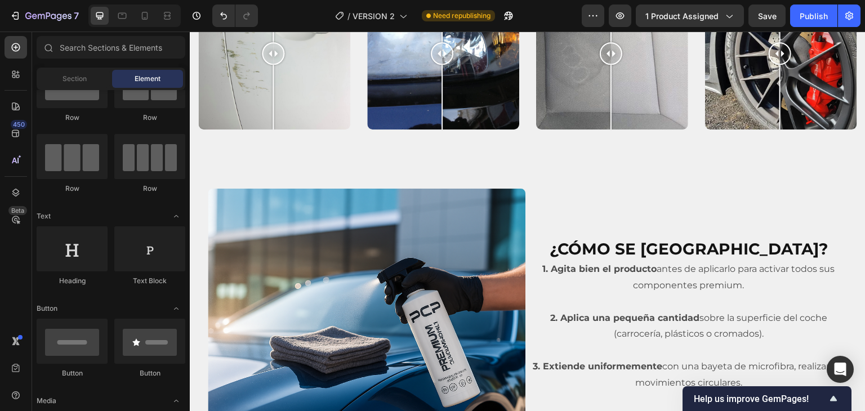
scroll to position [1518, 0]
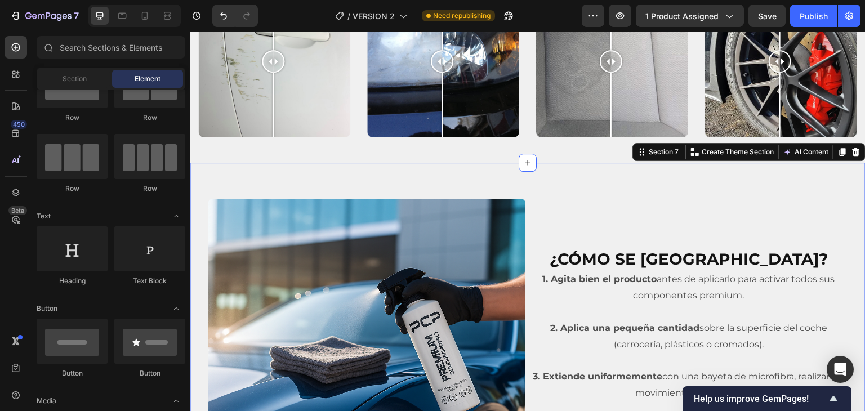
click at [560, 173] on div "Image ¿CÓMO SE [GEOGRAPHIC_DATA]? Heading 1. Agita bien el producto antes de ap…" at bounding box center [528, 369] width 676 height 412
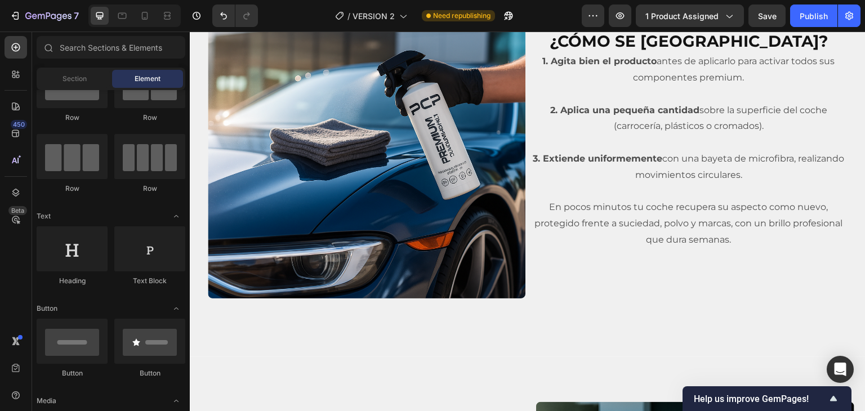
scroll to position [1757, 0]
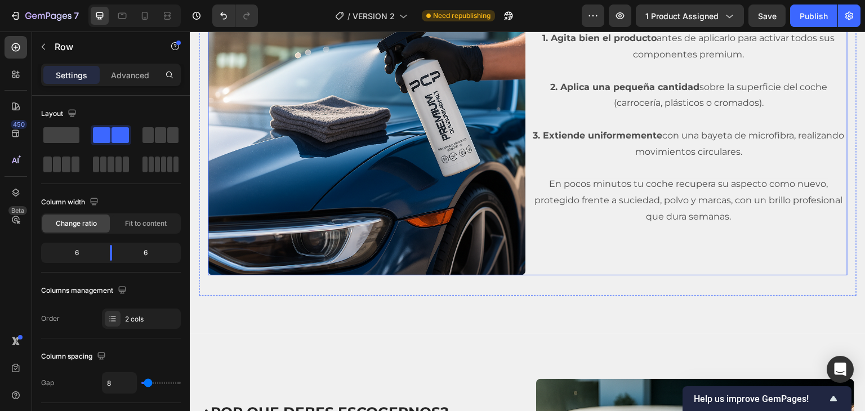
click at [569, 258] on div "¿CÓMO SE [GEOGRAPHIC_DATA]? Heading 1. Agita bien el producto antes de aplicarl…" at bounding box center [689, 117] width 318 height 318
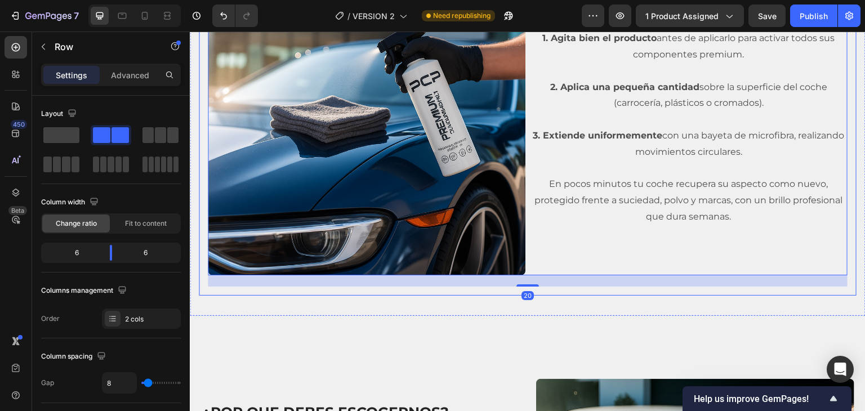
click at [591, 283] on div "Image ¿CÓMO SE [GEOGRAPHIC_DATA]? Heading 1. Agita bien el producto antes de ap…" at bounding box center [528, 122] width 658 height 347
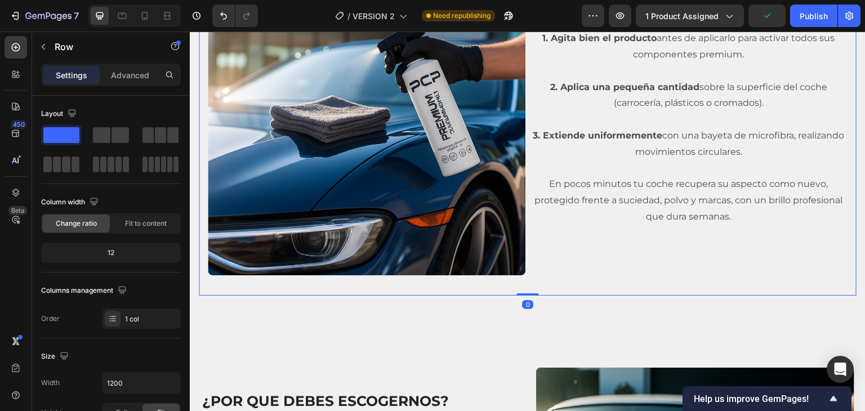
drag, startPoint x: 532, startPoint y: 298, endPoint x: 542, endPoint y: 274, distance: 26.8
click at [538, 279] on div "Image ¿CÓMO SE [GEOGRAPHIC_DATA]? Heading 1. Agita bien el producto antes de ap…" at bounding box center [528, 122] width 658 height 347
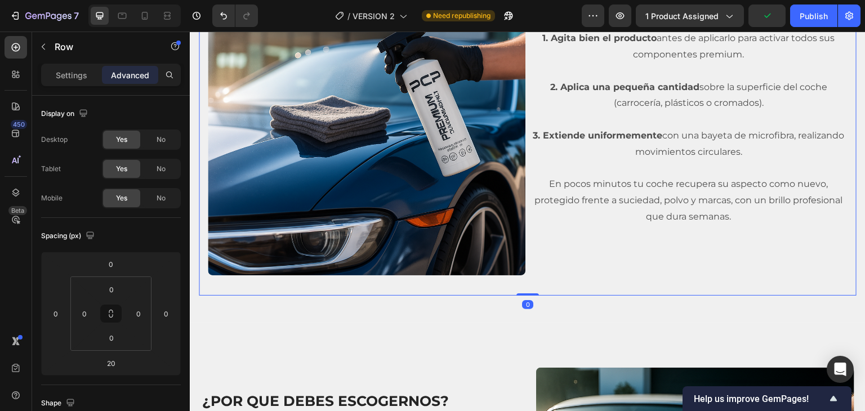
click at [546, 269] on div "¿CÓMO SE [GEOGRAPHIC_DATA]? Heading 1. Agita bien el producto antes de aplicarl…" at bounding box center [689, 117] width 318 height 318
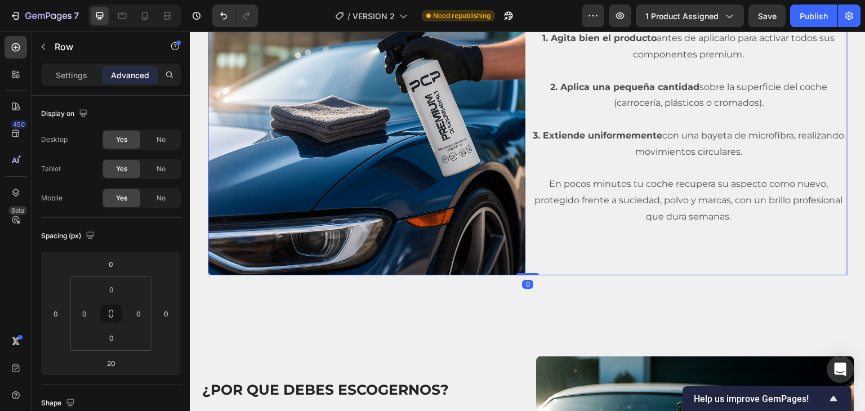
drag, startPoint x: 533, startPoint y: 280, endPoint x: 583, endPoint y: 255, distance: 56.2
click at [543, 258] on div "Image ¿CÓMO SE [GEOGRAPHIC_DATA]? Heading 1. Agita bien el producto antes de ap…" at bounding box center [528, 117] width 640 height 318
type input "0"
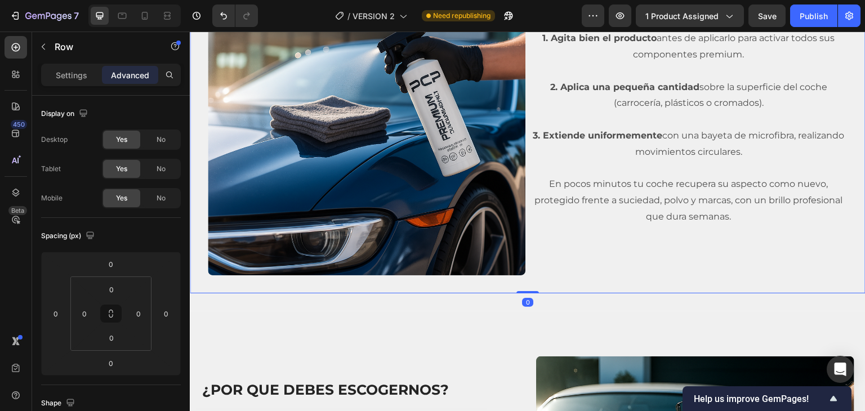
click at [599, 288] on div "Image ¿CÓMO SE [GEOGRAPHIC_DATA]? Heading 1. Agita bien el producto antes de ap…" at bounding box center [528, 117] width 676 height 354
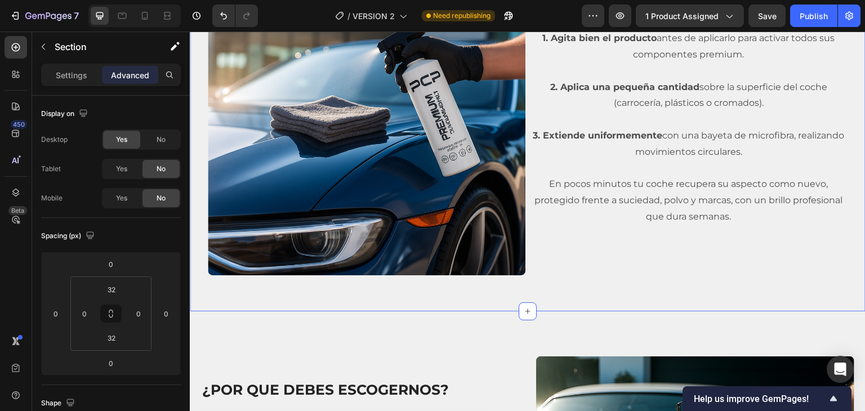
click at [583, 298] on div "Image ¿CÓMO SE [GEOGRAPHIC_DATA]? Heading 1. Agita bien el producto antes de ap…" at bounding box center [528, 117] width 676 height 390
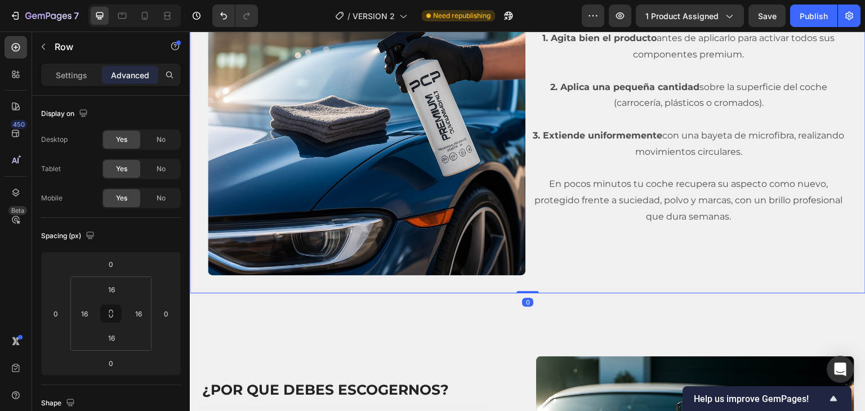
click at [590, 284] on div "Image ¿CÓMO SE [GEOGRAPHIC_DATA]? Heading 1. Agita bien el producto antes de ap…" at bounding box center [528, 117] width 676 height 354
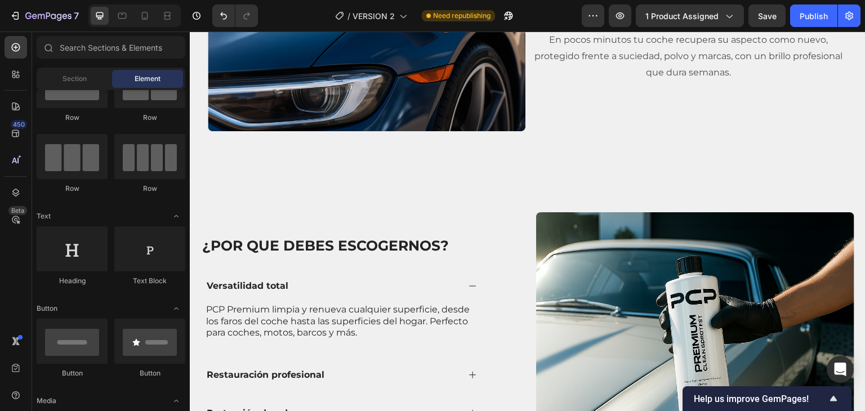
scroll to position [1908, 0]
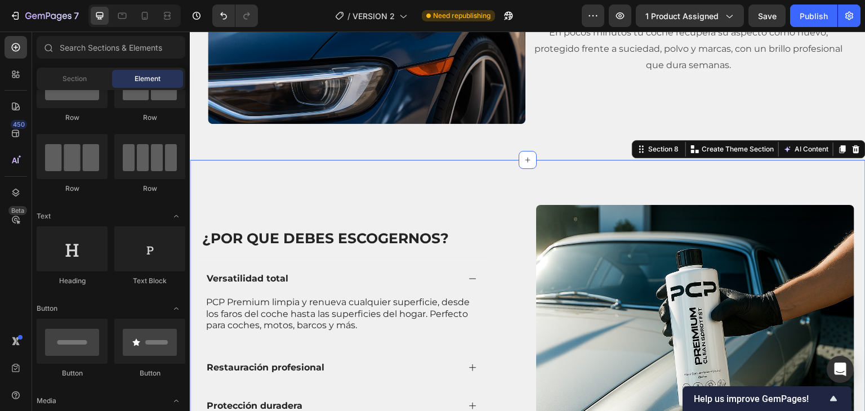
click at [606, 176] on div "¿Por que debes escogernos? Heading Versatilidad total PCP Premium limpia y renu…" at bounding box center [528, 341] width 676 height 363
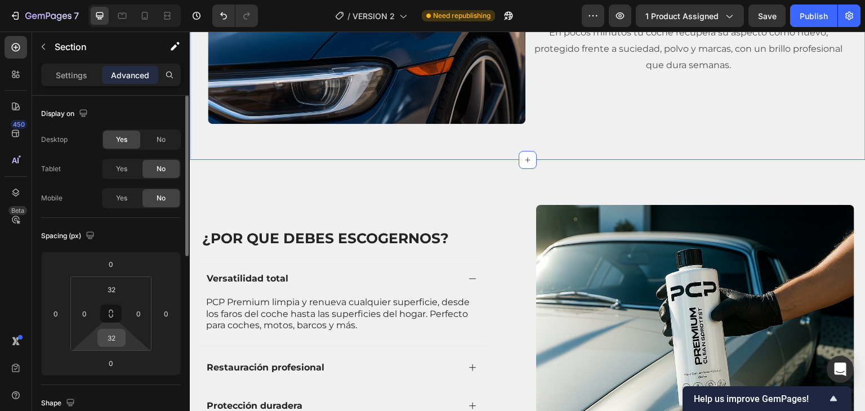
click at [110, 329] on input "32" at bounding box center [111, 337] width 23 height 17
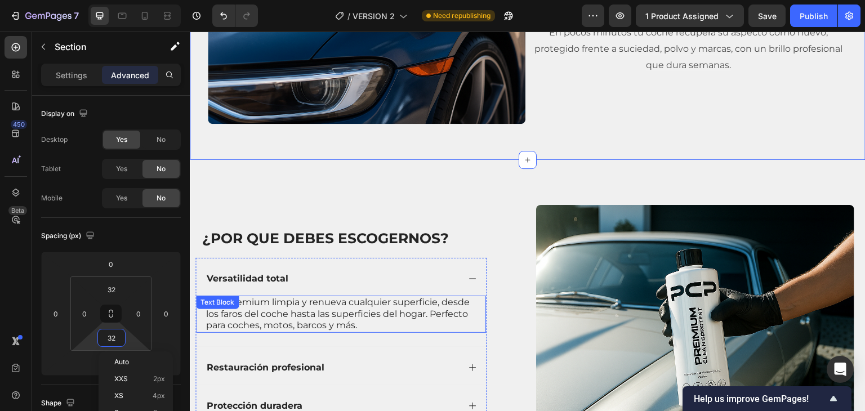
type input "0"
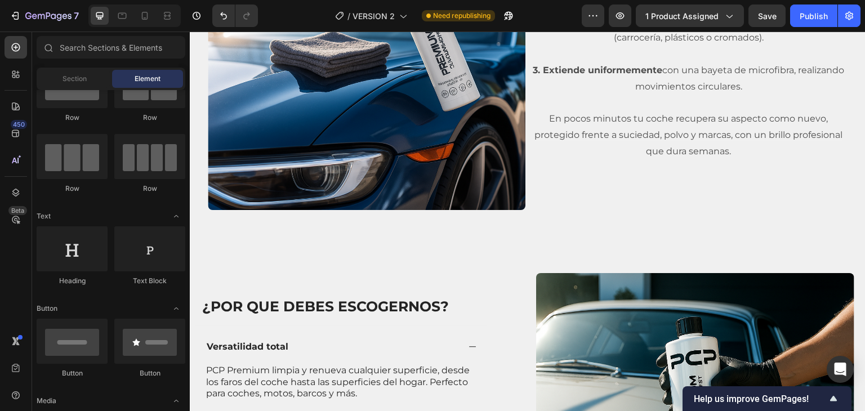
scroll to position [1826, 0]
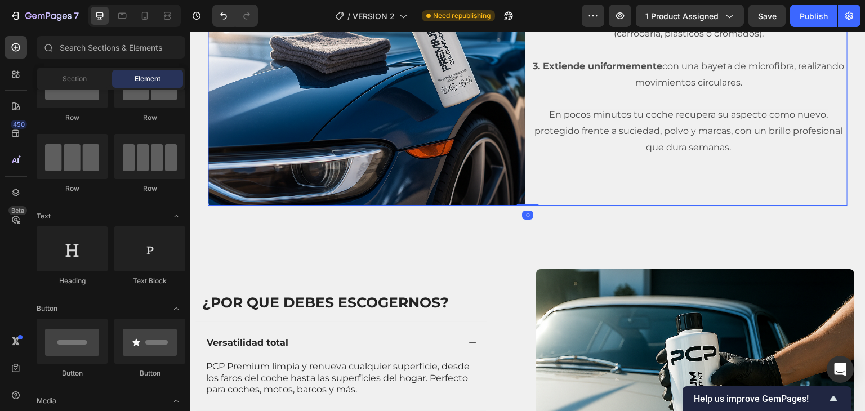
click at [534, 197] on div "¿CÓMO SE [GEOGRAPHIC_DATA]? Heading 1. Agita bien el producto antes de aplicarl…" at bounding box center [689, 48] width 318 height 318
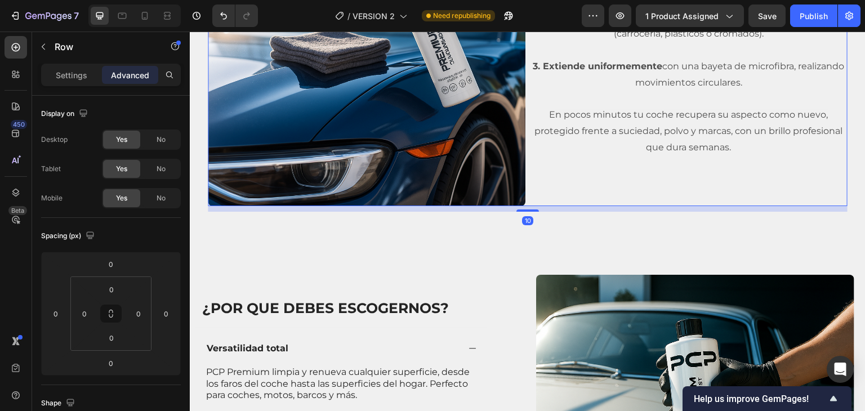
drag, startPoint x: 530, startPoint y: 199, endPoint x: 537, endPoint y: 205, distance: 8.8
click at [537, 206] on div "10" at bounding box center [528, 206] width 640 height 0
type input "10"
click at [590, 230] on div "¿Por que debes escogernos? Heading Versatilidad total PCP Premium limpia y renu…" at bounding box center [528, 411] width 676 height 363
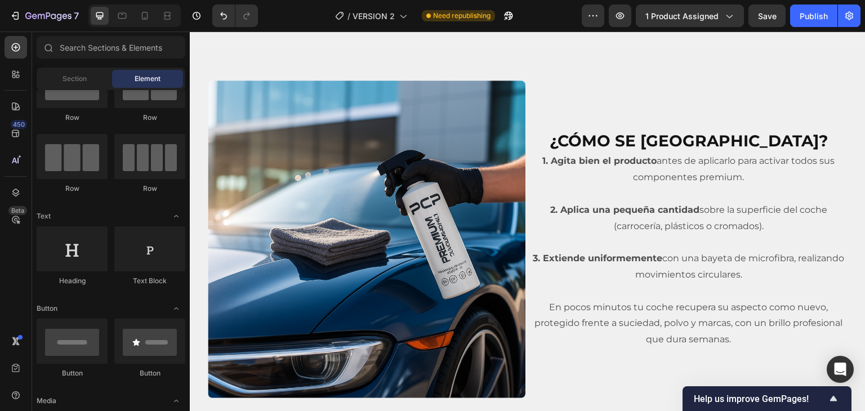
scroll to position [1679, 0]
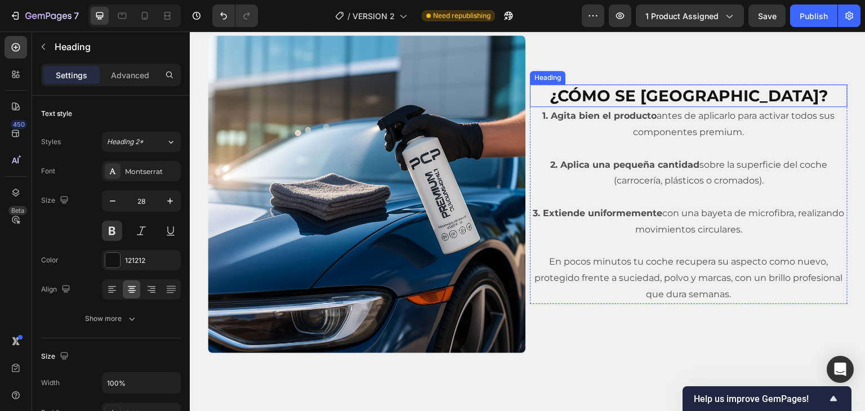
click at [722, 91] on h2 "¿CÓMO SE [GEOGRAPHIC_DATA]?" at bounding box center [689, 95] width 318 height 23
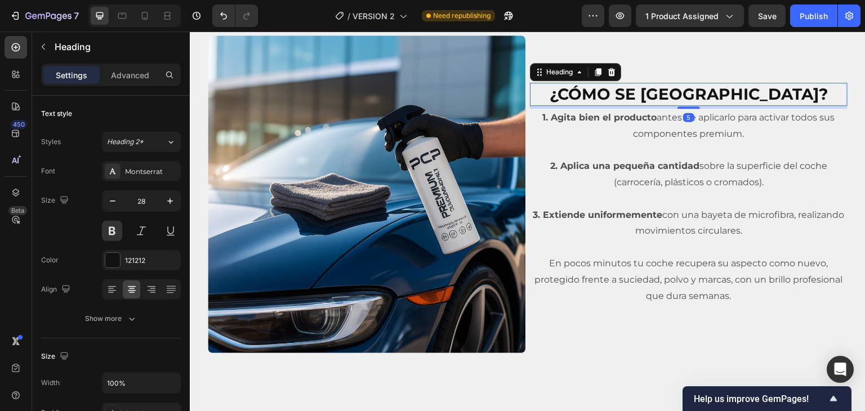
drag, startPoint x: 685, startPoint y: 103, endPoint x: 698, endPoint y: 106, distance: 13.3
click at [698, 106] on div "5" at bounding box center [689, 106] width 318 height 0
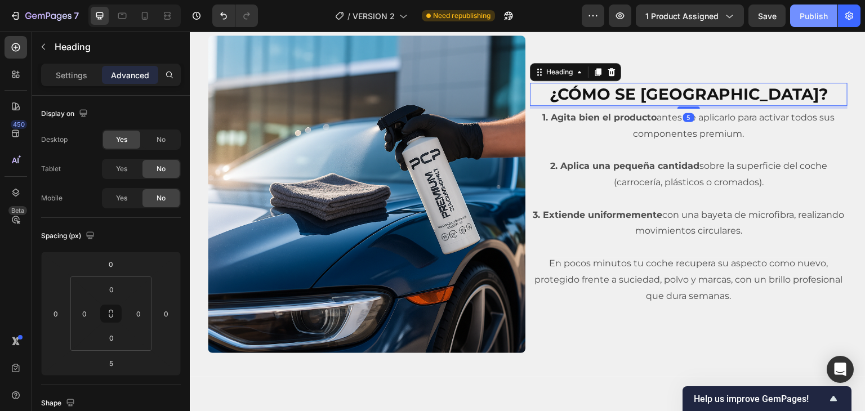
click at [809, 11] on div "Publish" at bounding box center [814, 16] width 28 height 12
click at [144, 16] on icon at bounding box center [144, 15] width 11 height 11
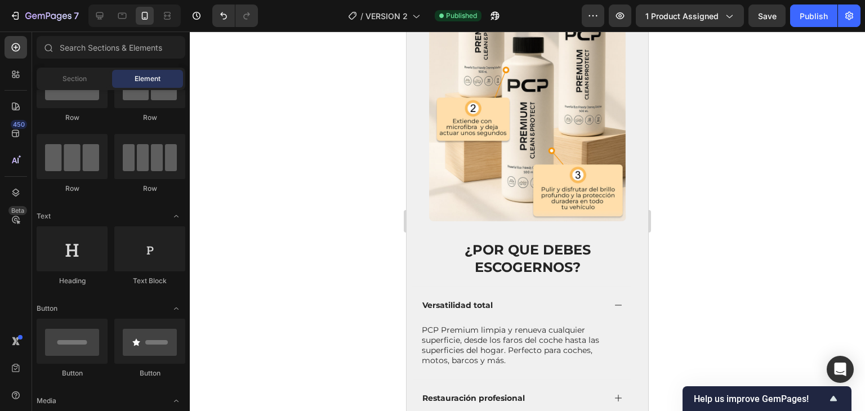
scroll to position [1650, 0]
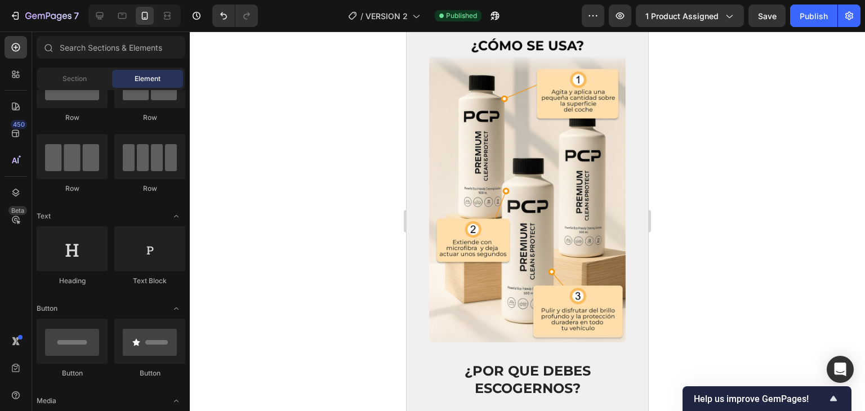
drag, startPoint x: 642, startPoint y: 260, endPoint x: 1058, endPoint y: 256, distance: 415.6
click at [92, 12] on div at bounding box center [100, 16] width 18 height 18
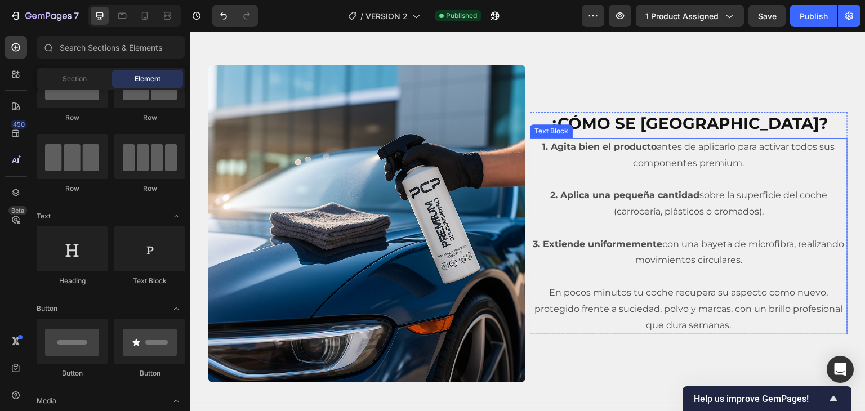
click at [543, 146] on strong "1. Agita bien el producto" at bounding box center [600, 146] width 114 height 11
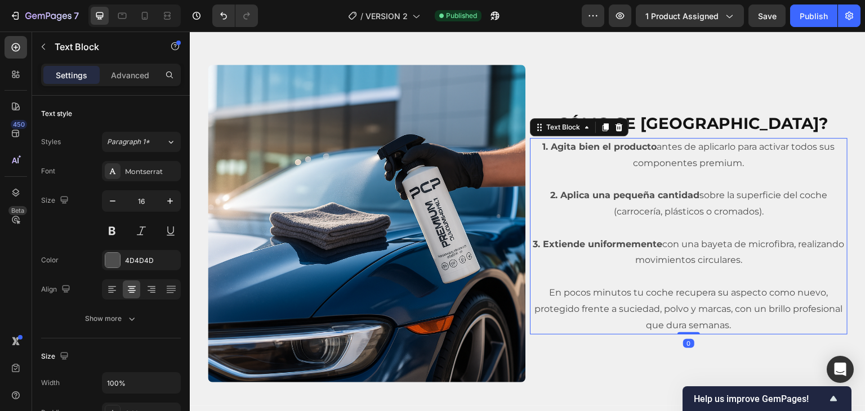
click at [543, 146] on strong "1. Agita bien el producto" at bounding box center [600, 146] width 114 height 11
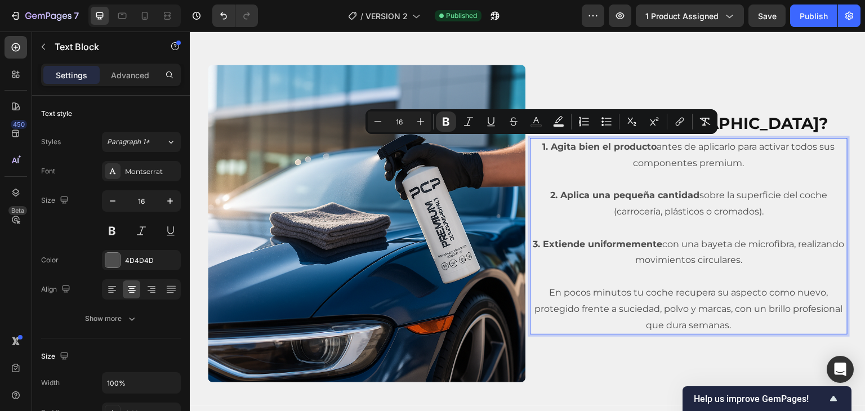
click at [653, 163] on p "1. Agita bien el producto antes de aplicarlo para activar todos sus componentes…" at bounding box center [688, 155] width 315 height 33
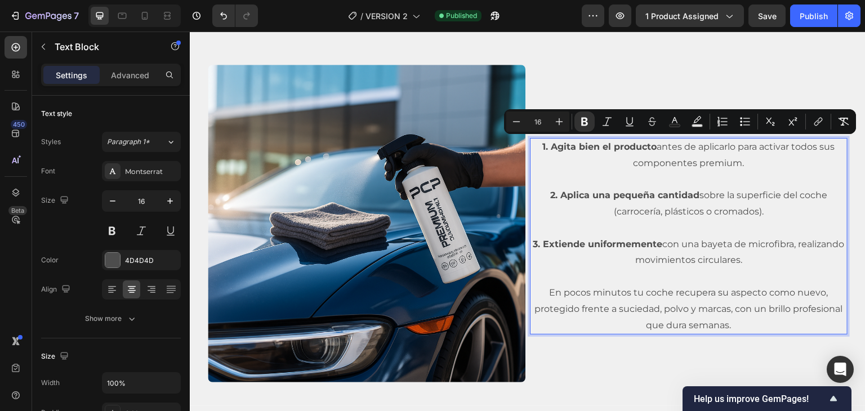
drag, startPoint x: 744, startPoint y: 163, endPoint x: 545, endPoint y: 146, distance: 200.0
click at [545, 146] on p "1. Agita bien el producto antes de aplicarlo para activar todos sus componentes…" at bounding box center [688, 155] width 315 height 33
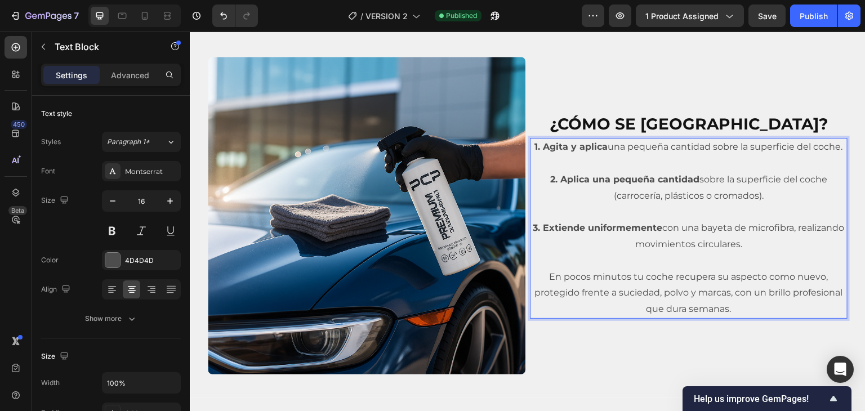
click at [575, 177] on strong "2. Aplica una pequeña cantidad" at bounding box center [624, 179] width 149 height 11
click at [603, 127] on h2 "¿CÓMO SE [GEOGRAPHIC_DATA]?" at bounding box center [689, 124] width 318 height 23
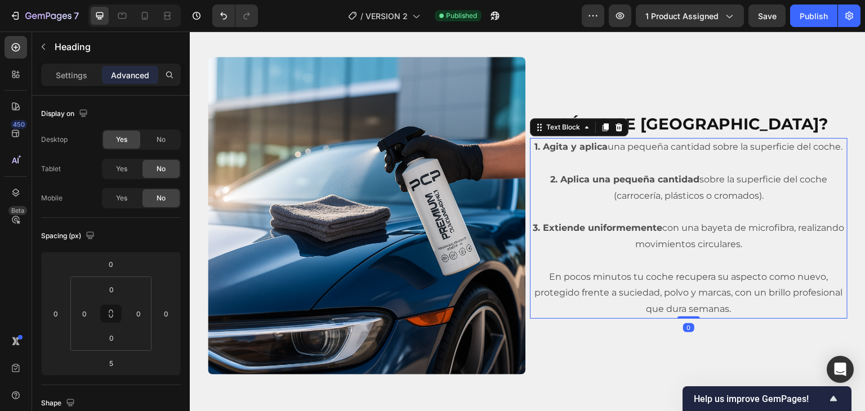
click at [601, 158] on p "Rich Text Editor. Editing area: main" at bounding box center [688, 163] width 315 height 16
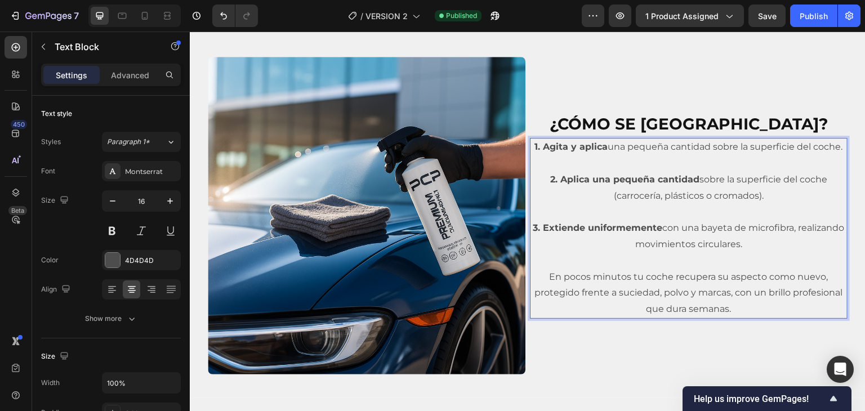
click at [707, 146] on p "1. Agita y aplica una pequeña cantidad sobre la superficie del coche." at bounding box center [688, 147] width 315 height 16
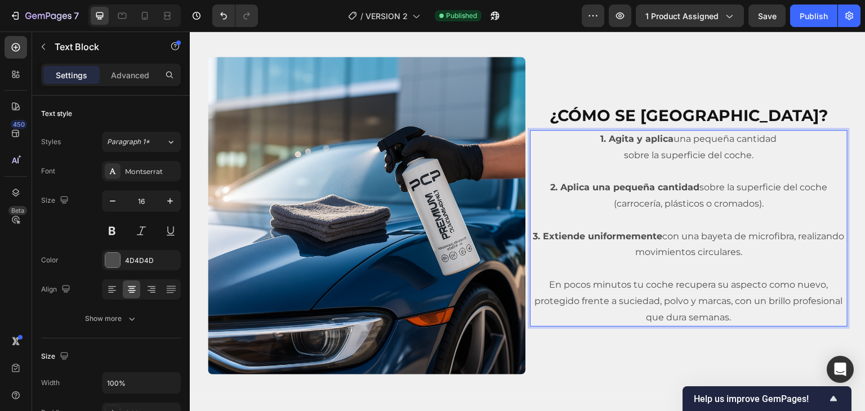
scroll to position [1650, 0]
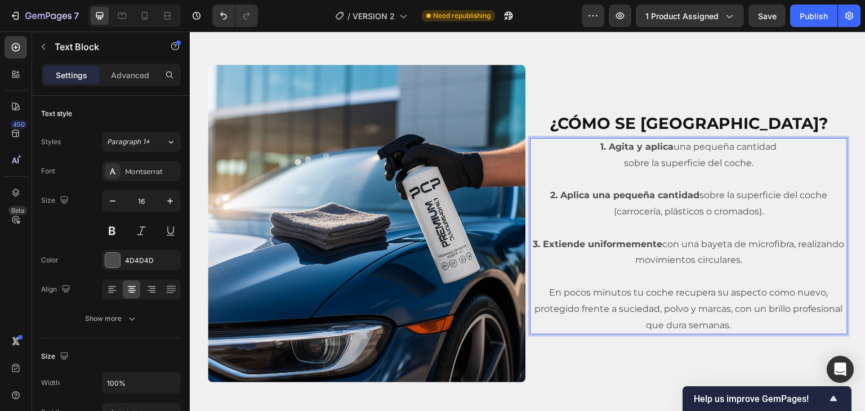
drag, startPoint x: 555, startPoint y: 191, endPoint x: 764, endPoint y: 210, distance: 209.2
click at [764, 210] on p "2. Aplica una pequeña cantidad sobre la superficie del coche (carrocería, plást…" at bounding box center [688, 204] width 315 height 33
click at [776, 195] on p "2. Extiende con microfibra en movimientos circulares y deja actuar unos segundo…" at bounding box center [688, 204] width 315 height 33
drag, startPoint x: 561, startPoint y: 240, endPoint x: 765, endPoint y: 260, distance: 204.8
click at [765, 260] on p "3. Extiende uniformemente con una bayeta de microfibra, realizando movimientos …" at bounding box center [688, 253] width 315 height 33
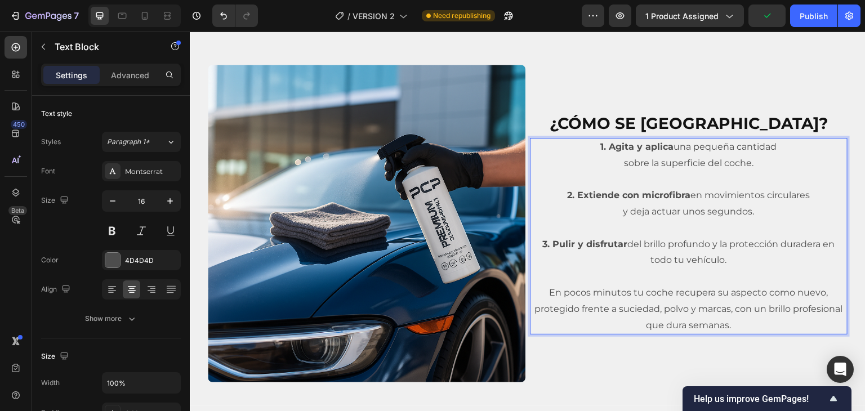
click at [725, 244] on p "3. Pulir y disfrutar del brillo profundo y la protección duradera en todo tu ve…" at bounding box center [688, 253] width 315 height 33
click at [820, 243] on p "3. Pulir y disfrutar del brillo profundo y la protección duradera en todo tu ve…" at bounding box center [688, 253] width 315 height 33
click at [818, 243] on p "3. Pulir y disfrutar del brillo profundo y la protección duradera en todo tu ve…" at bounding box center [688, 253] width 315 height 33
click at [789, 307] on span "En pocos minutos tu coche recupera su aspecto como nuevo, protegido frente a su…" at bounding box center [689, 308] width 308 height 43
click at [781, 243] on p "3. Pulir y disfrutar del brillo profundo y la protección duradera" at bounding box center [688, 245] width 315 height 16
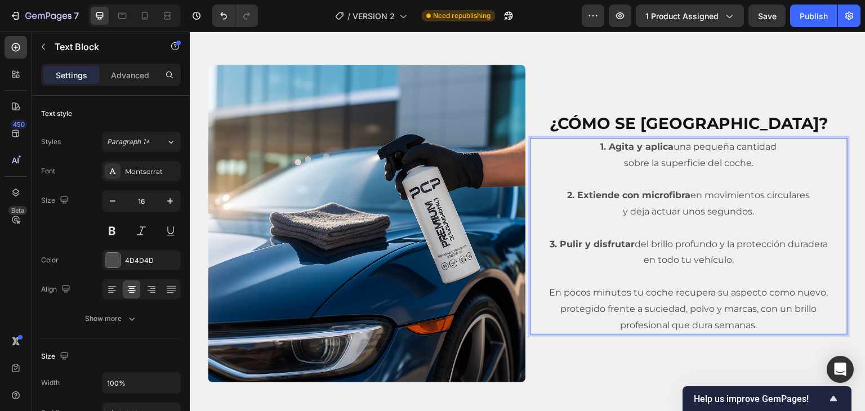
scroll to position [1642, 0]
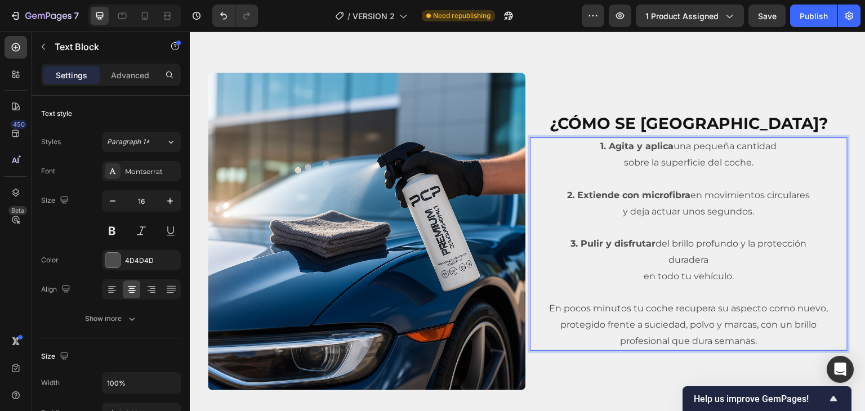
click at [639, 276] on p "en todo tu vehículo." at bounding box center [688, 277] width 315 height 16
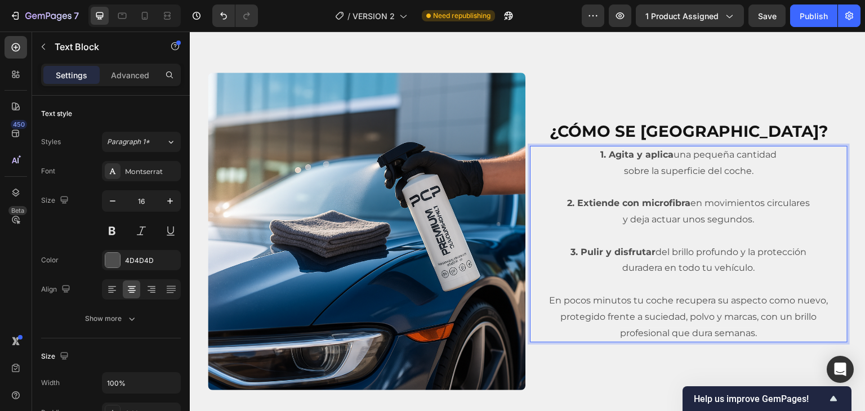
scroll to position [1650, 0]
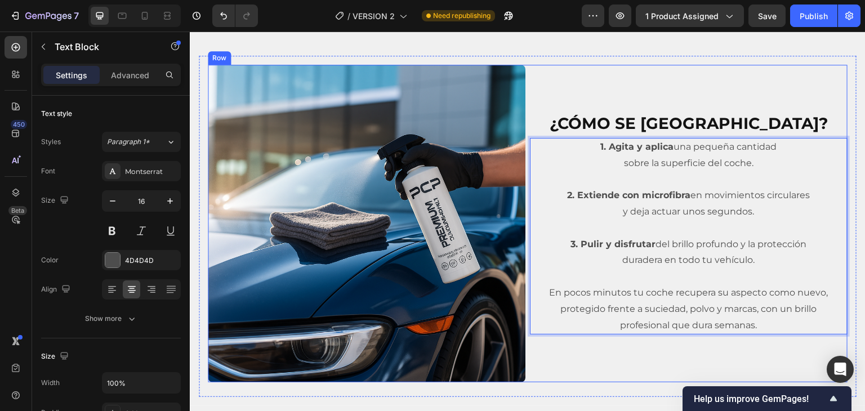
click at [759, 100] on div "¿CÓMO SE [GEOGRAPHIC_DATA]? Heading 1. Agita y aplica una pequeña cantidad sobr…" at bounding box center [689, 224] width 318 height 318
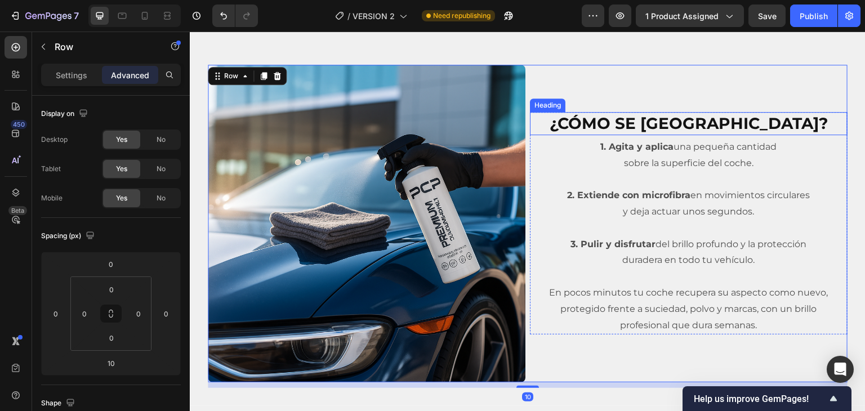
click at [734, 119] on h2 "¿CÓMO SE [GEOGRAPHIC_DATA]?" at bounding box center [689, 123] width 318 height 23
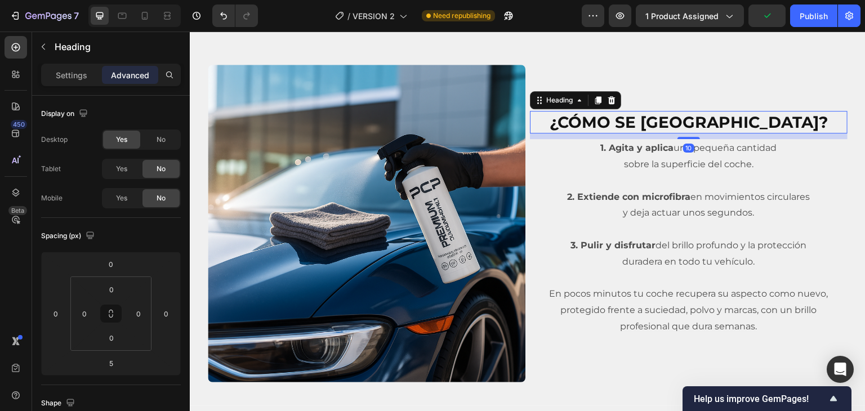
drag, startPoint x: 691, startPoint y: 135, endPoint x: 696, endPoint y: 137, distance: 5.8
click at [696, 137] on div "¿CÓMO SE [GEOGRAPHIC_DATA]? Heading 10 1. Agita y aplica una pequeña cantidad s…" at bounding box center [689, 223] width 318 height 225
type input "10"
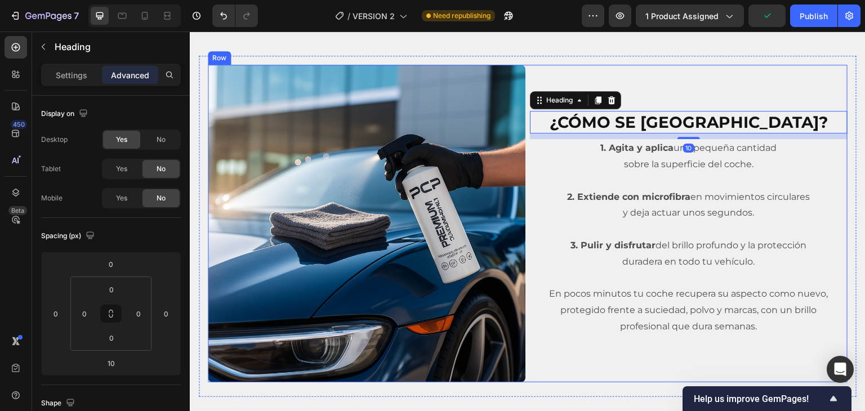
click at [716, 92] on div "¿CÓMO SE [GEOGRAPHIC_DATA]? Heading 10 1. Agita y aplica una pequeña cantidad s…" at bounding box center [689, 224] width 318 height 318
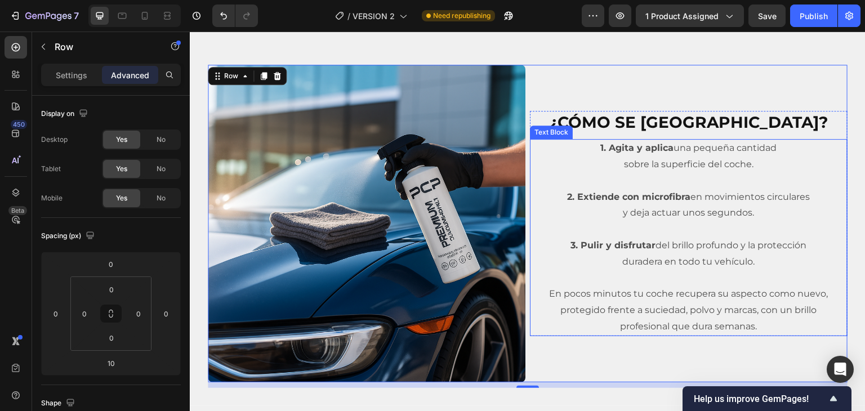
click at [617, 164] on p "sobre la superficie del coche." at bounding box center [688, 165] width 315 height 16
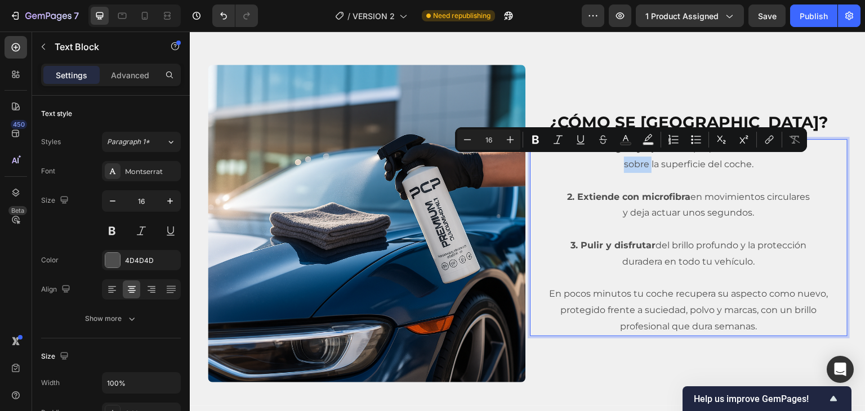
click at [618, 163] on p "sobre la superficie del coche." at bounding box center [688, 165] width 315 height 16
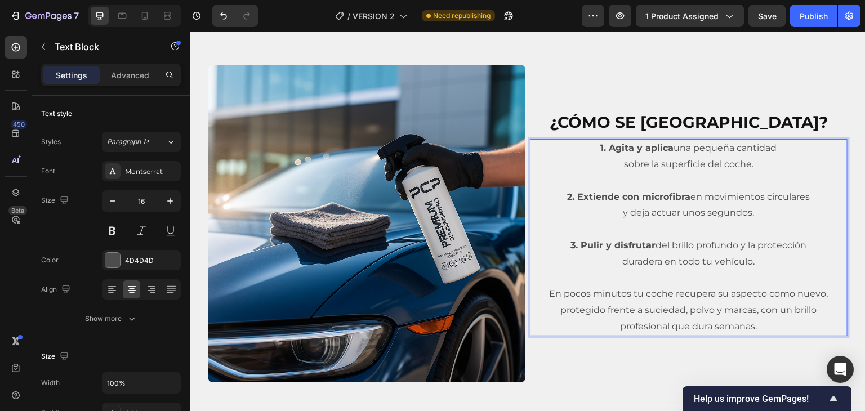
scroll to position [1658, 0]
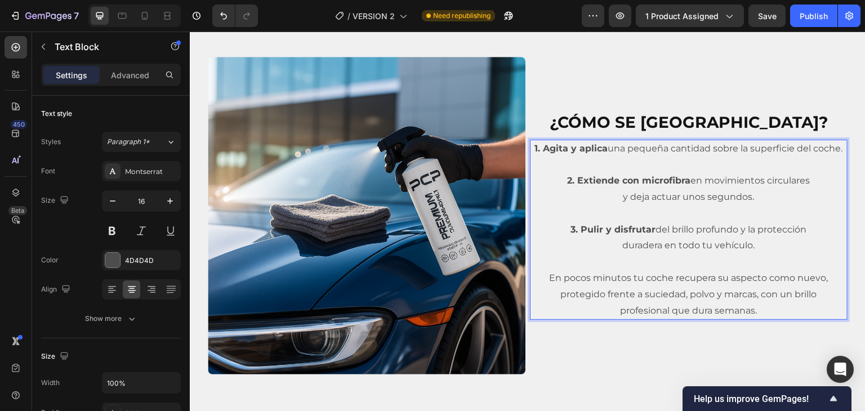
click at [747, 148] on p "1. Agita y aplica una pequeña cantidad sobre la superficie del coche." at bounding box center [688, 149] width 315 height 16
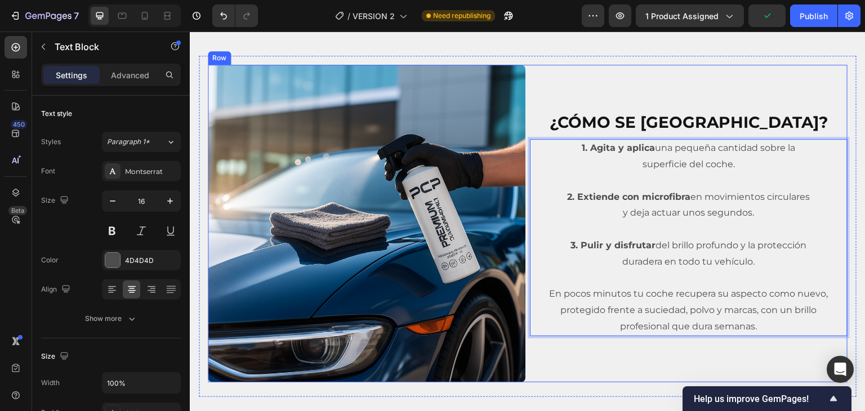
click at [732, 93] on div "¿CÓMO SE [GEOGRAPHIC_DATA]? Heading 1. Agita y aplica una pequeña cantidad sobr…" at bounding box center [689, 224] width 318 height 318
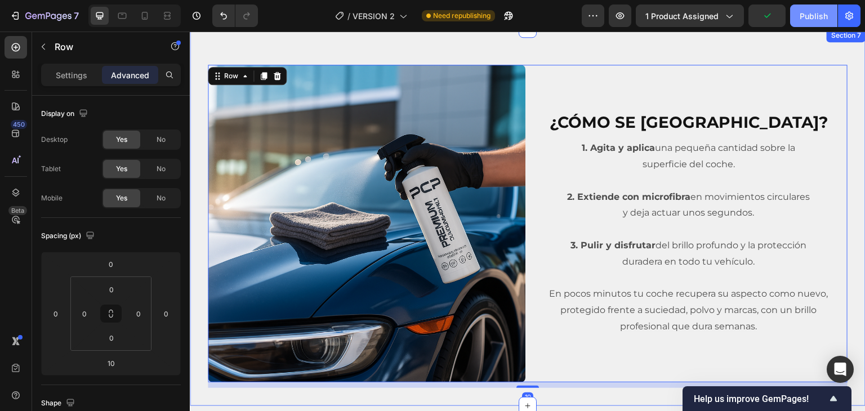
click at [802, 19] on div "Publish" at bounding box center [814, 16] width 28 height 12
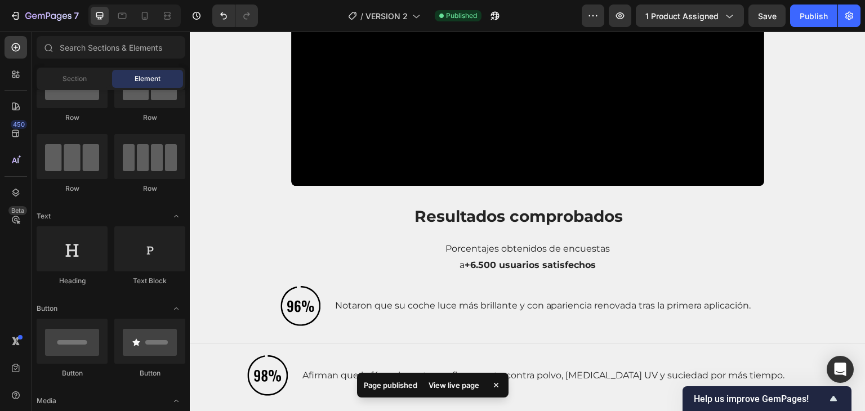
scroll to position [890, 0]
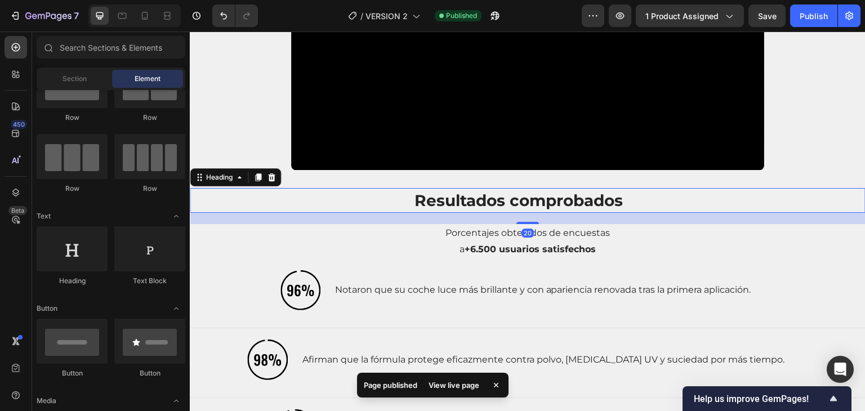
click at [632, 203] on h2 "Resultados comprobados" at bounding box center [519, 200] width 658 height 25
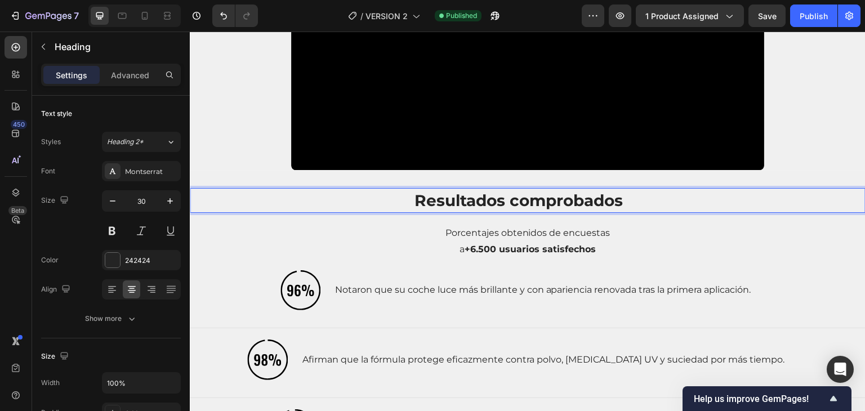
click at [646, 199] on h2 "Resultados comprobados" at bounding box center [519, 200] width 658 height 25
click at [646, 199] on p "Resultados comprobados" at bounding box center [518, 200] width 655 height 23
click at [681, 199] on p "Resultados comprobados" at bounding box center [518, 200] width 655 height 23
click at [385, 188] on h2 "Resultados comprobados" at bounding box center [519, 200] width 658 height 25
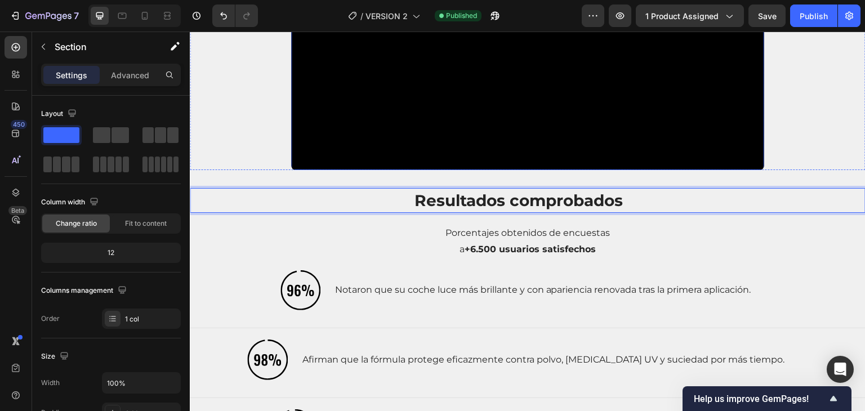
click at [765, 145] on div "Video" at bounding box center [528, 37] width 676 height 266
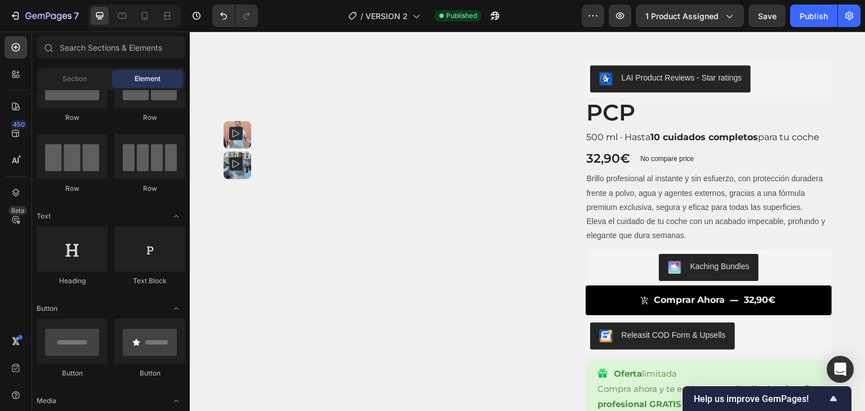
scroll to position [0, 0]
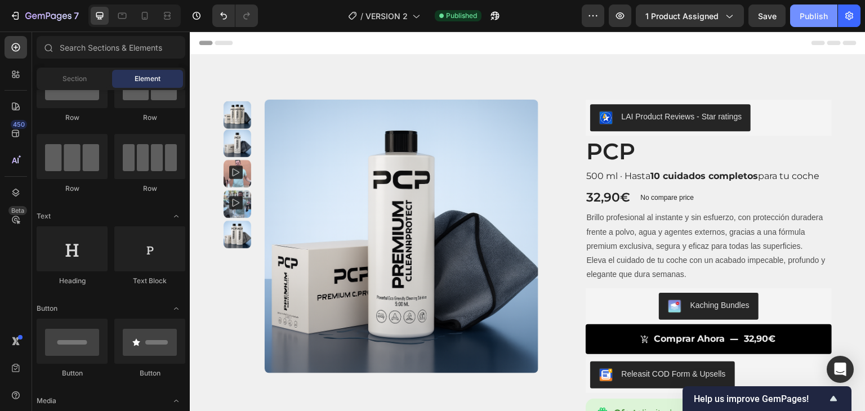
click at [816, 12] on div "Publish" at bounding box center [814, 16] width 28 height 12
click at [695, 172] on strong "10 cuidados completos" at bounding box center [705, 176] width 108 height 11
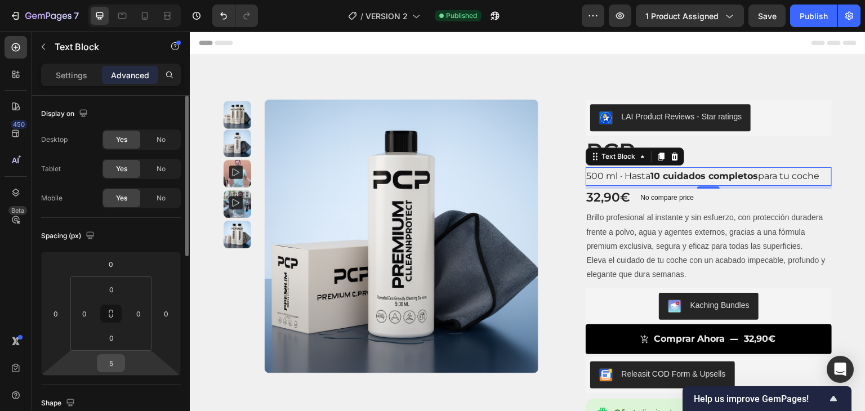
click at [113, 356] on input "5" at bounding box center [111, 363] width 23 height 17
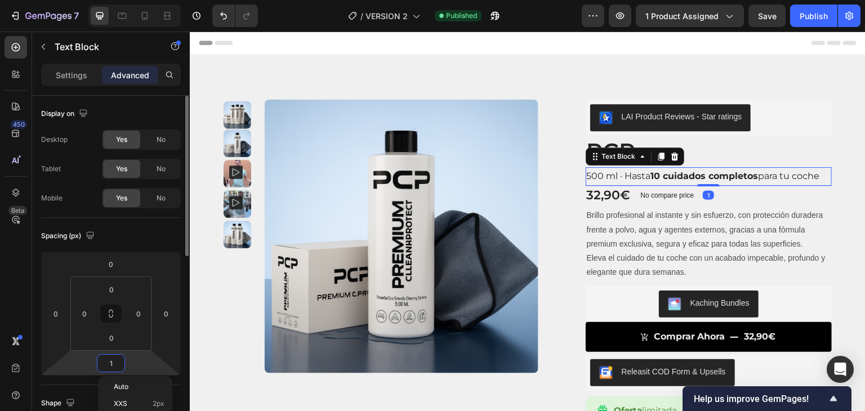
type input "10"
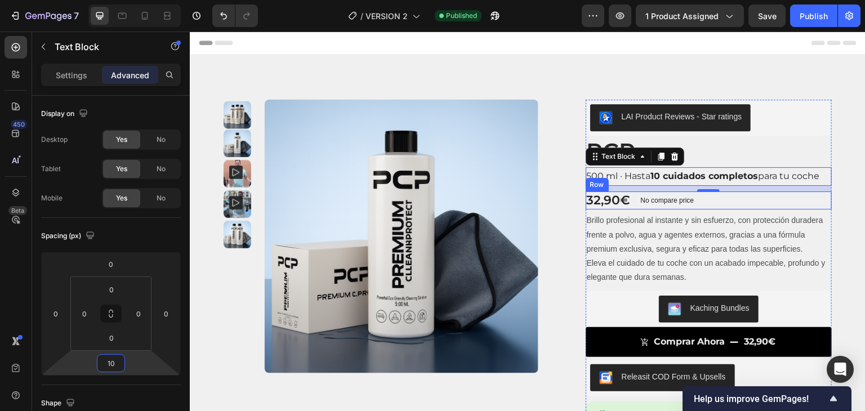
click at [724, 197] on div "32,90€ Product Price Product Price No compare price Product Price Row" at bounding box center [709, 200] width 247 height 19
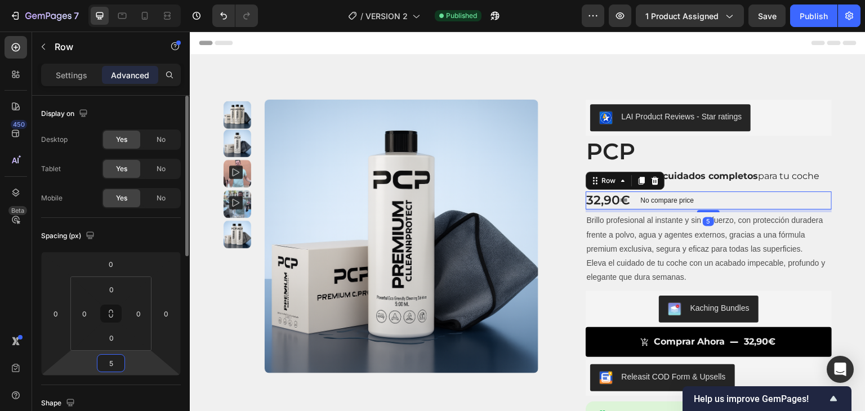
click at [115, 362] on input "5" at bounding box center [111, 363] width 23 height 17
type input "10"
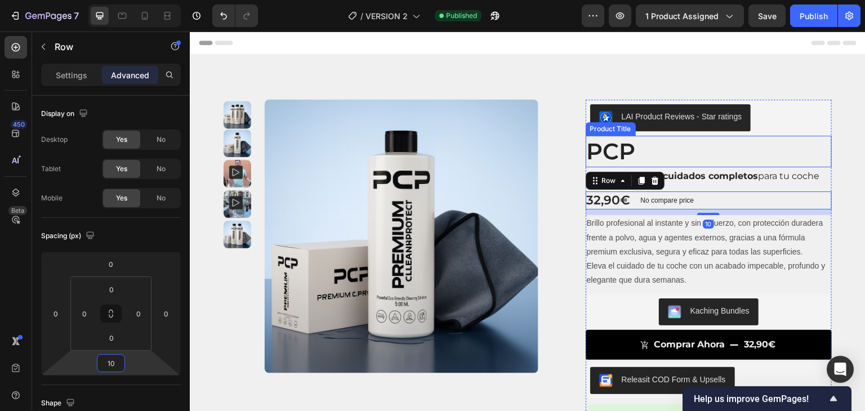
click at [680, 151] on h1 "PCP" at bounding box center [709, 152] width 247 height 32
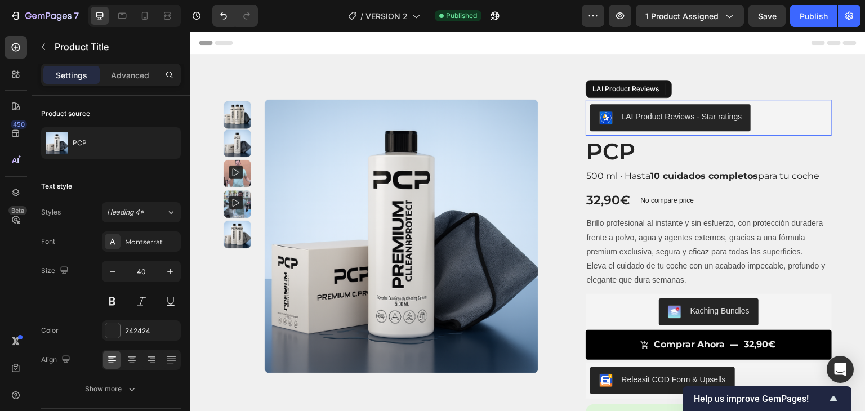
click at [769, 114] on div "LAI Product Reviews - Star ratings" at bounding box center [709, 117] width 238 height 27
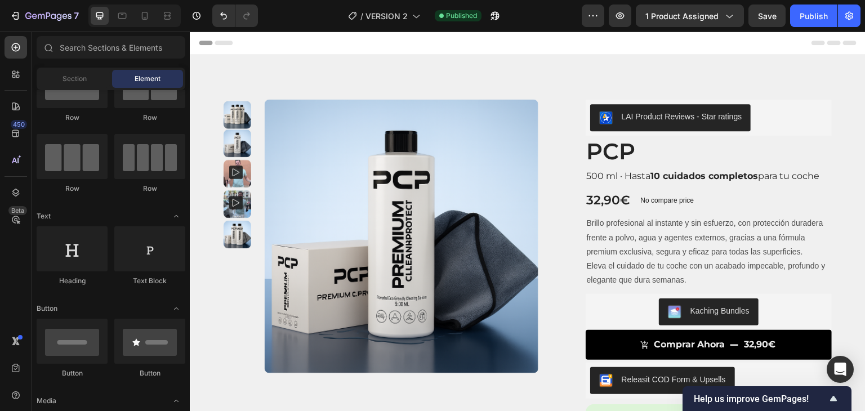
scroll to position [7, 0]
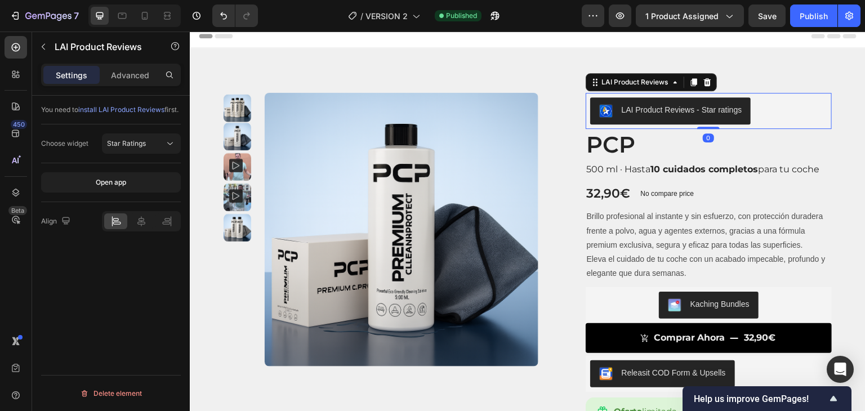
click at [782, 102] on div "LAI Product Reviews - Star ratings" at bounding box center [709, 110] width 238 height 27
click at [133, 77] on p "Advanced" at bounding box center [130, 75] width 38 height 12
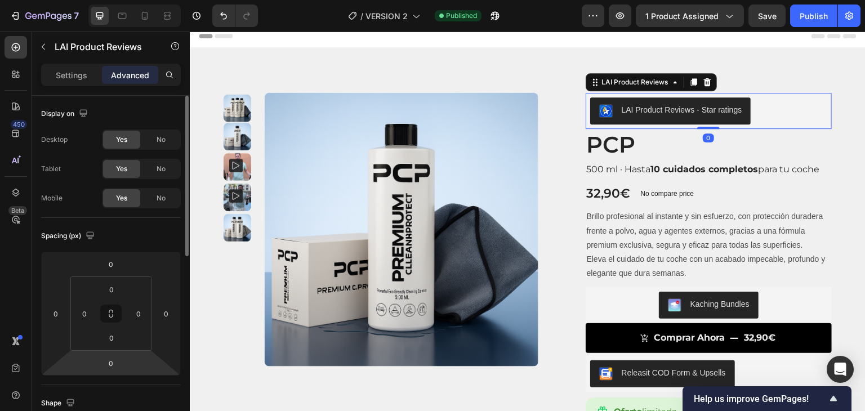
click at [107, 0] on html "7 Version history / VERSION 2 Published Preview 1 product assigned Save Publish…" at bounding box center [432, 0] width 865 height 0
click at [111, 363] on input "0" at bounding box center [111, 363] width 23 height 17
click at [115, 365] on input "0" at bounding box center [111, 363] width 23 height 17
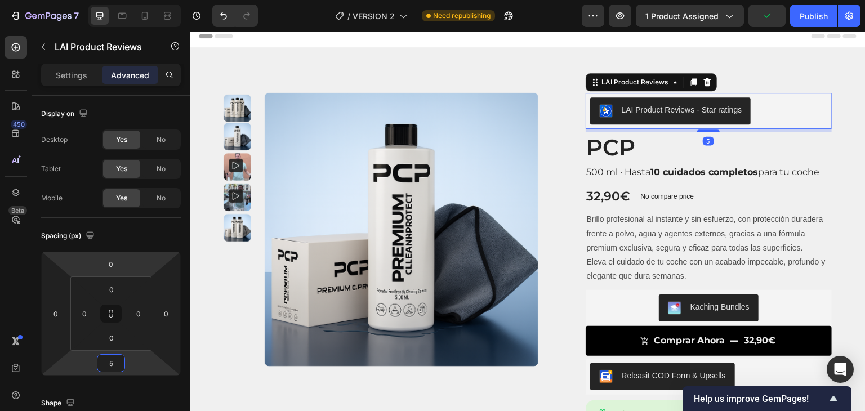
type input "5"
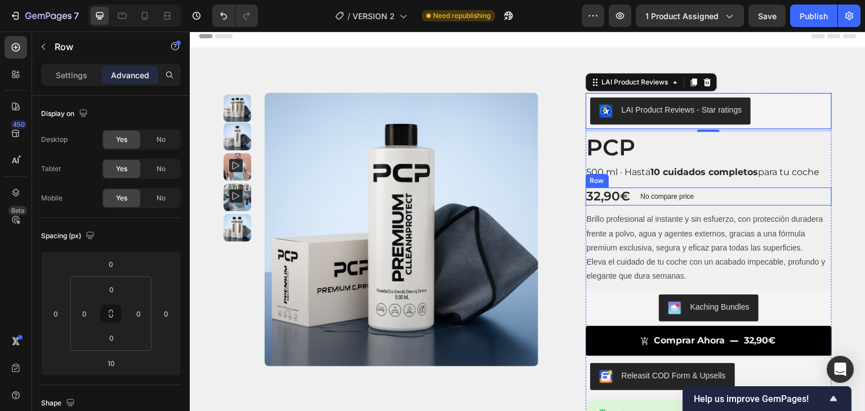
click at [721, 205] on div "32,90€ Product Price Product Price No compare price Product Price Row" at bounding box center [709, 197] width 247 height 19
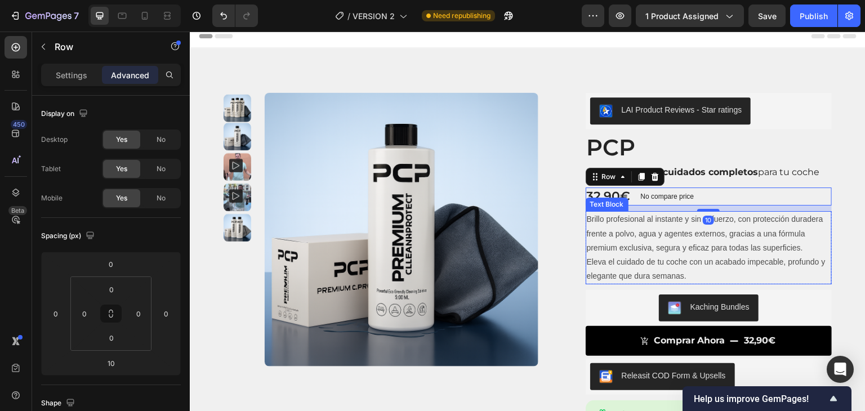
click at [725, 237] on p "Brillo profesional al instante y sin esfuerzo, con protección duradera frente a…" at bounding box center [709, 233] width 244 height 43
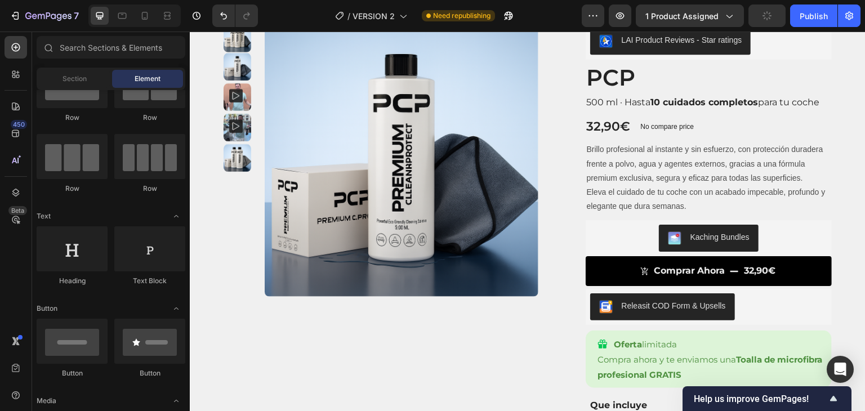
scroll to position [88, 0]
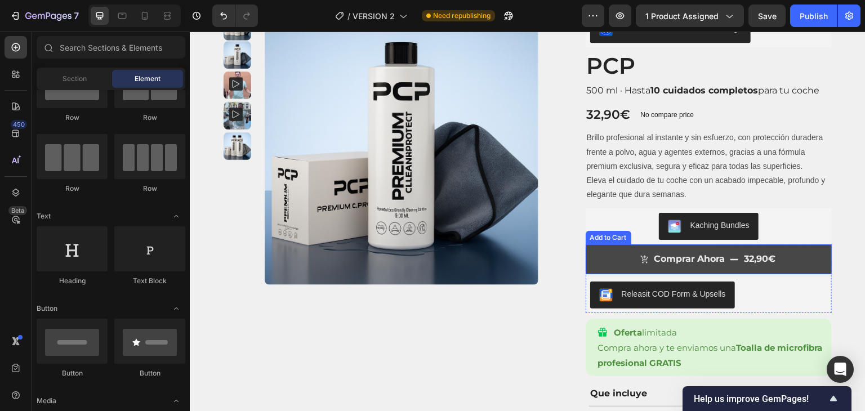
click at [612, 258] on button "Comprar Ahora 32,90€" at bounding box center [709, 259] width 247 height 30
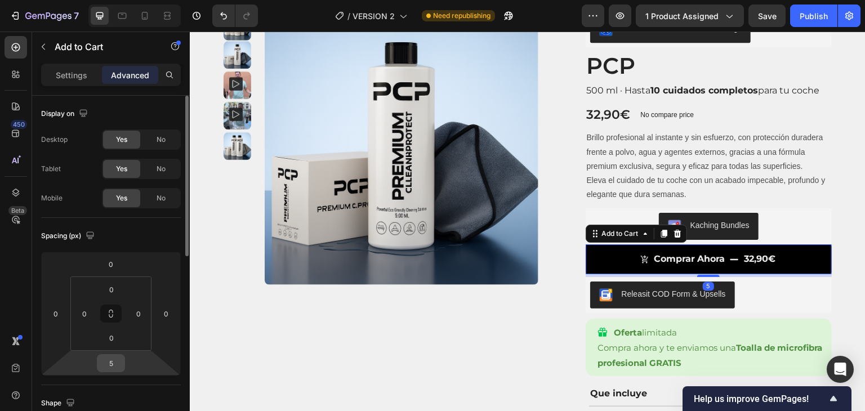
click at [117, 363] on input "5" at bounding box center [111, 363] width 23 height 17
type input "3"
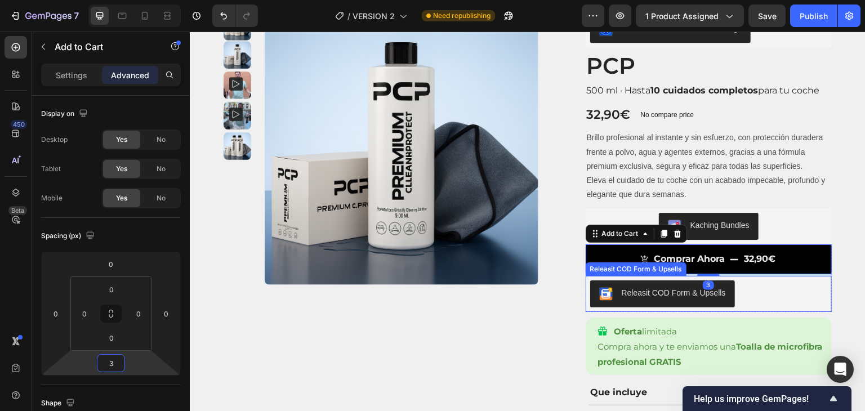
click at [773, 297] on div "Releasit COD Form & Upsells" at bounding box center [709, 293] width 238 height 27
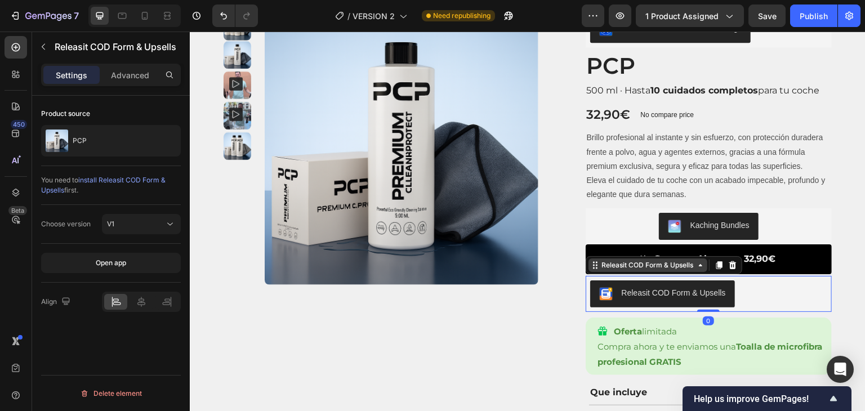
click at [646, 262] on div "Releasit COD Form & Upsells" at bounding box center [648, 265] width 96 height 10
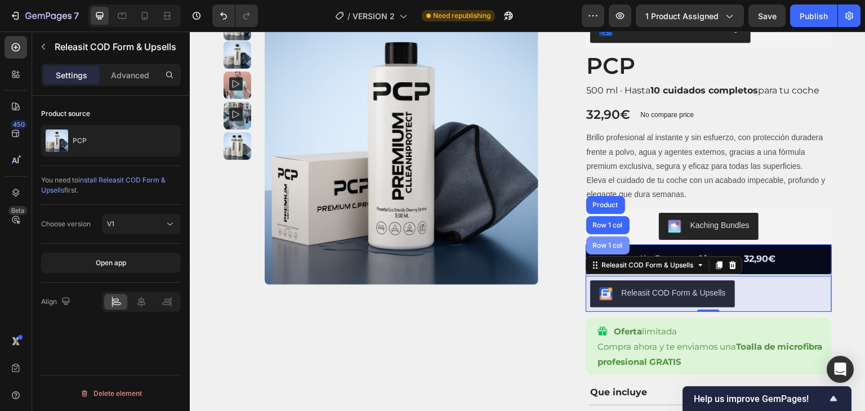
click at [600, 242] on div "Row 1 col" at bounding box center [608, 245] width 34 height 7
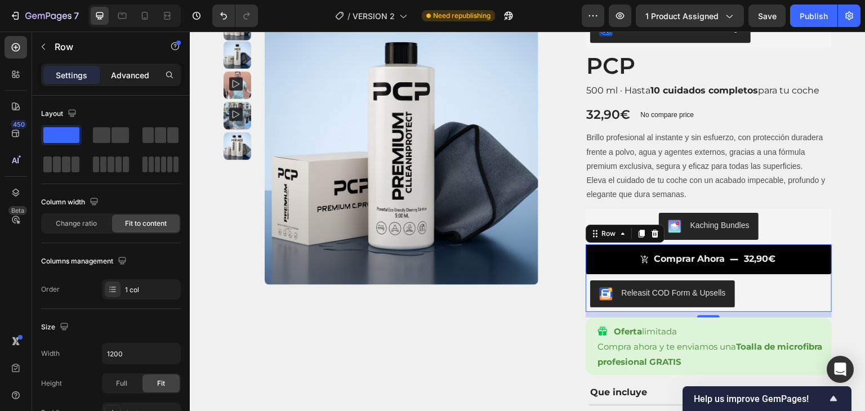
click at [119, 75] on p "Advanced" at bounding box center [130, 75] width 38 height 12
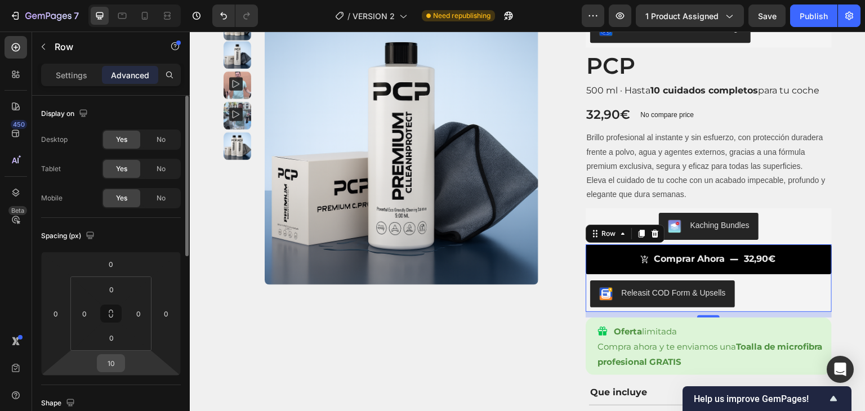
click at [113, 362] on input "10" at bounding box center [111, 363] width 23 height 17
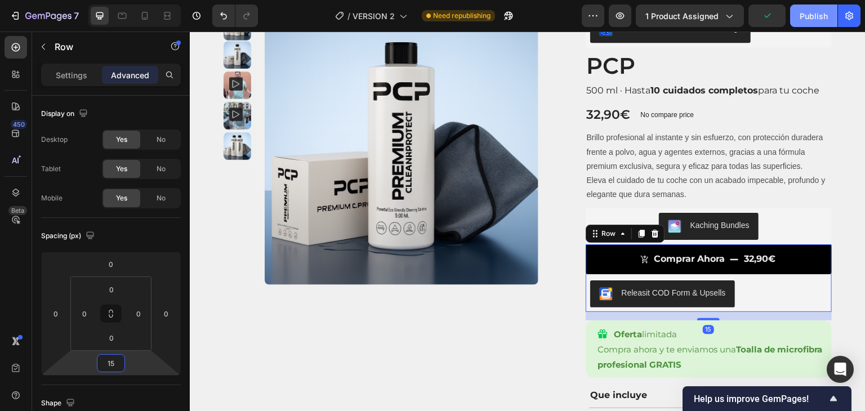
type input "15"
click at [807, 15] on div "Publish" at bounding box center [814, 16] width 28 height 12
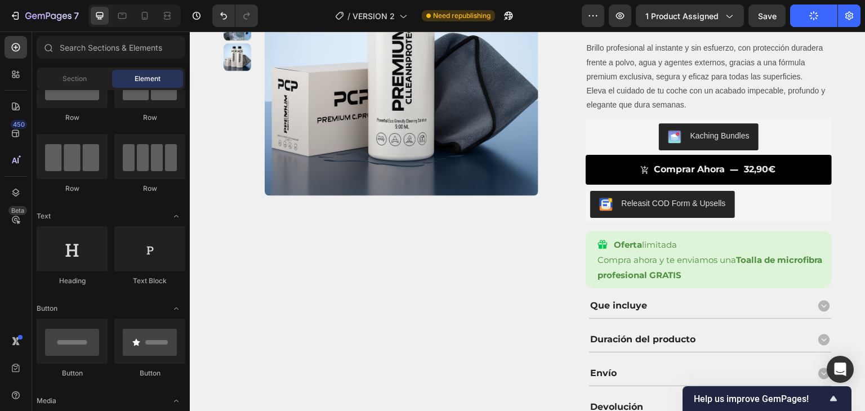
scroll to position [182, 0]
